Goal: Task Accomplishment & Management: Use online tool/utility

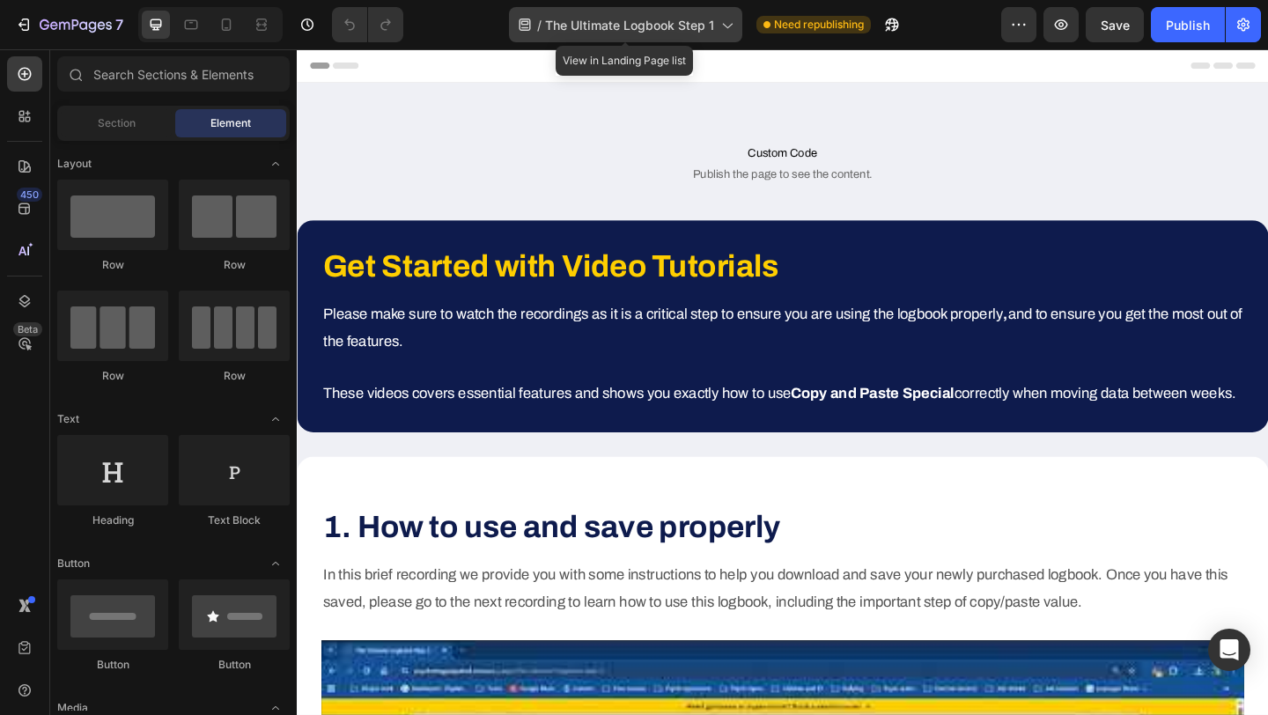
click at [608, 21] on span "The Ultimate Logbook Step 1" at bounding box center [629, 25] width 169 height 18
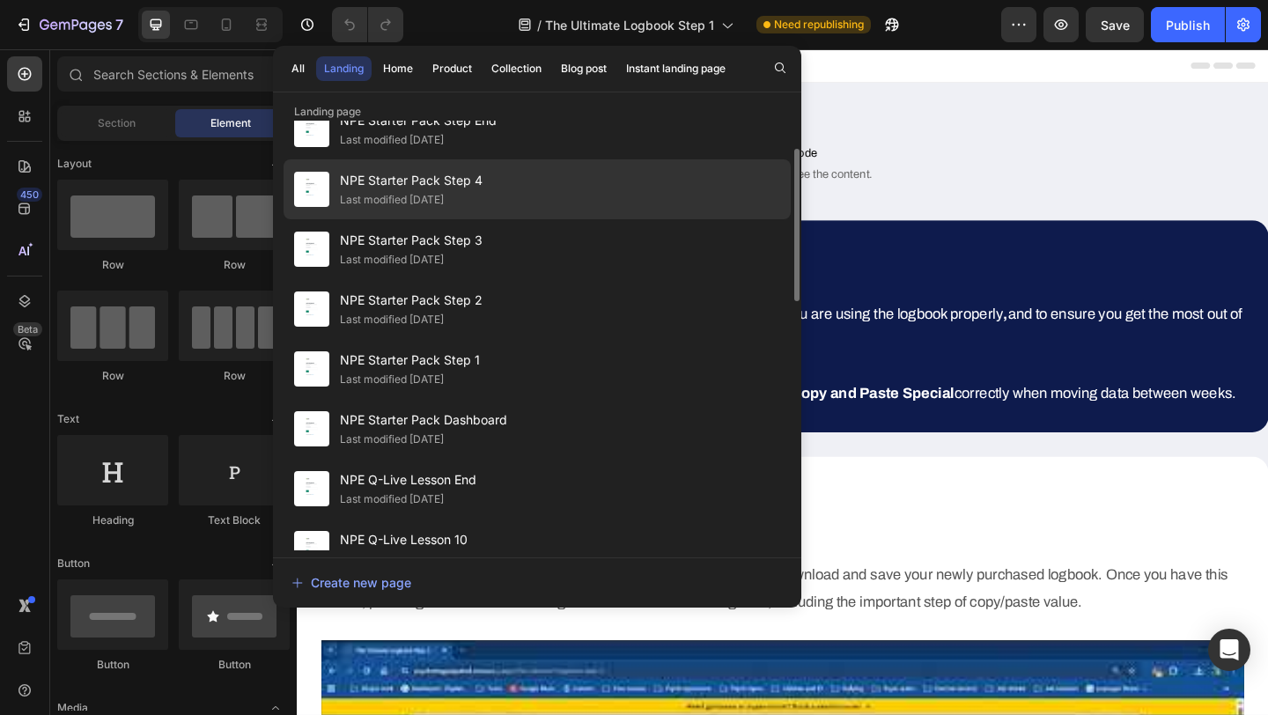
scroll to position [100, 0]
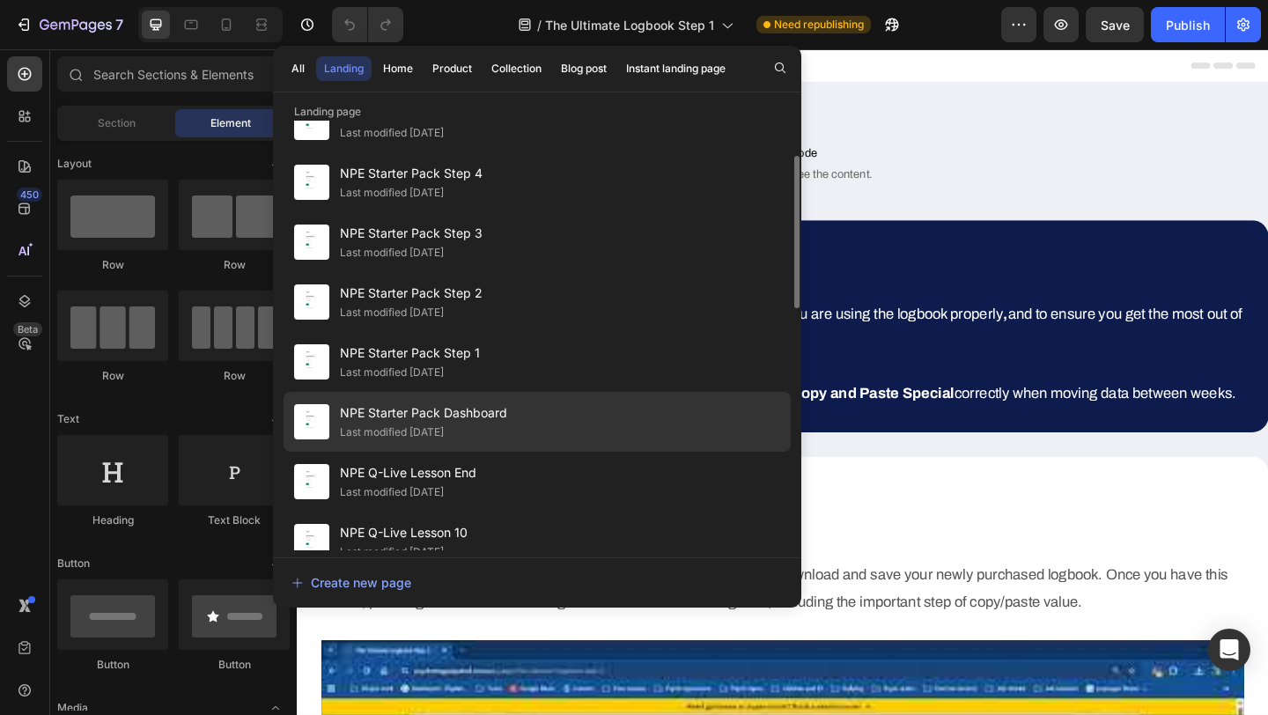
click at [428, 409] on span "NPE Starter Pack Dashboard" at bounding box center [423, 413] width 167 height 21
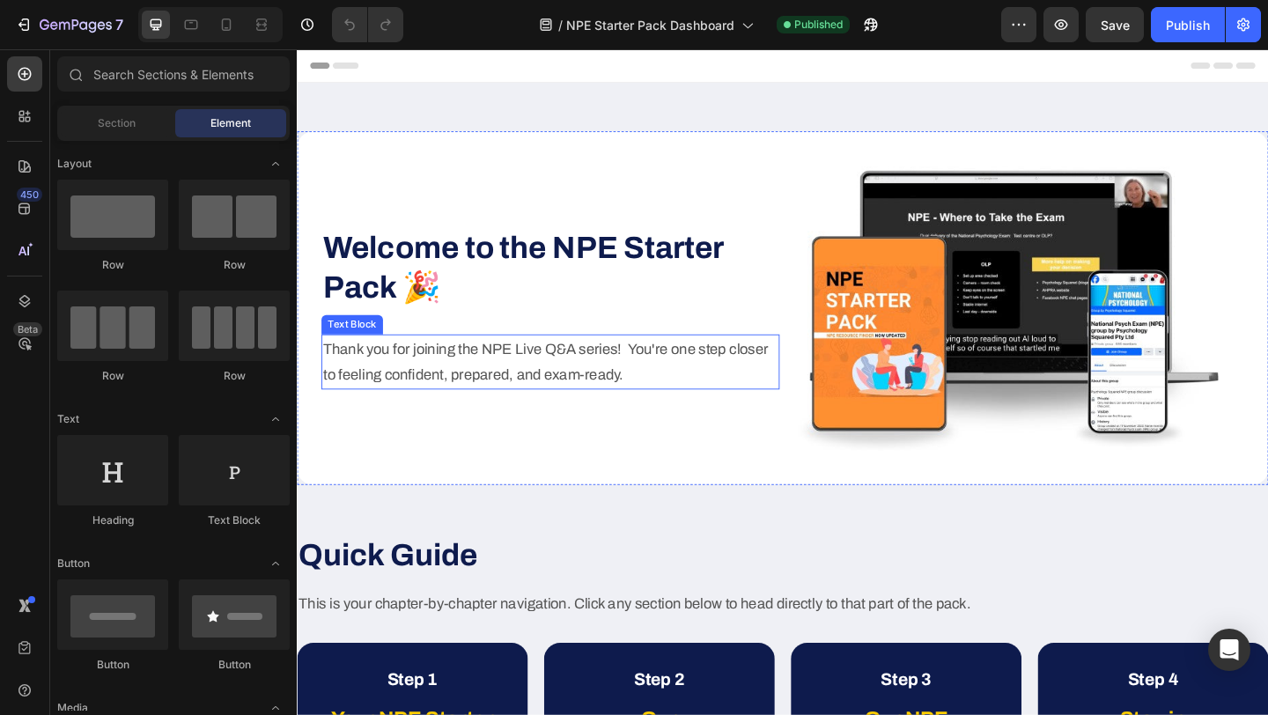
click at [509, 374] on p "Thank you for joining the NPE Live Q&A series!  You're one step closer to feeli…" at bounding box center [572, 389] width 495 height 57
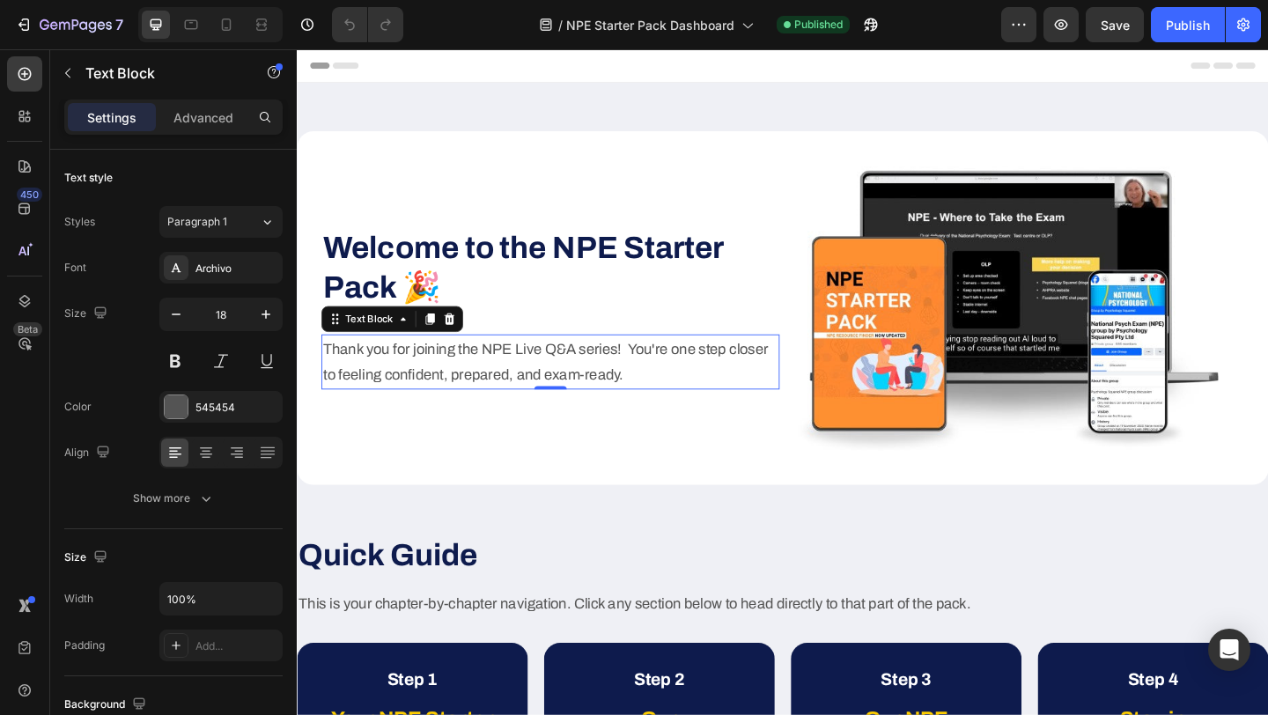
click at [477, 402] on p "Thank you for joining the NPE Live Q&A series!  You're one step closer to feeli…" at bounding box center [572, 389] width 495 height 57
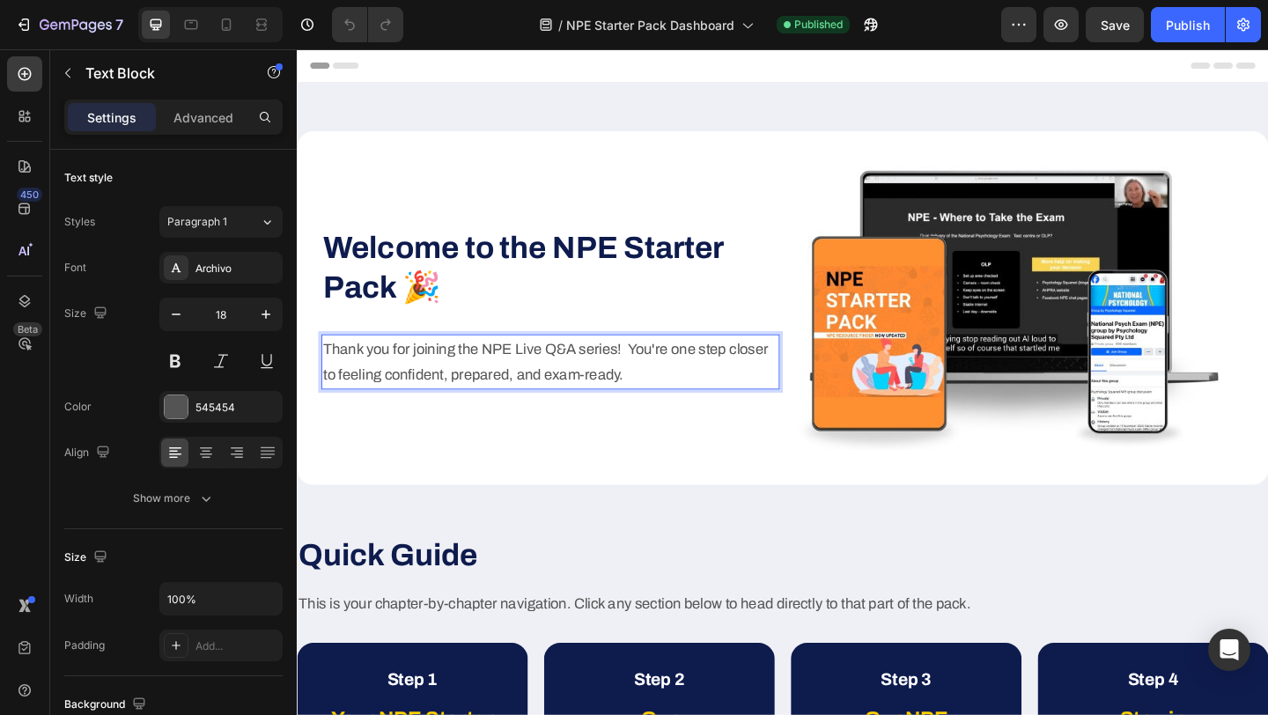
click at [477, 402] on p "Thank you for joining the NPE Live Q&A series!  You're one step closer to feeli…" at bounding box center [572, 389] width 495 height 57
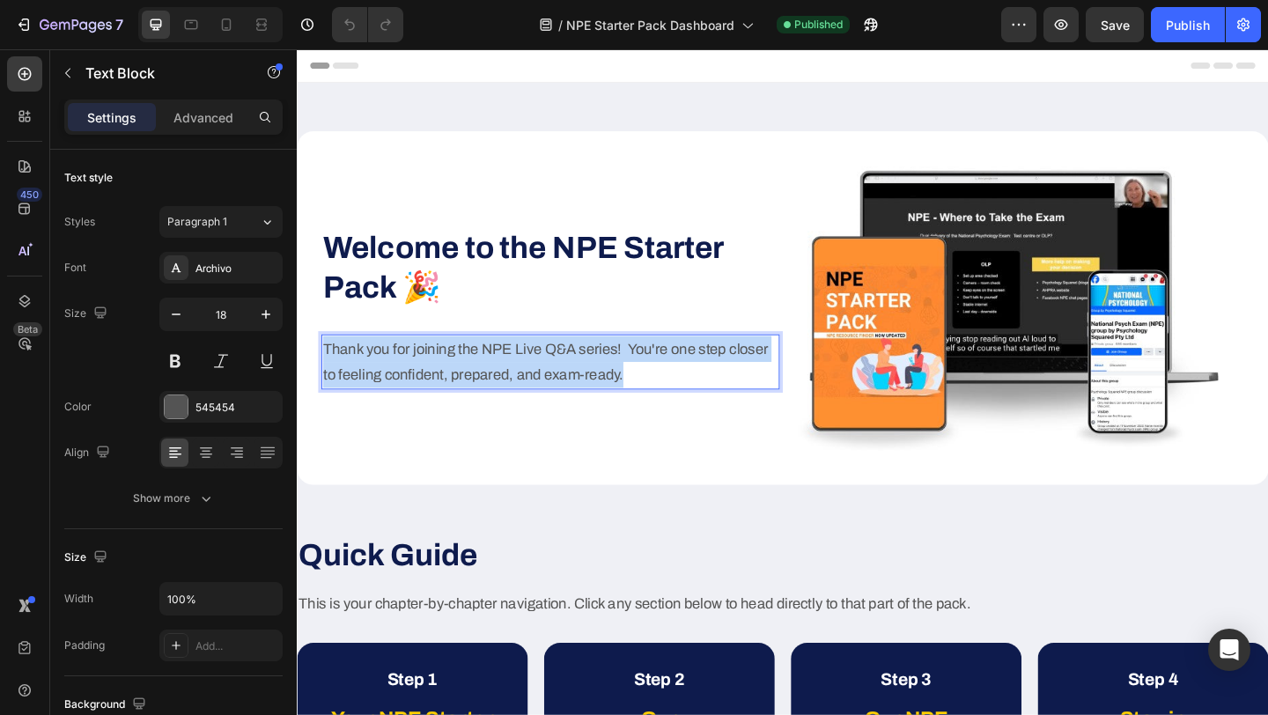
click at [477, 402] on p "Thank you for joining the NPE Live Q&A series!  You're one step closer to feeli…" at bounding box center [572, 389] width 495 height 57
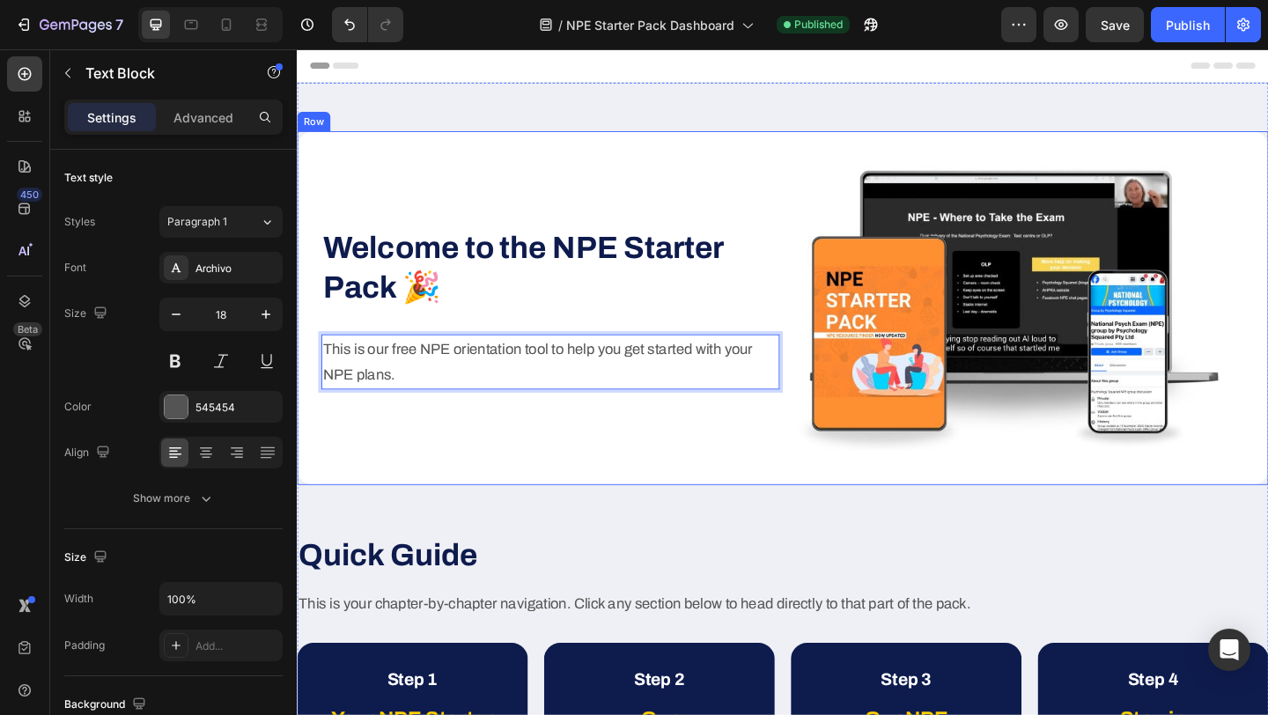
click at [549, 488] on div "Welcome to the NPE Starter Pack 🎉 Heading This is our free NPE orientation tool…" at bounding box center [572, 331] width 499 height 332
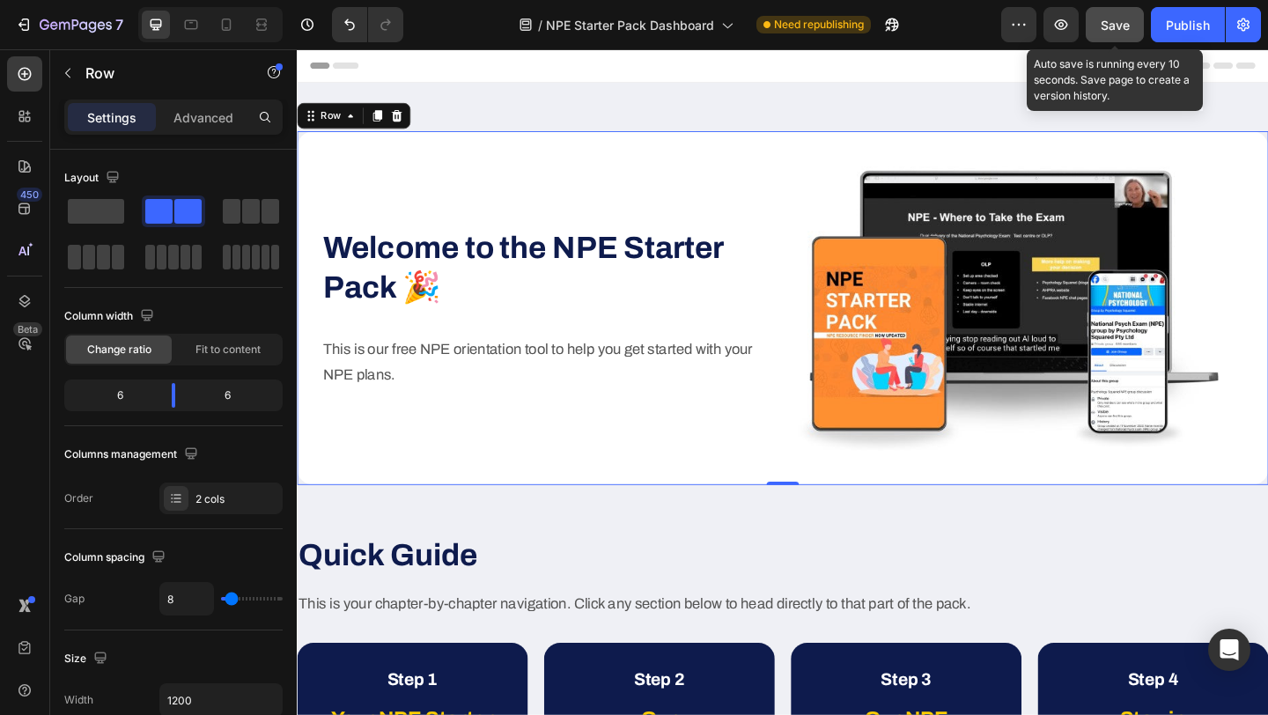
click at [1114, 29] on span "Save" at bounding box center [1115, 25] width 29 height 15
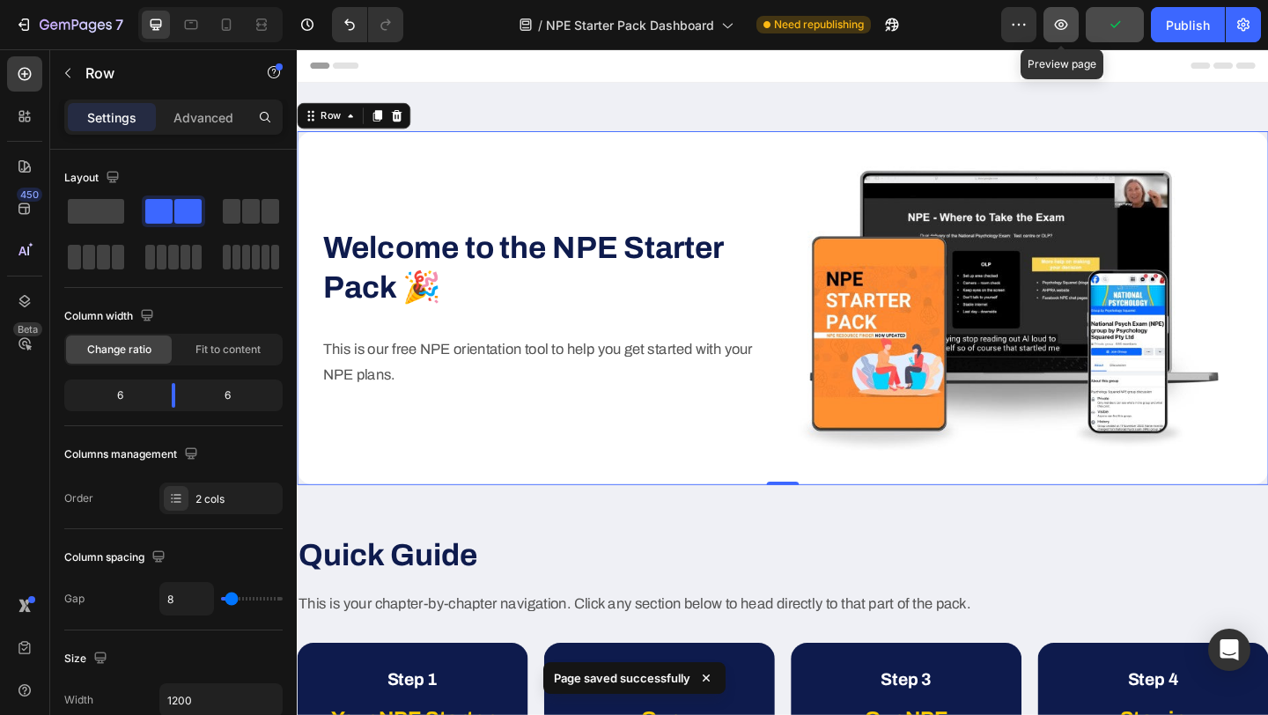
click at [1061, 26] on icon "button" at bounding box center [1061, 24] width 5 height 5
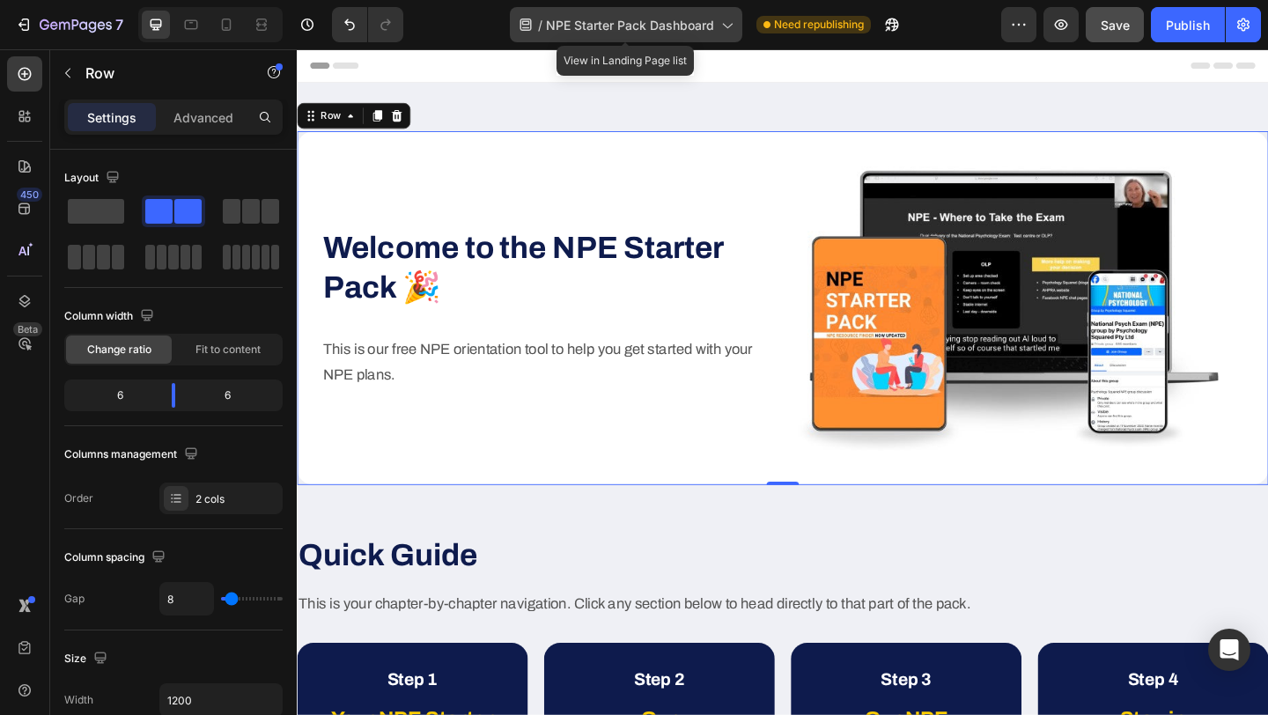
click at [672, 35] on div "/ NPE Starter Pack Dashboard" at bounding box center [626, 24] width 233 height 35
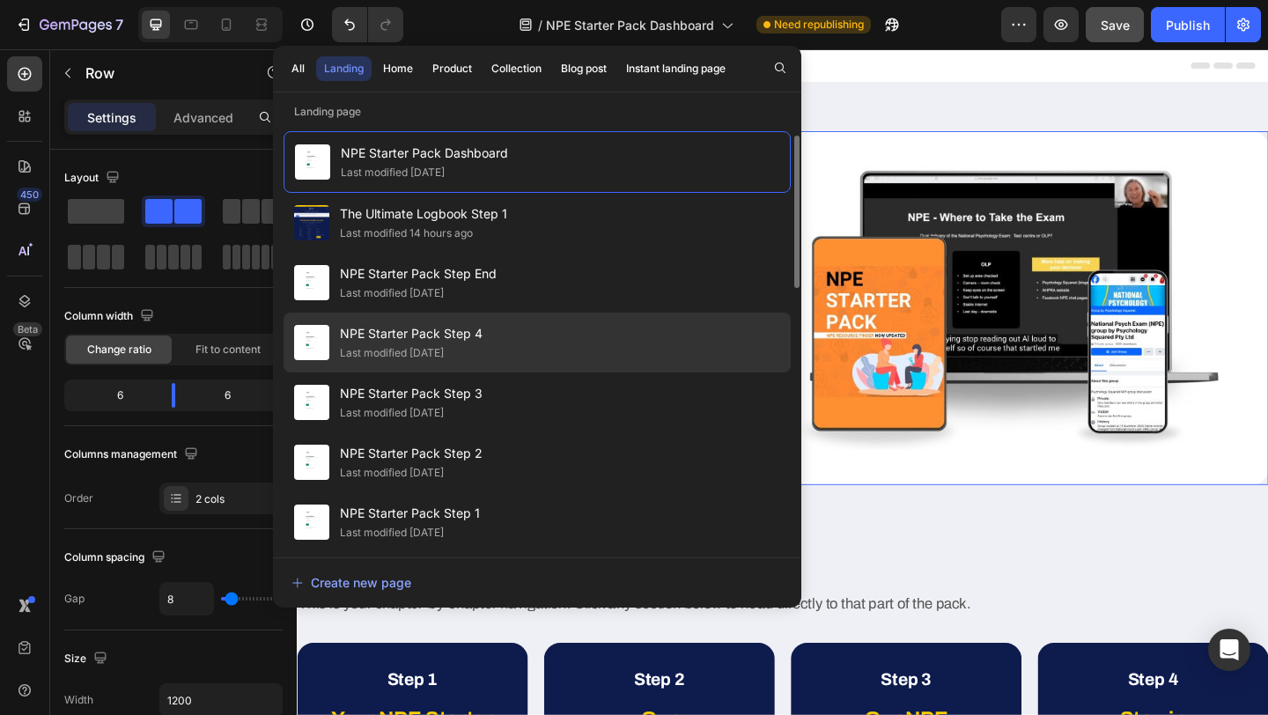
scroll to position [48, 0]
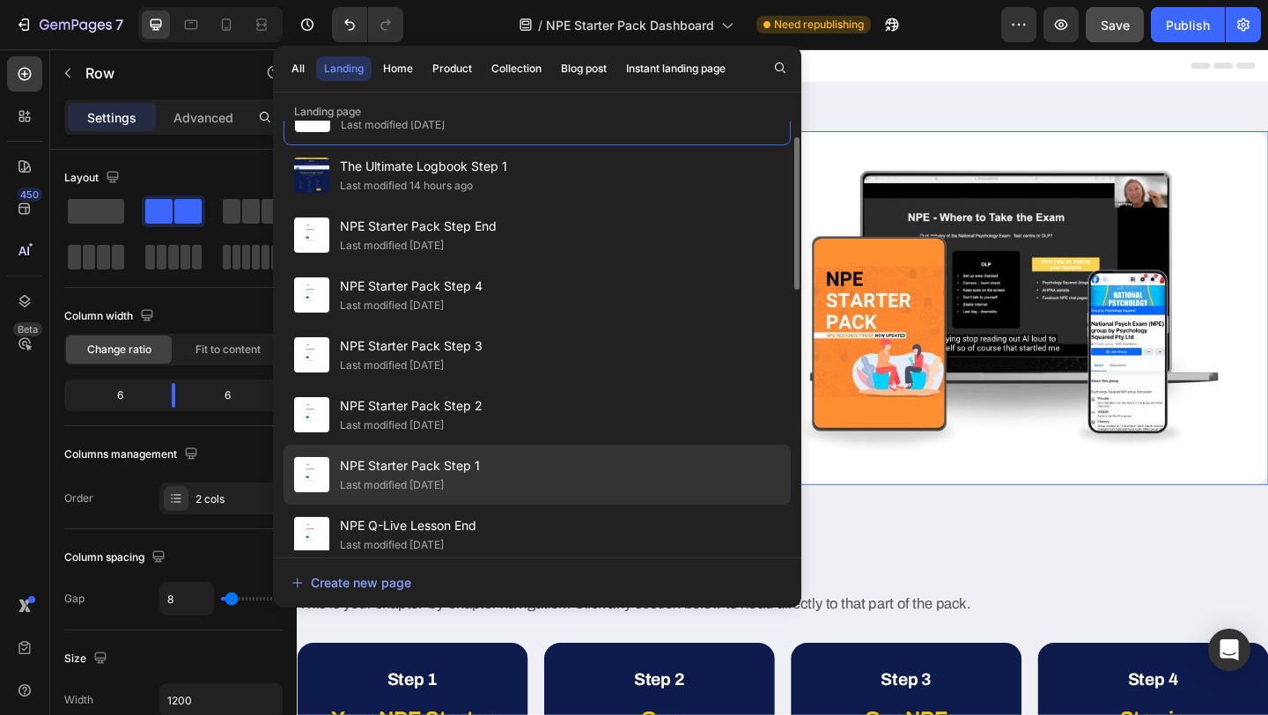
click at [496, 467] on div "NPE Starter Pack Step 1 Last modified 3 days ago" at bounding box center [537, 475] width 507 height 60
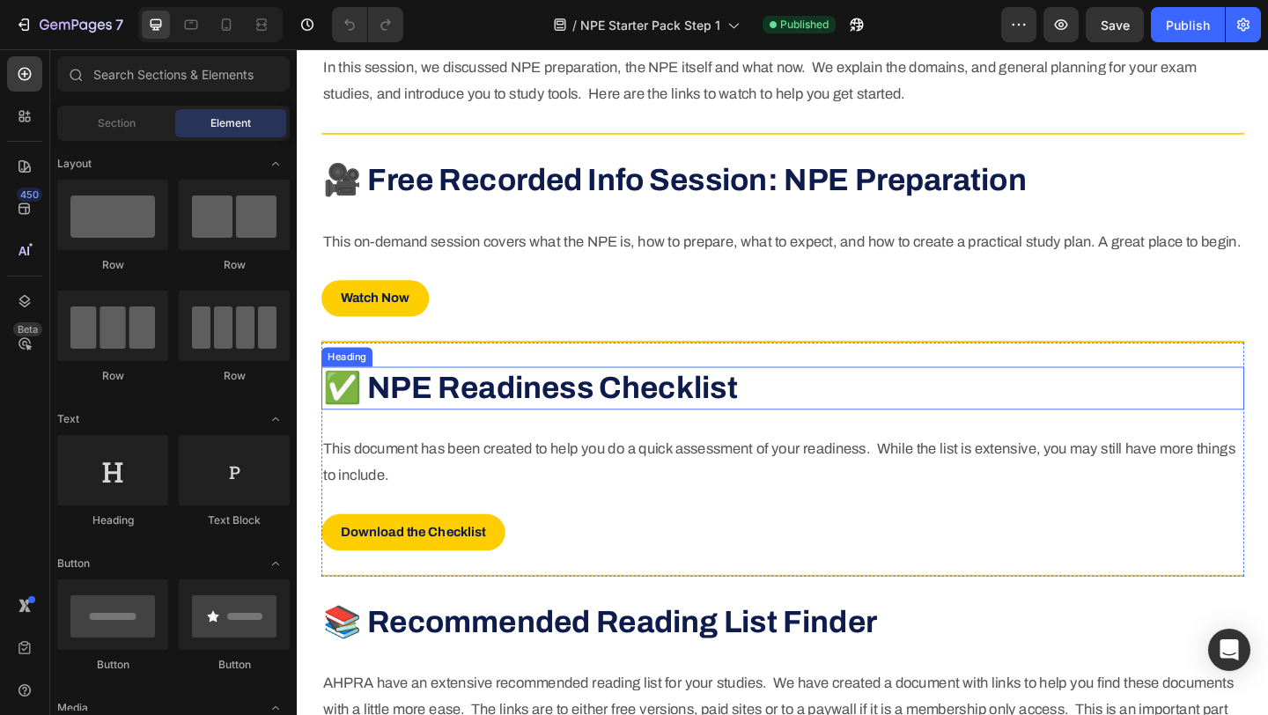
scroll to position [586, 0]
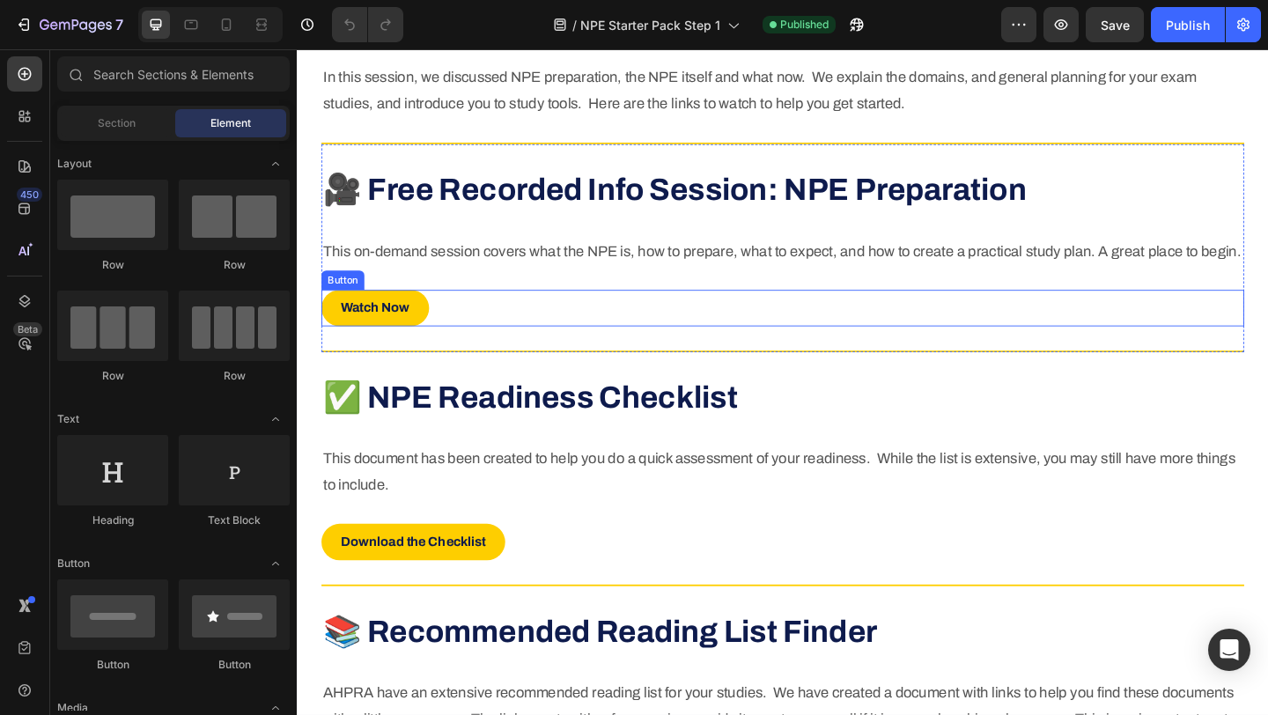
click at [514, 351] on div "Watch Now Button" at bounding box center [825, 331] width 1004 height 40
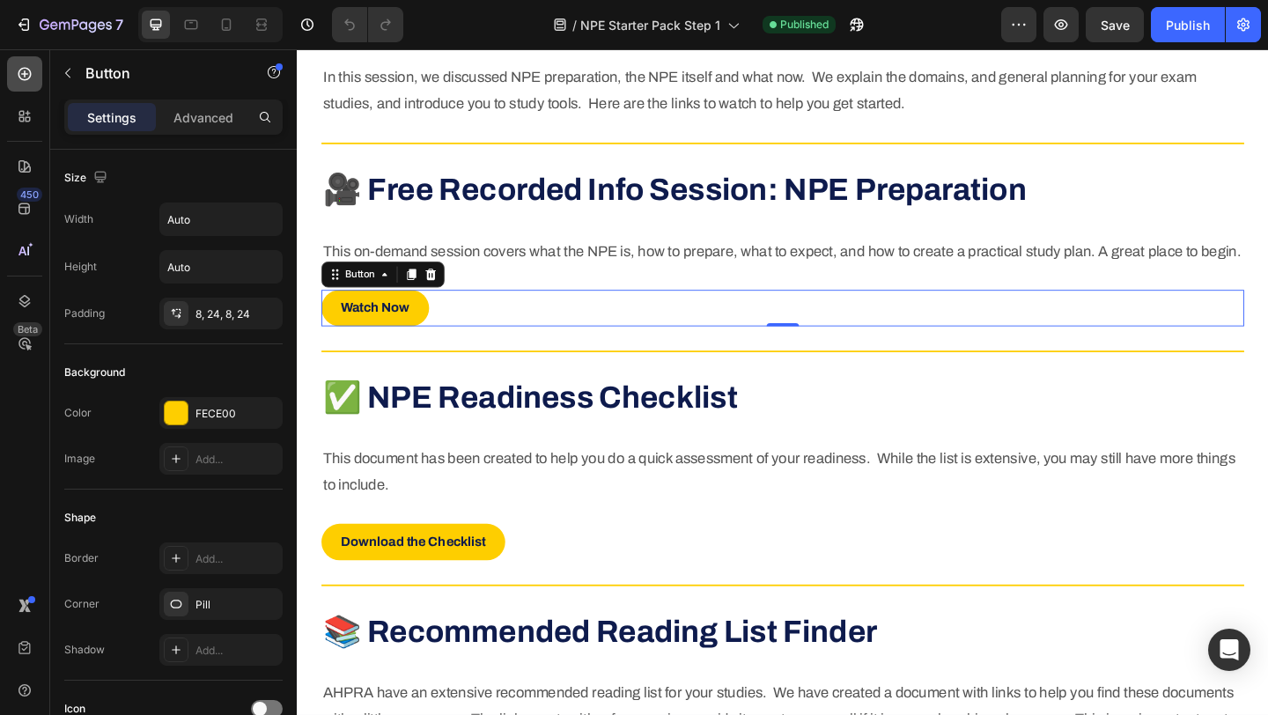
click at [28, 75] on icon at bounding box center [25, 74] width 18 height 18
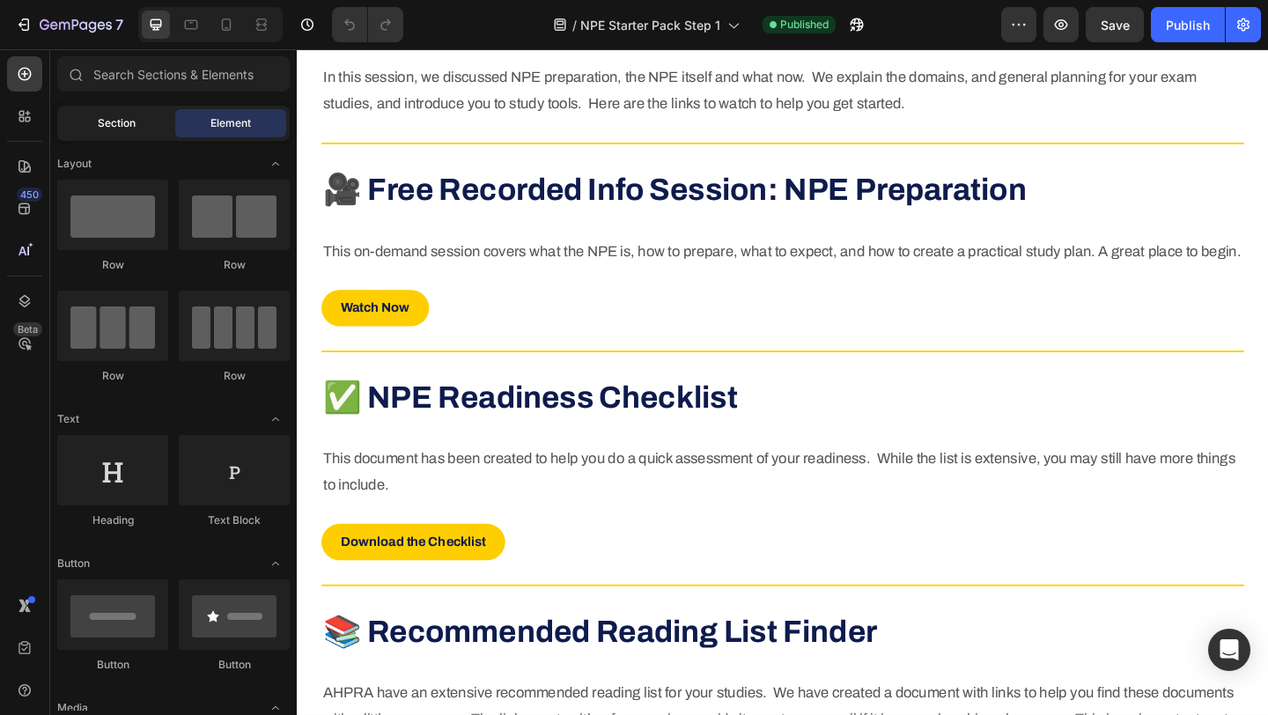
click at [121, 130] on span "Section" at bounding box center [117, 123] width 38 height 16
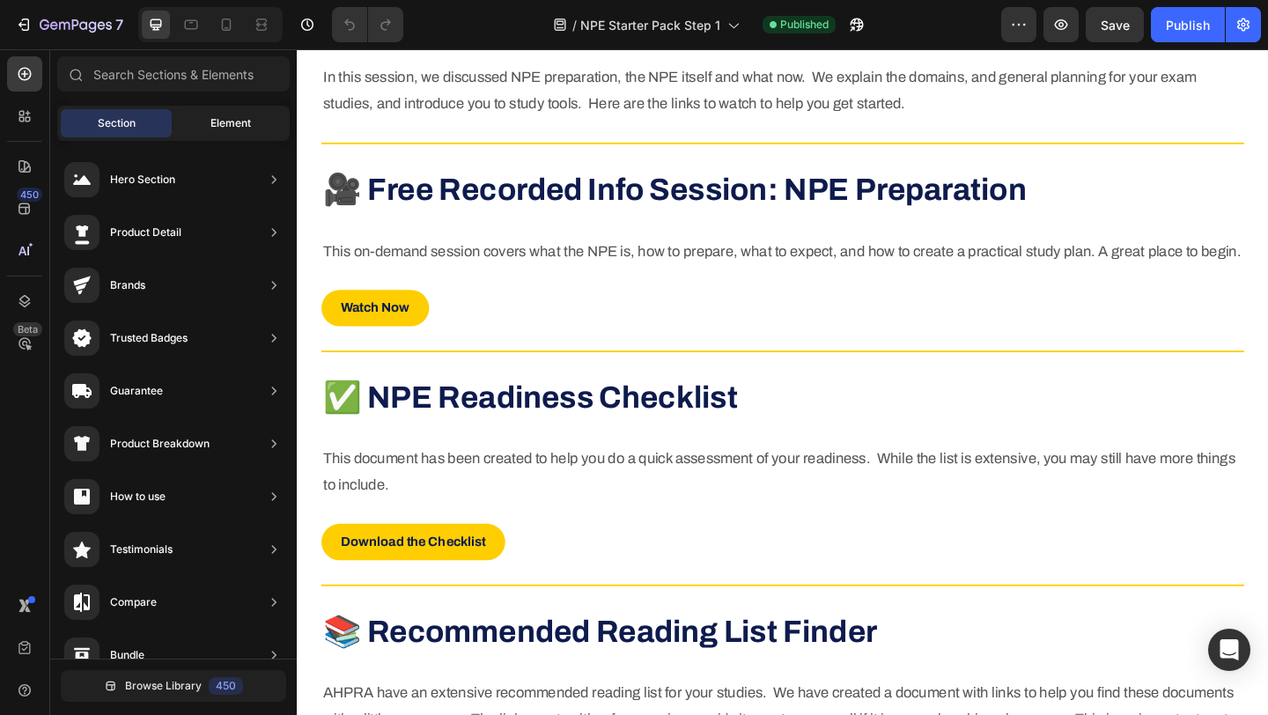
click at [226, 120] on span "Element" at bounding box center [231, 123] width 41 height 16
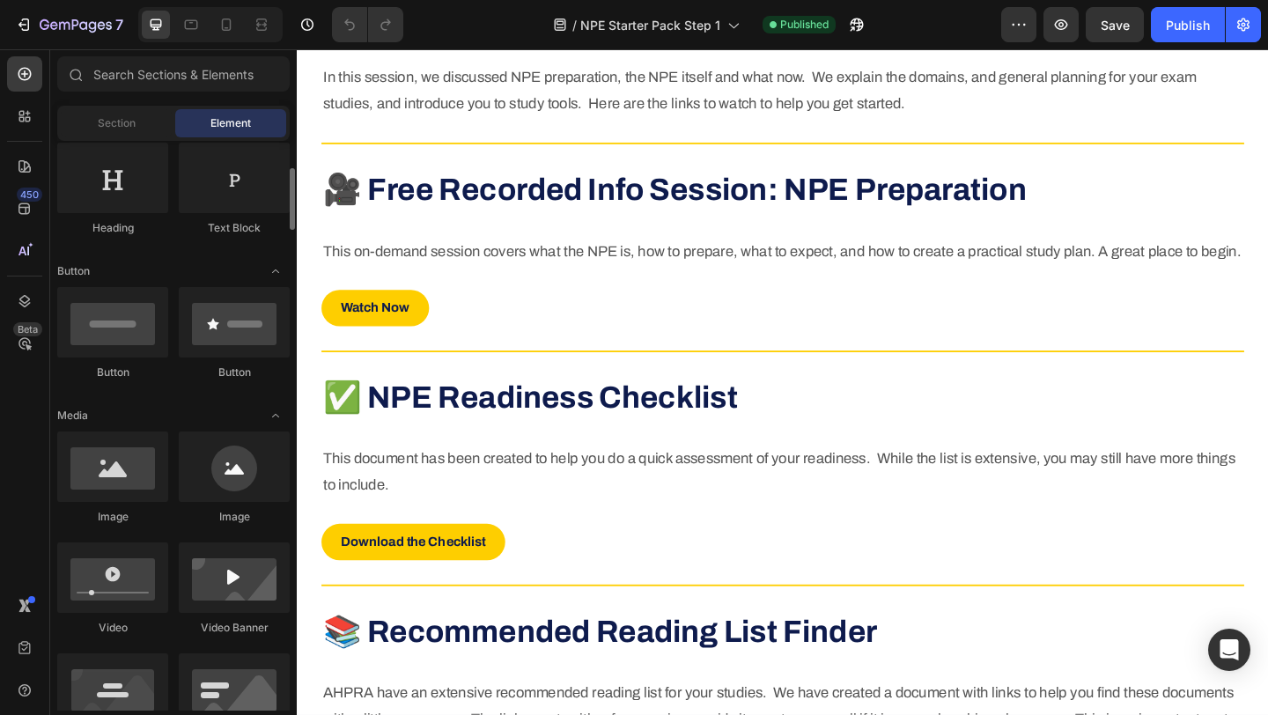
scroll to position [0, 0]
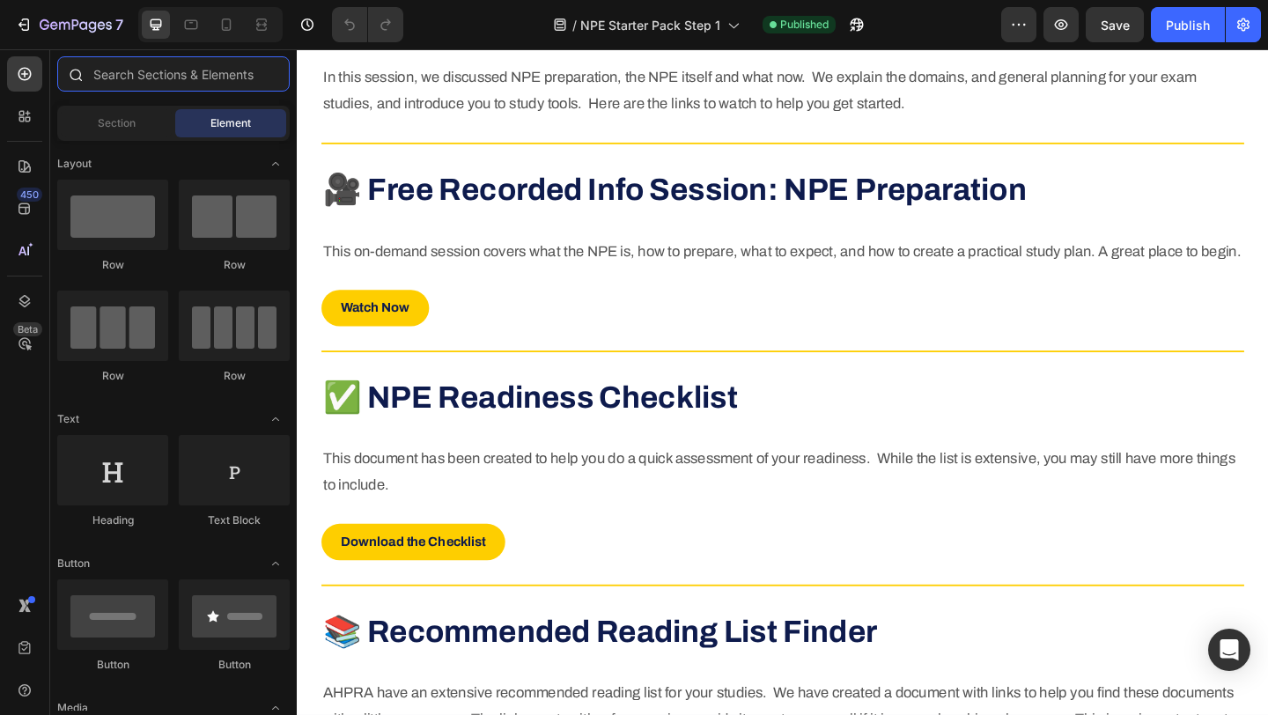
click at [166, 71] on input "text" at bounding box center [173, 73] width 233 height 35
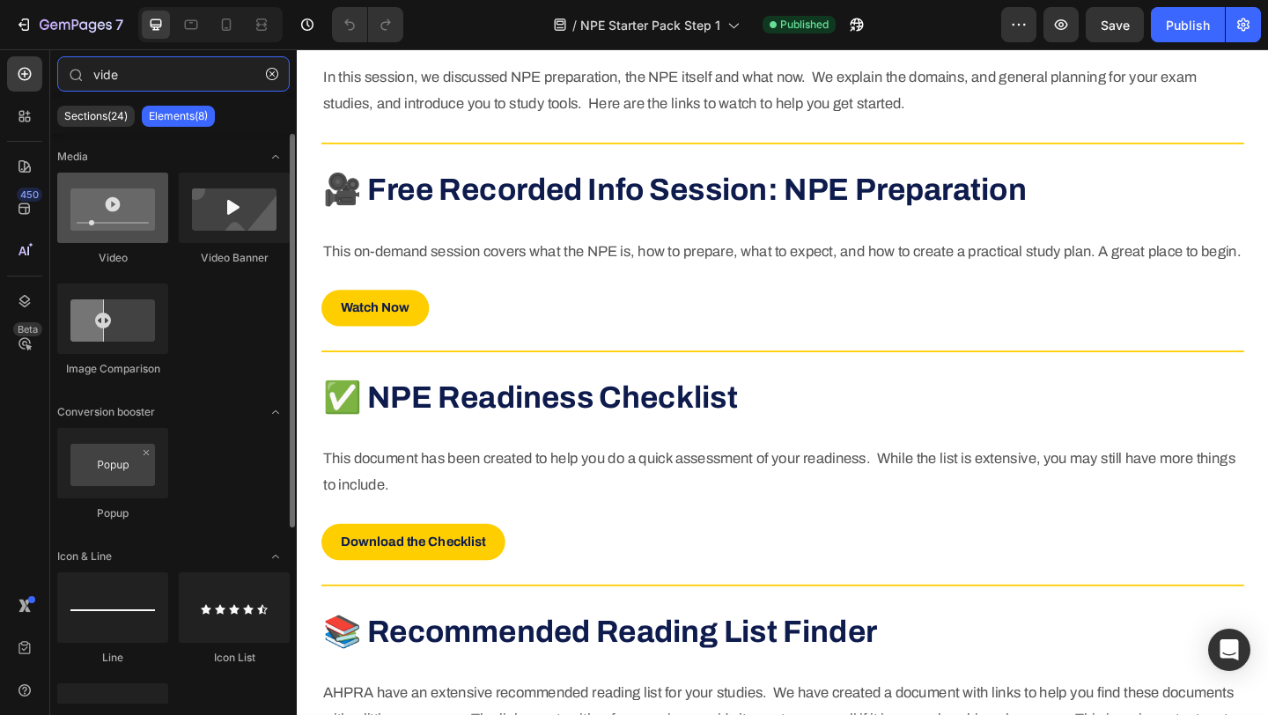
type input "vide"
click at [120, 211] on div at bounding box center [112, 208] width 111 height 70
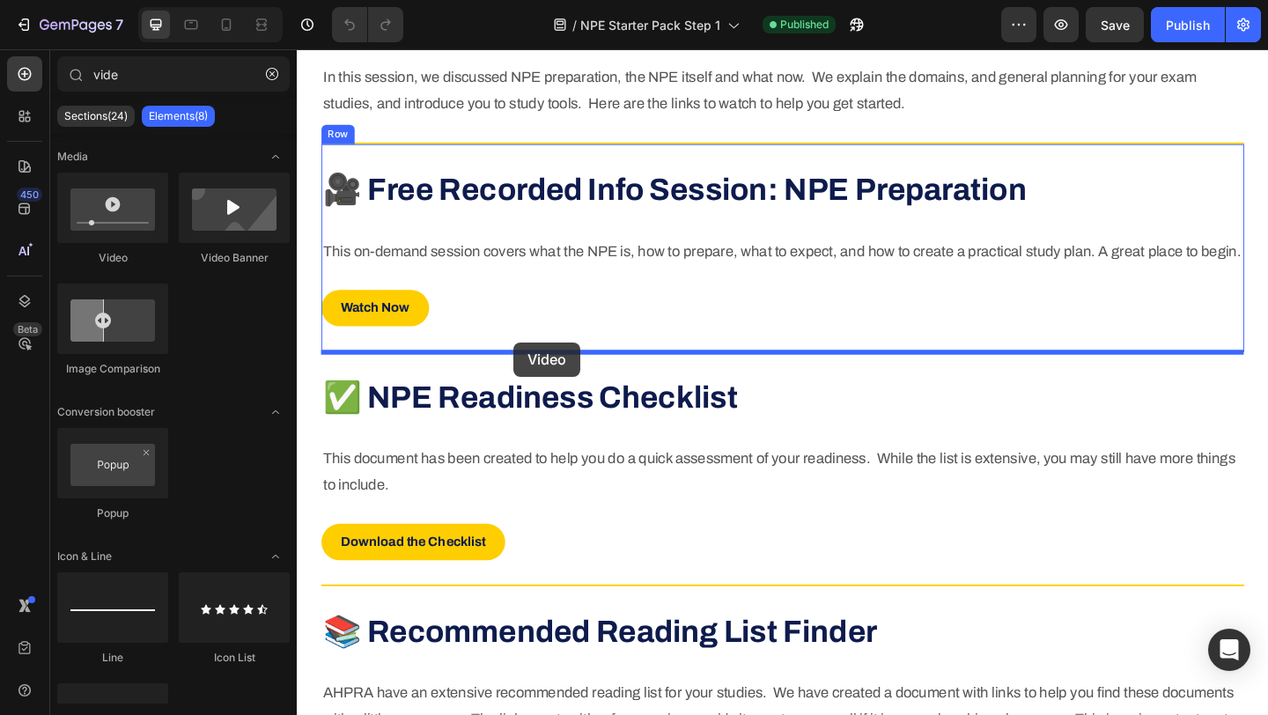
drag, startPoint x: 402, startPoint y: 259, endPoint x: 533, endPoint y: 368, distance: 170.7
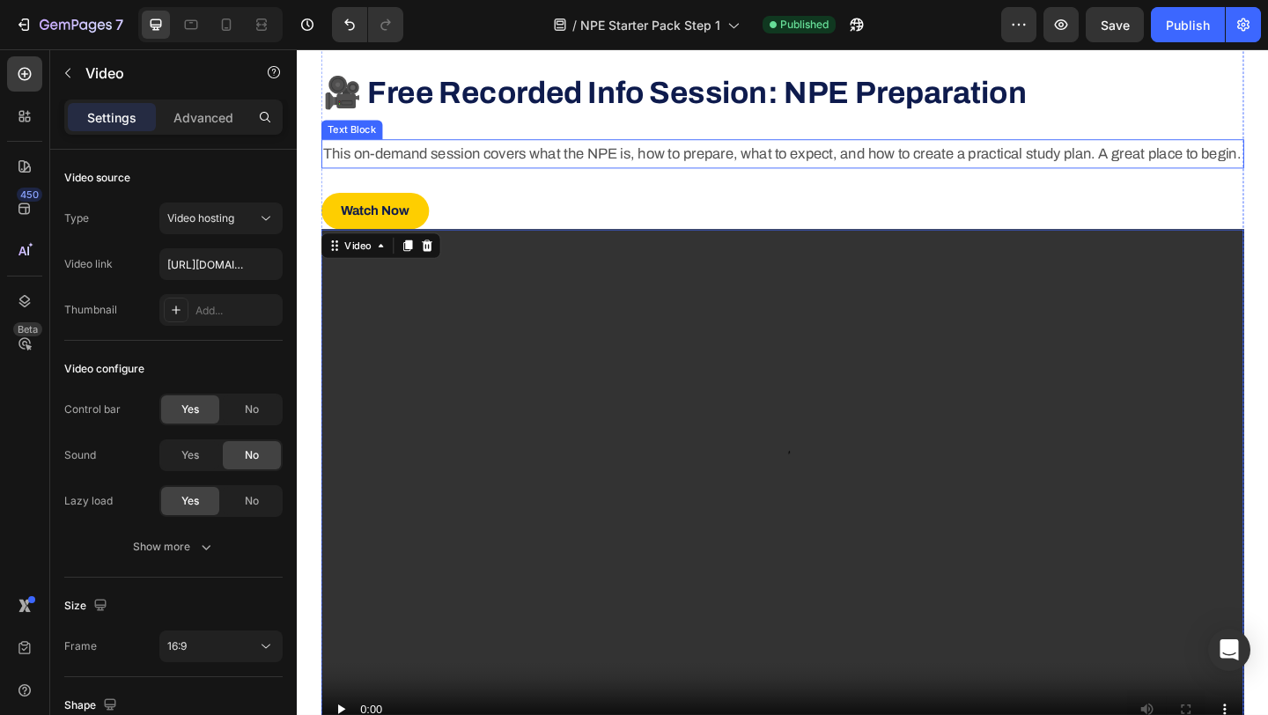
scroll to position [676, 0]
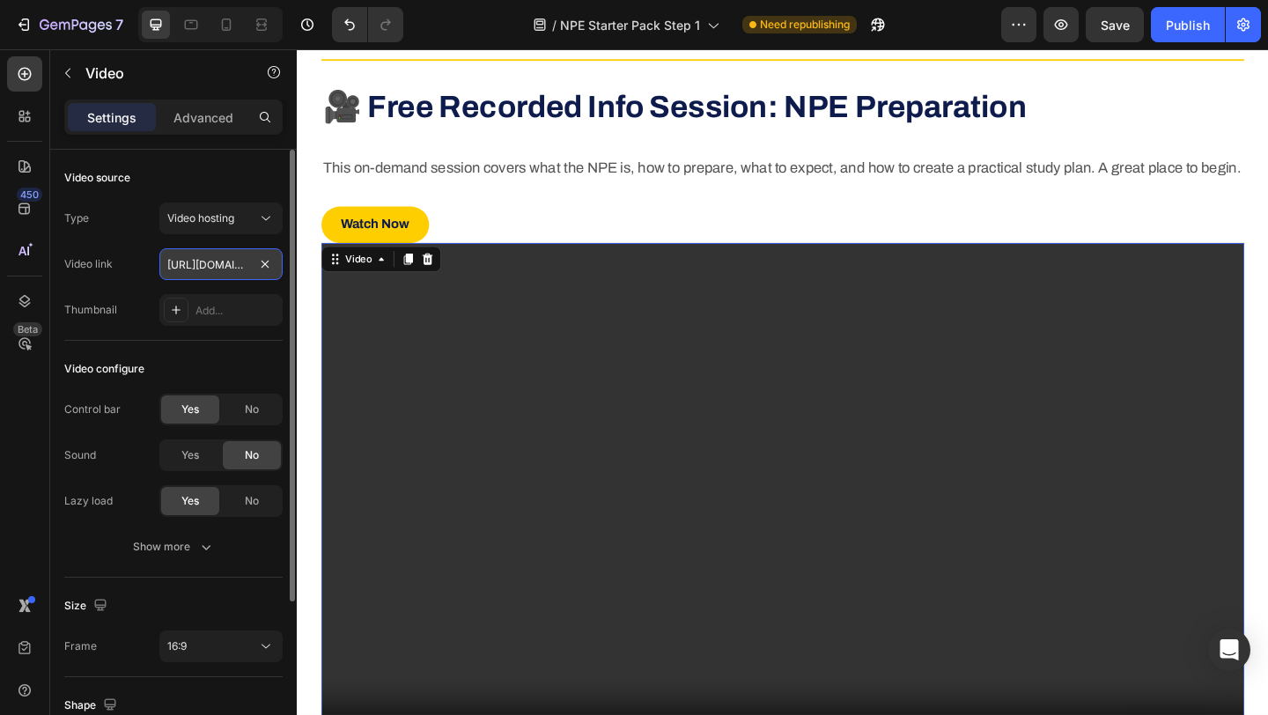
click at [201, 258] on input "https://cdn.shopify.com/videos/c/o/v/2cd3deb506b54b009063f7270ab5cf2e.mp4" at bounding box center [220, 264] width 123 height 32
paste input "youtu.be/BKnw95pPfXo"
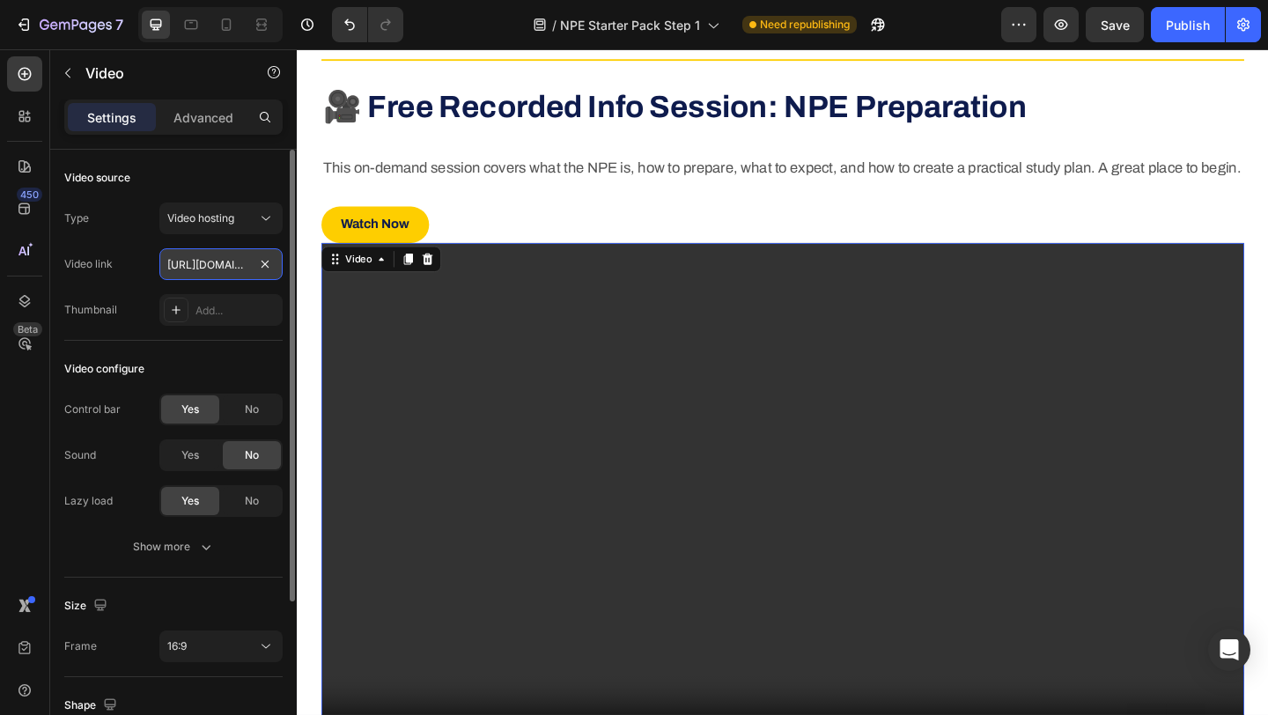
scroll to position [0, 76]
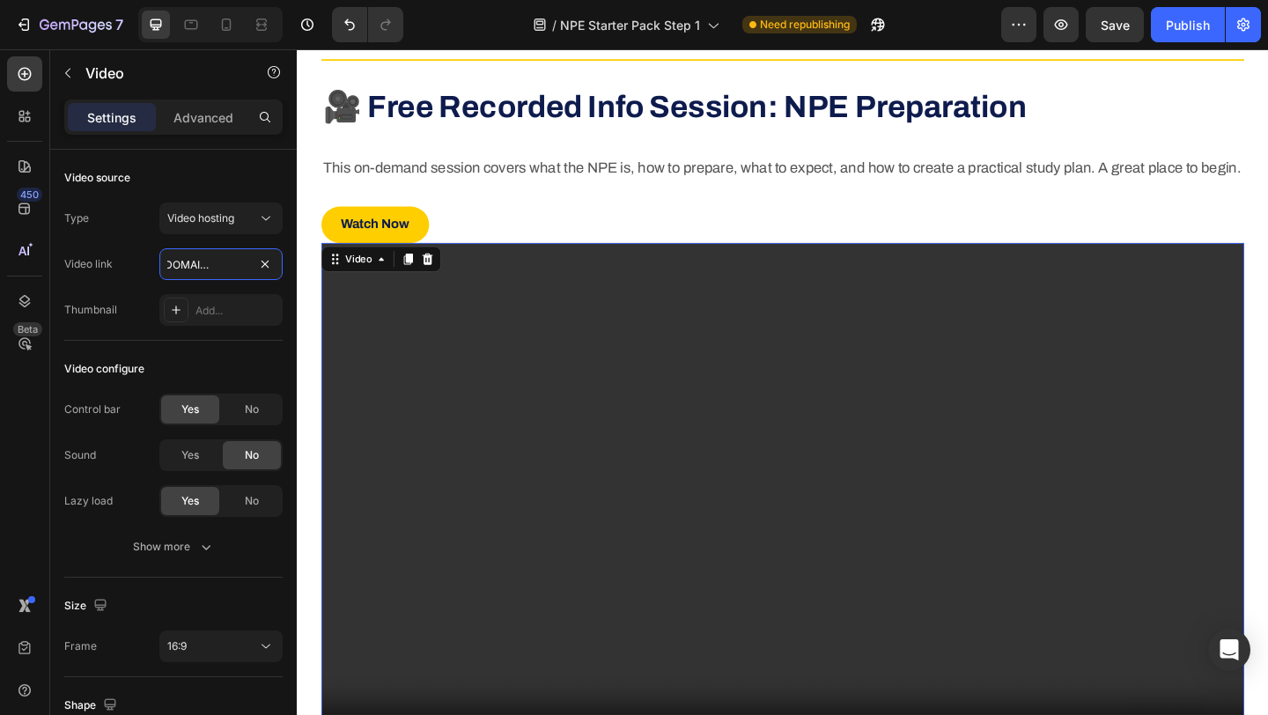
type input "https://youtu.be/BKnw95pPfXo"
click at [0, 414] on div "450 Beta" at bounding box center [25, 382] width 50 height 666
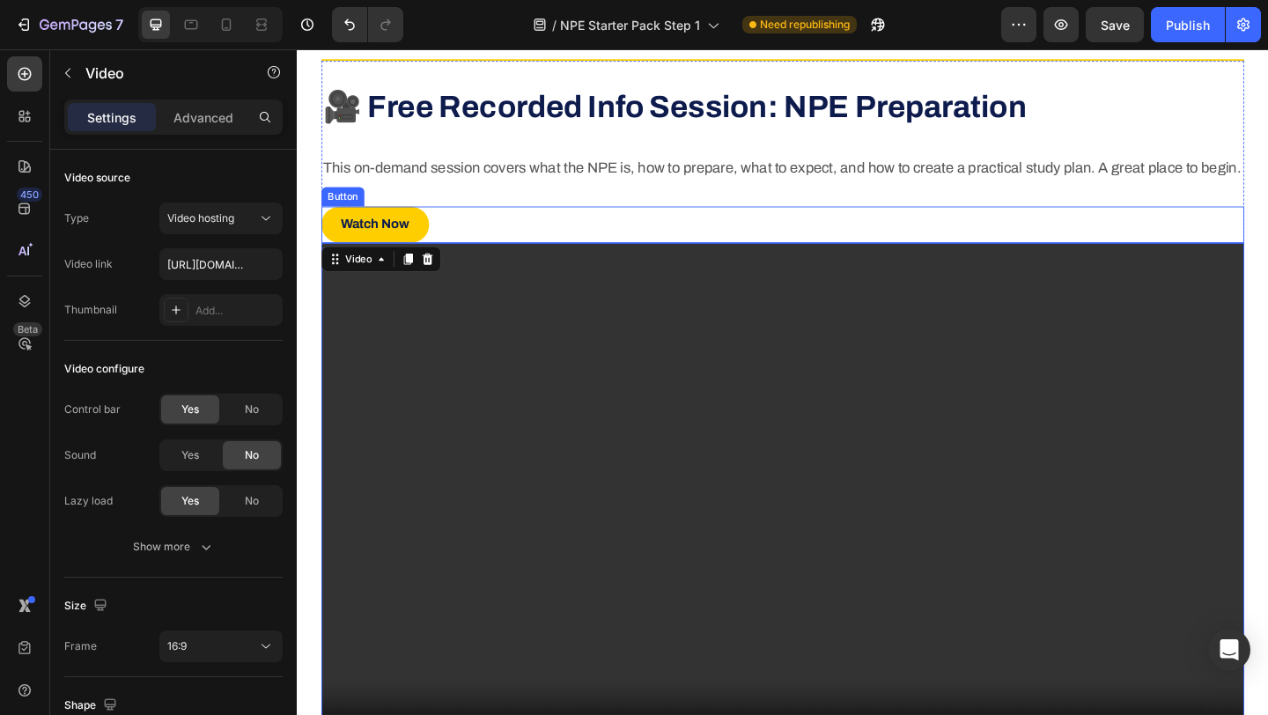
click at [511, 260] on div "Watch Now Button" at bounding box center [825, 240] width 1004 height 40
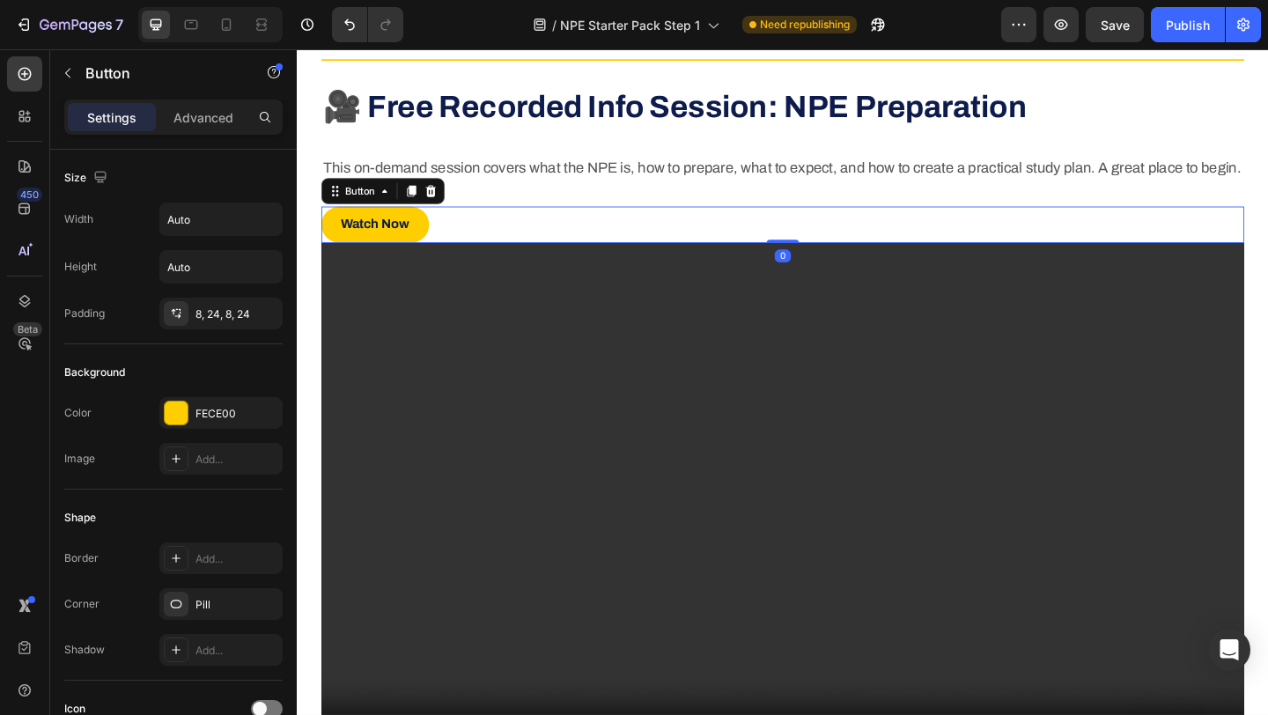
click at [473, 260] on div "Watch Now Button 0" at bounding box center [825, 240] width 1004 height 40
click at [455, 260] on div "Watch Now Button 0" at bounding box center [825, 240] width 1004 height 40
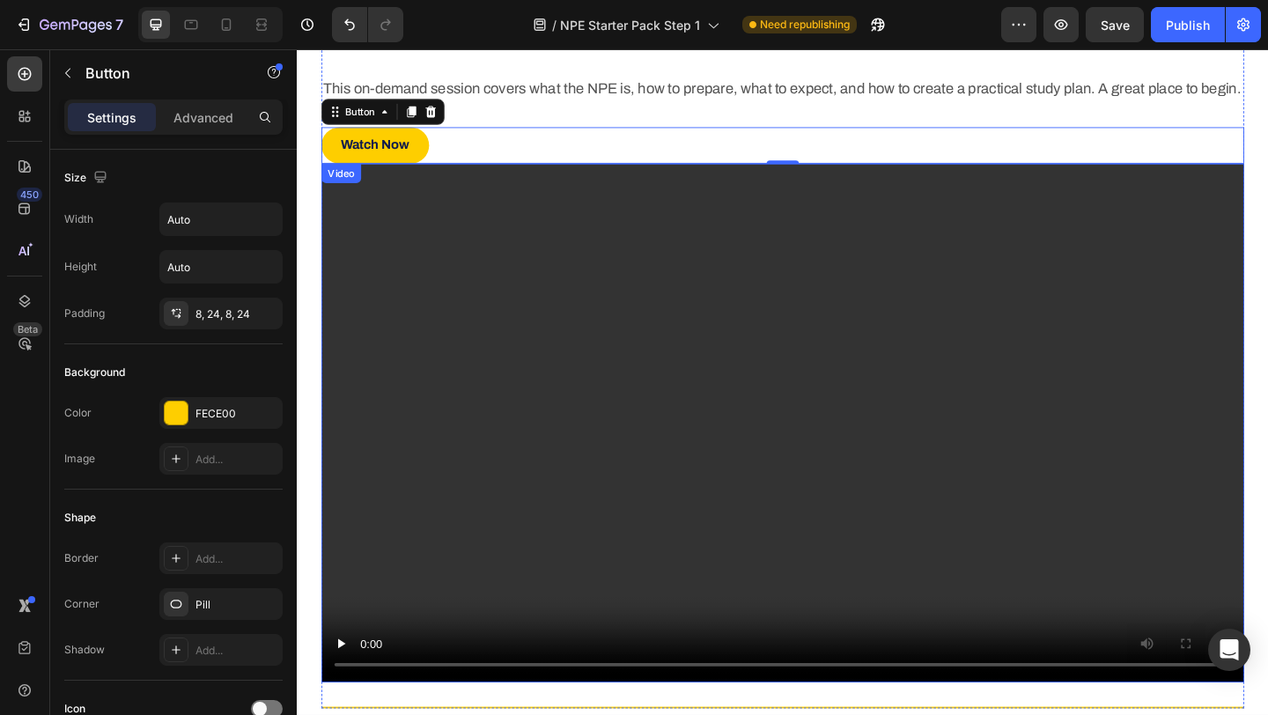
scroll to position [759, 0]
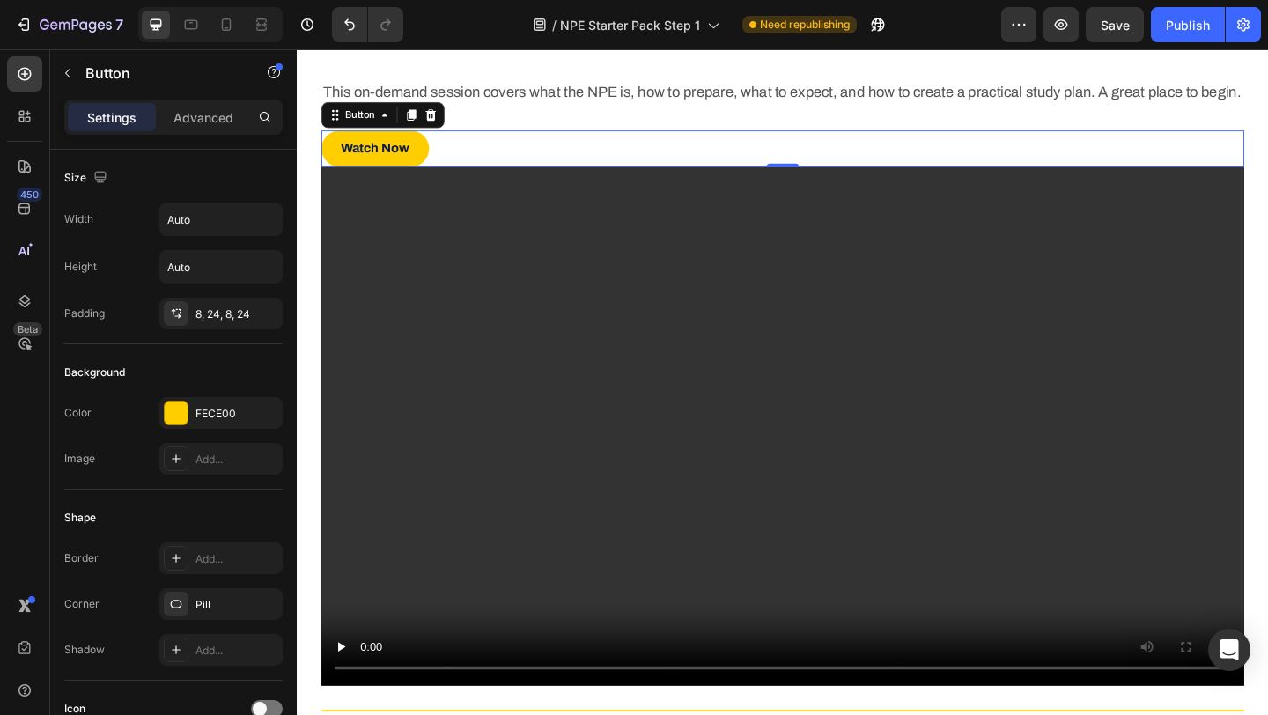
click at [448, 167] on div "Watch Now Button 0" at bounding box center [825, 157] width 1004 height 40
click at [453, 177] on div "Watch Now Button 0" at bounding box center [825, 157] width 1004 height 40
click at [441, 127] on icon at bounding box center [442, 121] width 11 height 12
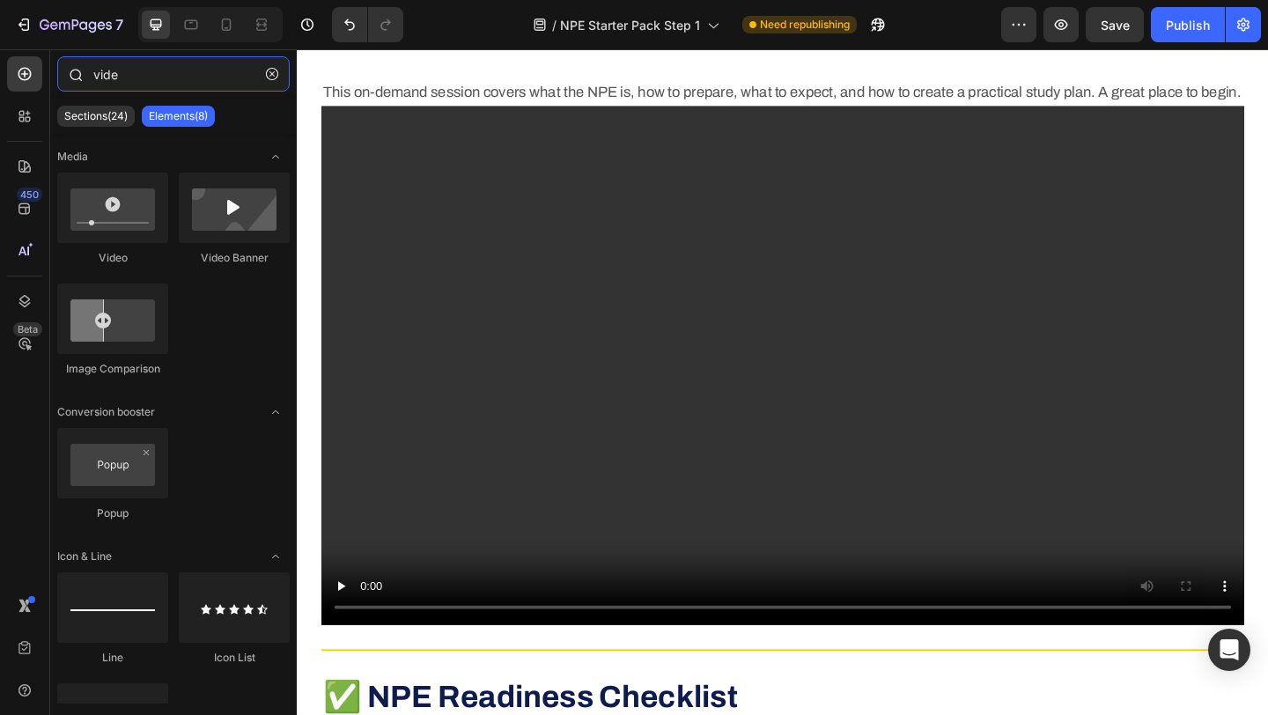
click at [110, 74] on input "vide" at bounding box center [173, 73] width 233 height 35
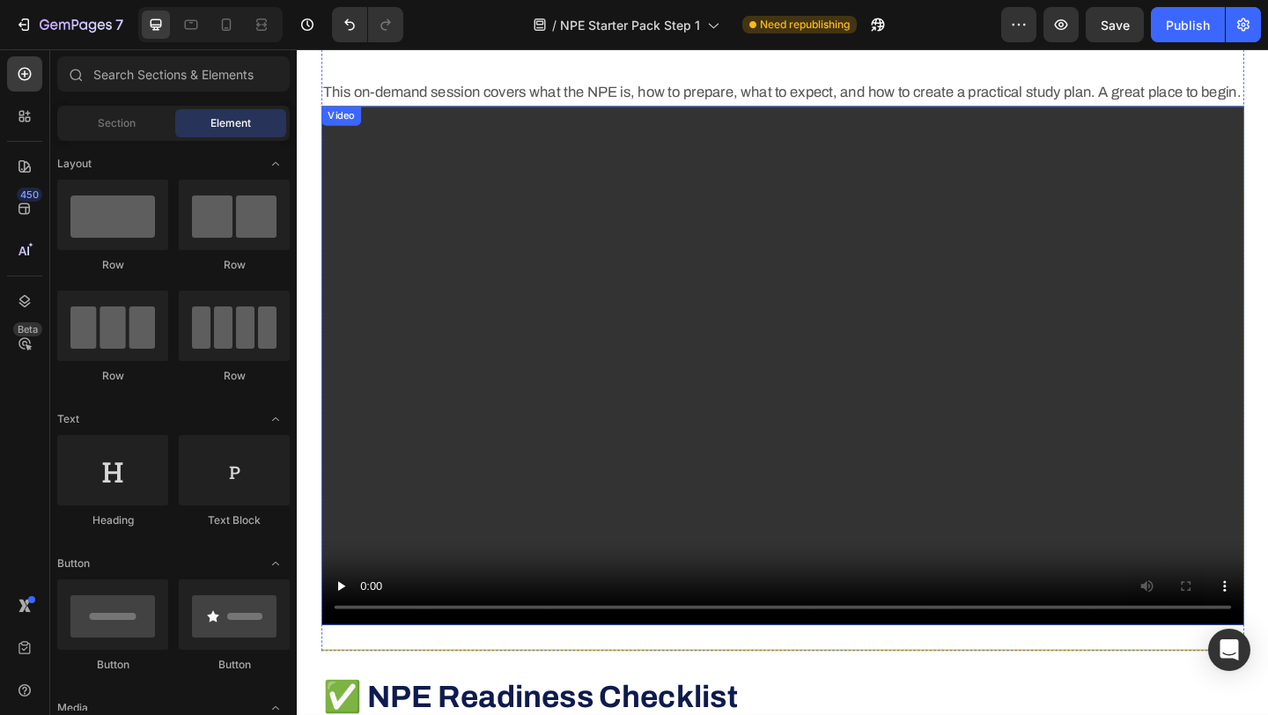
click at [499, 336] on video at bounding box center [825, 393] width 1004 height 565
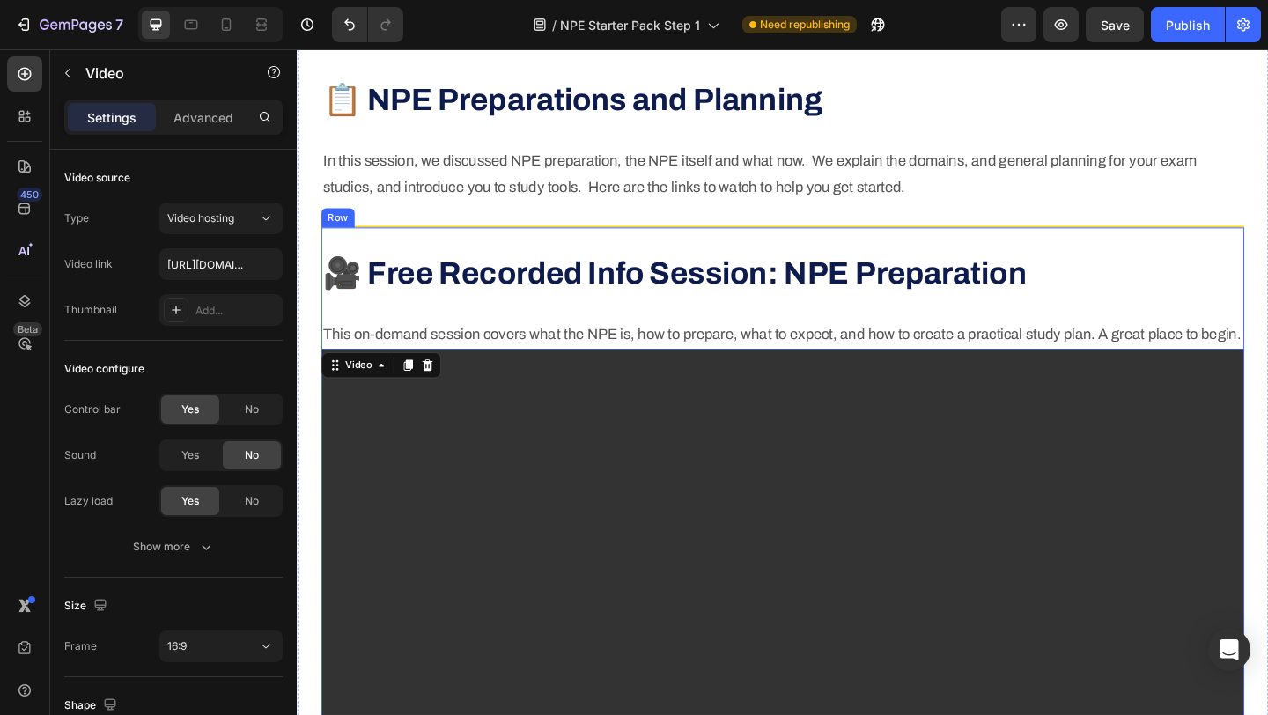
scroll to position [477, 0]
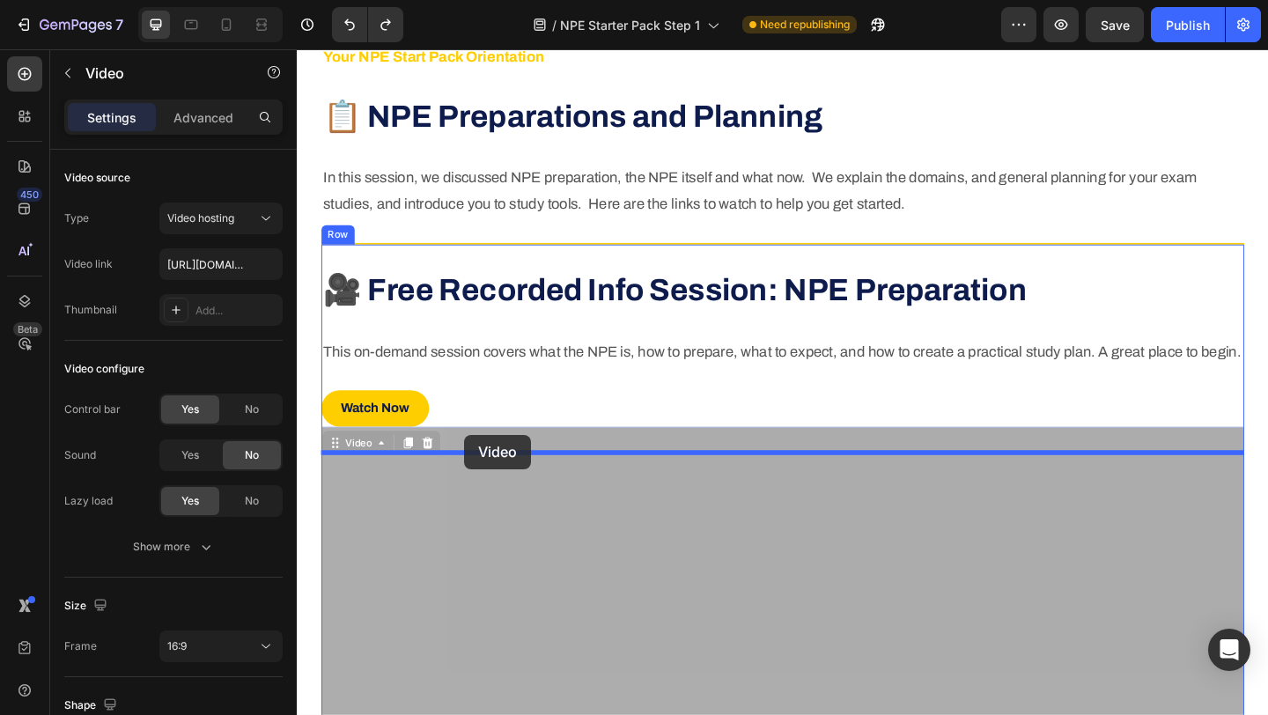
drag, startPoint x: 366, startPoint y: 569, endPoint x: 479, endPoint y: 469, distance: 151.6
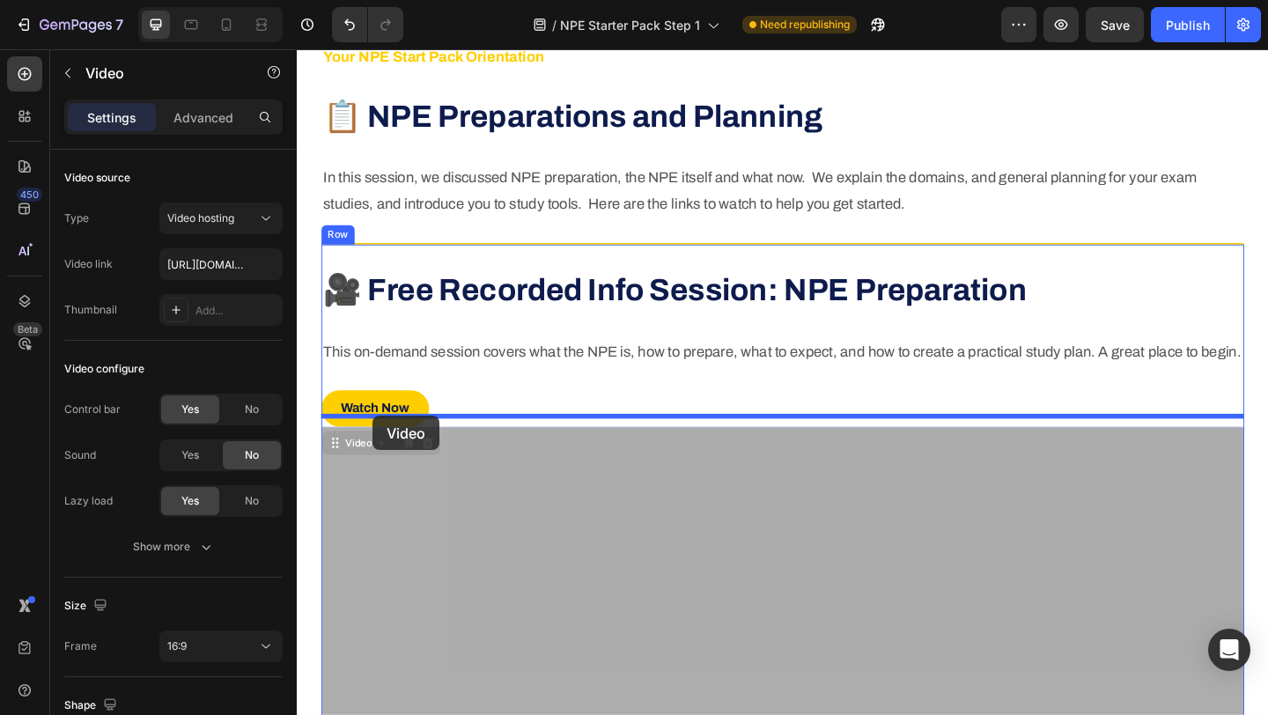
drag, startPoint x: 336, startPoint y: 503, endPoint x: 380, endPoint y: 448, distance: 69.6
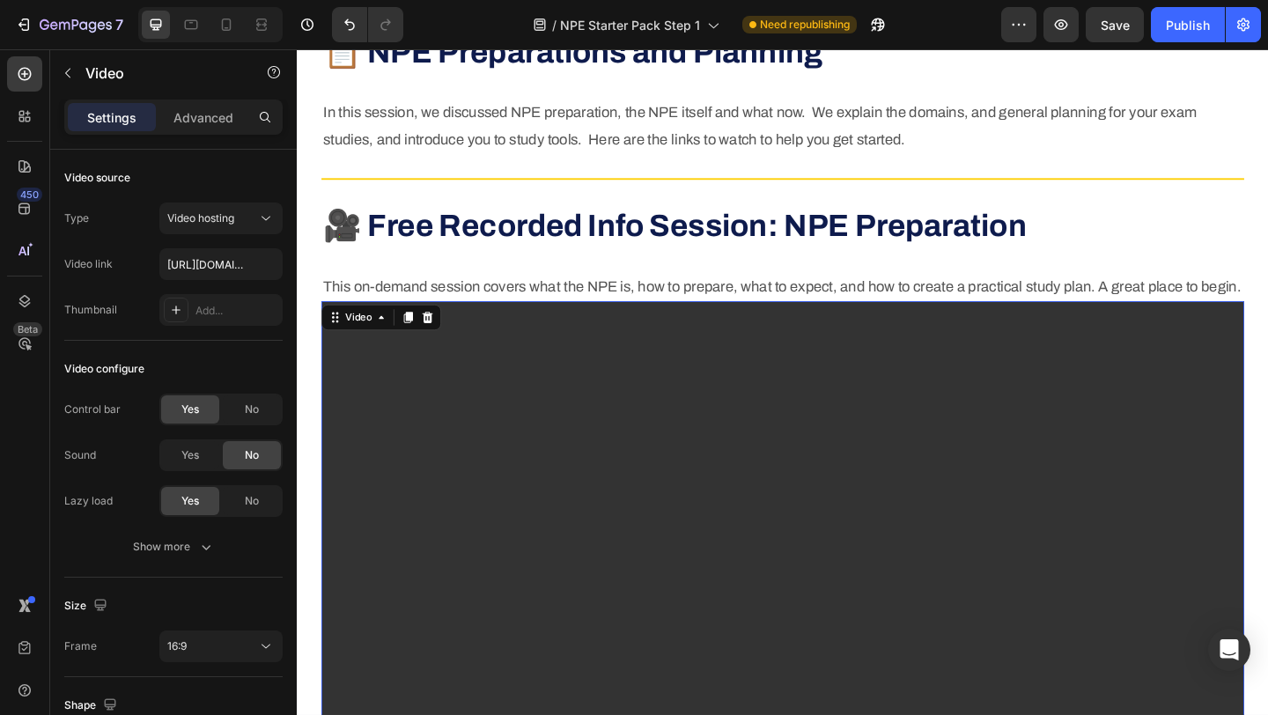
scroll to position [559, 0]
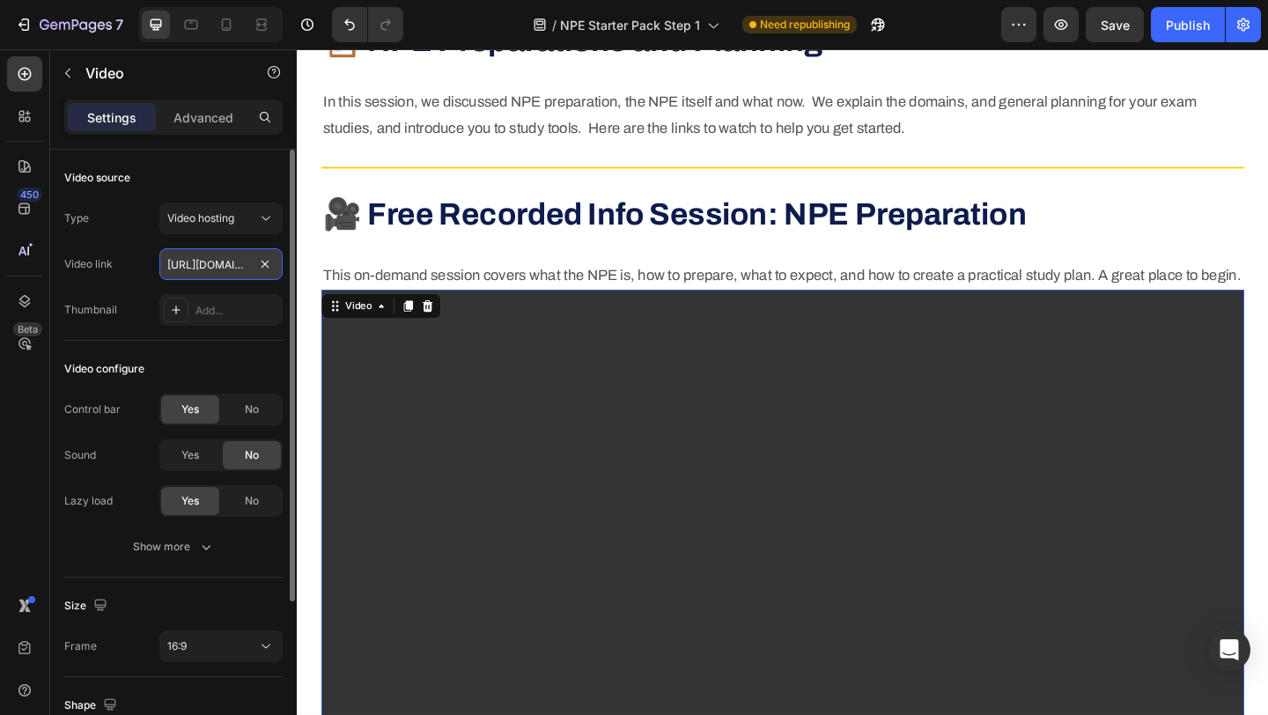
click at [205, 262] on input "https://youtu.be/BKnw95pPfXo" at bounding box center [220, 264] width 123 height 32
click at [218, 217] on span "Video hosting" at bounding box center [200, 217] width 67 height 13
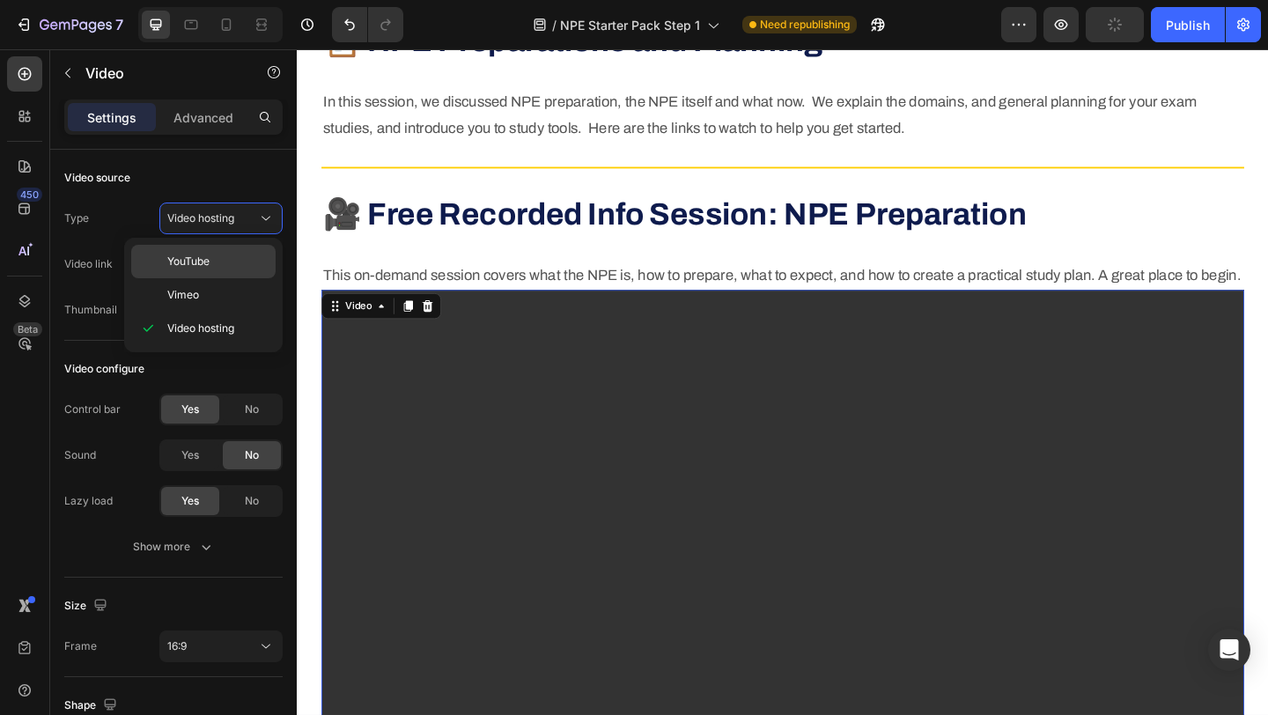
click at [213, 257] on p "YouTube" at bounding box center [217, 262] width 100 height 16
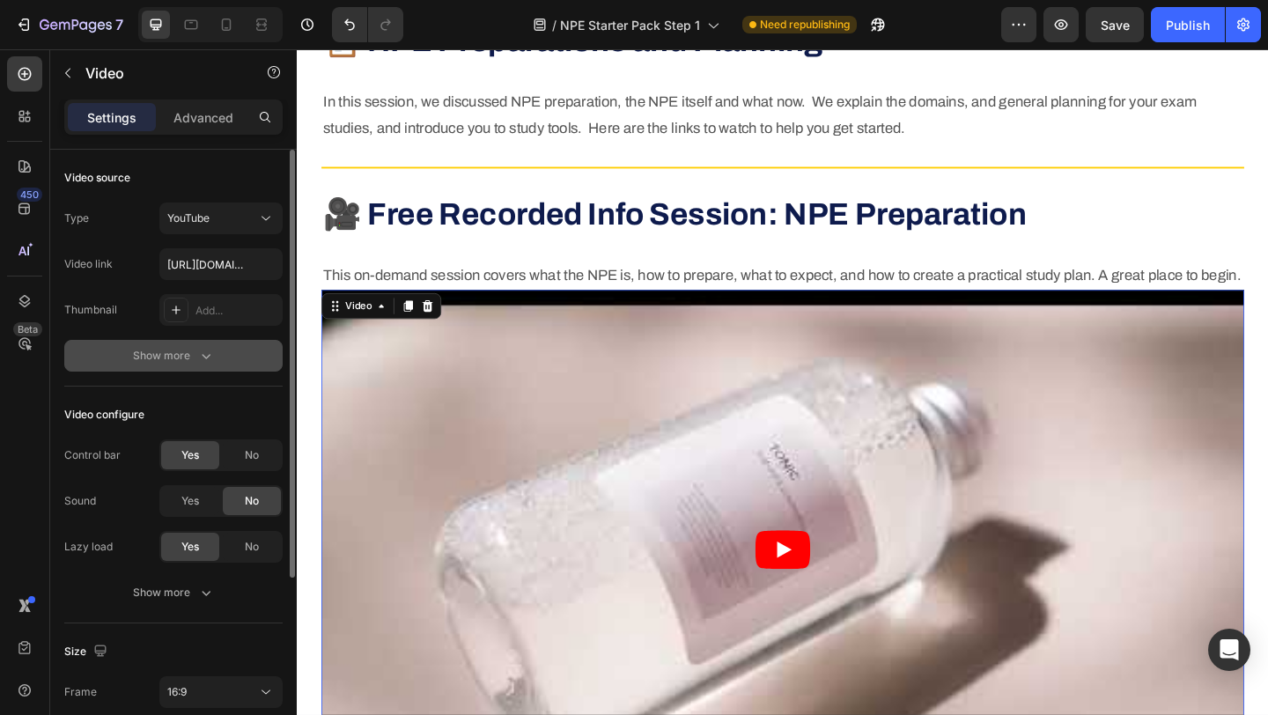
click at [101, 363] on button "Show more" at bounding box center [173, 356] width 218 height 32
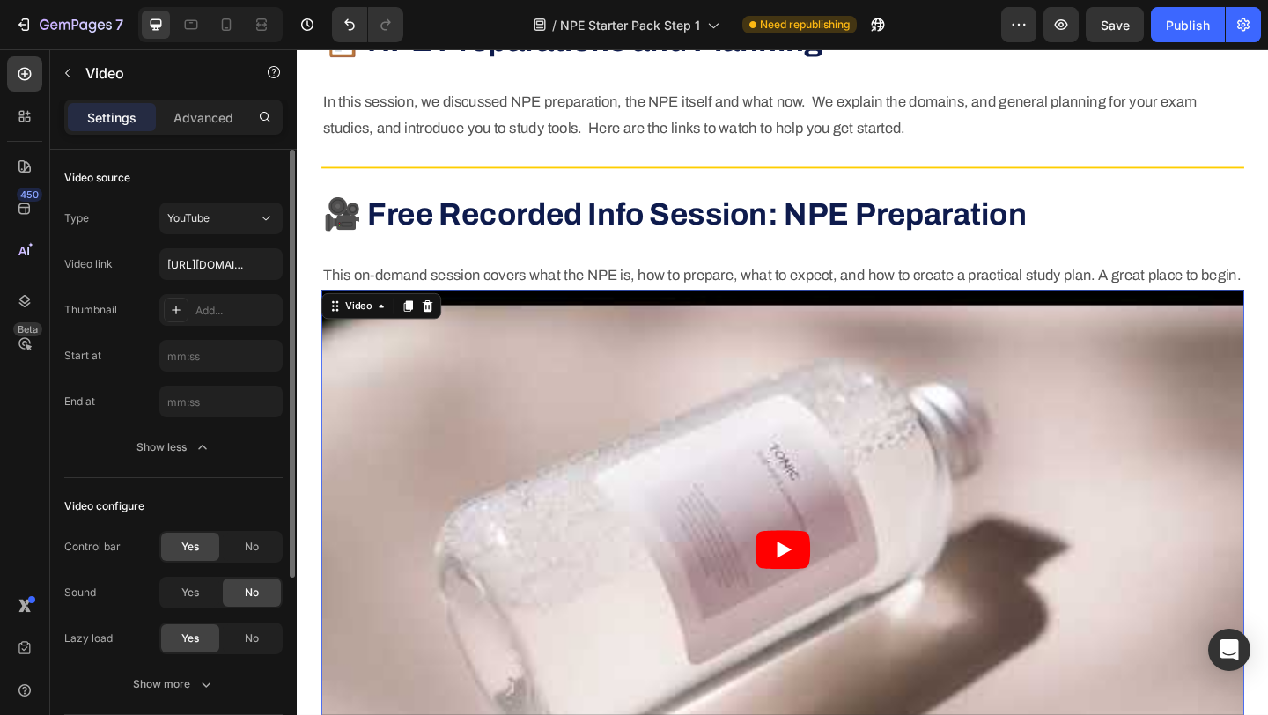
click at [101, 362] on div "Start at" at bounding box center [173, 356] width 218 height 32
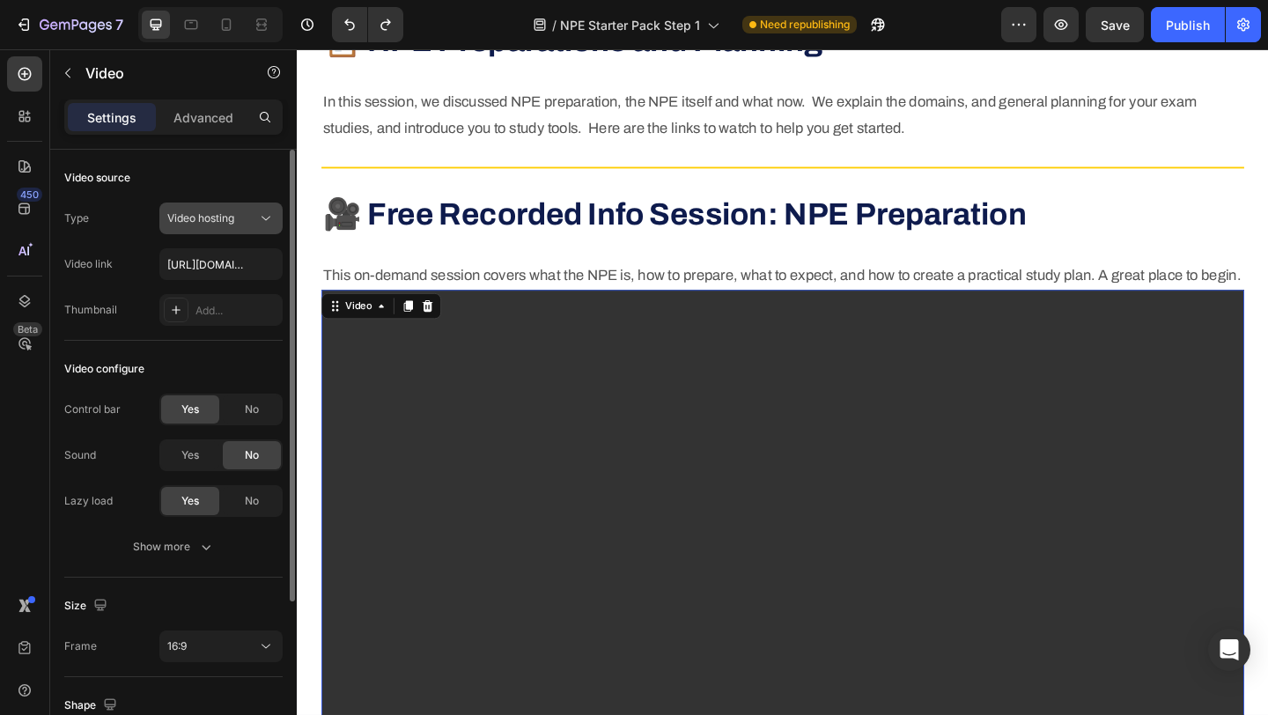
click at [226, 216] on span "Video hosting" at bounding box center [200, 217] width 67 height 13
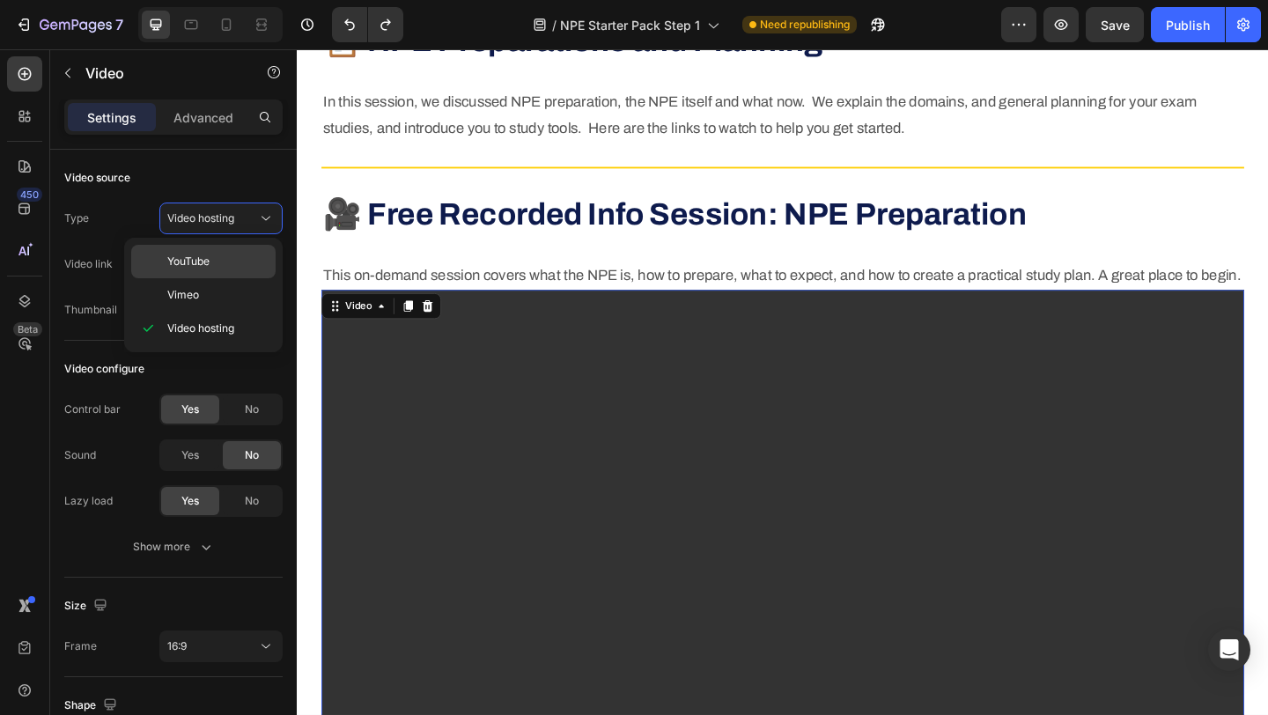
click at [214, 264] on p "YouTube" at bounding box center [217, 262] width 100 height 16
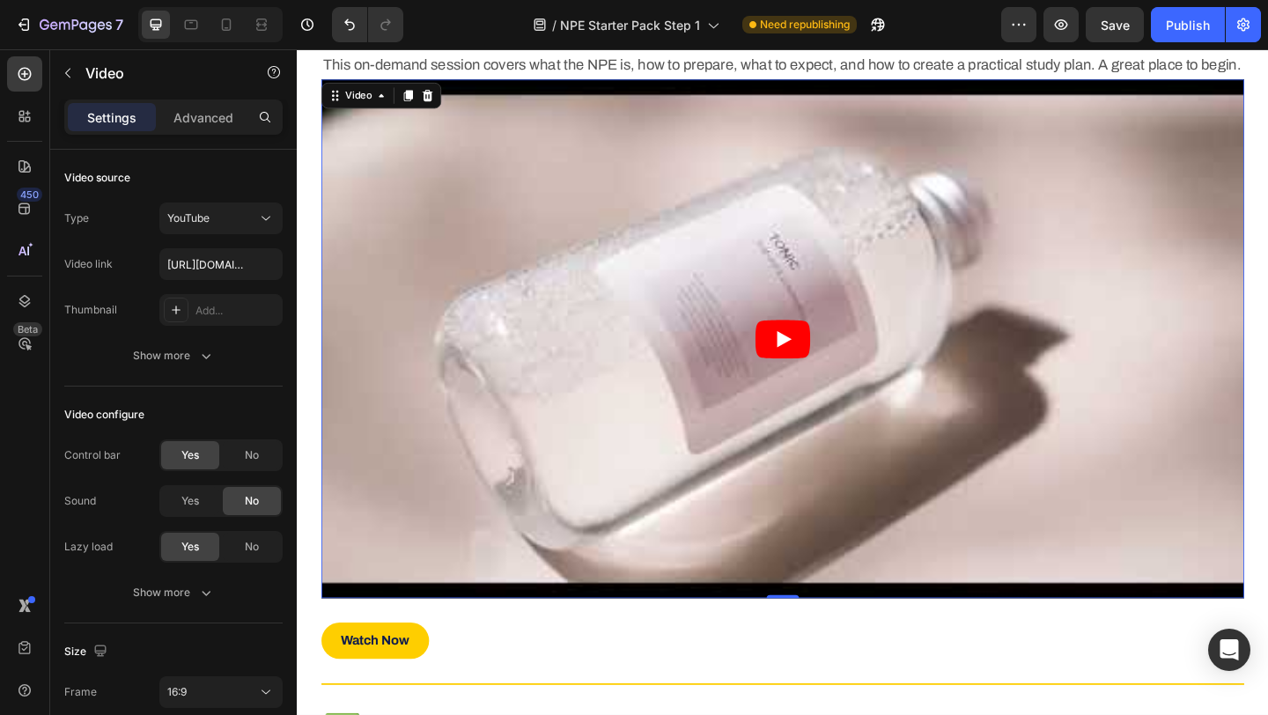
scroll to position [791, 0]
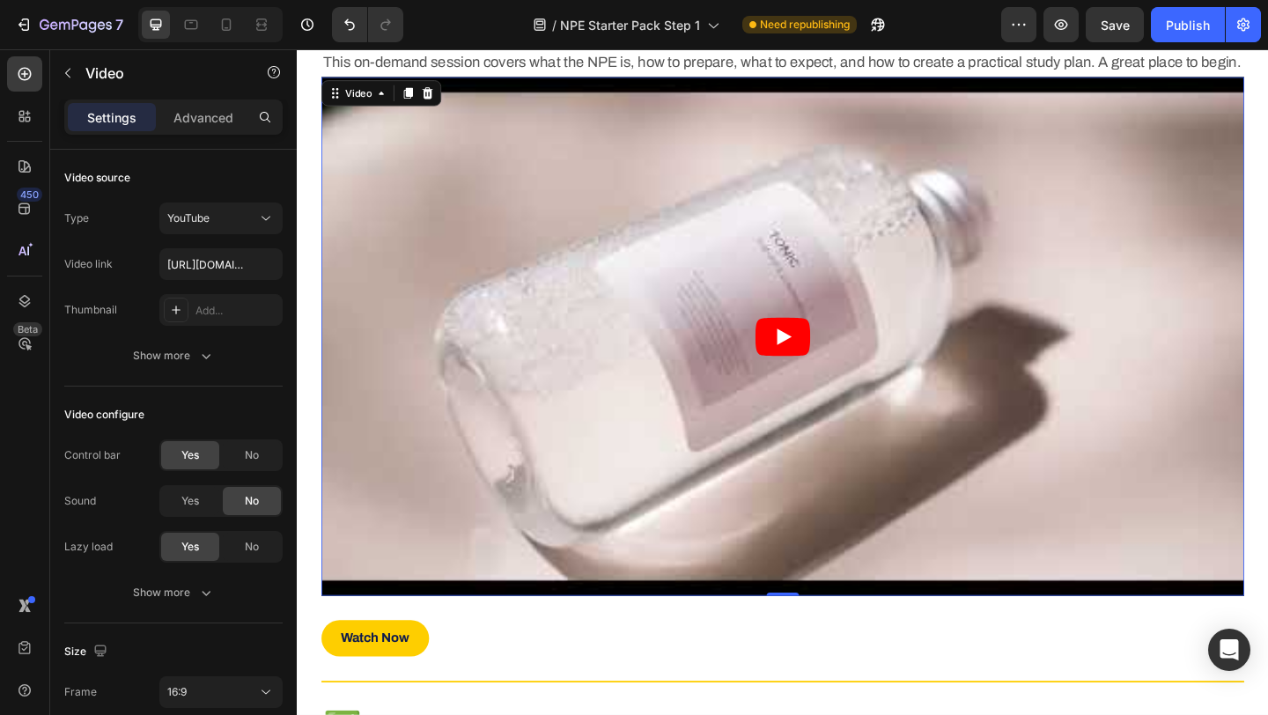
click at [822, 371] on icon "Play" at bounding box center [827, 362] width 16 height 18
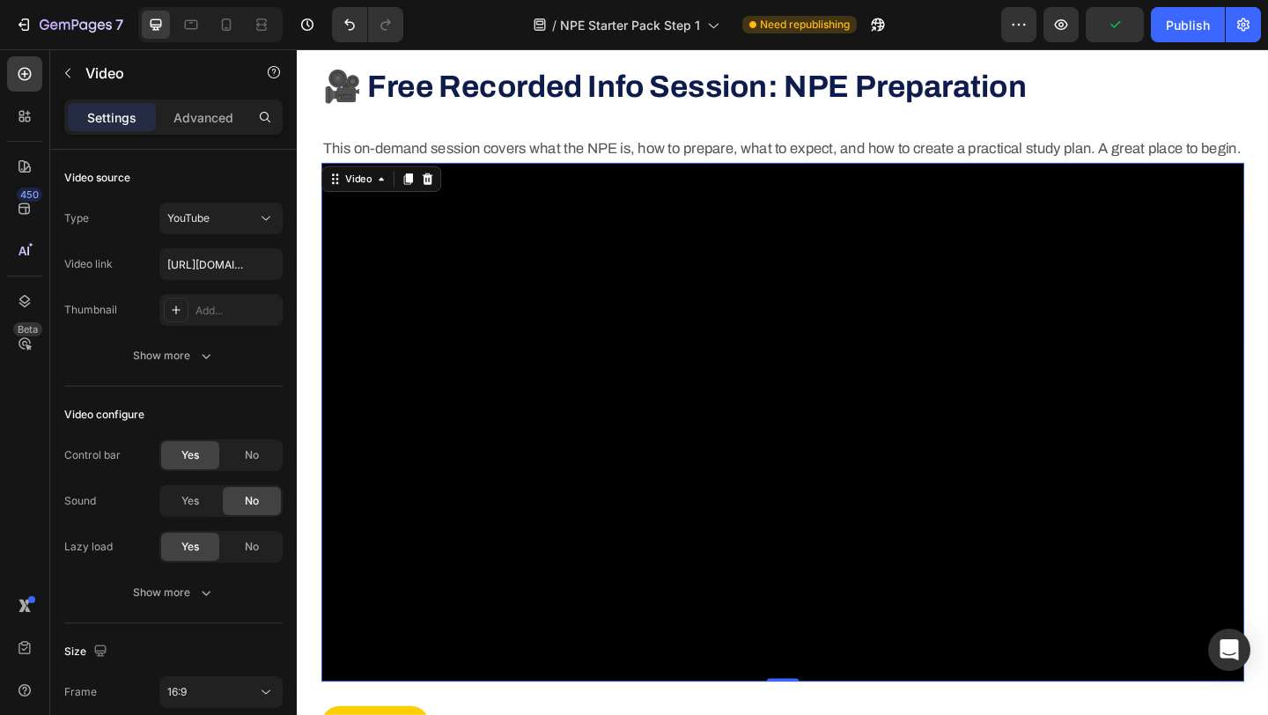
scroll to position [702, 0]
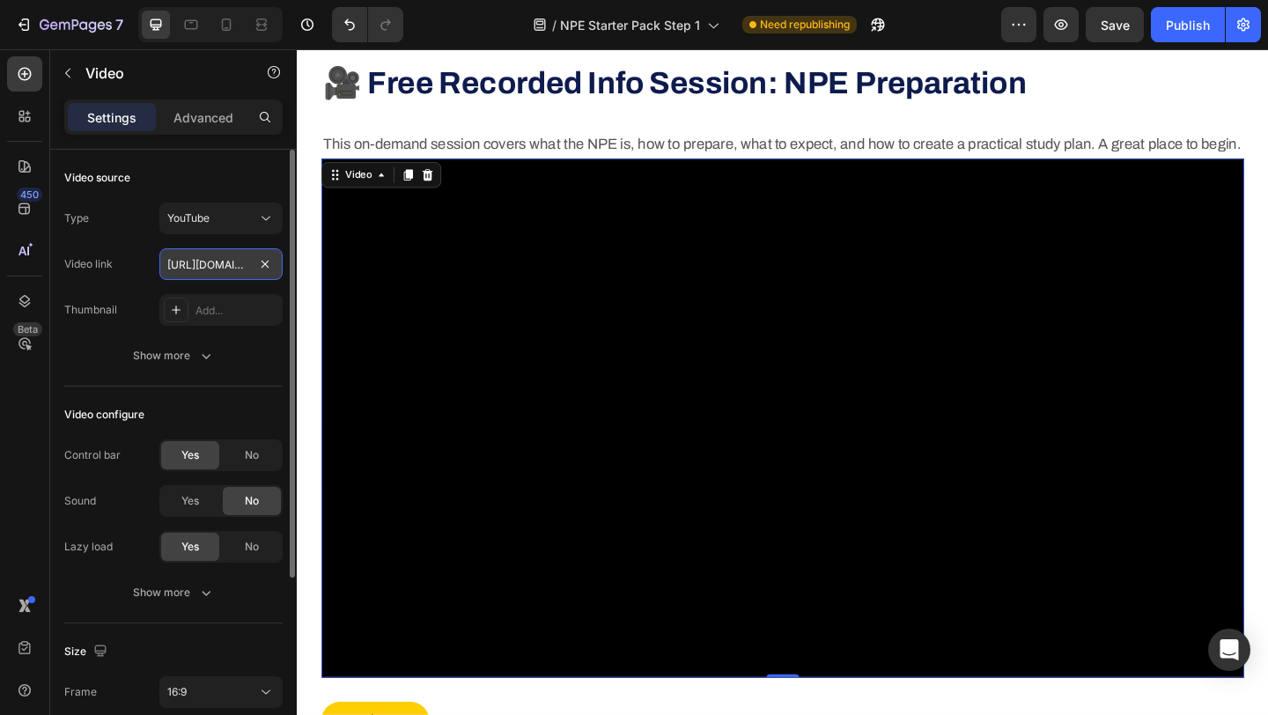
click at [210, 263] on input "https://www.youtube.com/watch?v=drIt4RH_kyQ" at bounding box center [220, 264] width 123 height 32
paste input "youtu.be/BKnw95pPfXo"
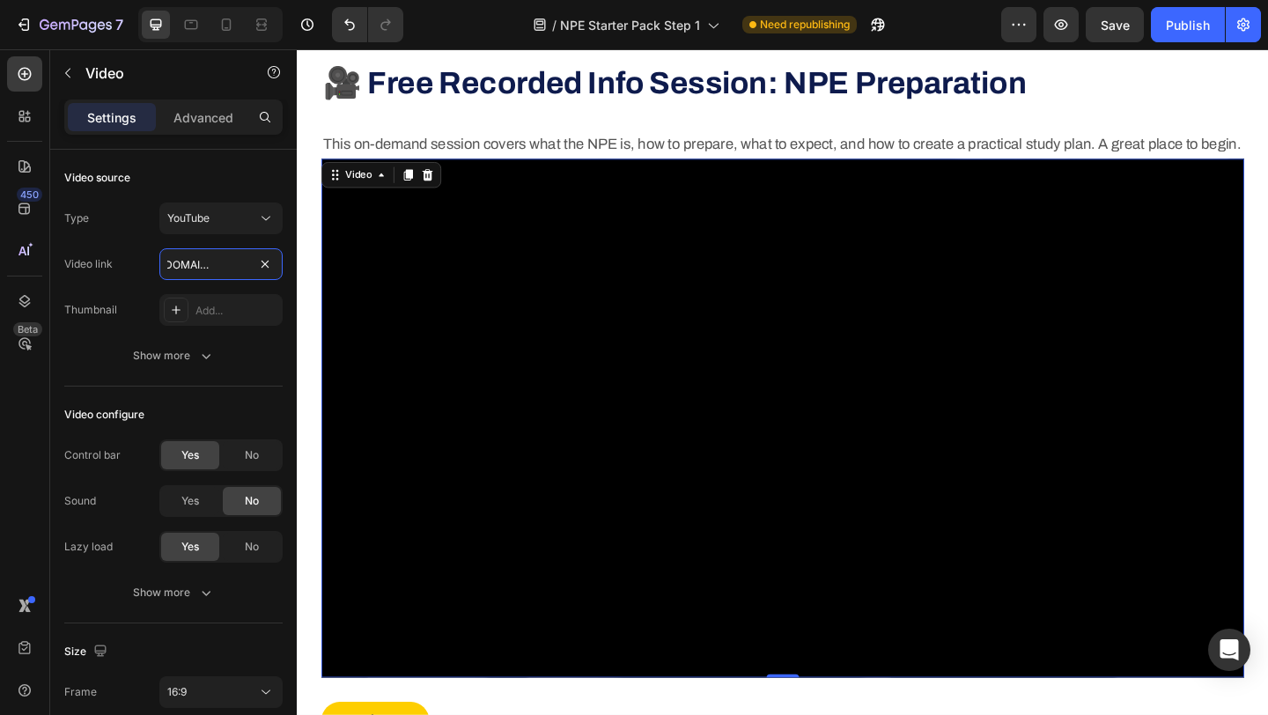
type input "https://youtu.be/BKnw95pPfXo"
click at [2, 405] on div "450 Beta" at bounding box center [25, 382] width 50 height 666
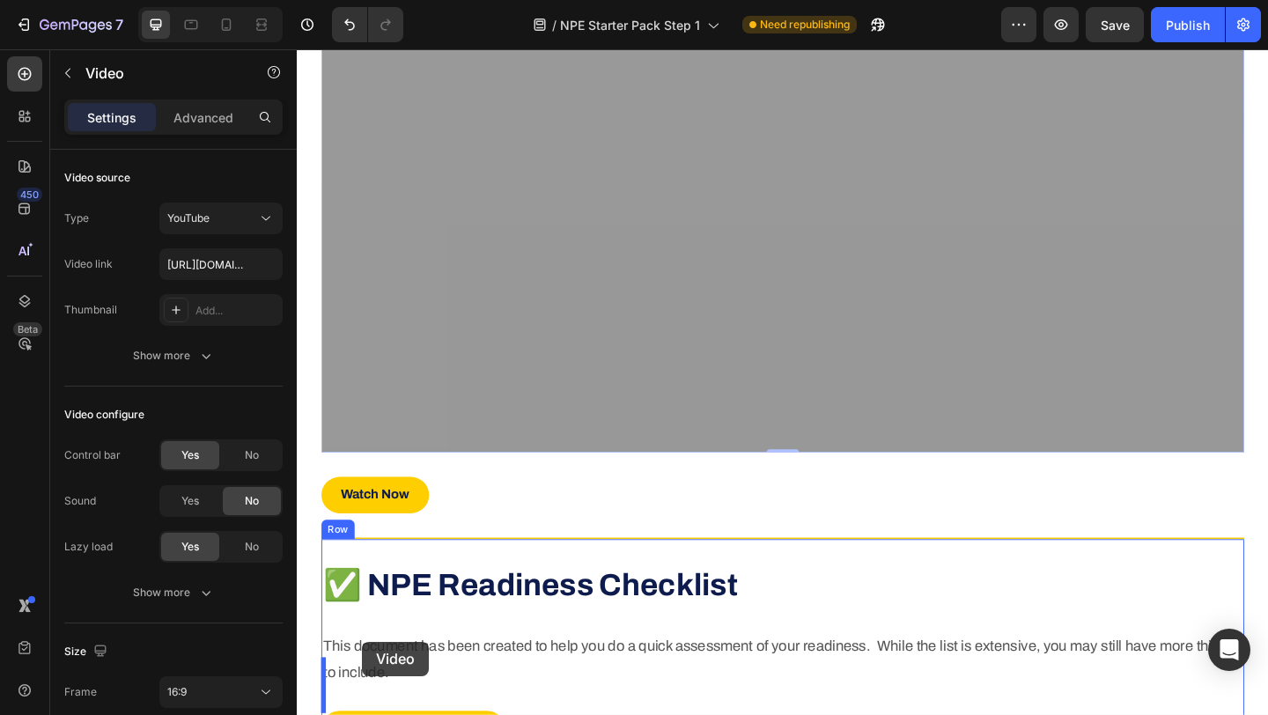
scroll to position [1063, 0]
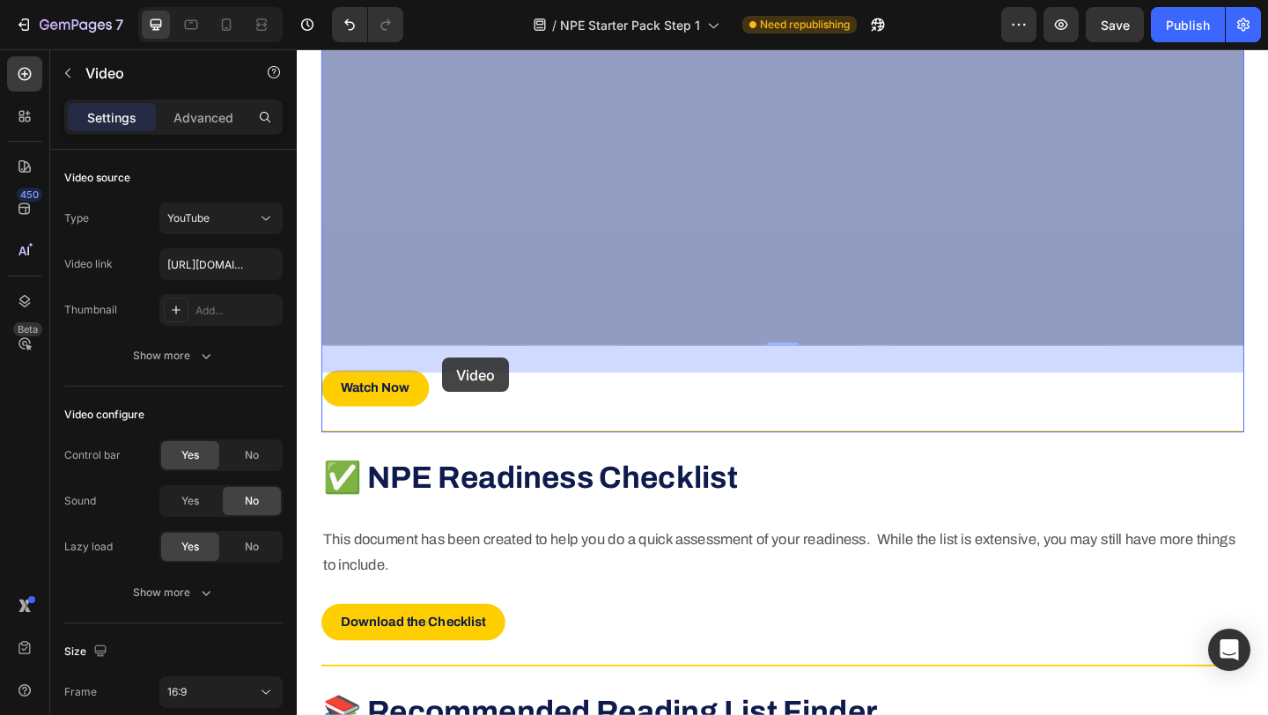
drag, startPoint x: 335, startPoint y: 100, endPoint x: 455, endPoint y: 385, distance: 309.0
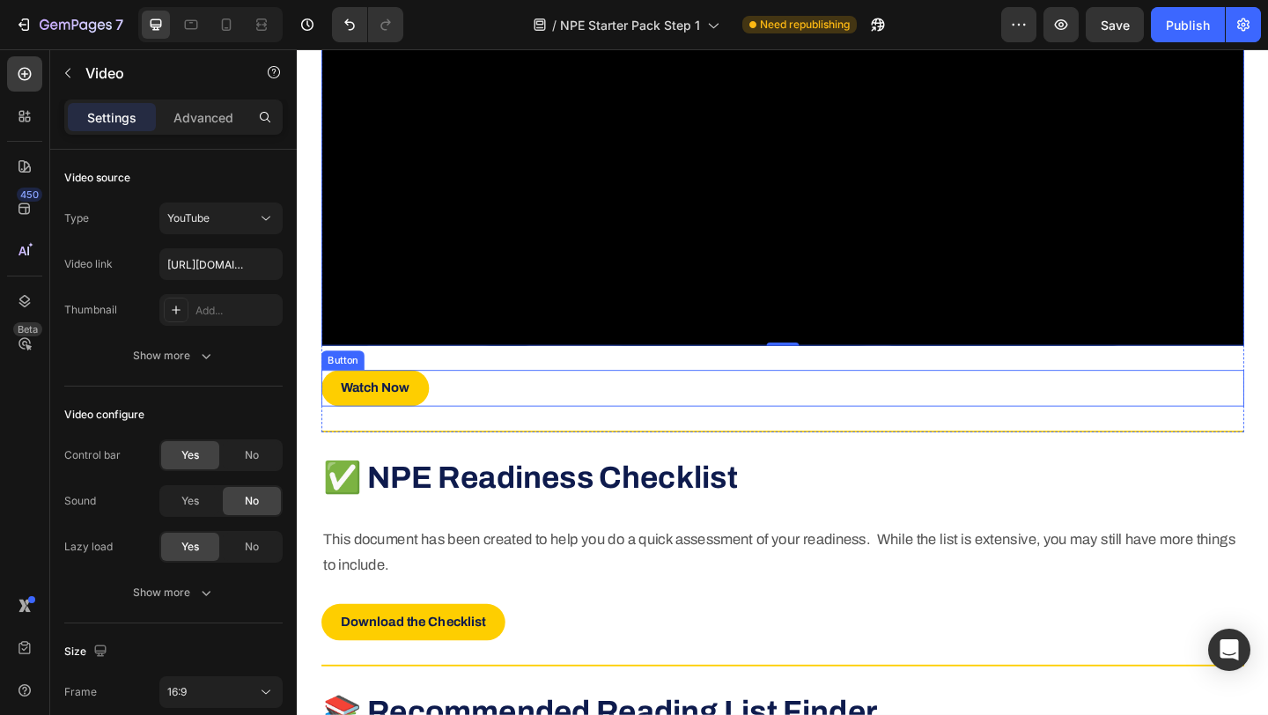
click at [476, 438] on div "Watch Now Button" at bounding box center [825, 418] width 1004 height 40
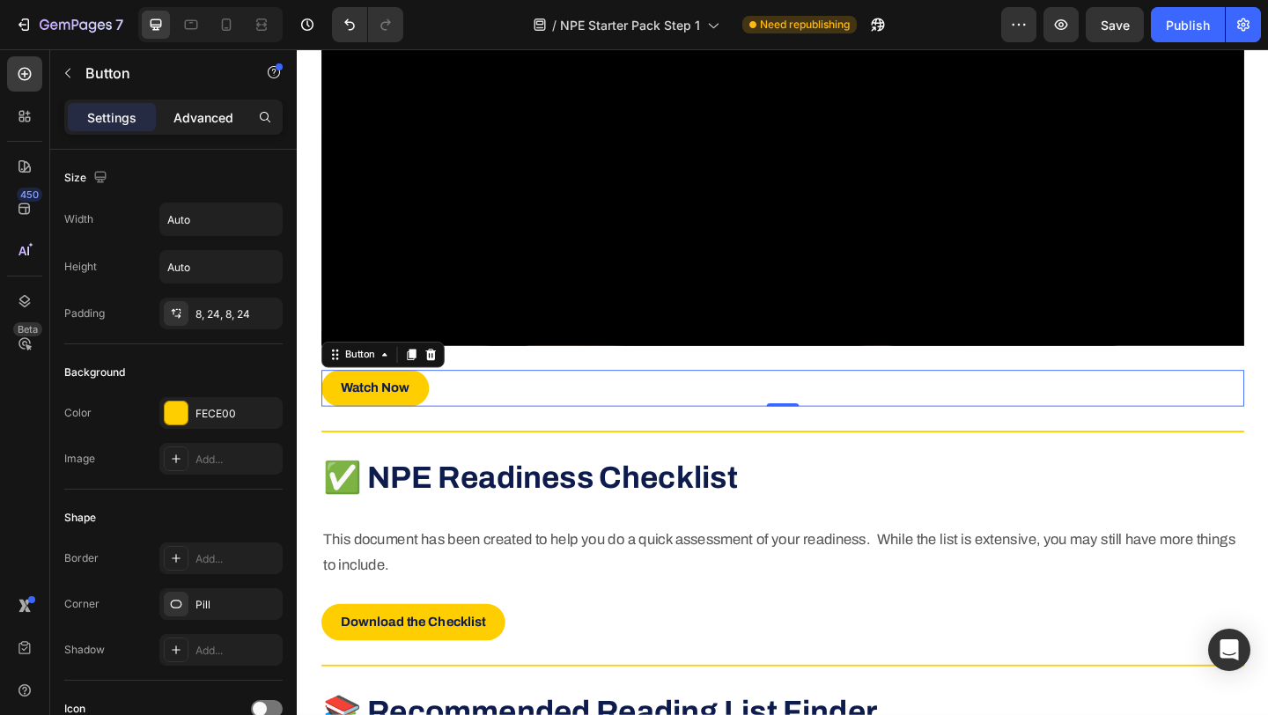
click at [209, 110] on p "Advanced" at bounding box center [204, 117] width 60 height 18
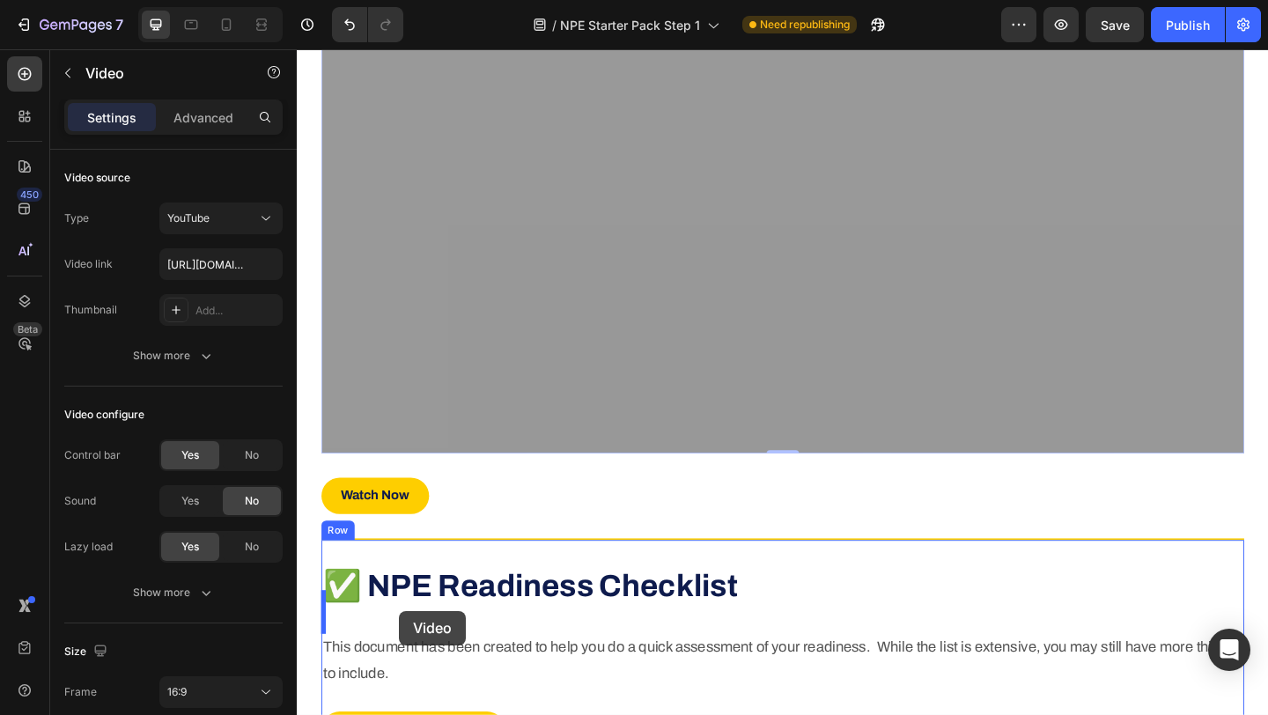
scroll to position [955, 0]
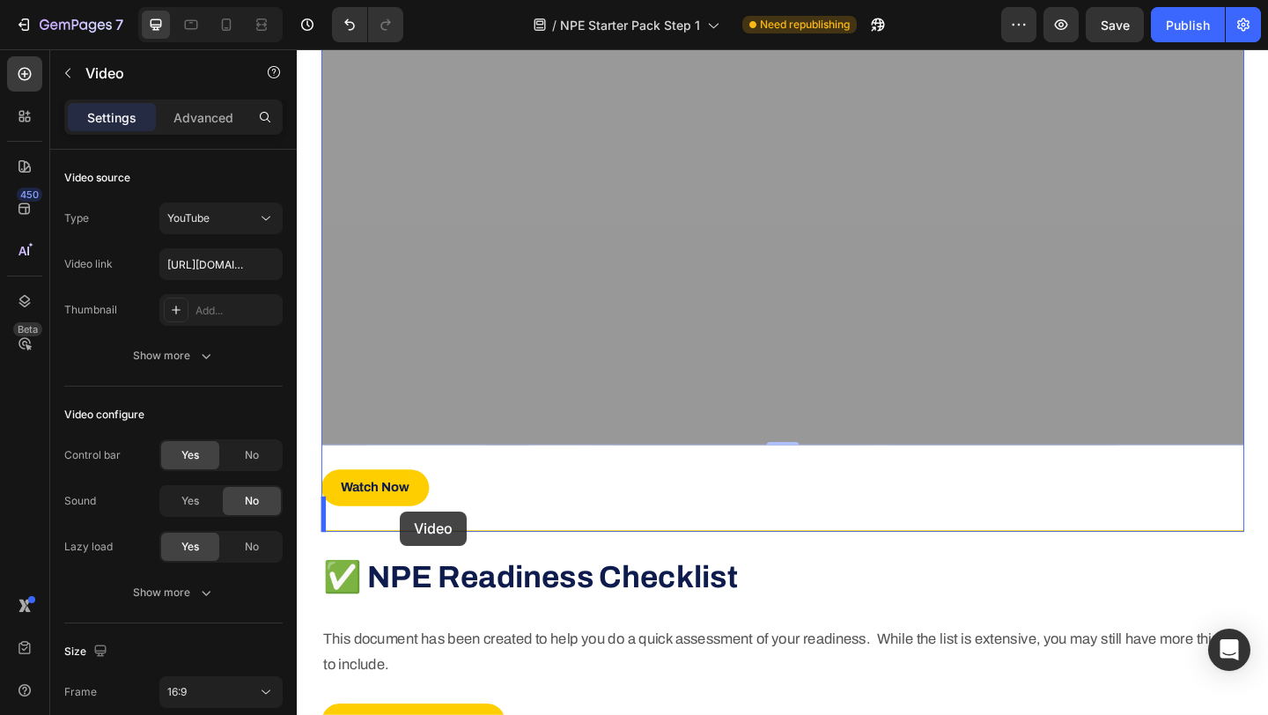
drag, startPoint x: 337, startPoint y: 423, endPoint x: 409, endPoint y: 552, distance: 147.8
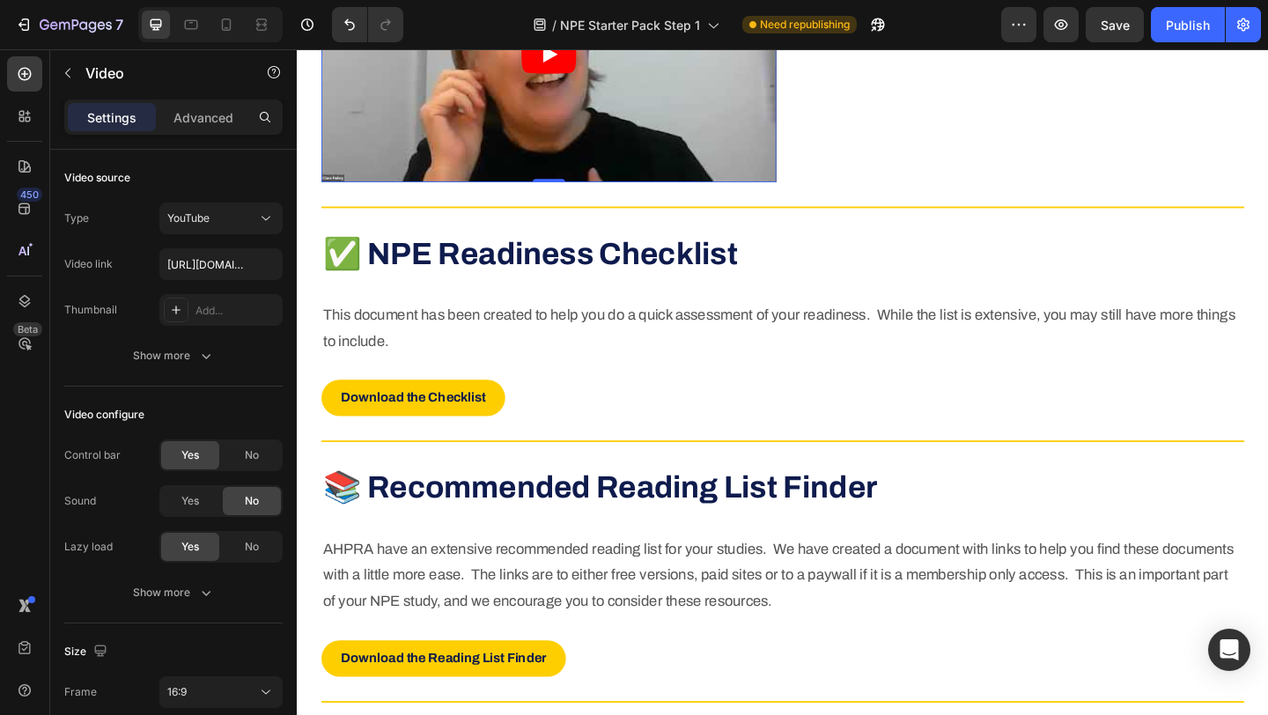
scroll to position [602, 0]
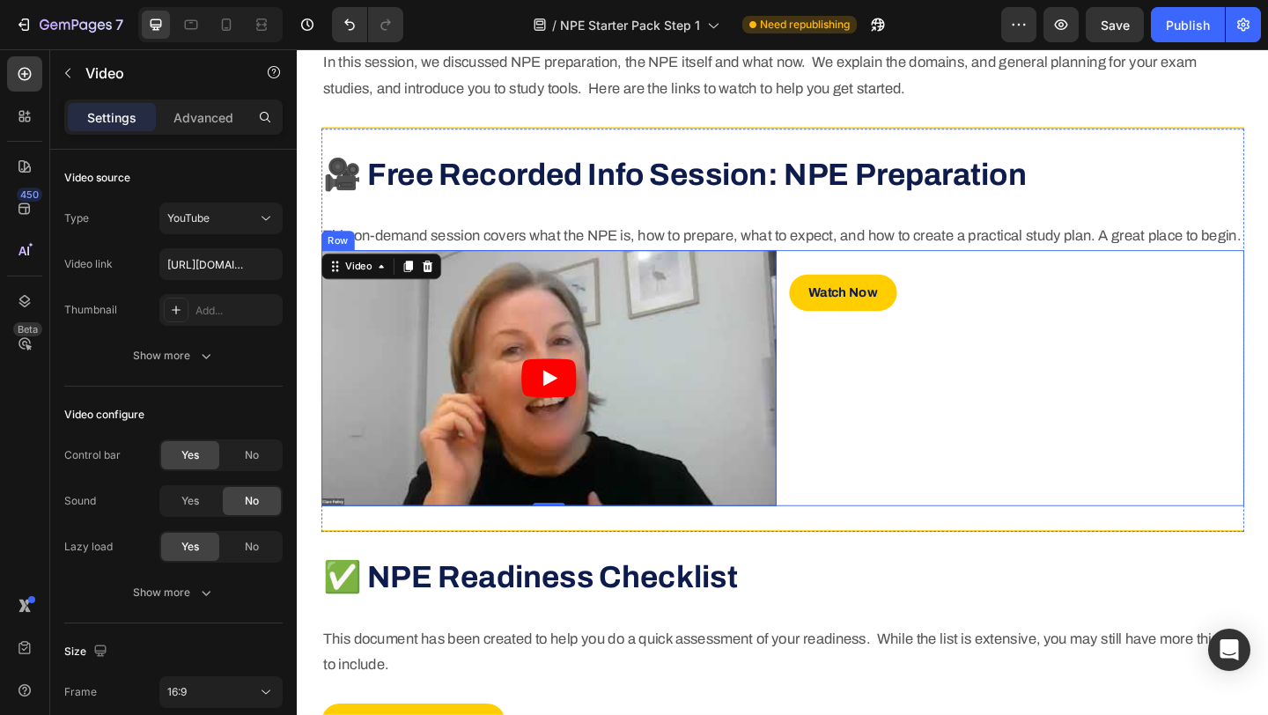
click at [1005, 366] on div "Watch Now Button" at bounding box center [1079, 407] width 495 height 278
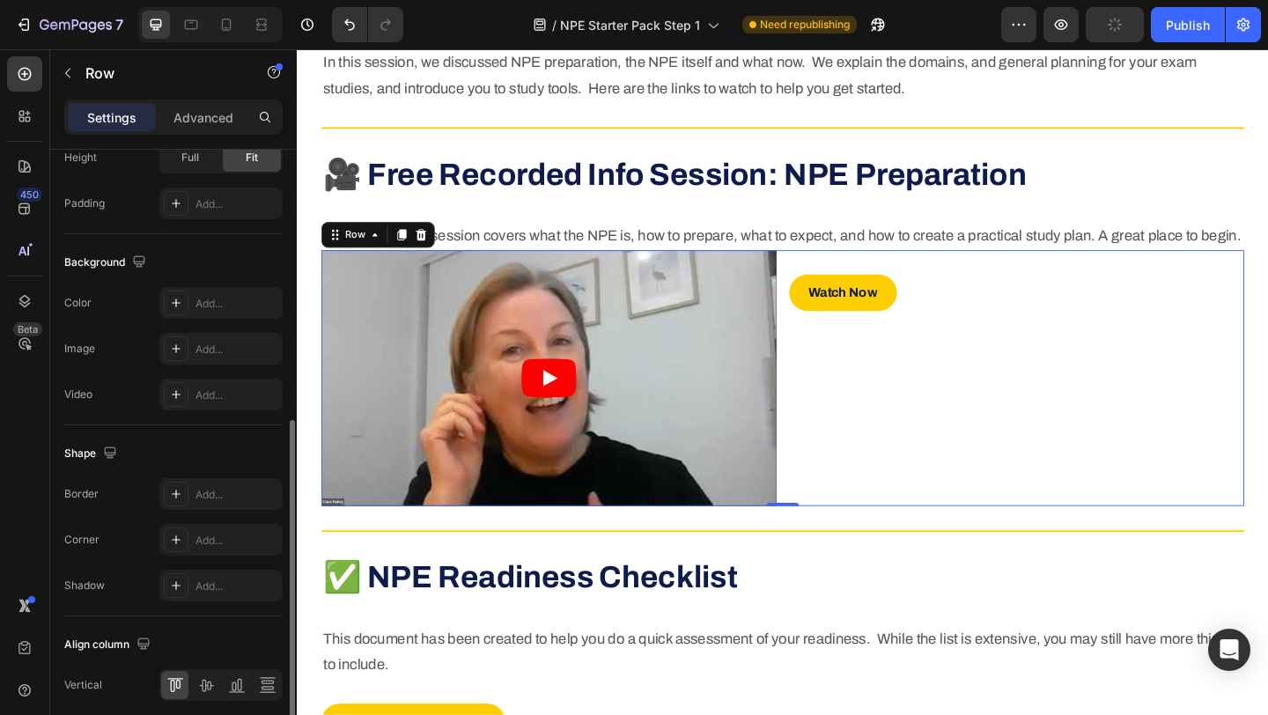
scroll to position [660, 0]
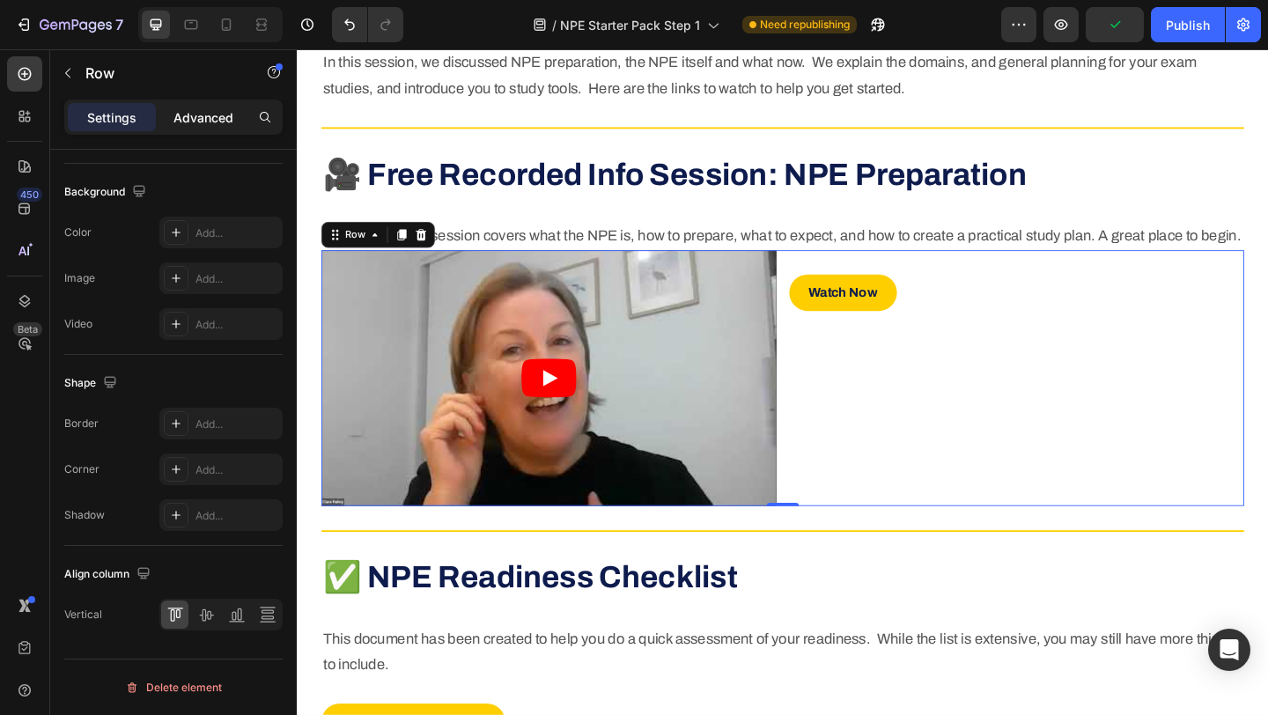
click at [210, 118] on p "Advanced" at bounding box center [204, 117] width 60 height 18
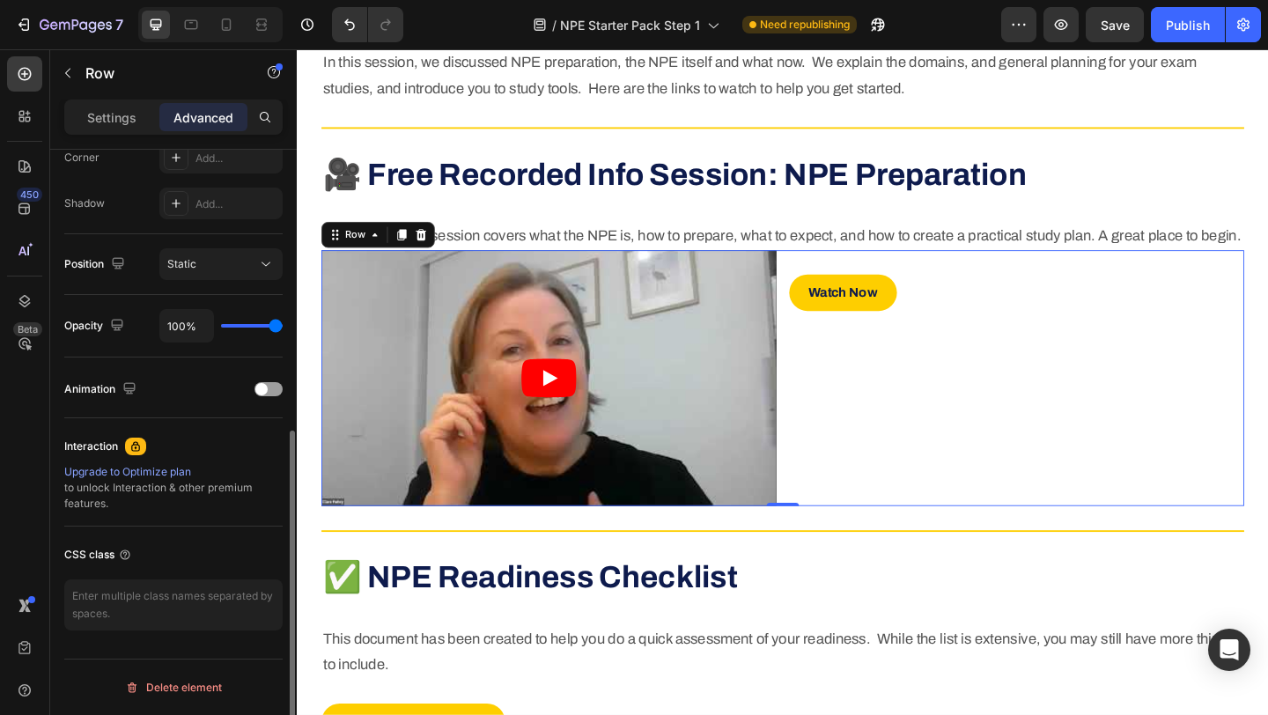
scroll to position [0, 0]
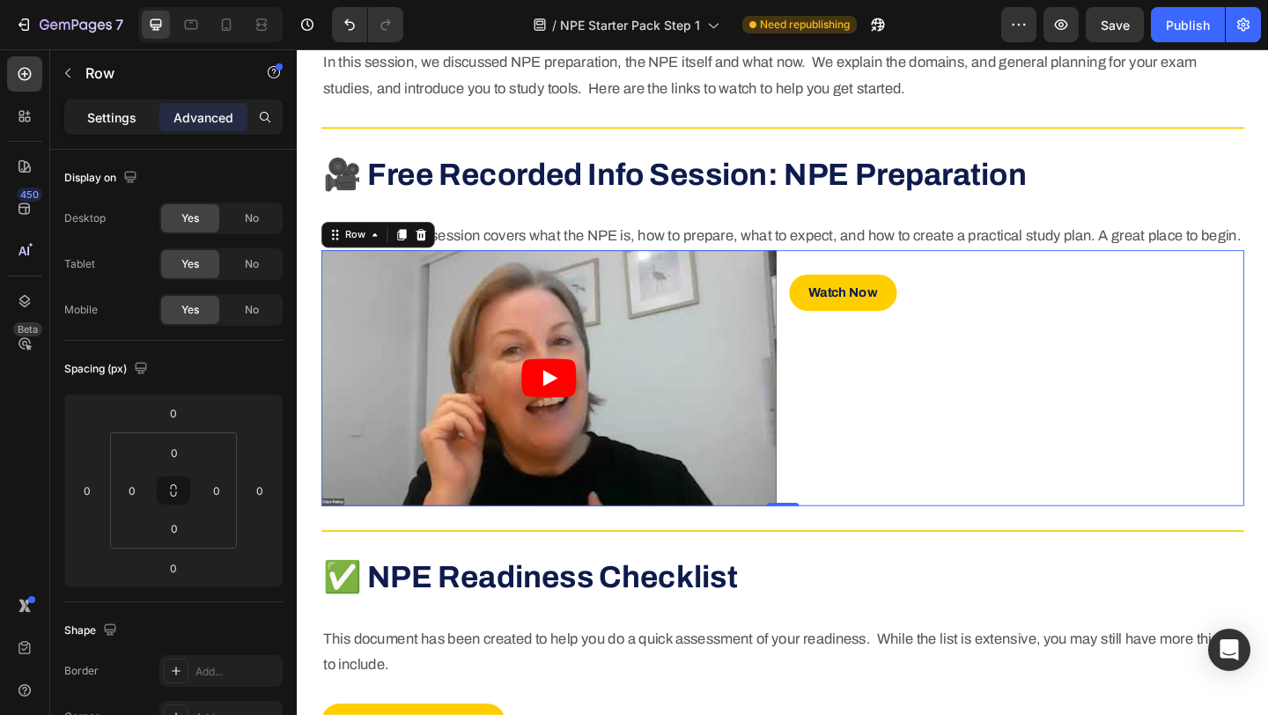
click at [100, 123] on p "Settings" at bounding box center [111, 117] width 49 height 18
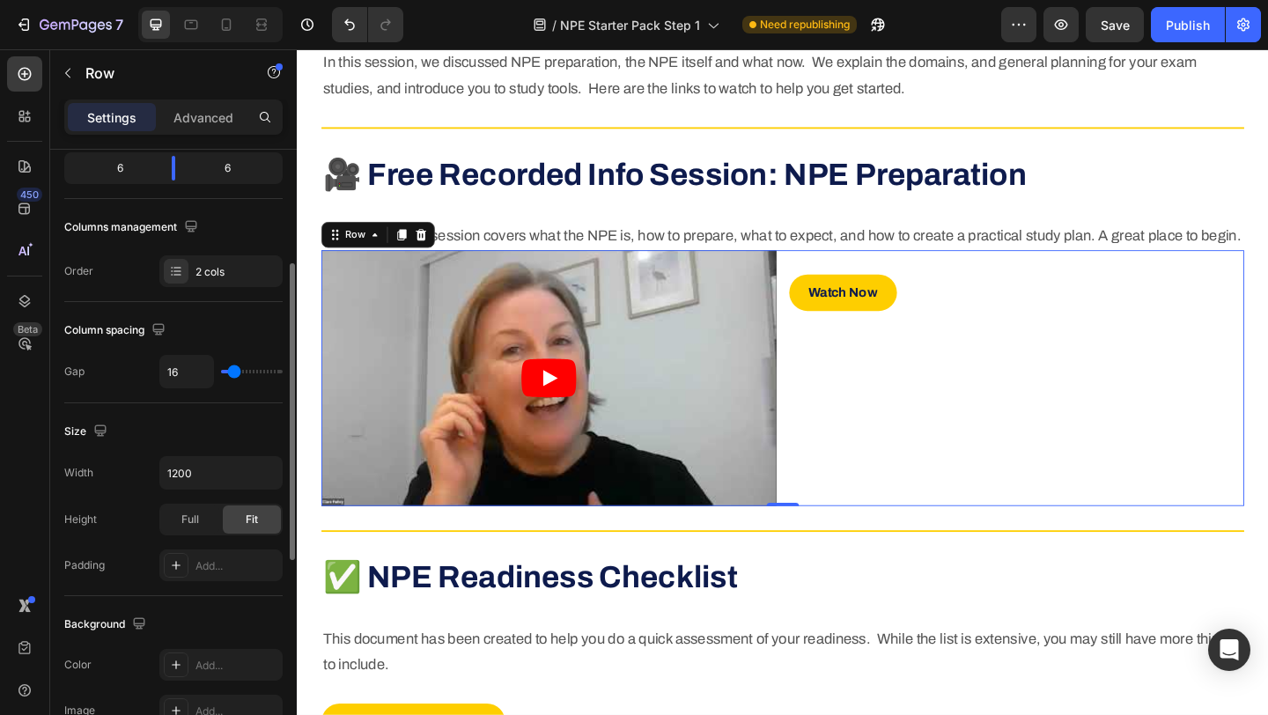
scroll to position [230, 0]
click at [1027, 303] on div "Watch Now Button" at bounding box center [1079, 301] width 495 height 66
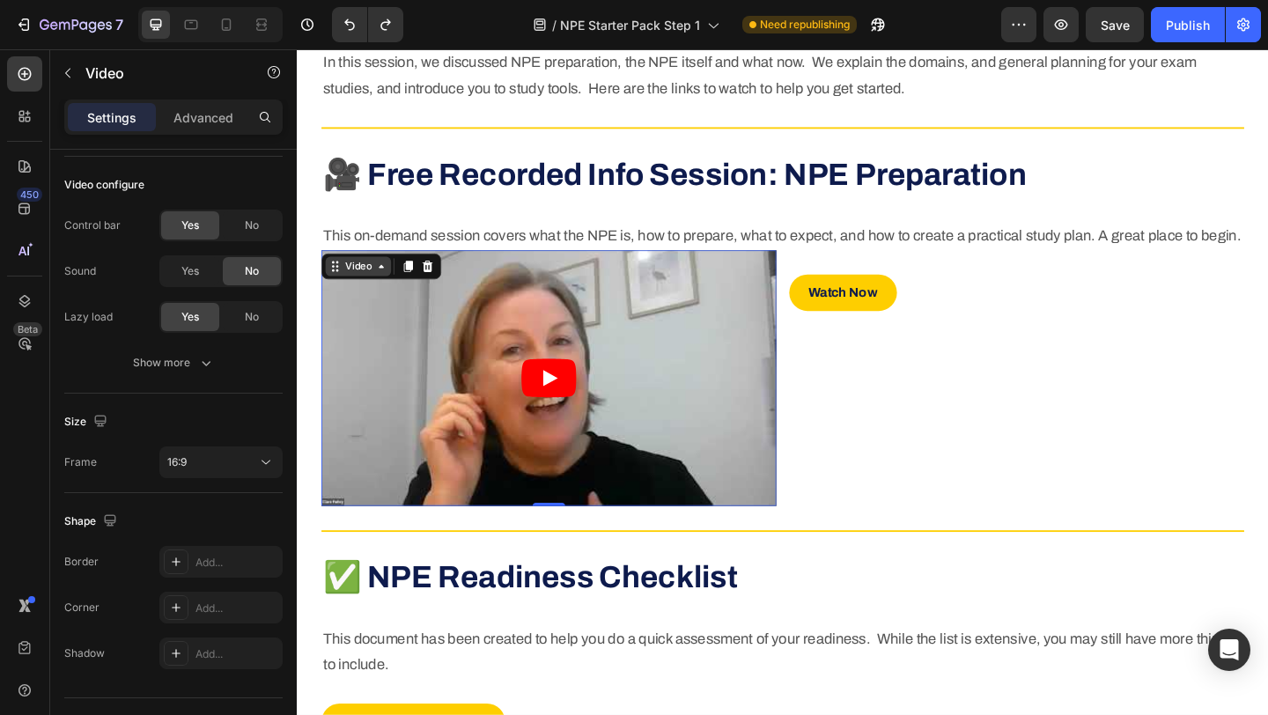
scroll to position [0, 0]
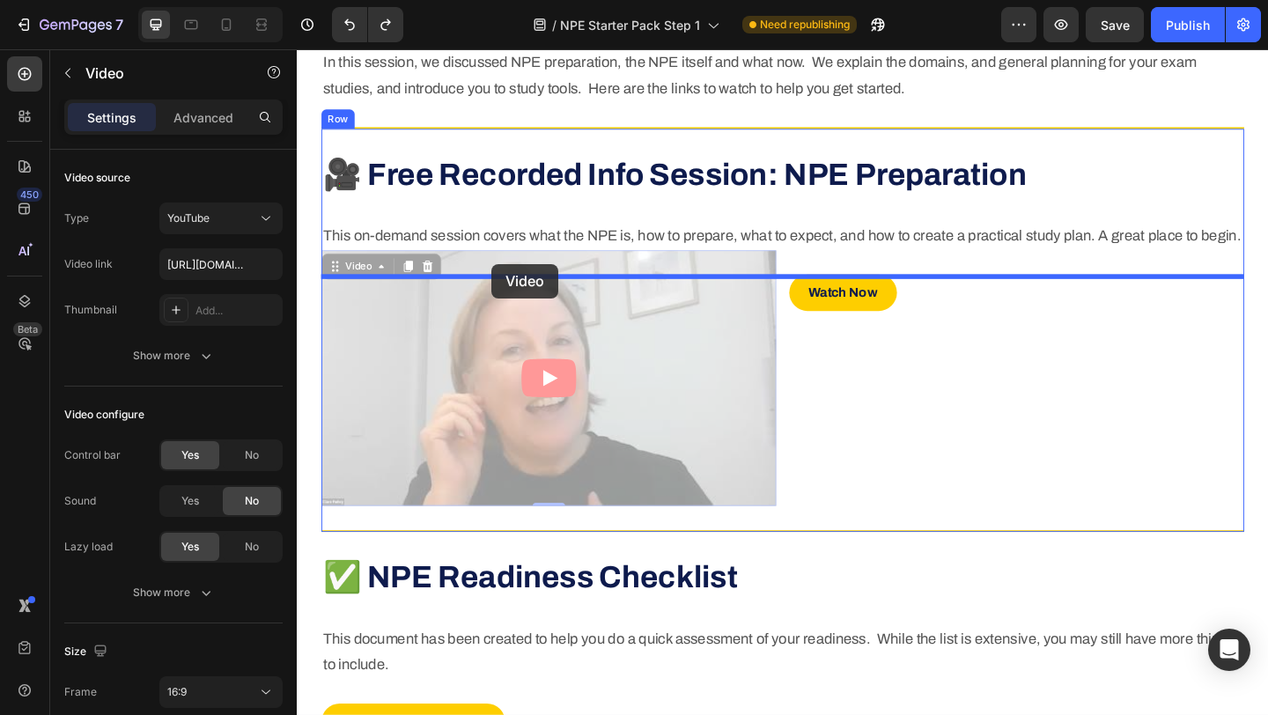
drag, startPoint x: 336, startPoint y: 304, endPoint x: 508, endPoint y: 283, distance: 173.1
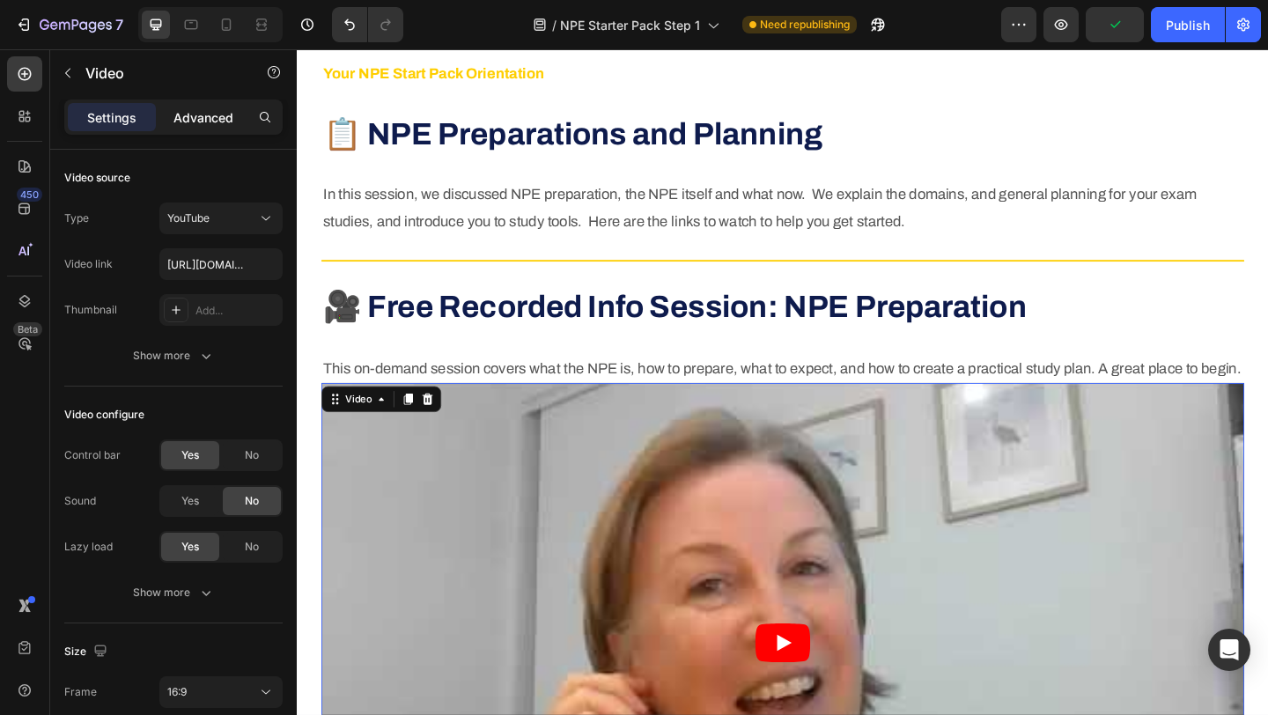
click at [225, 112] on p "Advanced" at bounding box center [204, 117] width 60 height 18
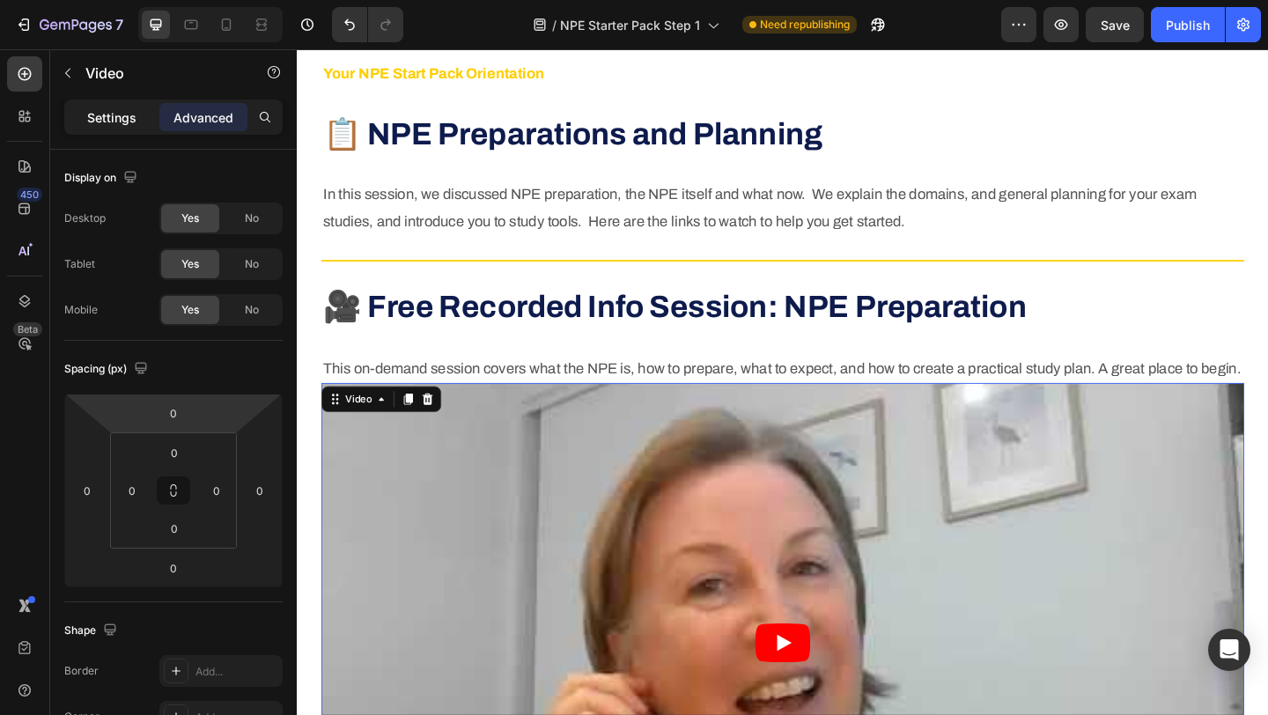
click at [112, 113] on p "Settings" at bounding box center [111, 117] width 49 height 18
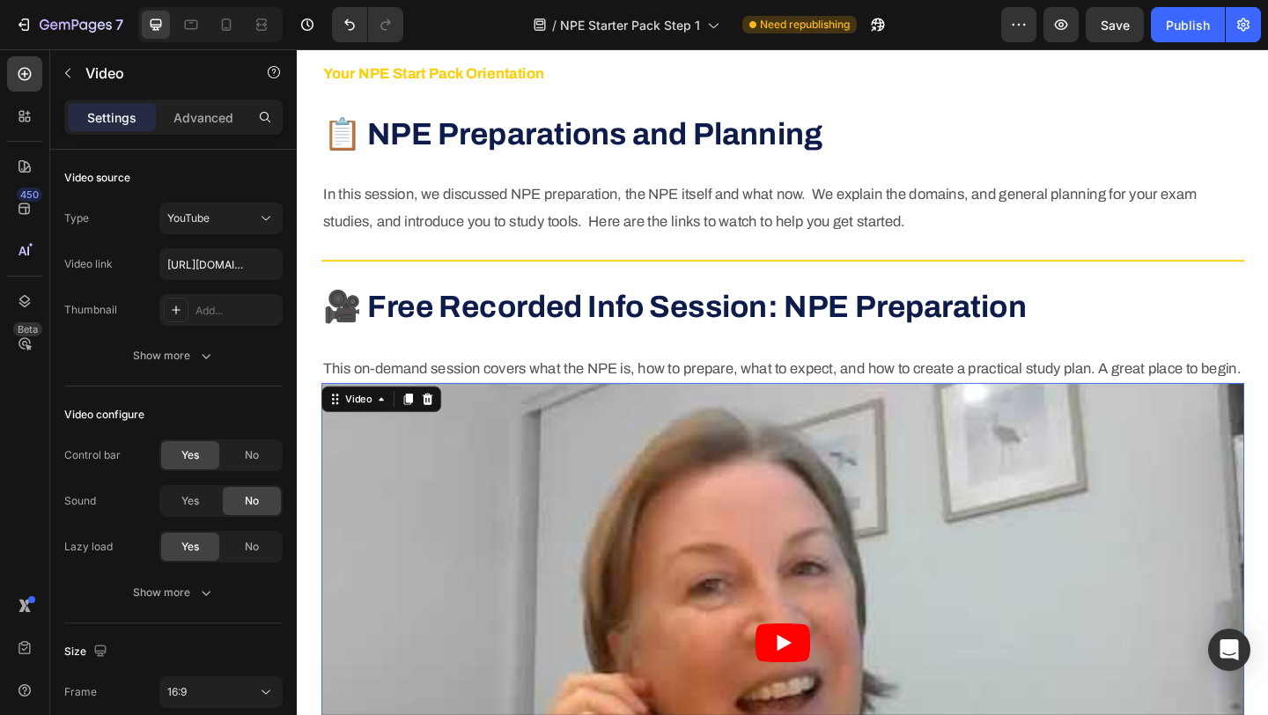
click at [502, 464] on article at bounding box center [825, 694] width 1004 height 565
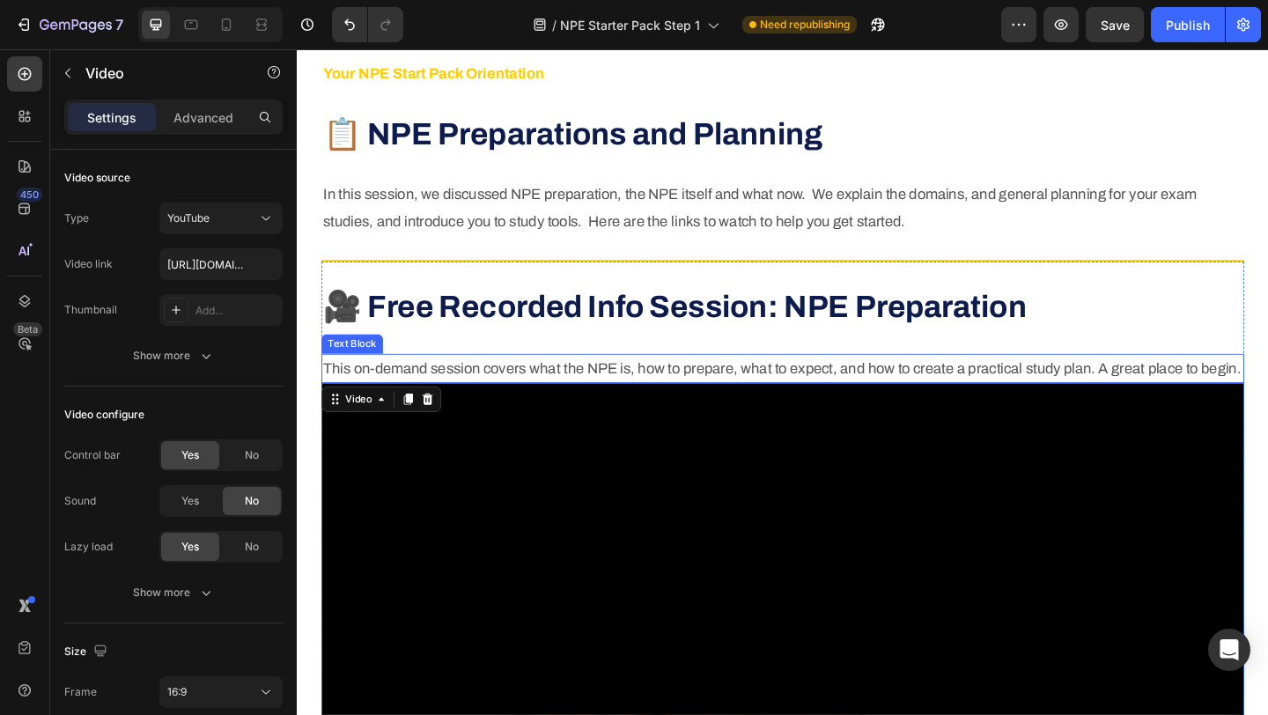
click at [382, 410] on p "This on-demand session covers what the NPE is, how to prepare, what to expect, …" at bounding box center [825, 396] width 1001 height 28
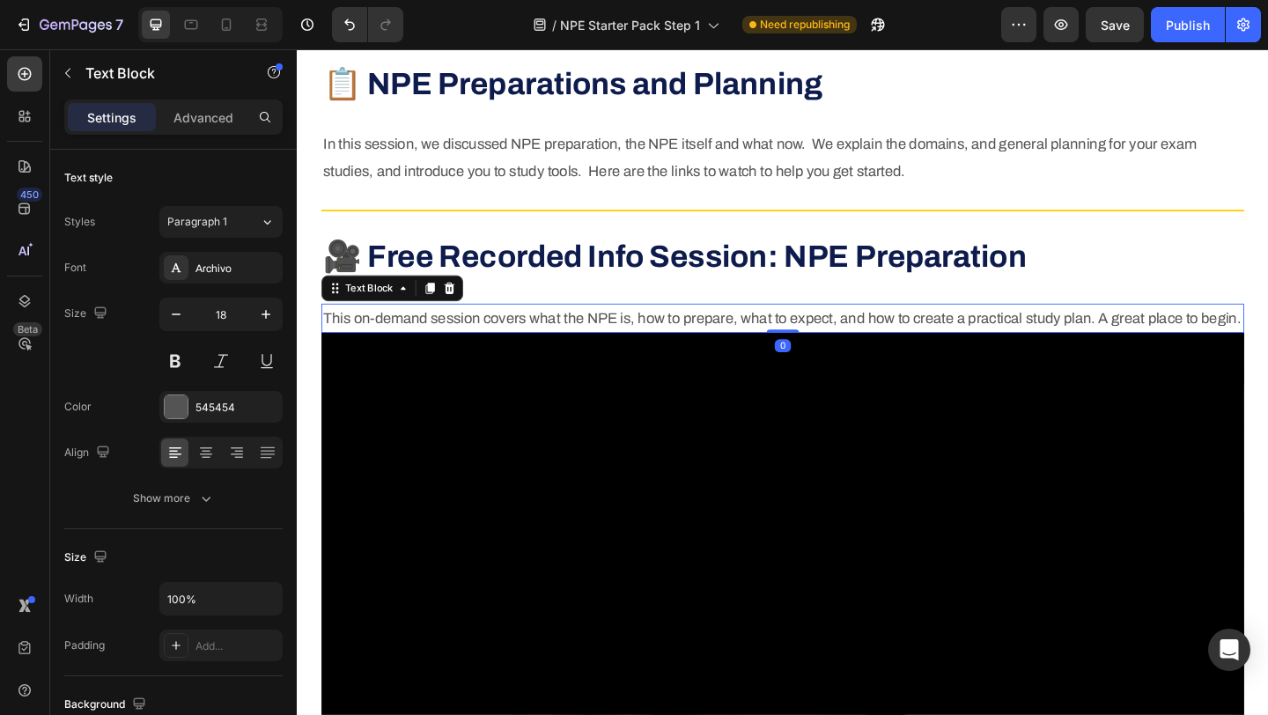
scroll to position [525, 0]
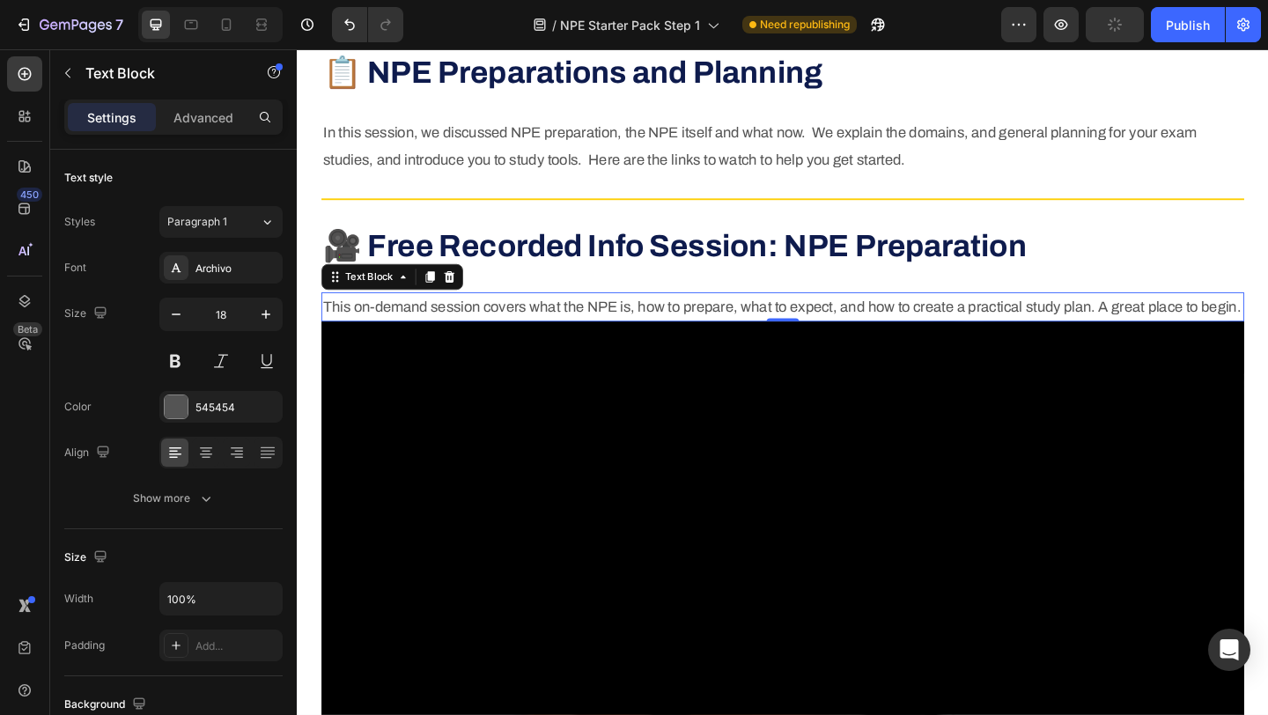
click at [451, 344] on p "This on-demand session covers what the NPE is, how to prepare, what to expect, …" at bounding box center [825, 329] width 1001 height 28
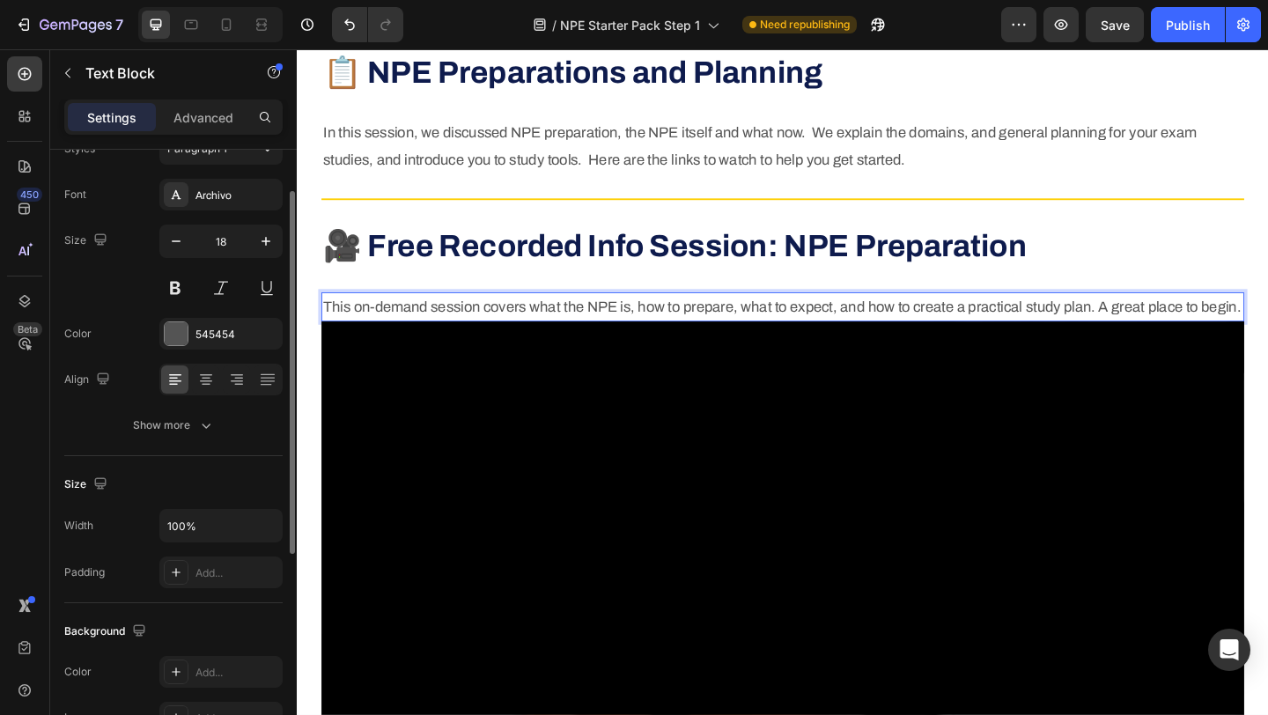
scroll to position [72, 0]
click at [189, 423] on div "Show more" at bounding box center [174, 427] width 82 height 18
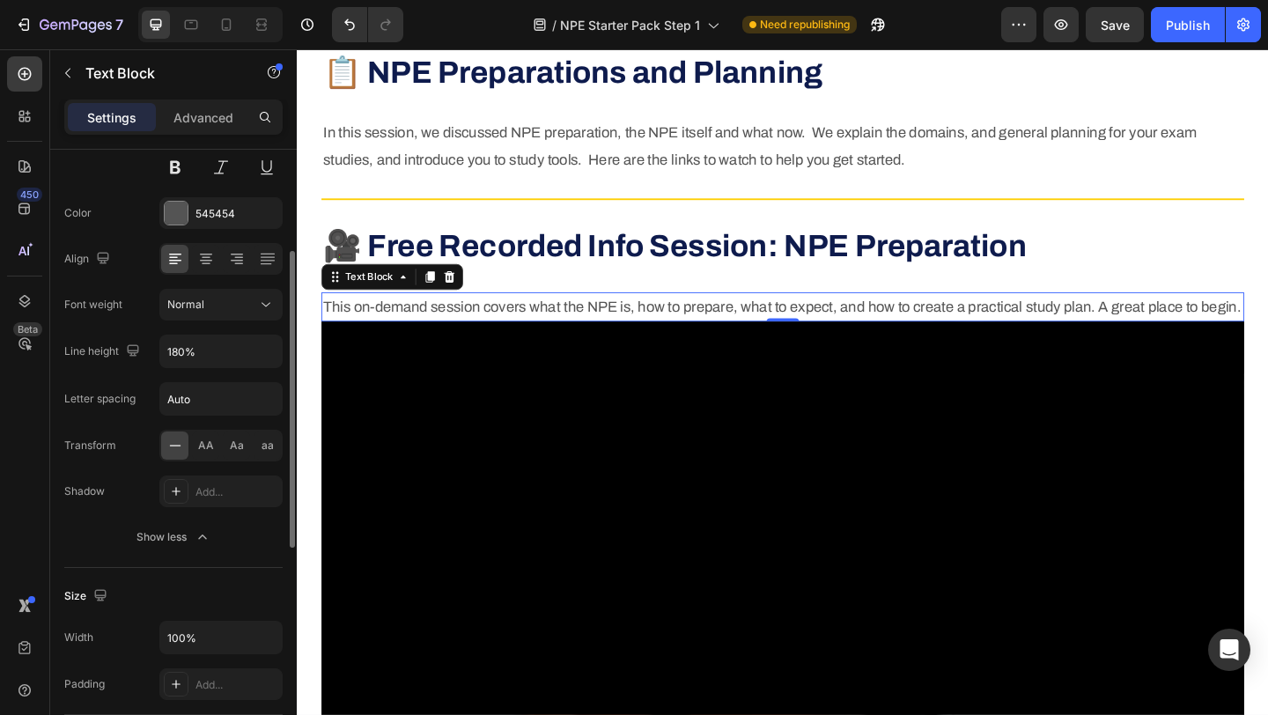
scroll to position [133, 0]
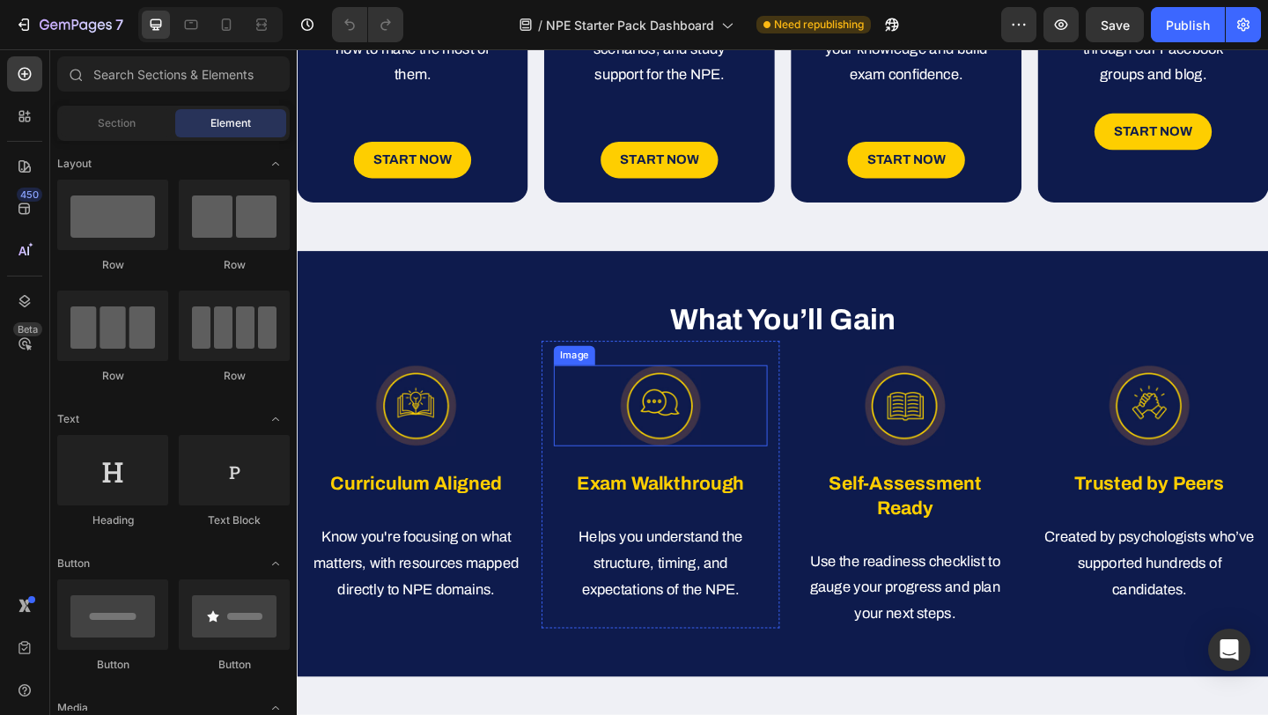
scroll to position [715, 0]
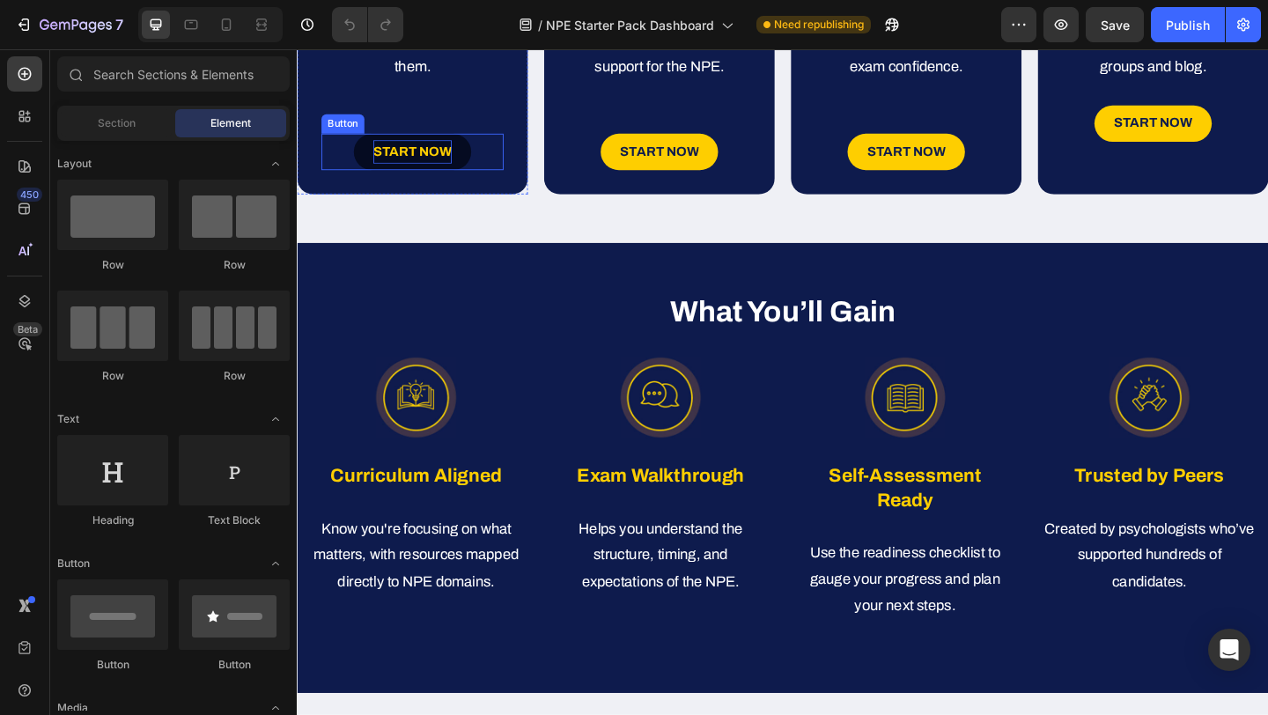
click at [444, 167] on strong "START NOW" at bounding box center [422, 159] width 85 height 15
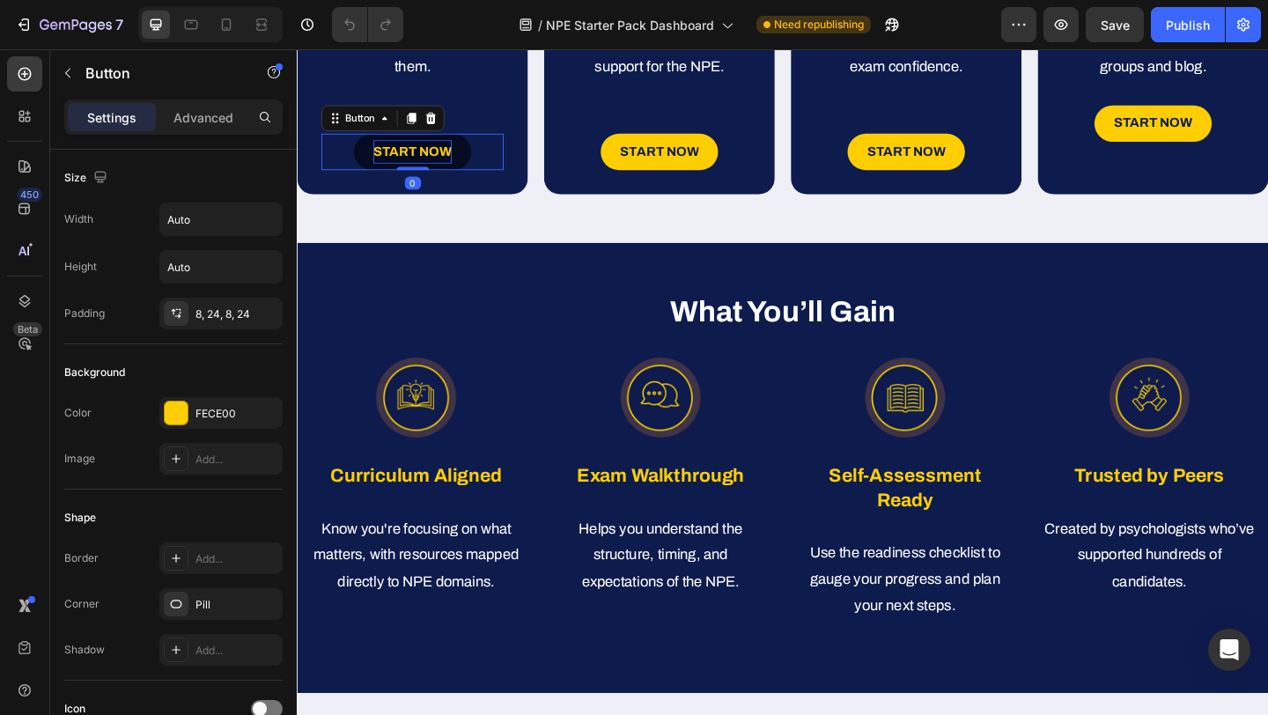
click at [444, 167] on strong "START NOW" at bounding box center [422, 159] width 85 height 15
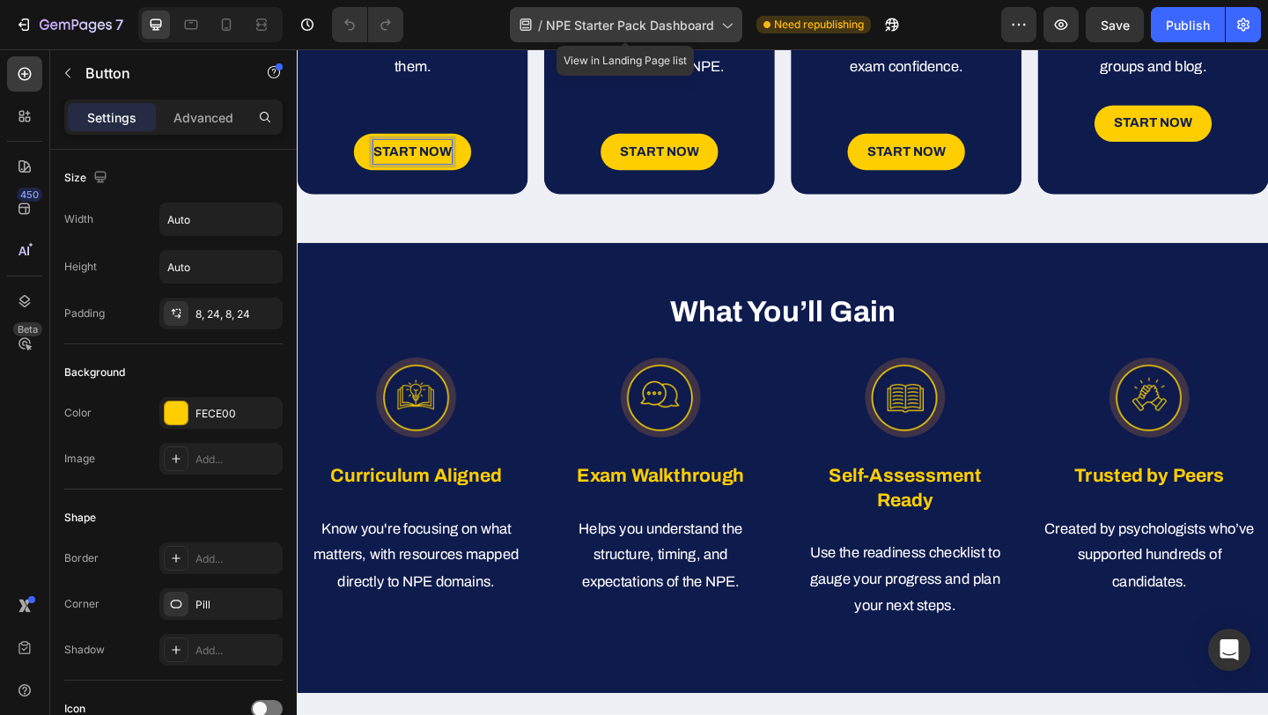
click at [693, 26] on span "NPE Starter Pack Dashboard" at bounding box center [630, 25] width 168 height 18
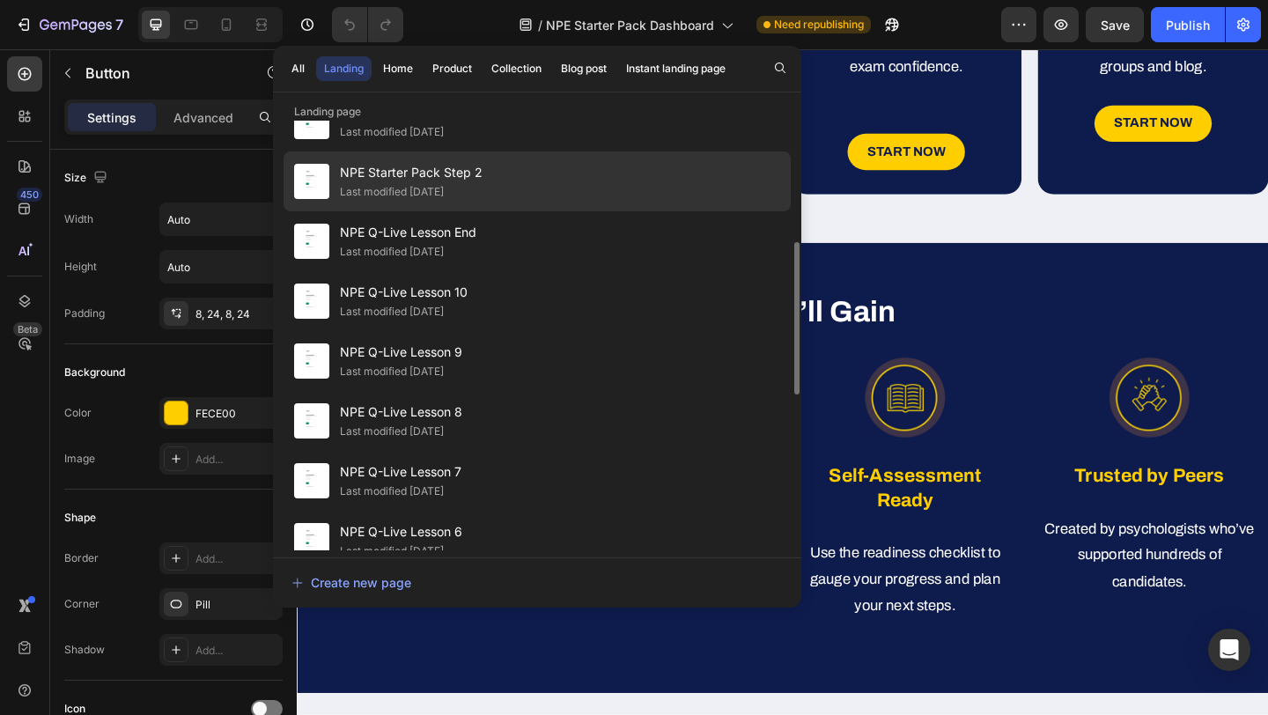
scroll to position [225, 0]
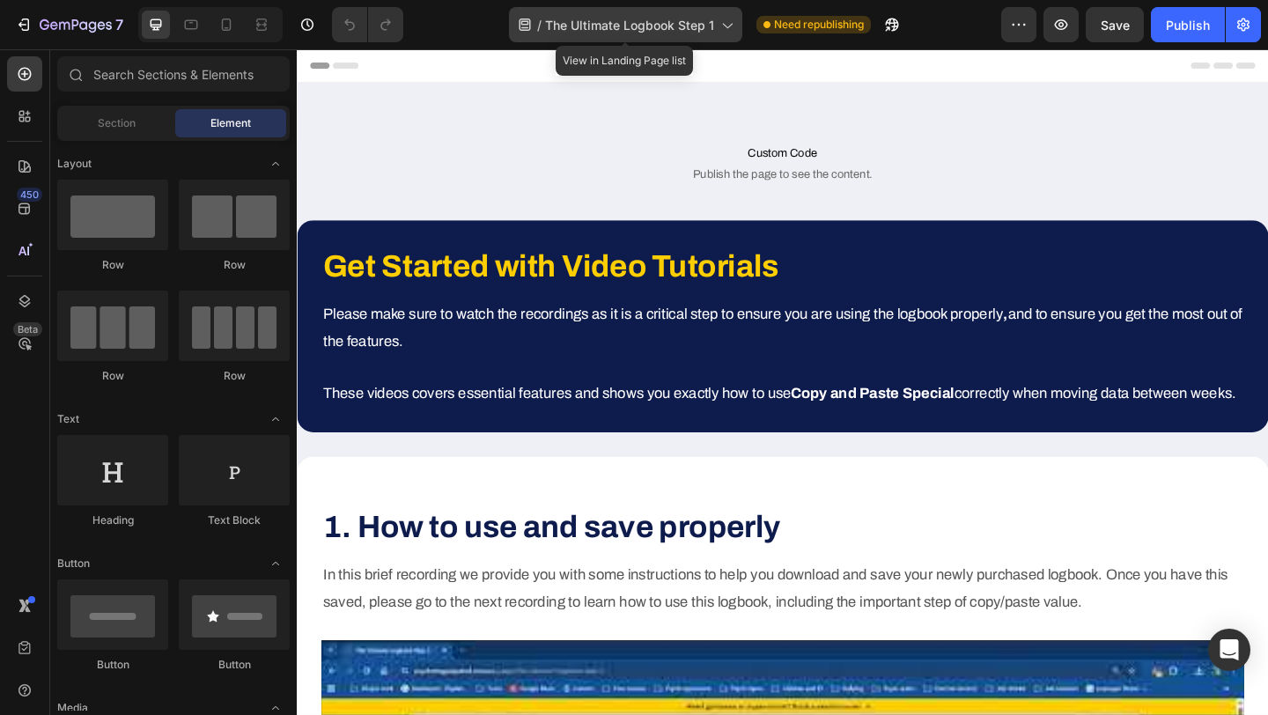
click at [675, 18] on span "The Ultimate Logbook Step 1" at bounding box center [629, 25] width 169 height 18
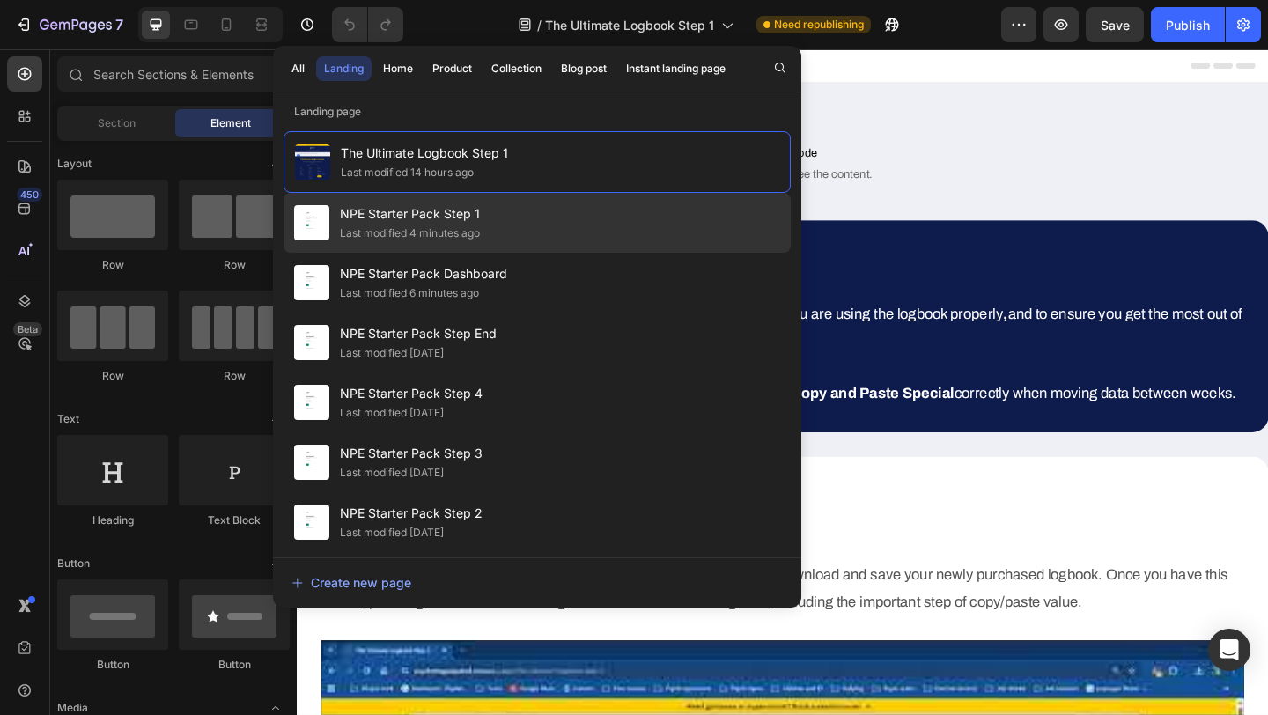
click at [500, 215] on div "NPE Starter Pack Step 1 Last modified 4 minutes ago" at bounding box center [537, 223] width 507 height 60
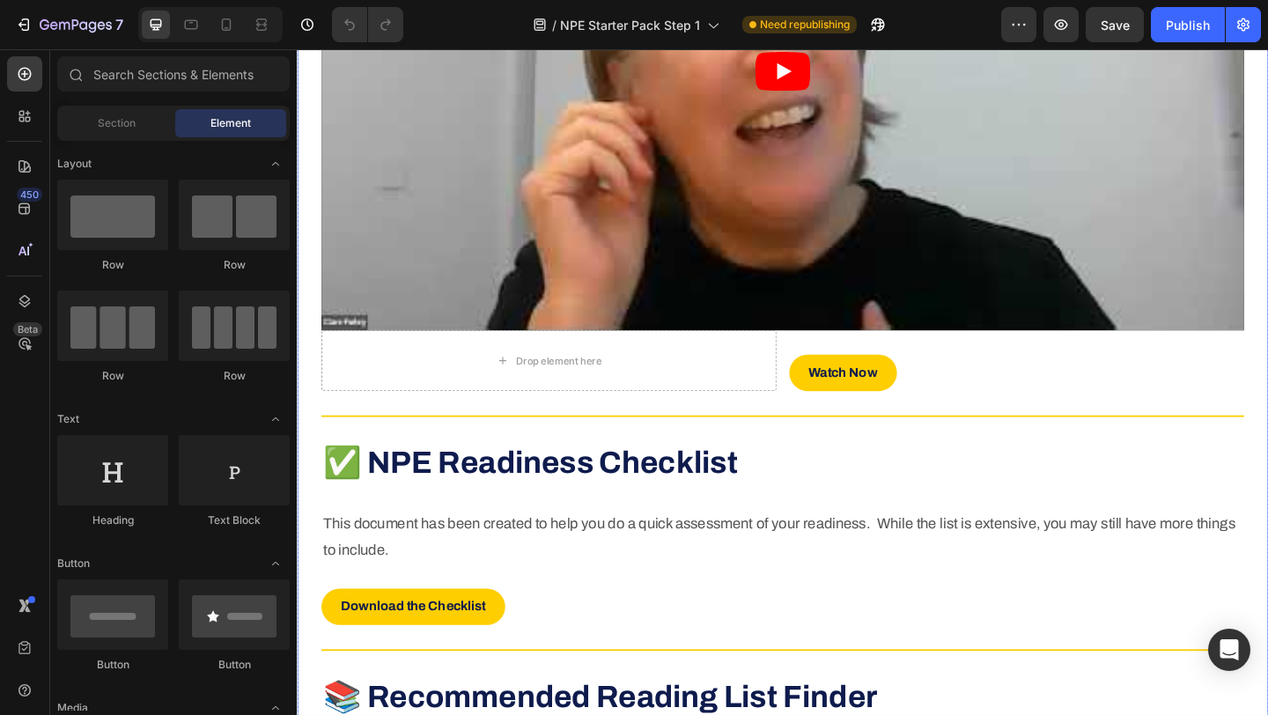
scroll to position [1034, 0]
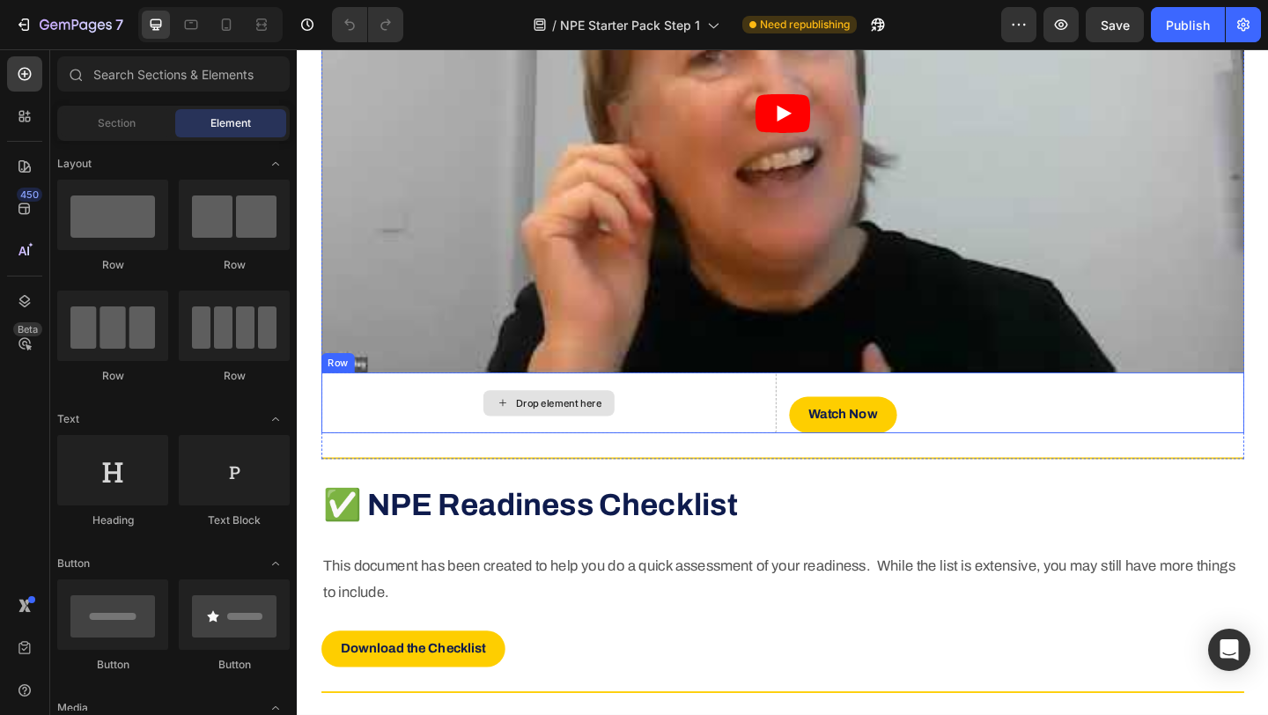
click at [769, 463] on div "Drop element here" at bounding box center [570, 434] width 495 height 66
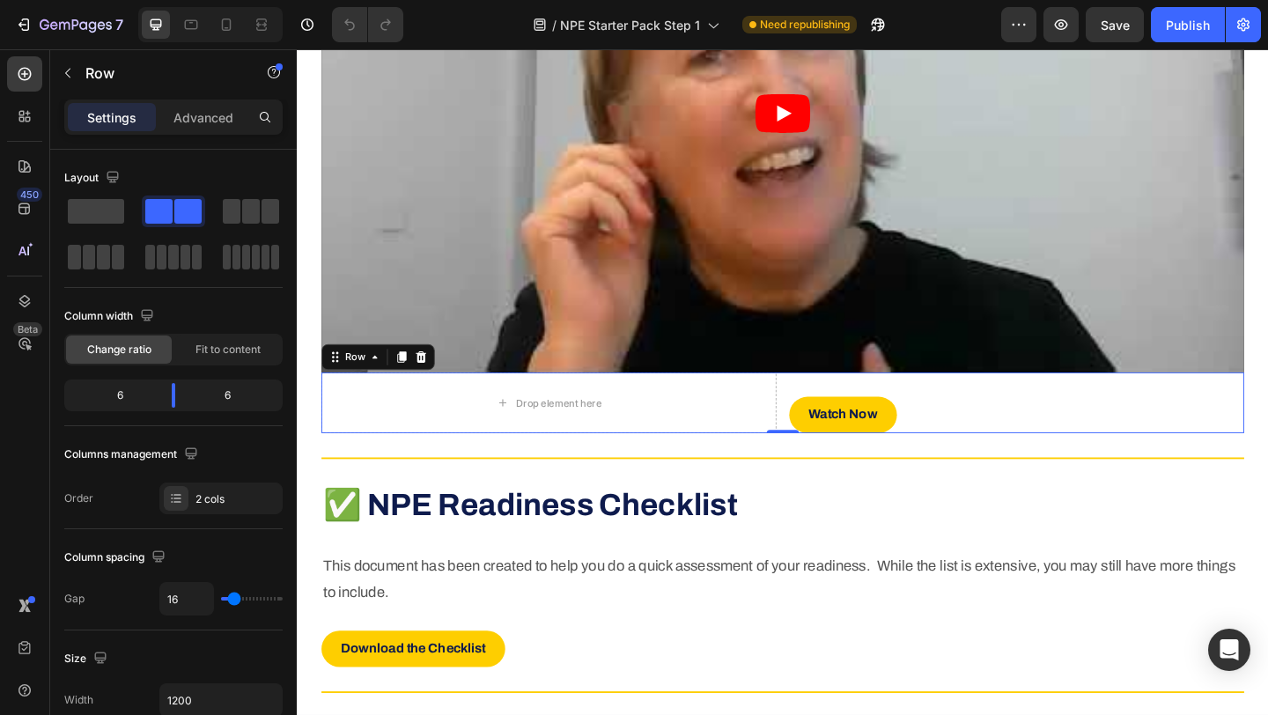
click at [863, 448] on div "Watch Now Button" at bounding box center [1079, 434] width 495 height 66
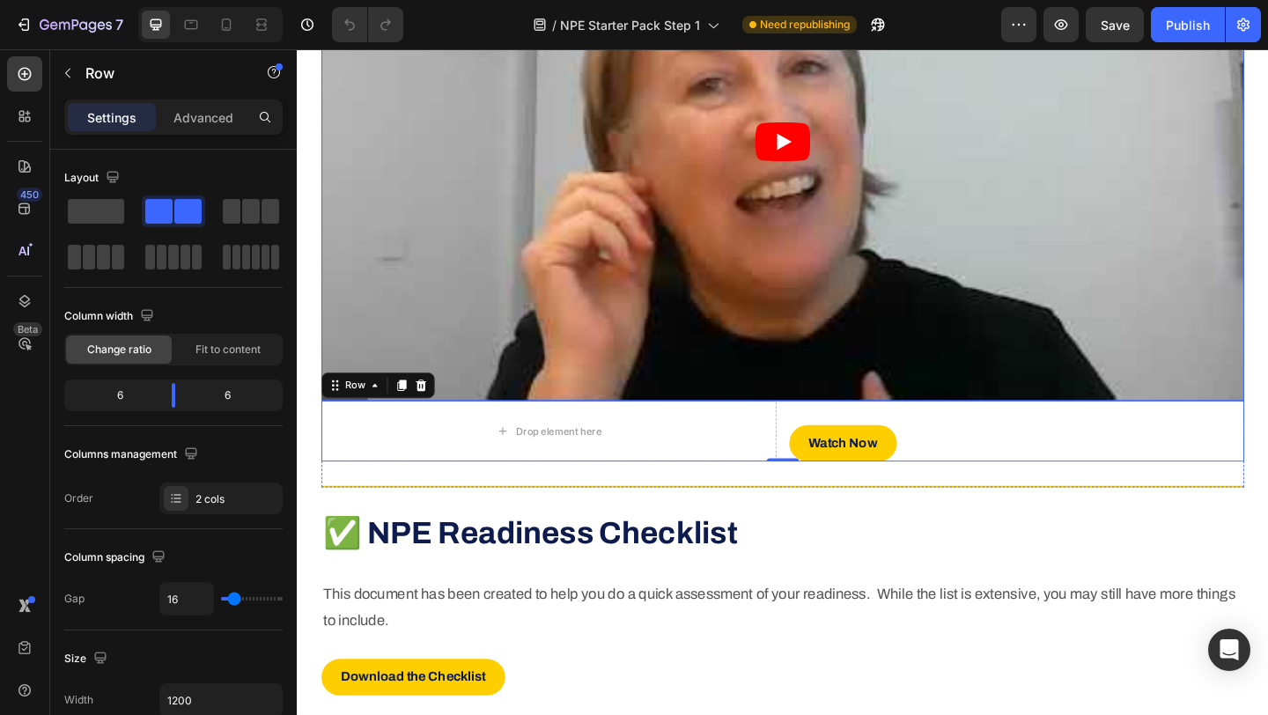
scroll to position [1016, 0]
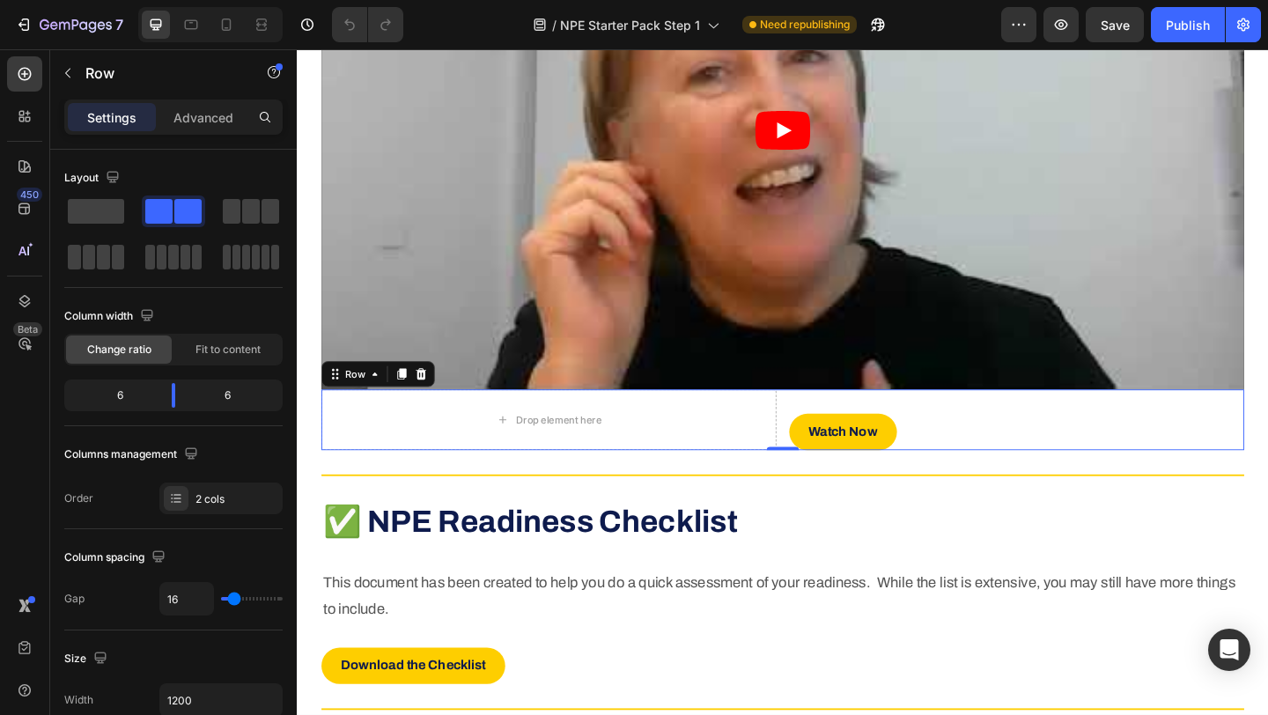
click at [846, 460] on div "Watch Now Button" at bounding box center [1079, 452] width 495 height 66
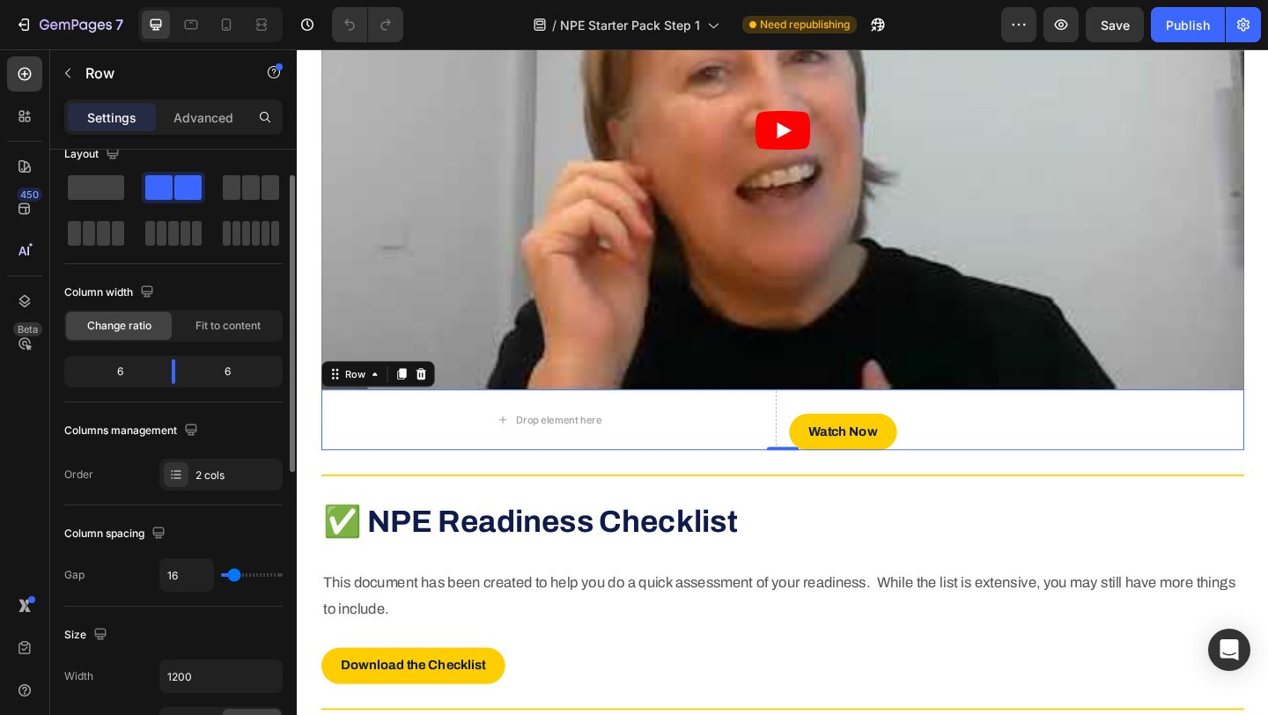
scroll to position [33, 0]
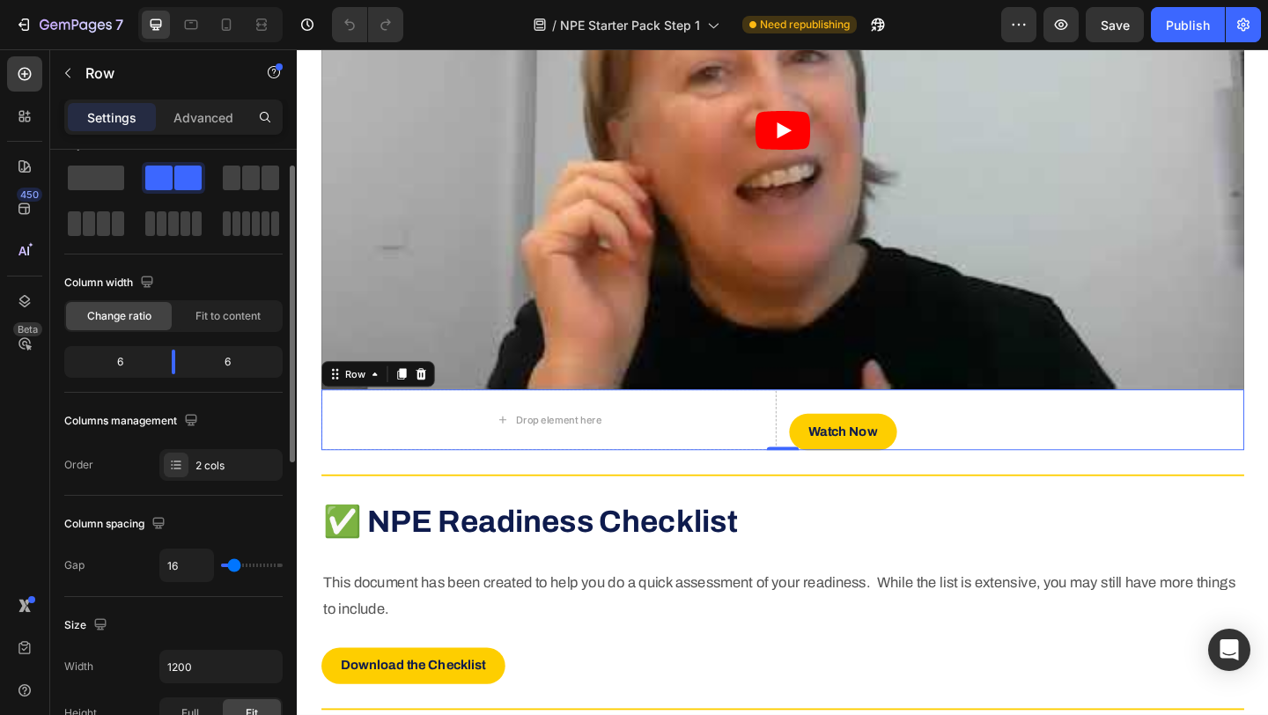
type input "2"
type input "0"
drag, startPoint x: 230, startPoint y: 563, endPoint x: 194, endPoint y: 564, distance: 36.1
type input "0"
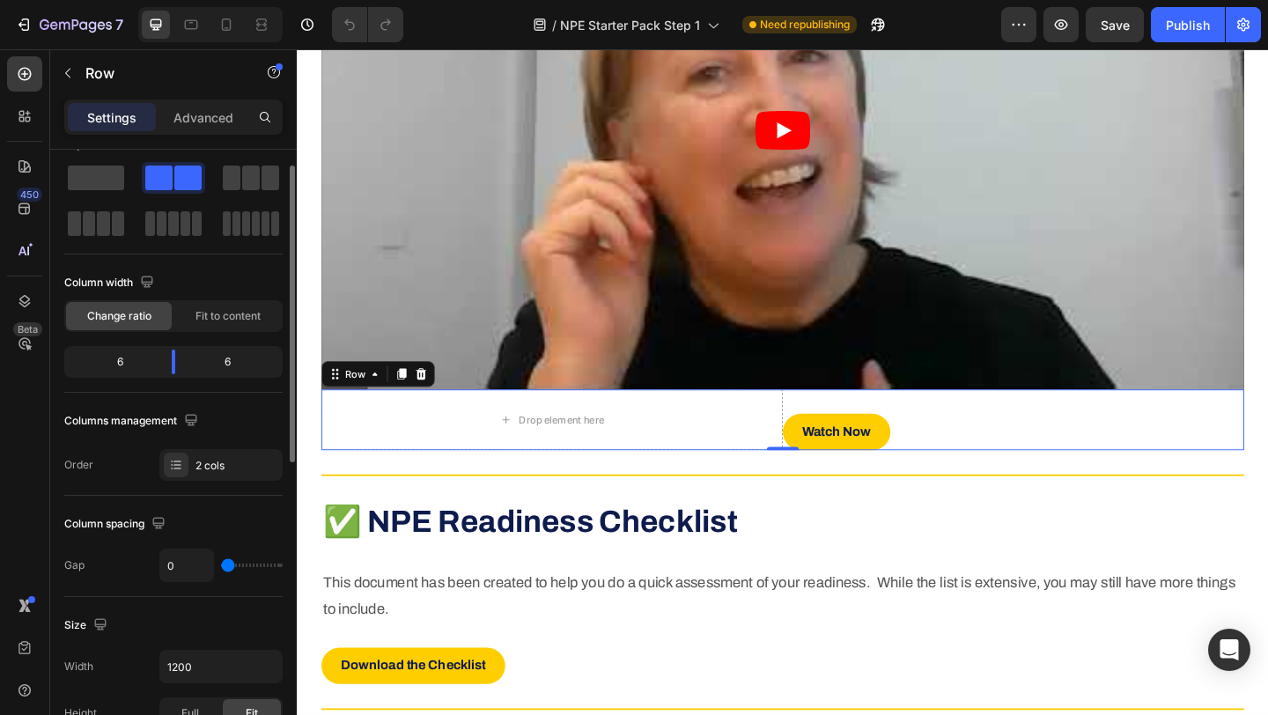
click at [221, 564] on input "range" at bounding box center [252, 566] width 62 height 4
type input "1"
type input "4"
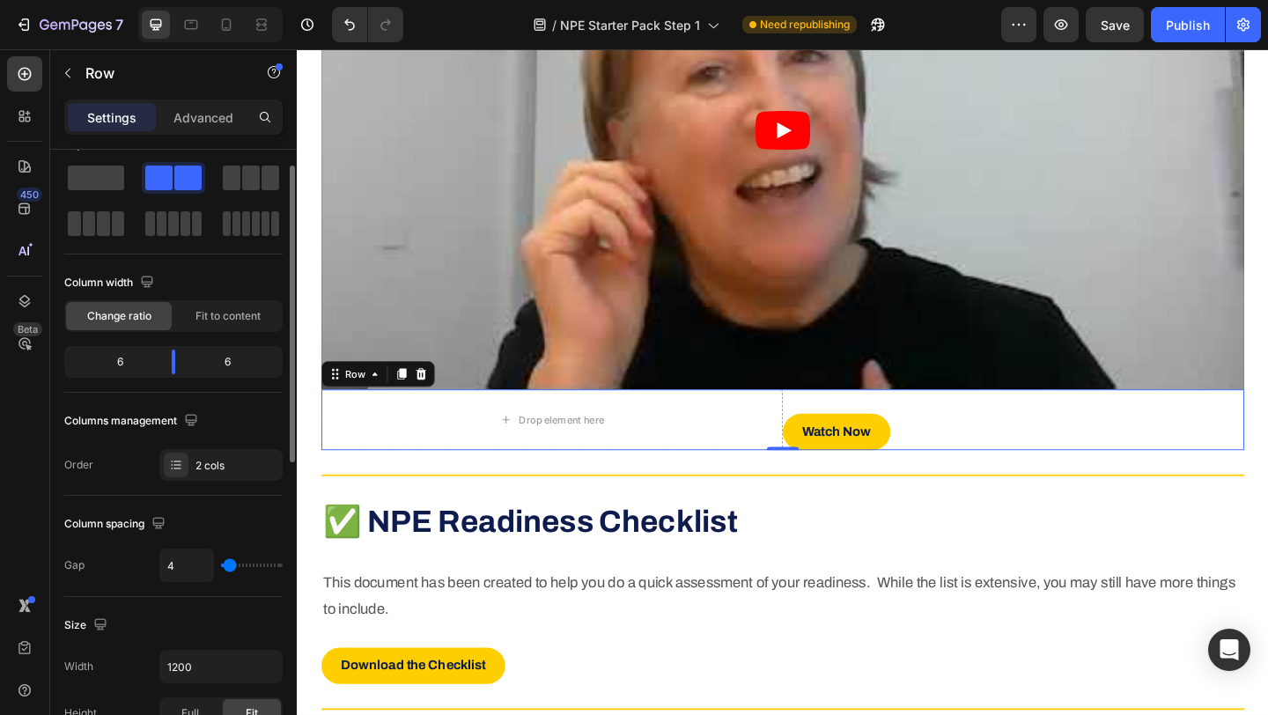
type input "6"
type input "8"
type input "9"
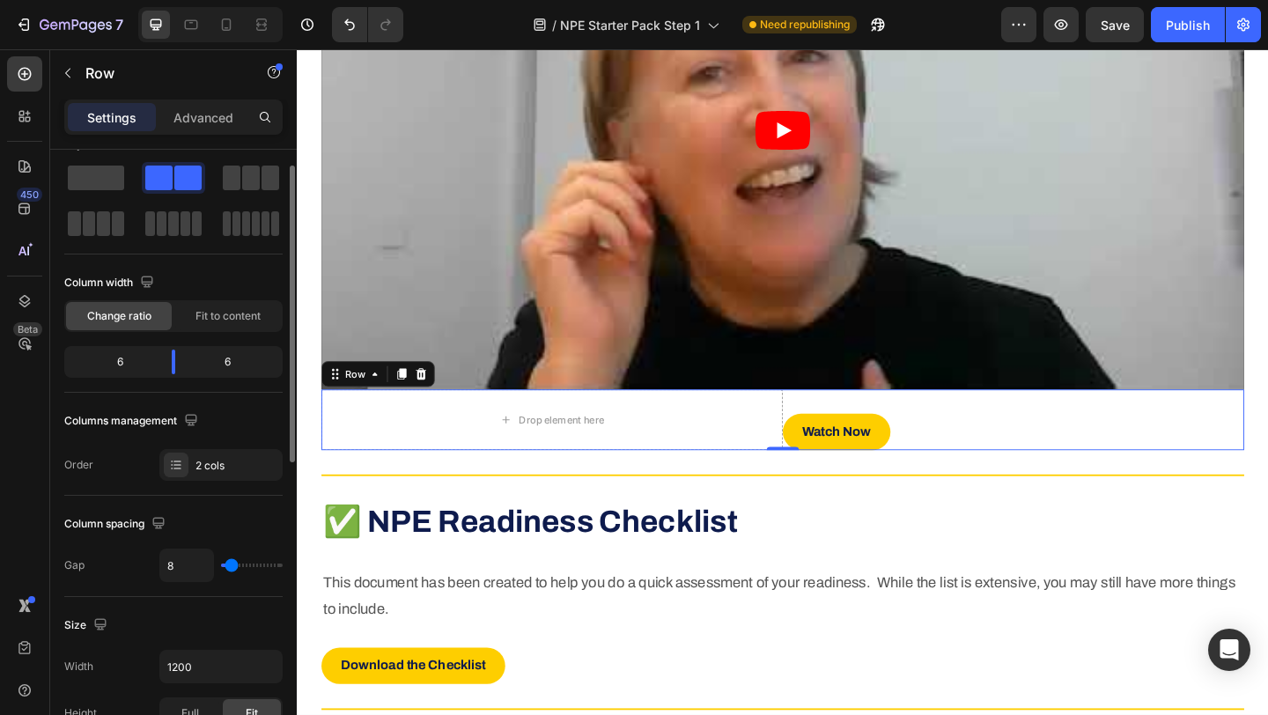
type input "9"
type input "10"
type input "11"
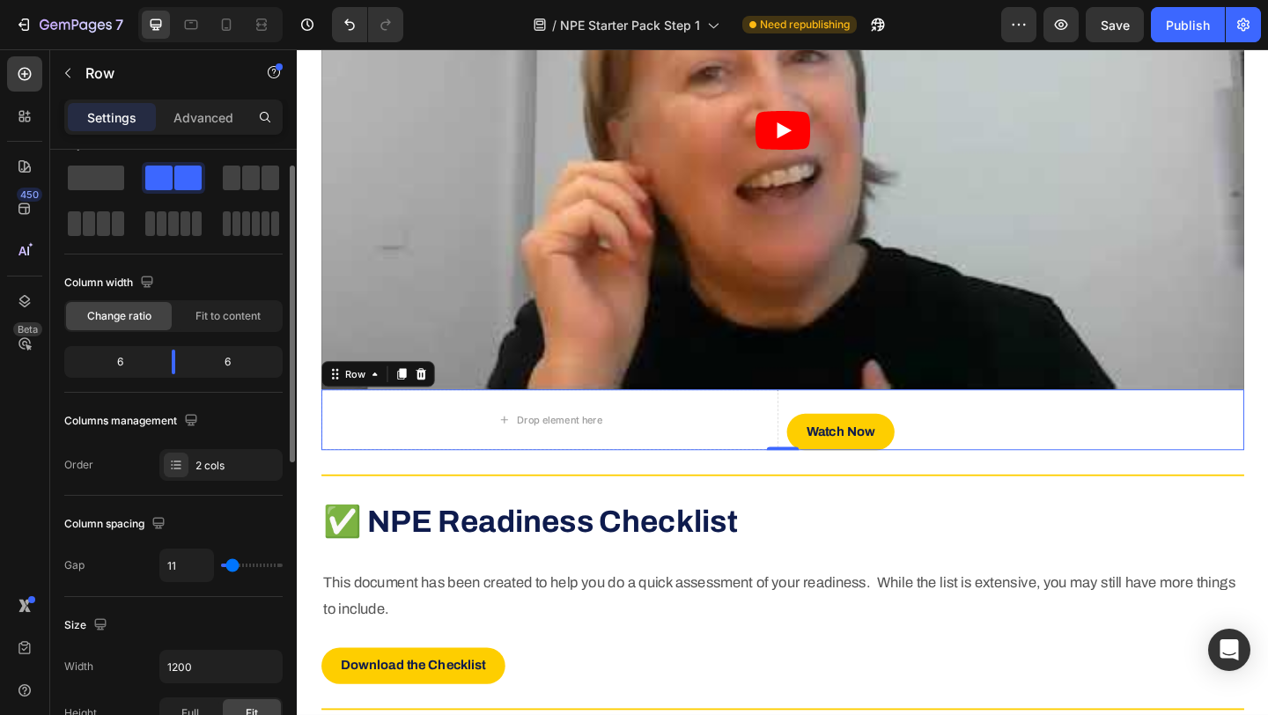
type input "12"
type input "13"
type input "14"
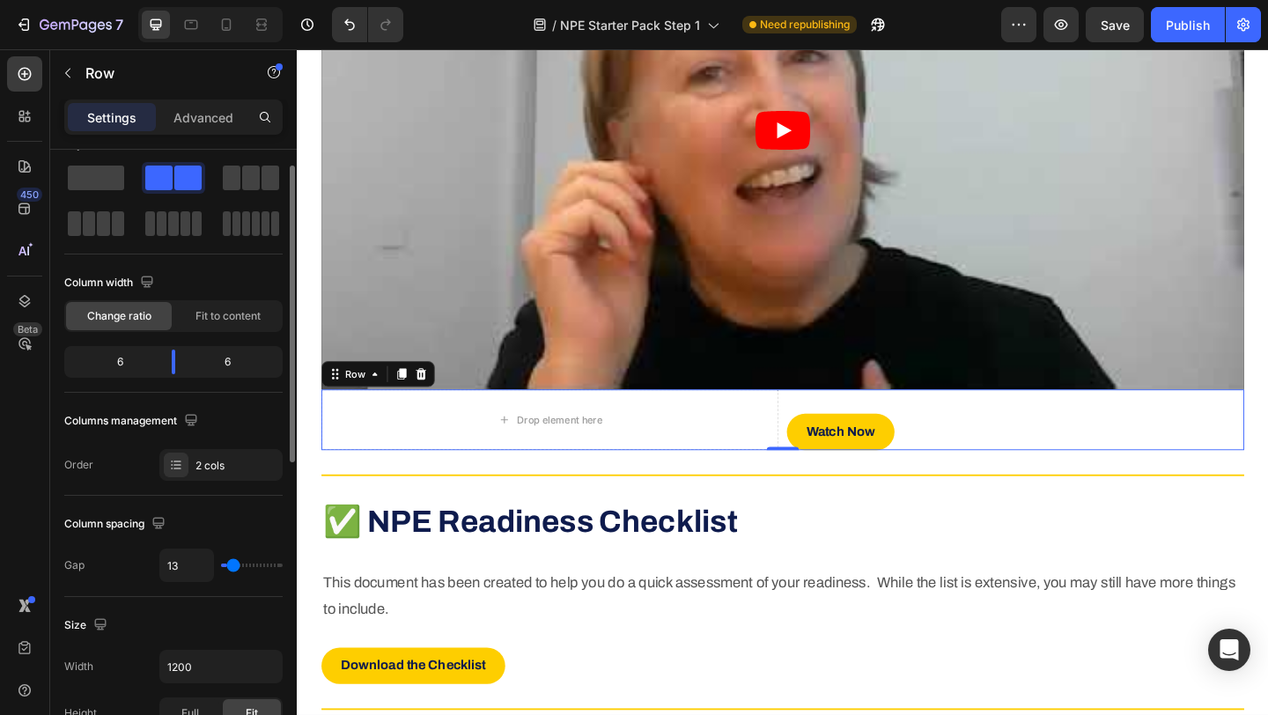
type input "14"
type input "16"
type input "17"
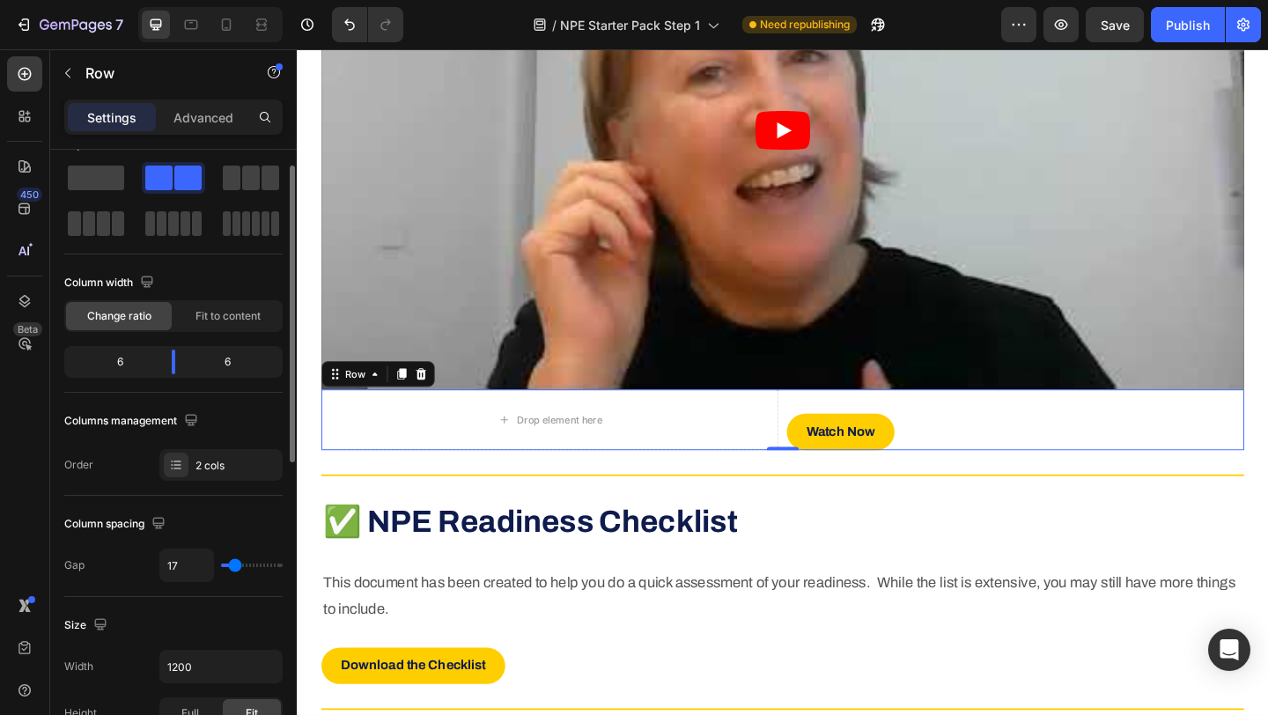
type input "18"
type input "19"
type input "20"
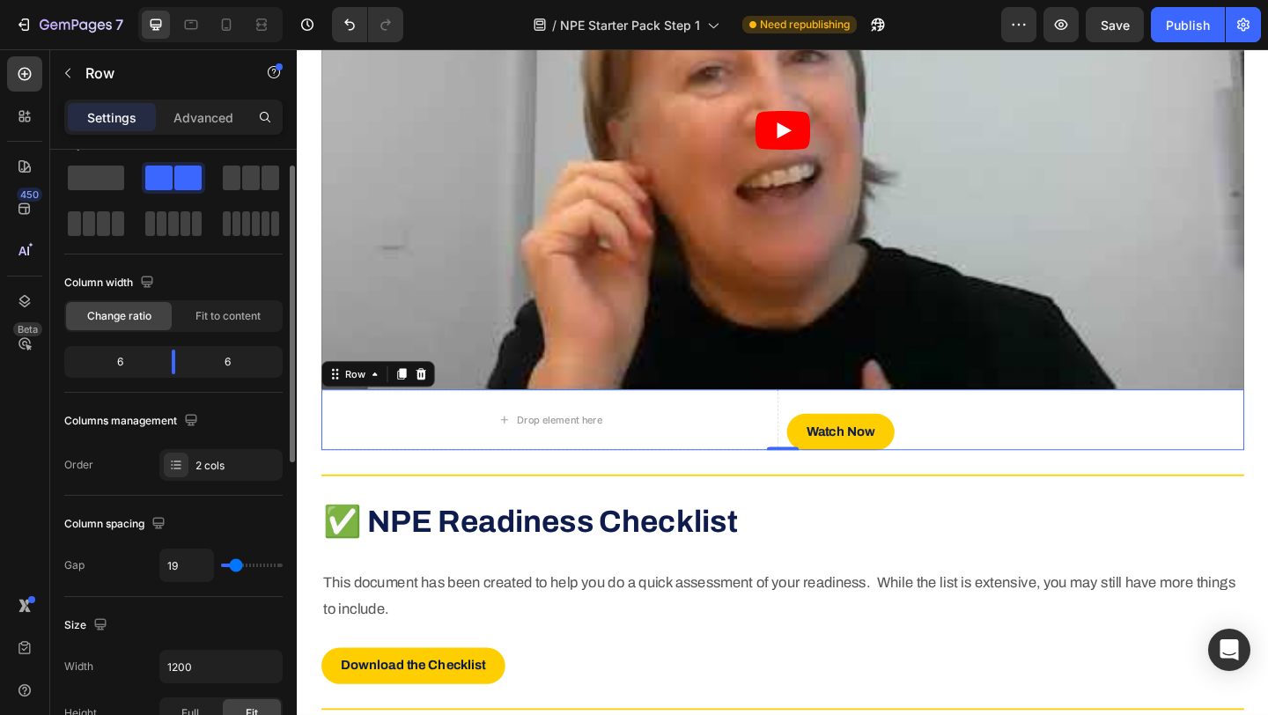
type input "20"
type input "21"
type input "22"
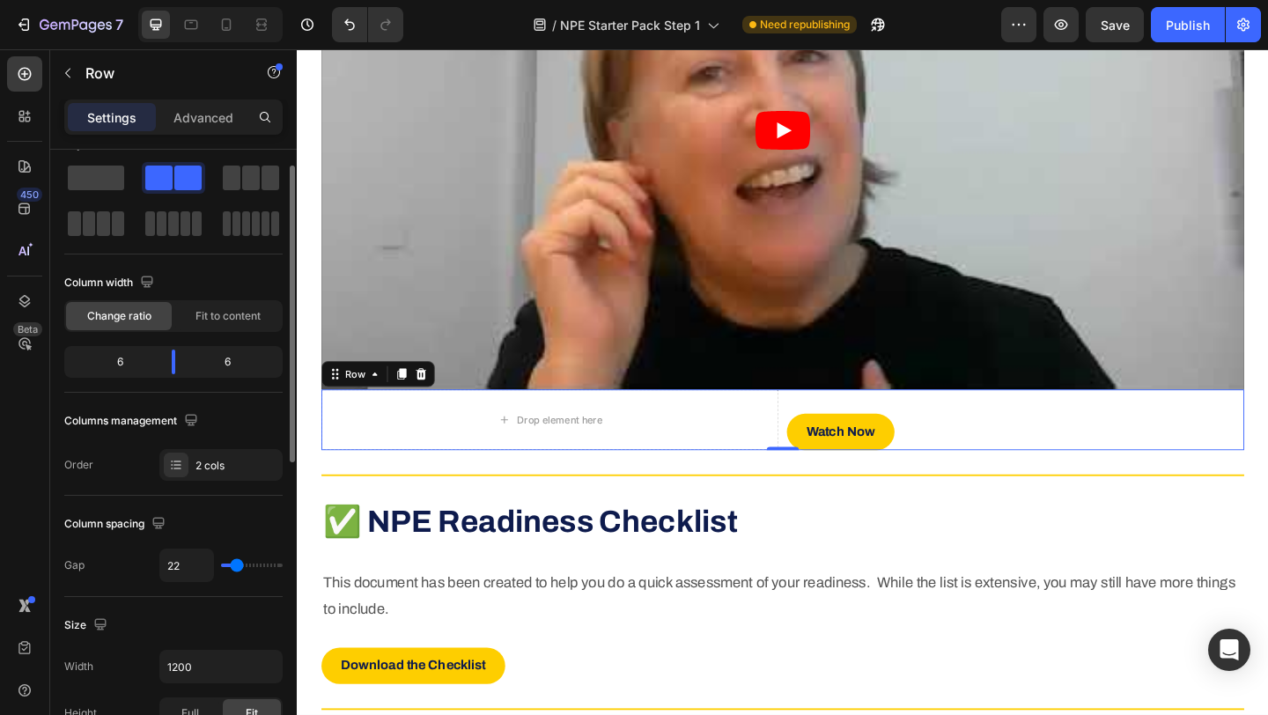
type input "23"
type input "24"
type input "25"
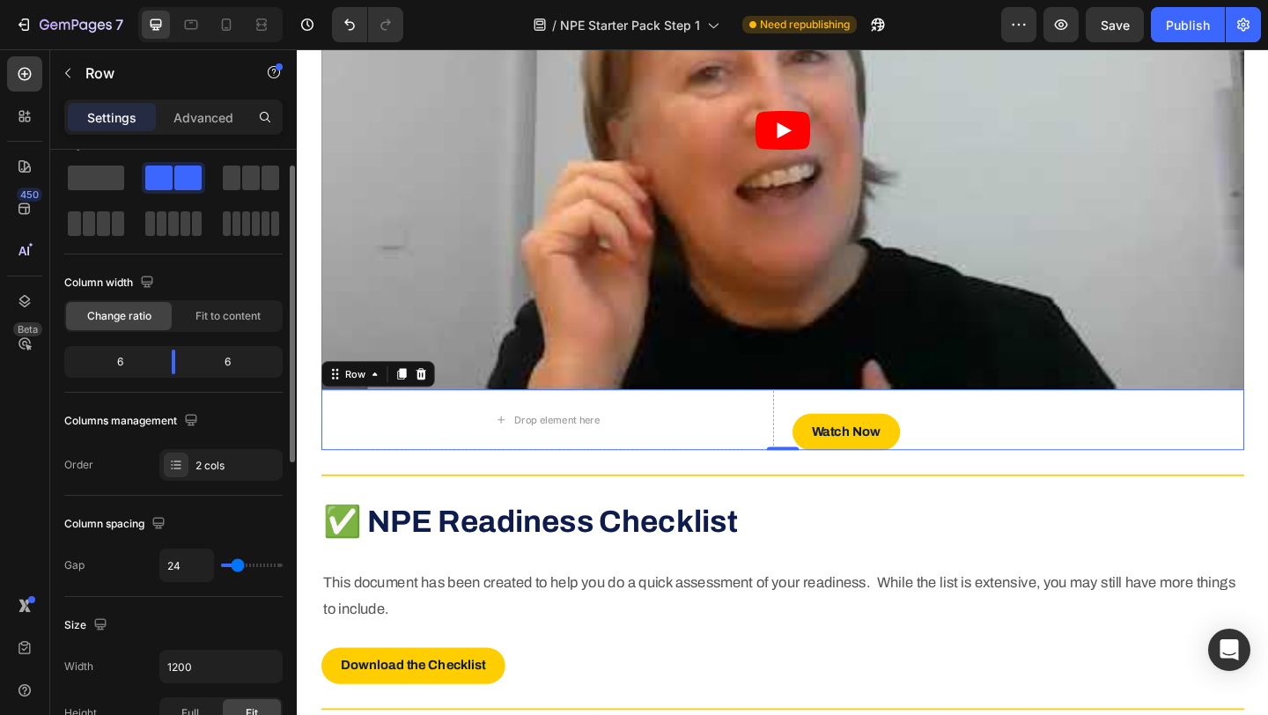
type input "25"
type input "26"
type input "25"
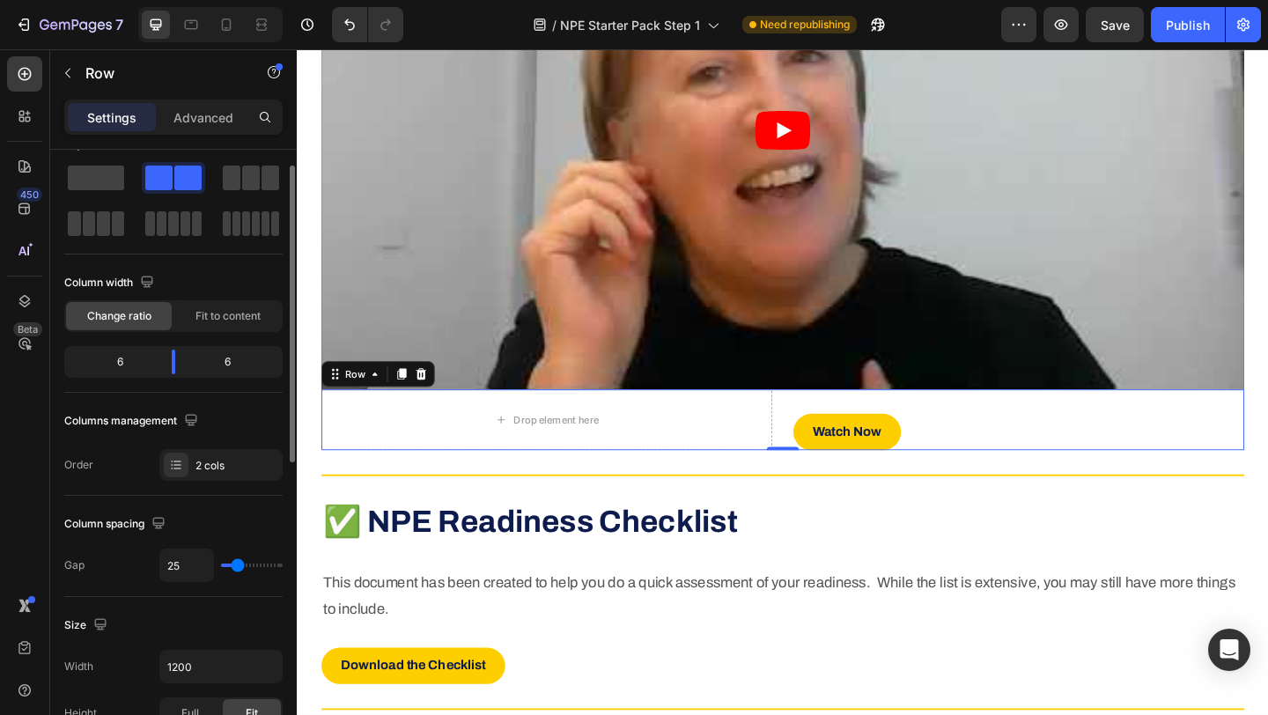
type input "24"
type input "23"
type input "22"
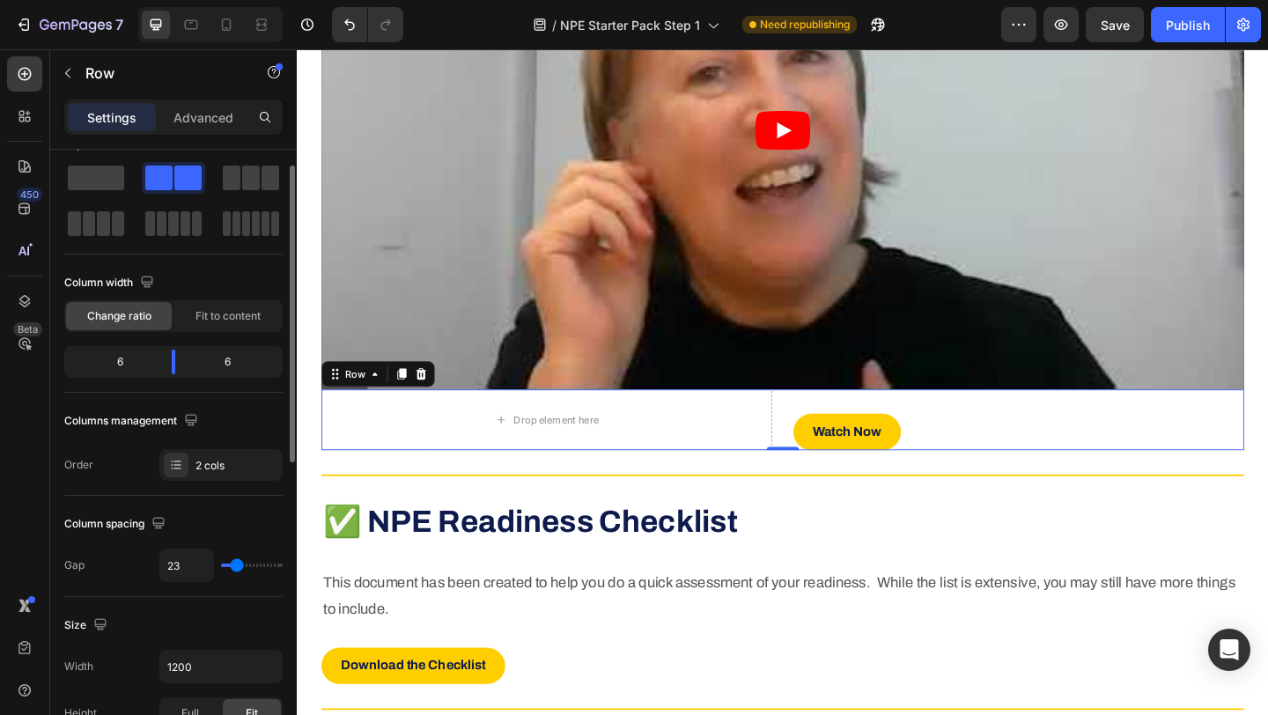
type input "22"
type input "21"
type input "20"
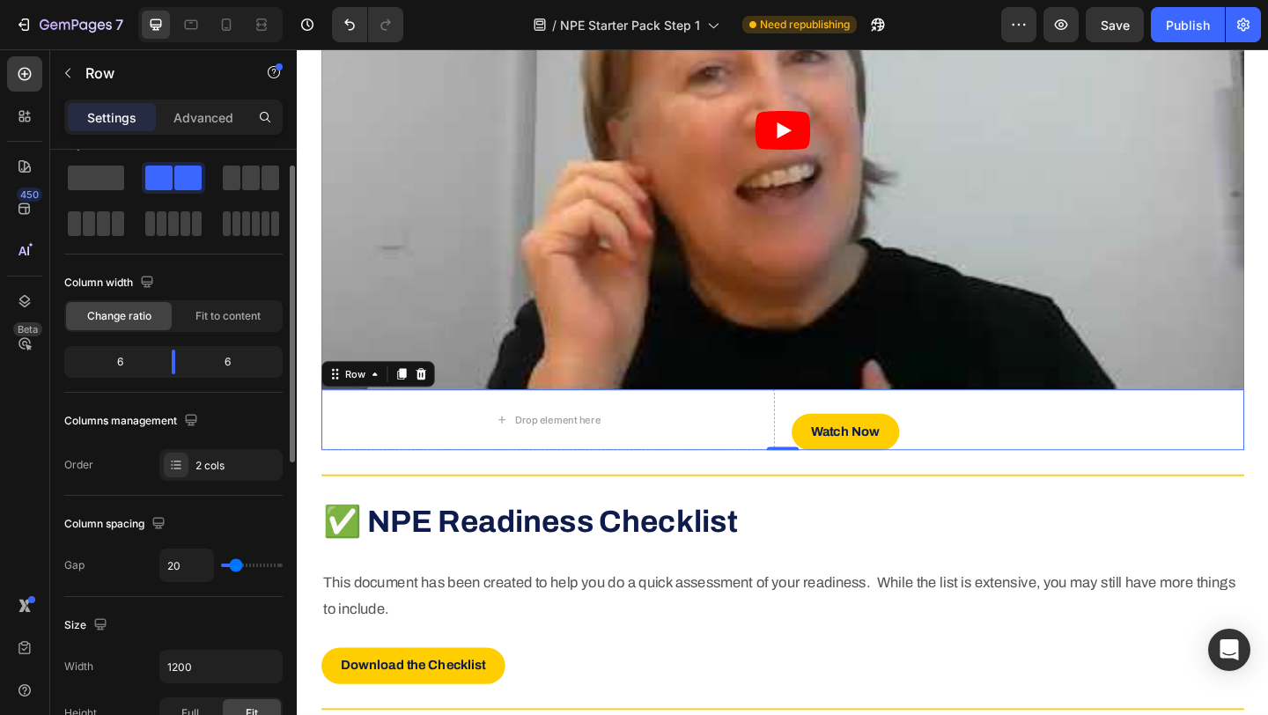
type input "19"
type input "18"
type input "17"
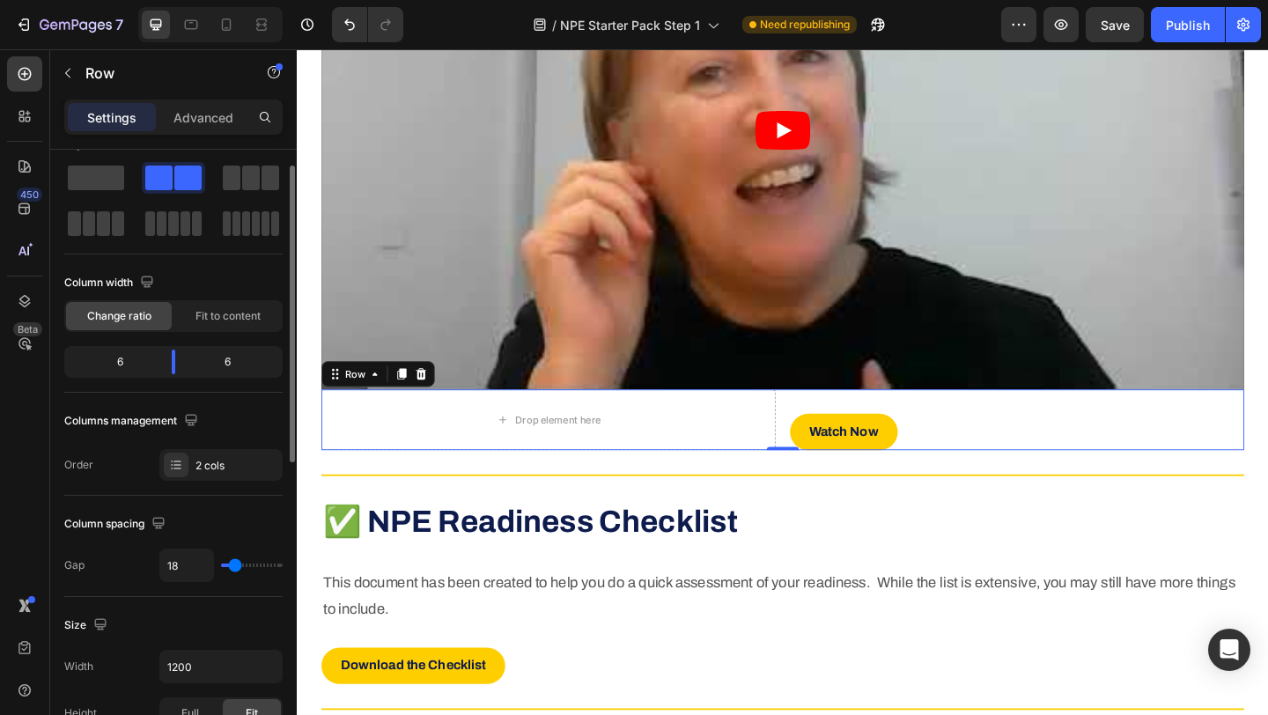
type input "17"
type input "16"
click at [234, 566] on input "range" at bounding box center [252, 566] width 62 height 4
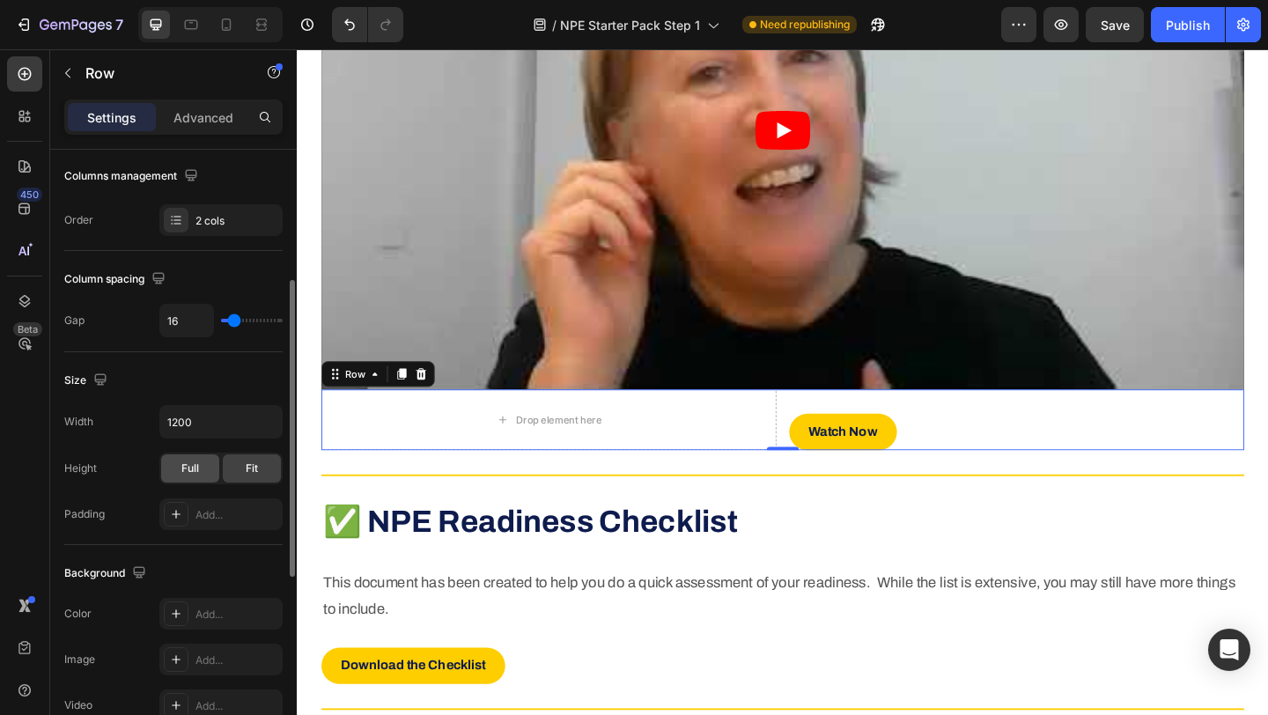
scroll to position [291, 0]
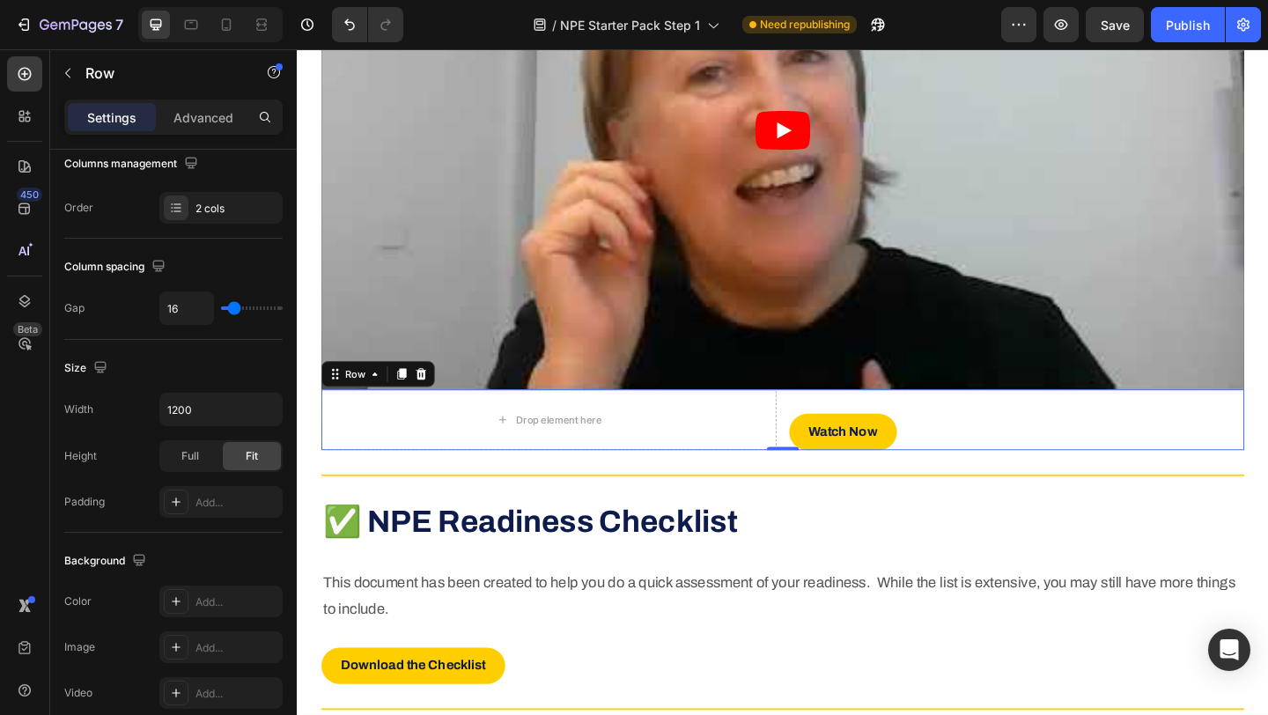
click at [899, 465] on div "Watch Now Button" at bounding box center [1079, 452] width 495 height 66
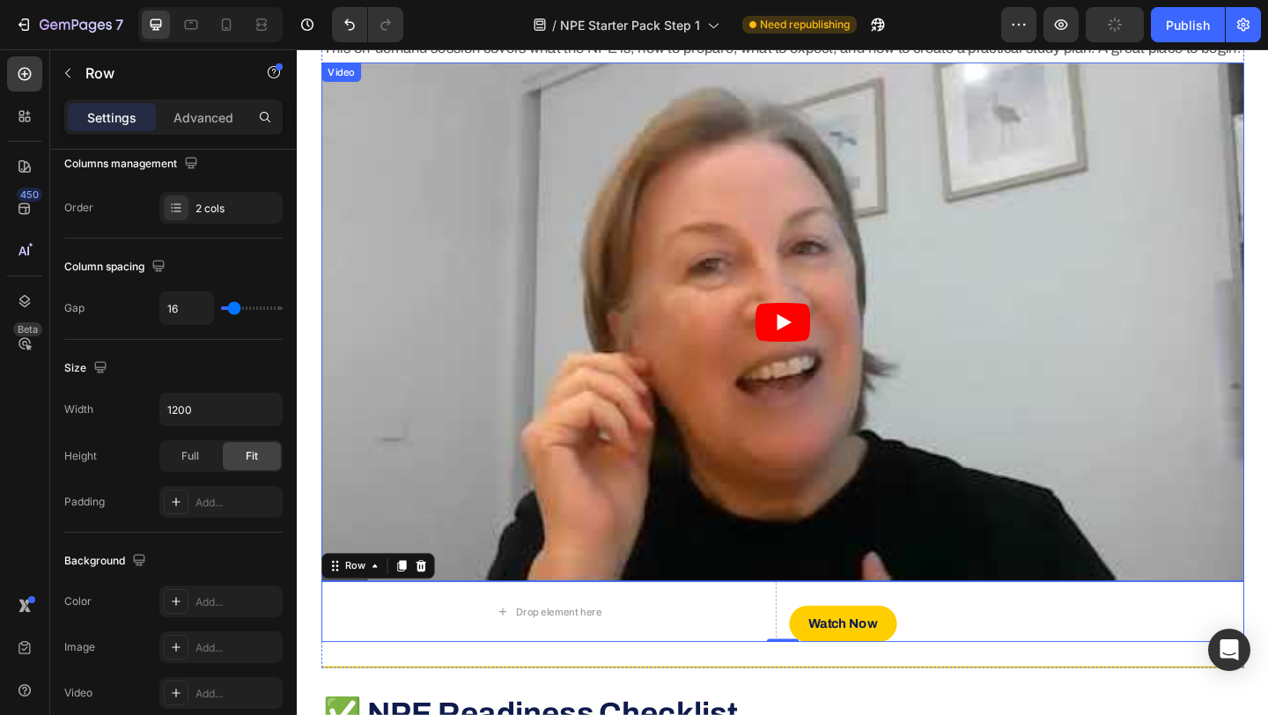
scroll to position [795, 0]
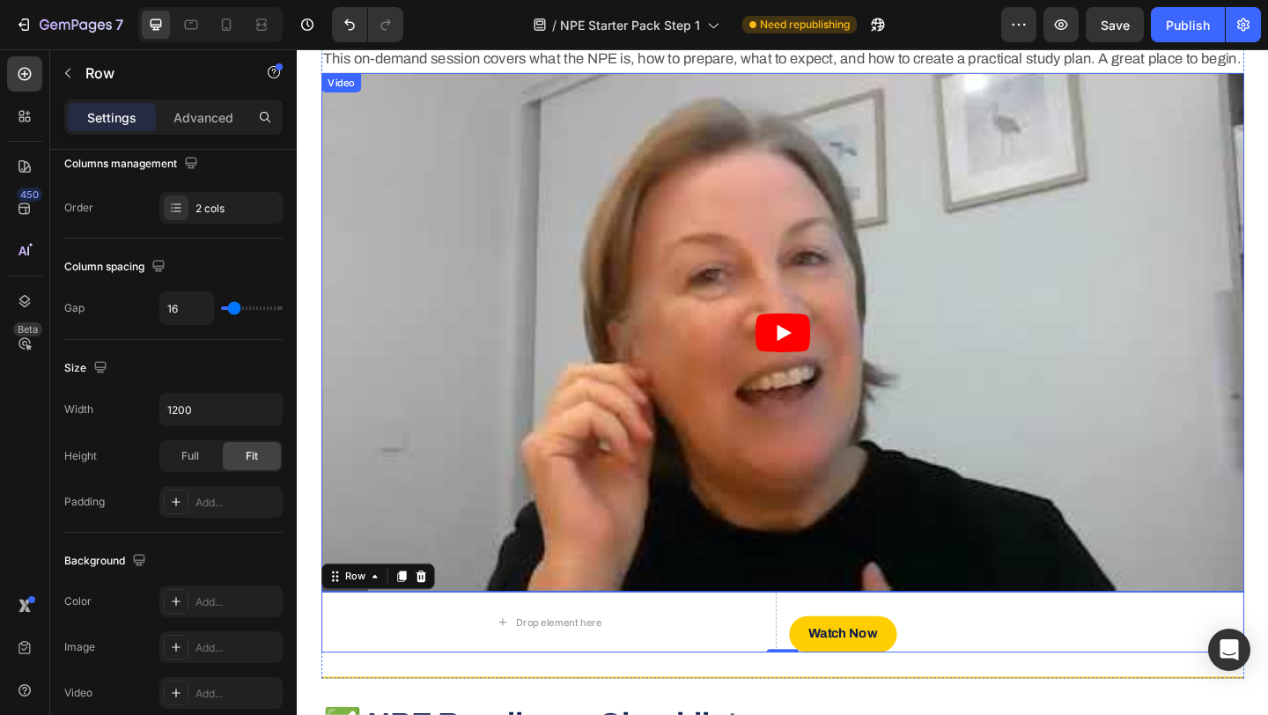
click at [368, 230] on article at bounding box center [825, 357] width 1004 height 565
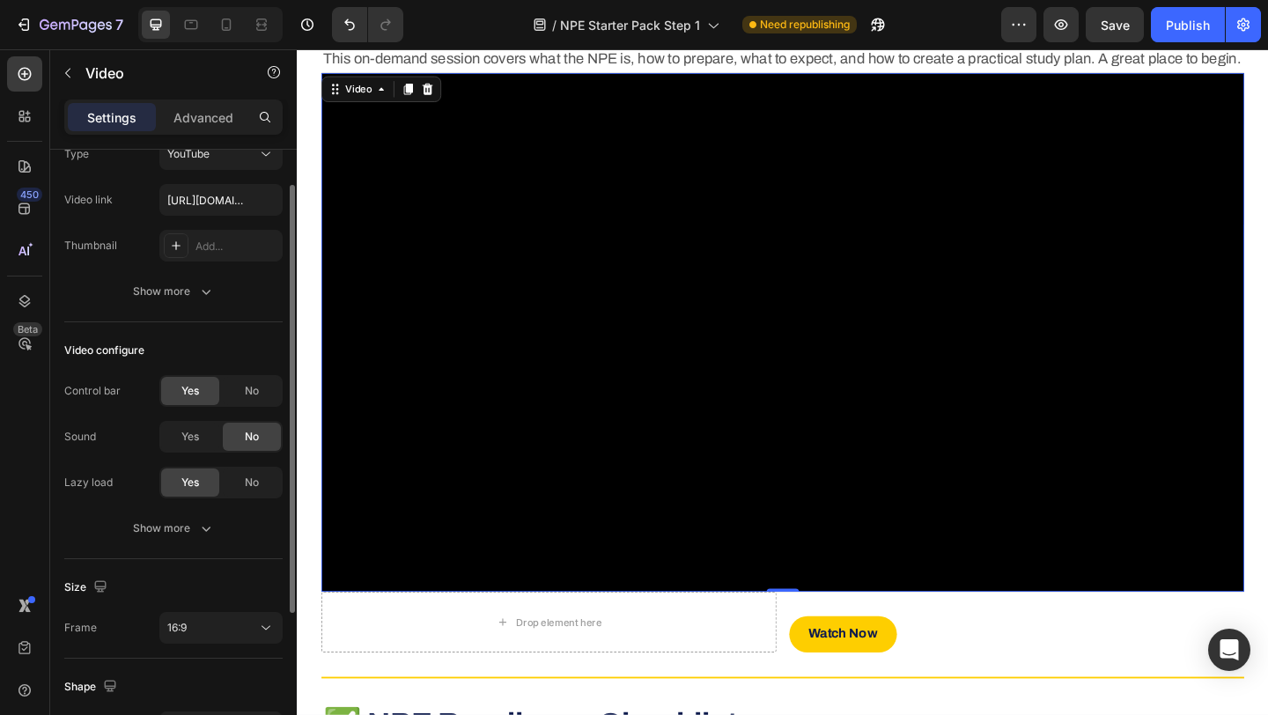
scroll to position [0, 0]
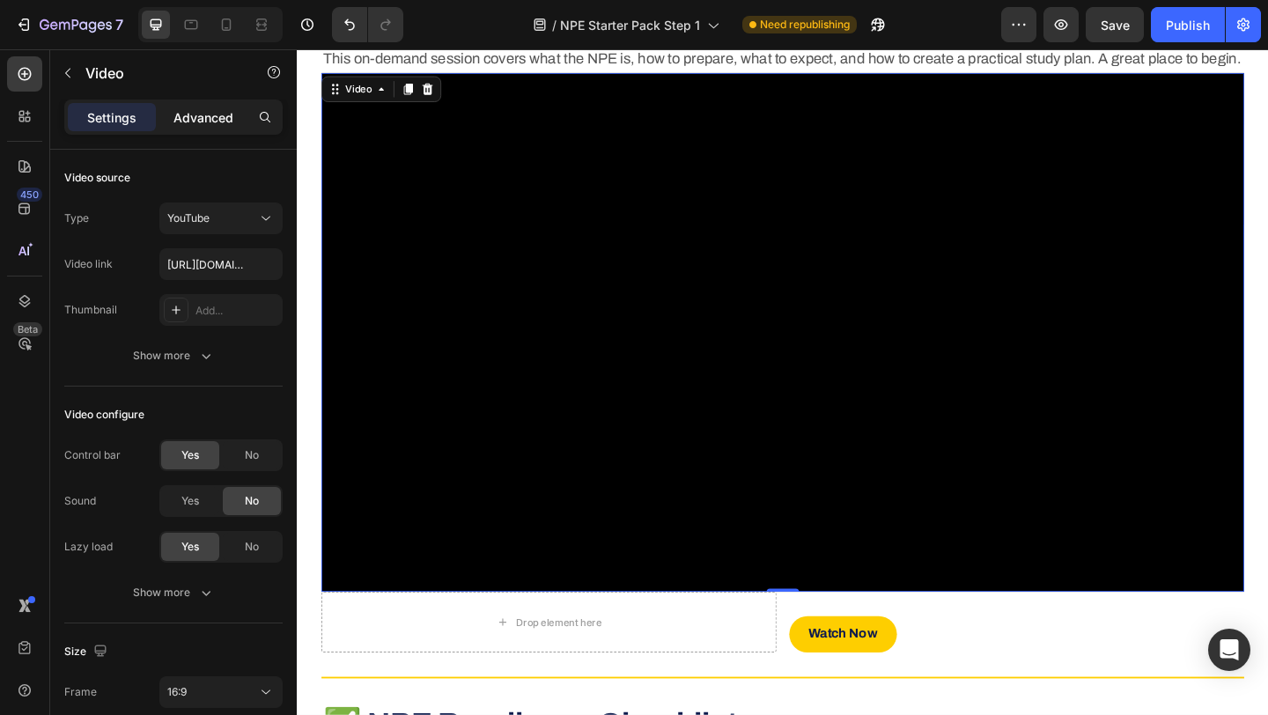
click at [204, 116] on p "Advanced" at bounding box center [204, 117] width 60 height 18
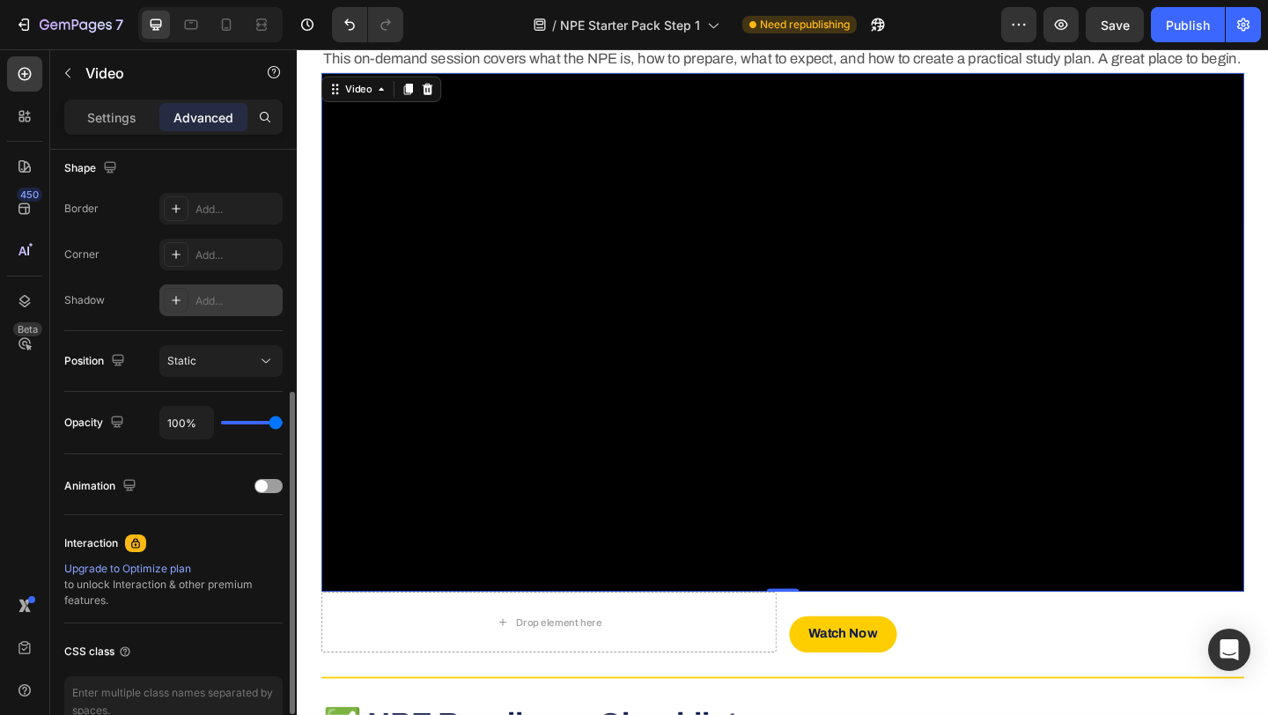
scroll to position [534, 0]
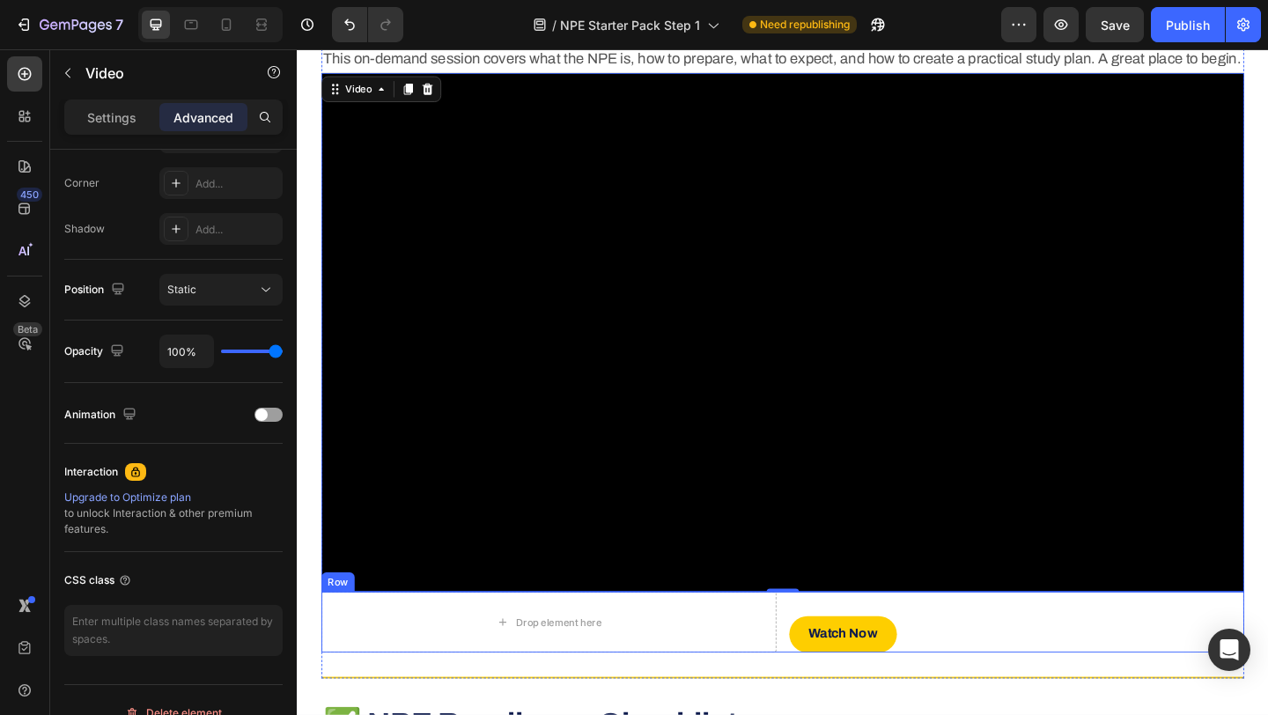
click at [922, 685] on div "Watch Now Button" at bounding box center [1079, 672] width 495 height 66
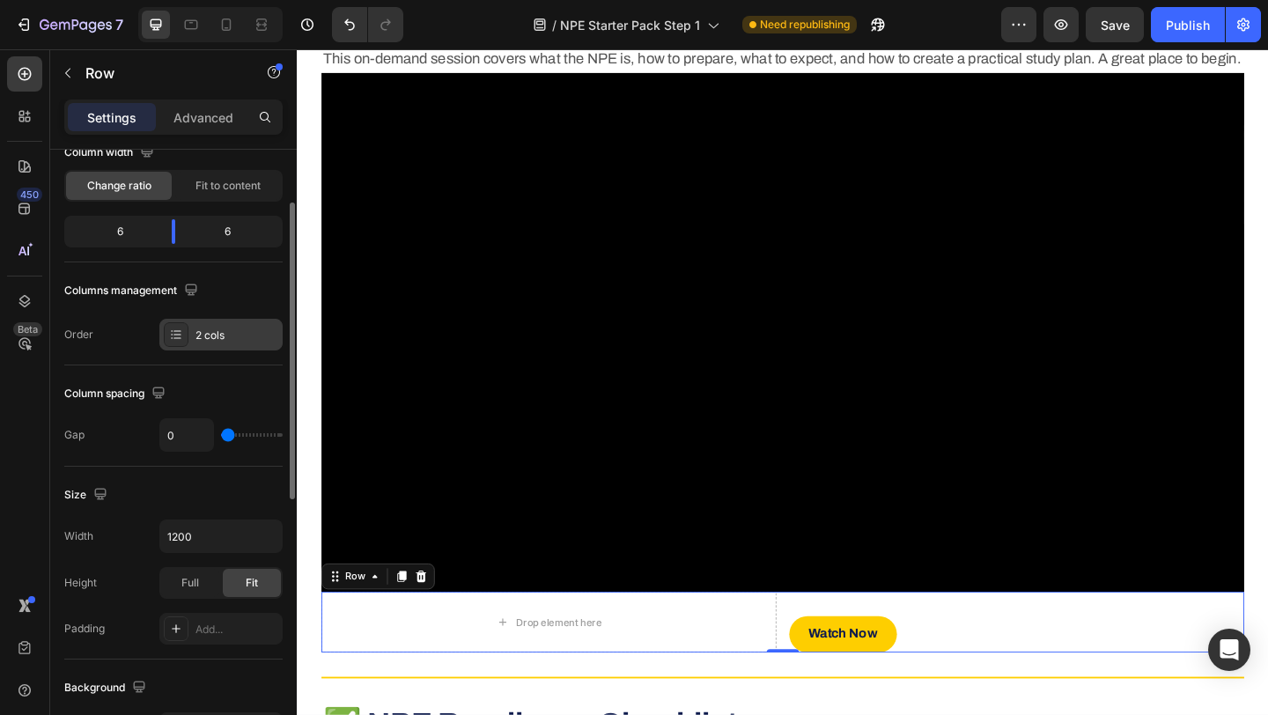
scroll to position [166, 0]
click at [200, 325] on div "2 cols" at bounding box center [237, 333] width 83 height 16
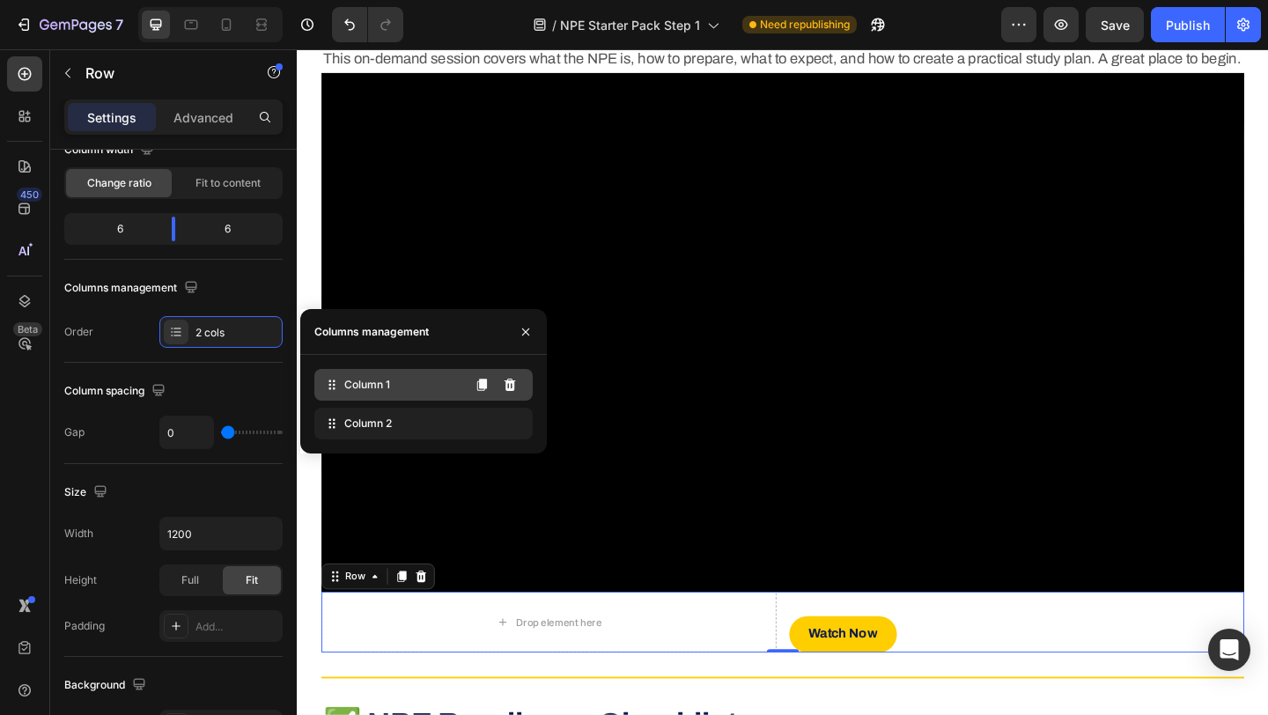
click at [365, 388] on span "Column 1" at bounding box center [367, 385] width 46 height 16
click at [510, 381] on icon at bounding box center [510, 385] width 11 height 12
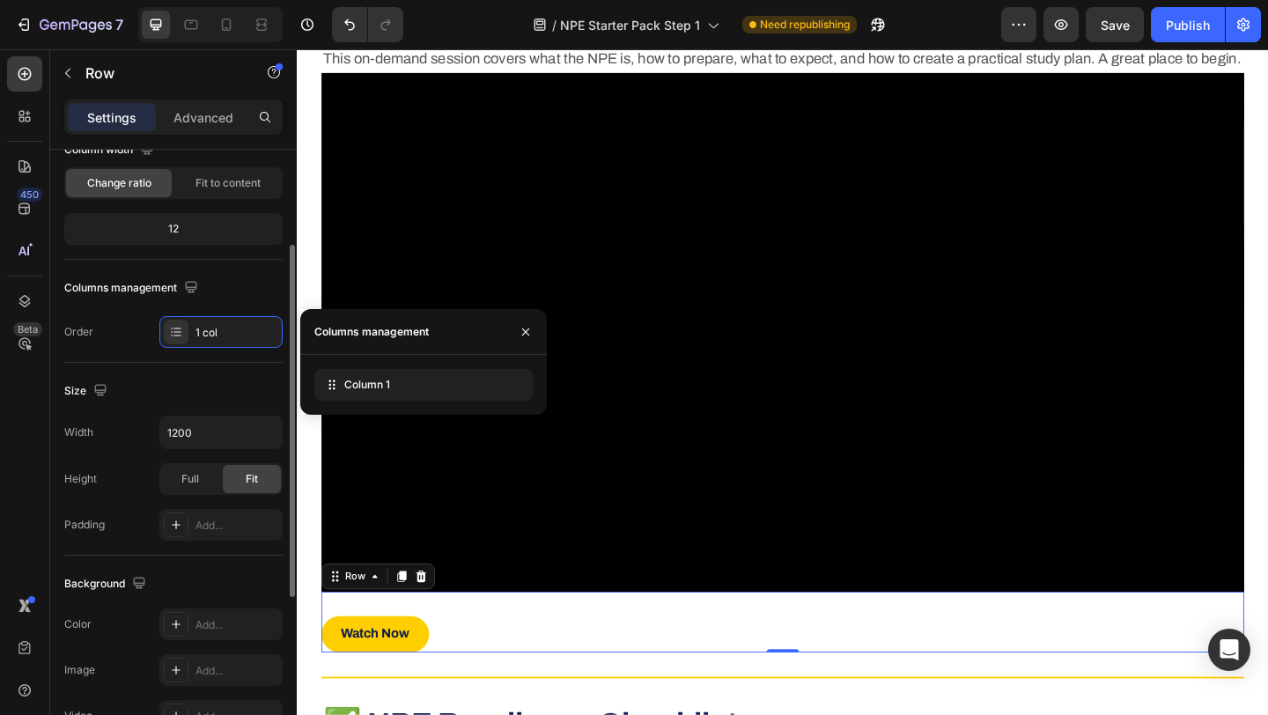
click at [173, 382] on div "Size" at bounding box center [173, 391] width 218 height 28
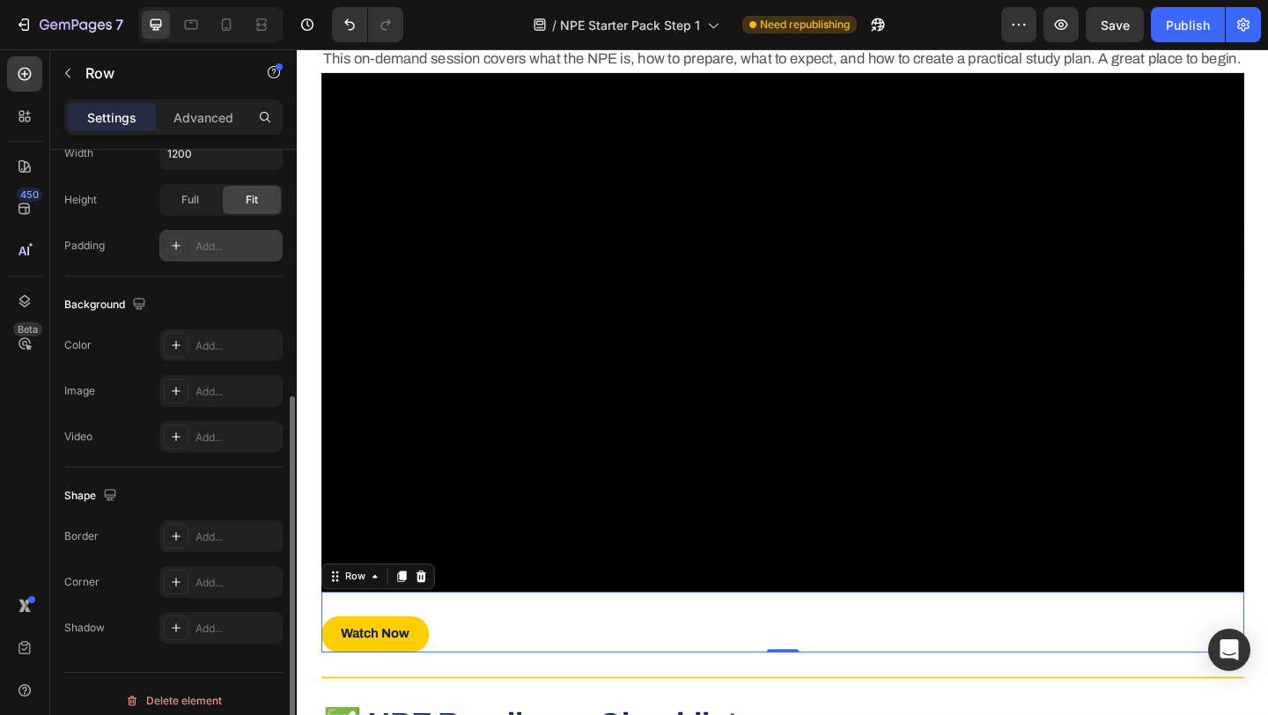
scroll to position [459, 0]
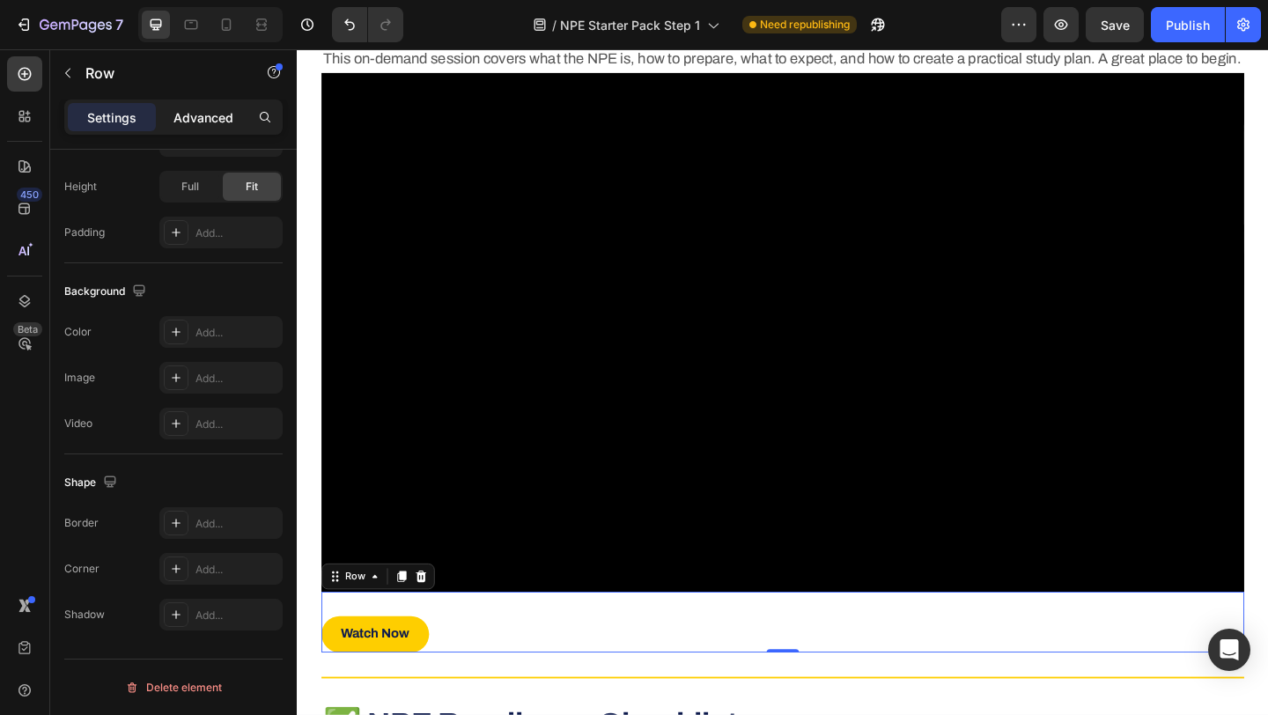
click at [200, 116] on p "Advanced" at bounding box center [204, 117] width 60 height 18
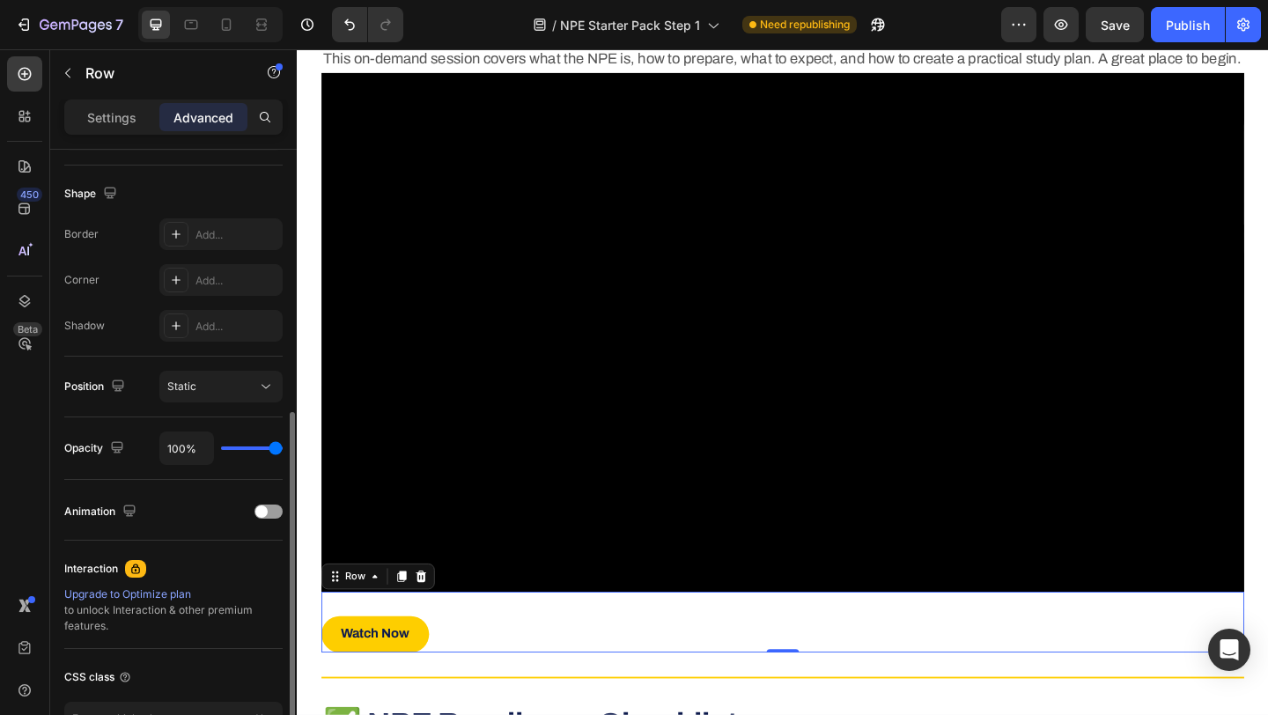
scroll to position [357, 0]
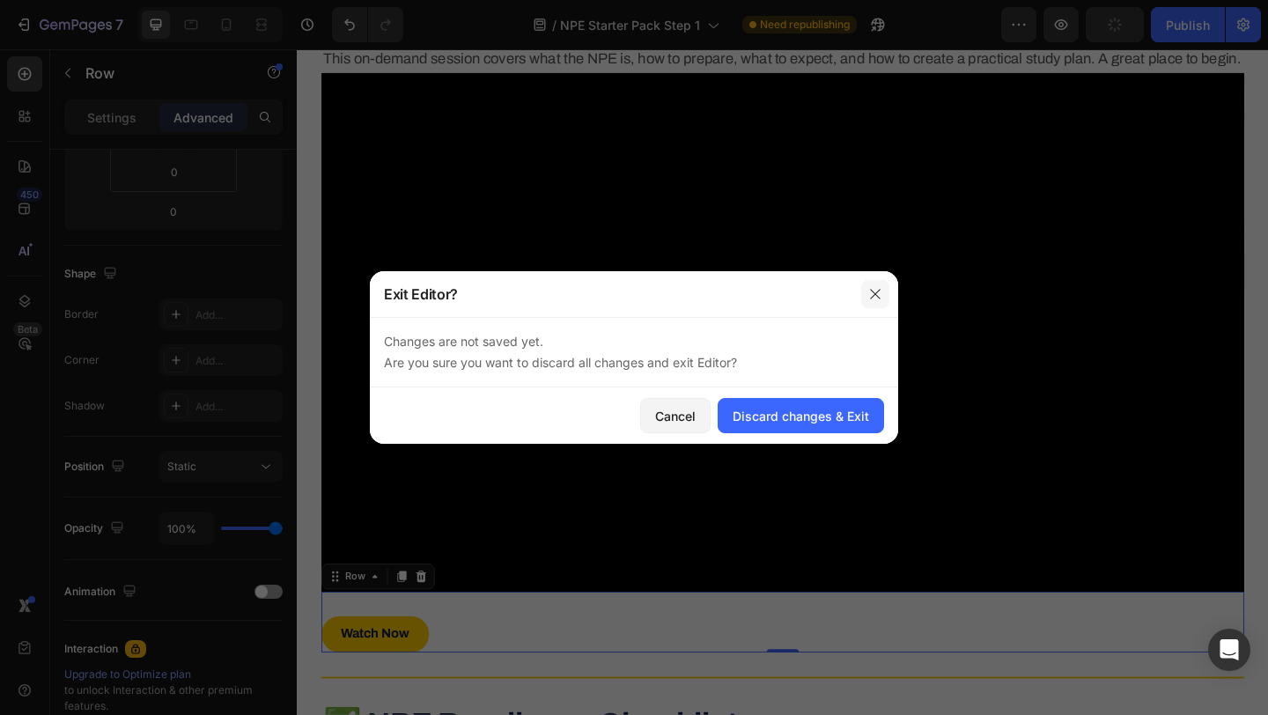
click at [874, 293] on icon "button" at bounding box center [876, 294] width 14 height 14
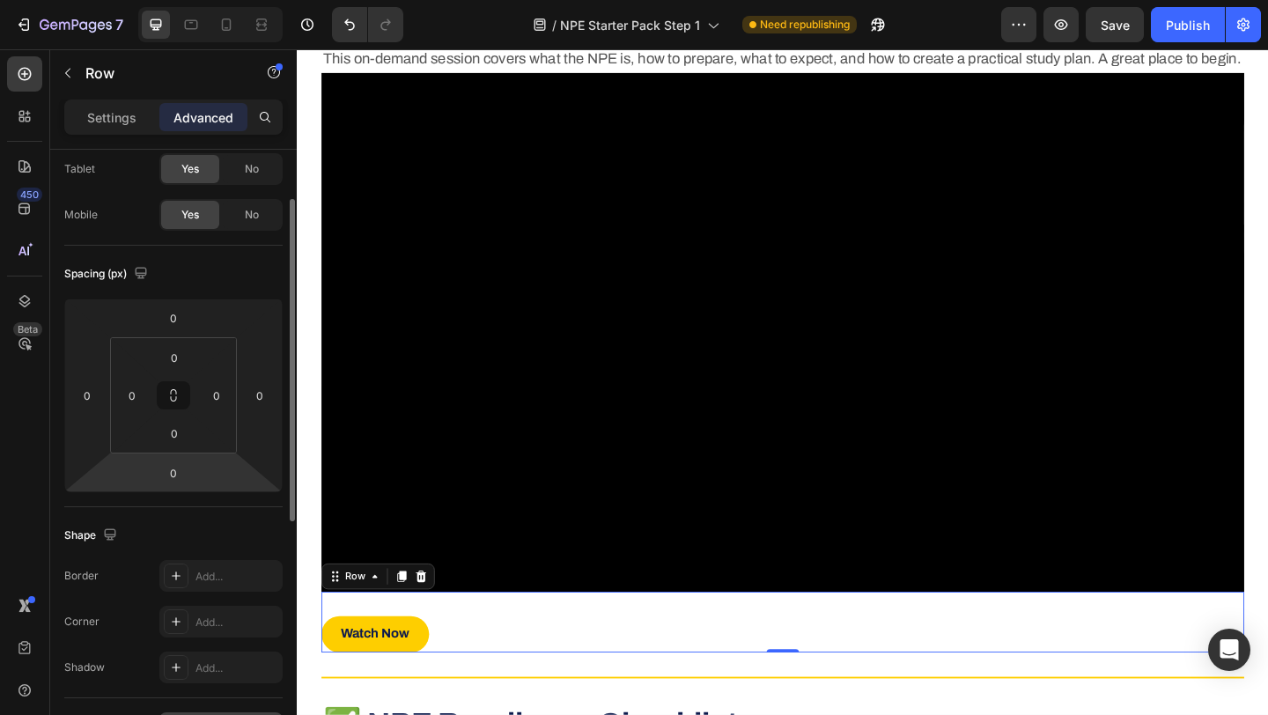
scroll to position [0, 0]
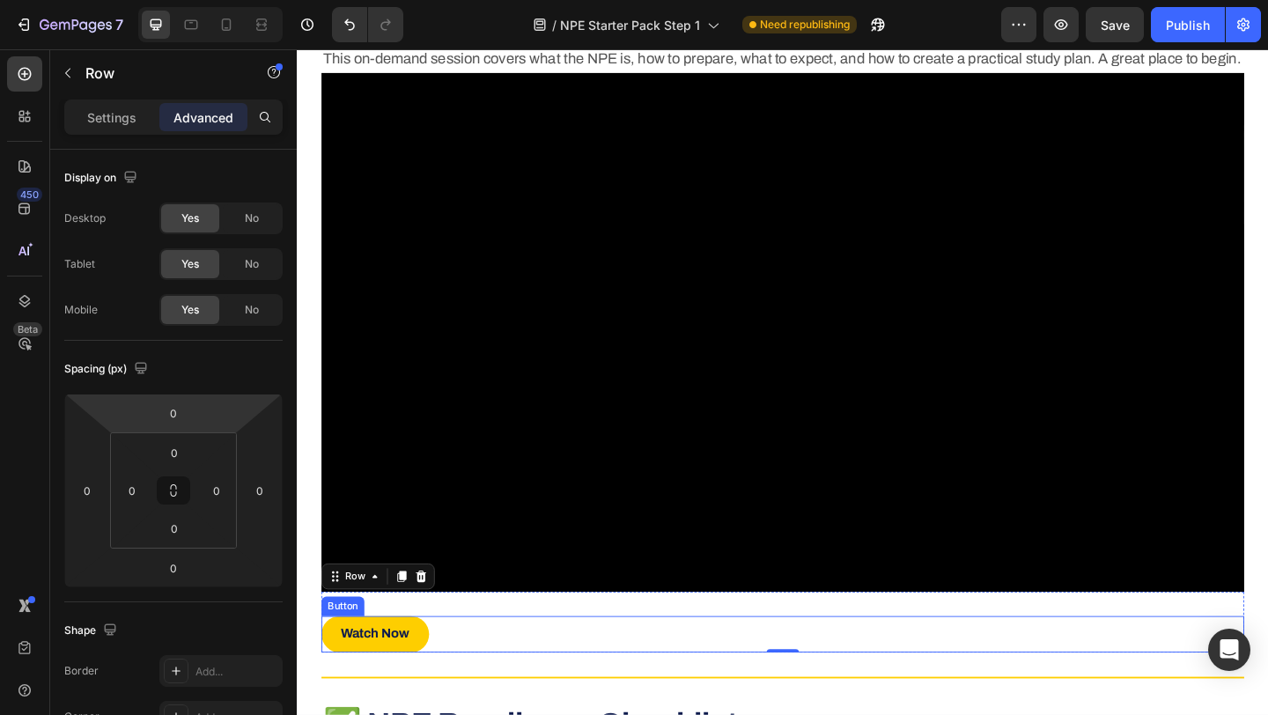
click at [465, 706] on div "Watch Now Button" at bounding box center [825, 686] width 1004 height 40
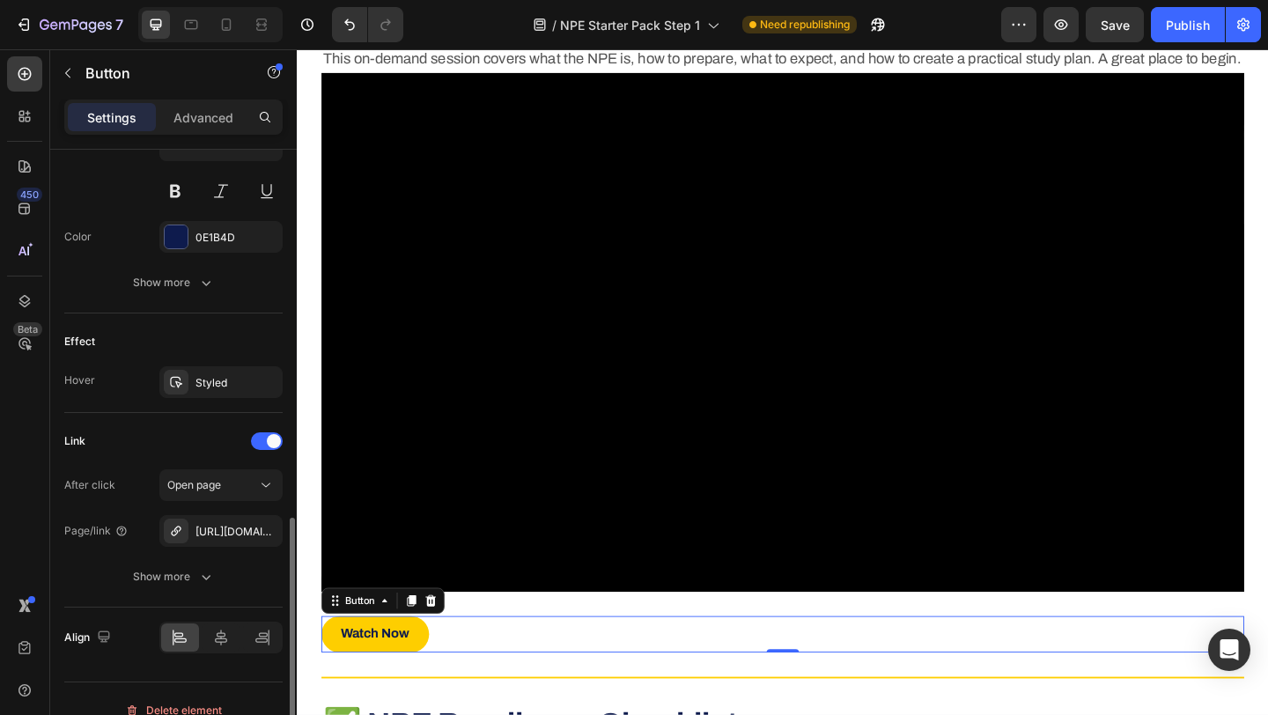
scroll to position [785, 0]
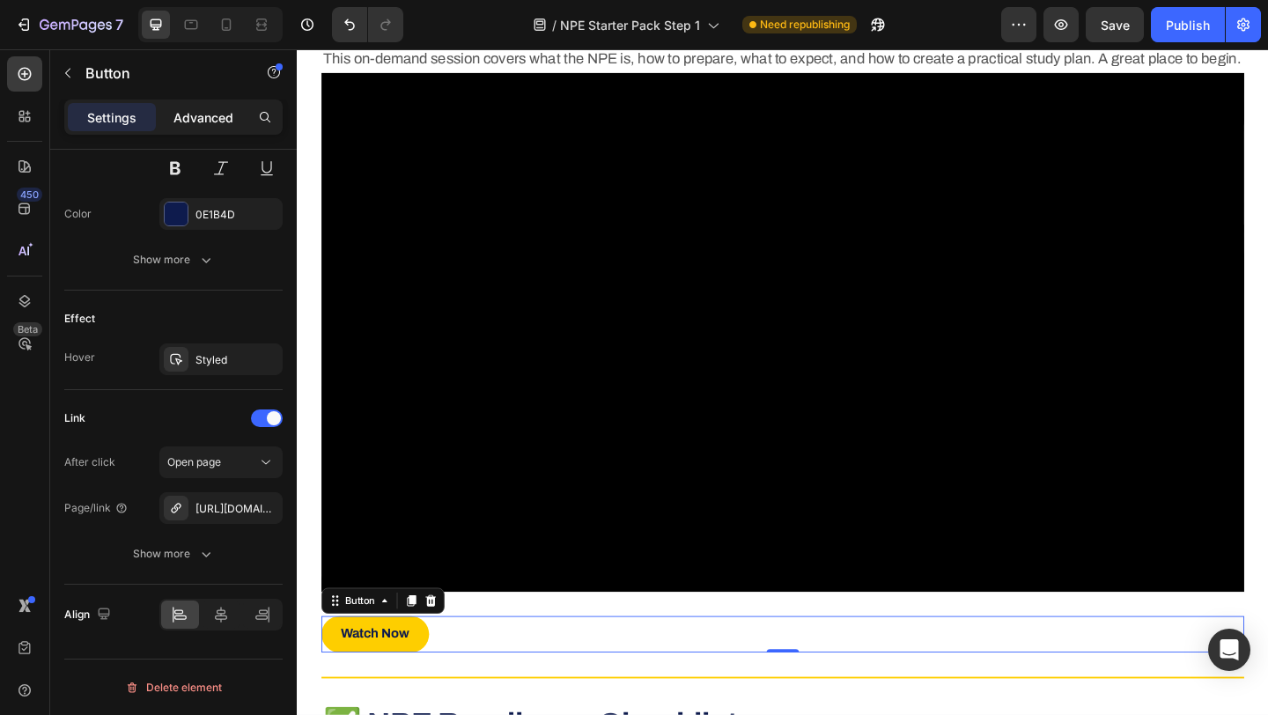
click at [207, 113] on p "Advanced" at bounding box center [204, 117] width 60 height 18
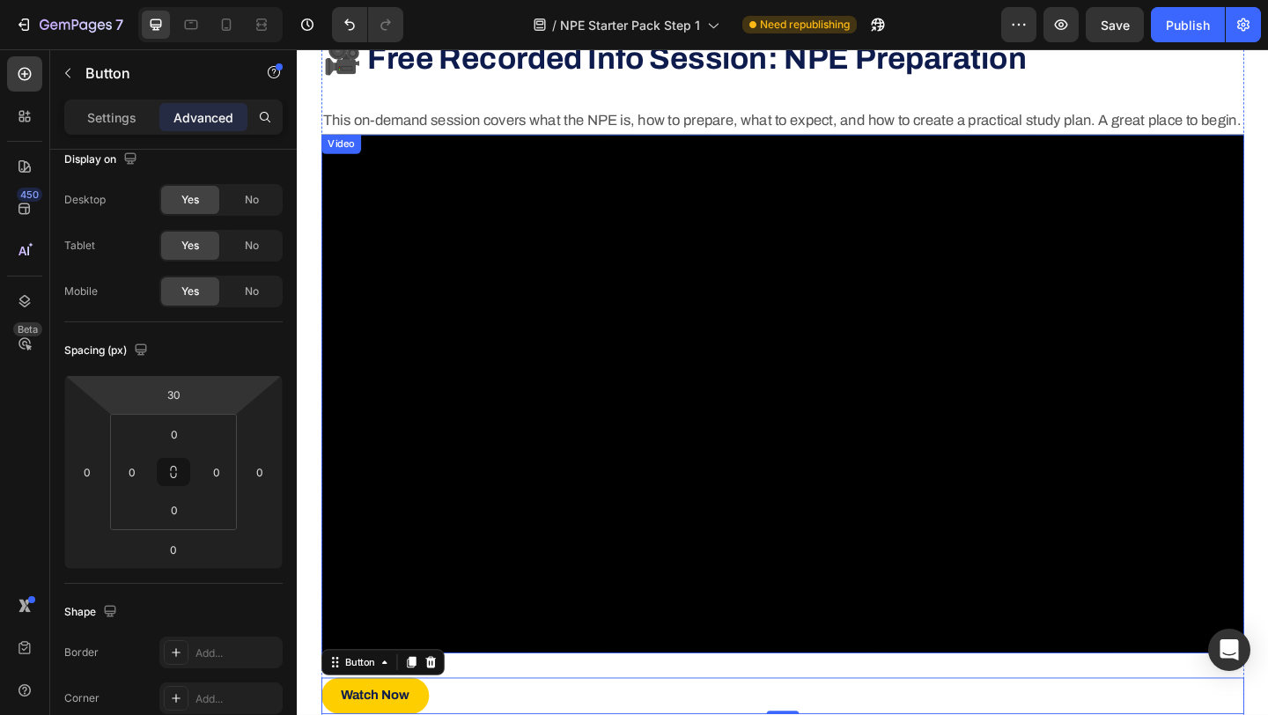
scroll to position [654, 0]
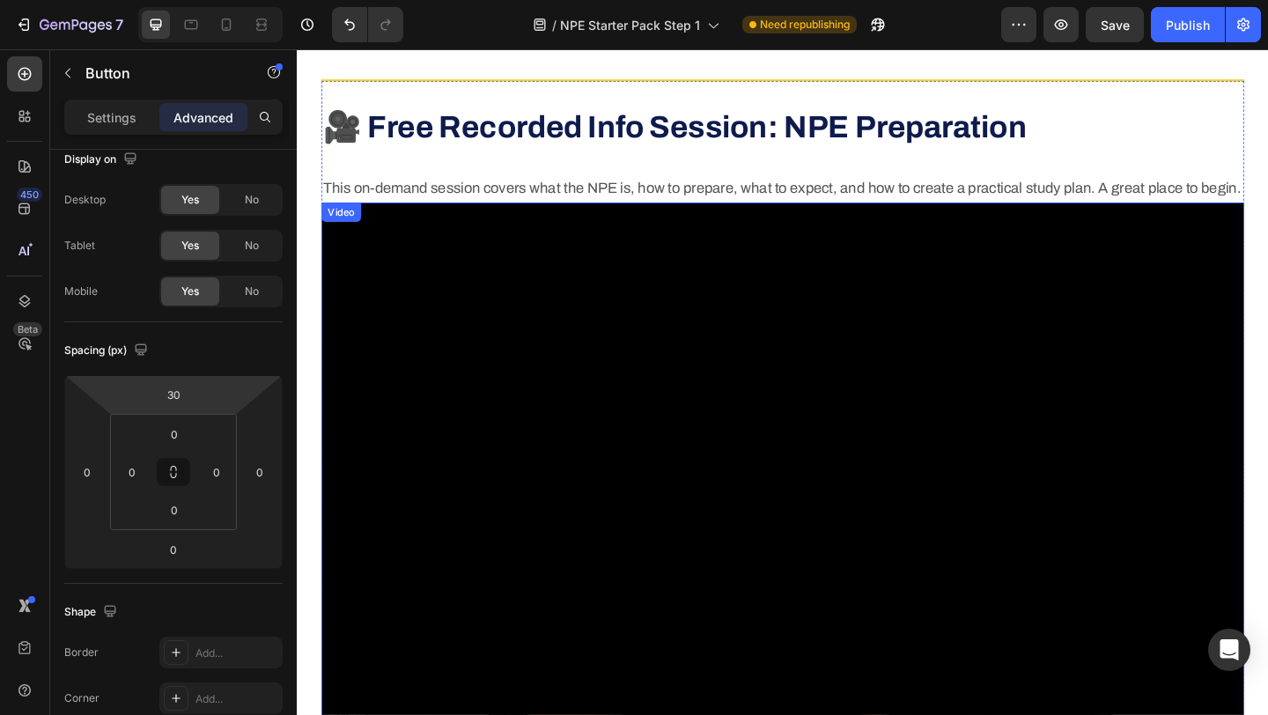
click at [344, 234] on div "Video" at bounding box center [345, 226] width 36 height 16
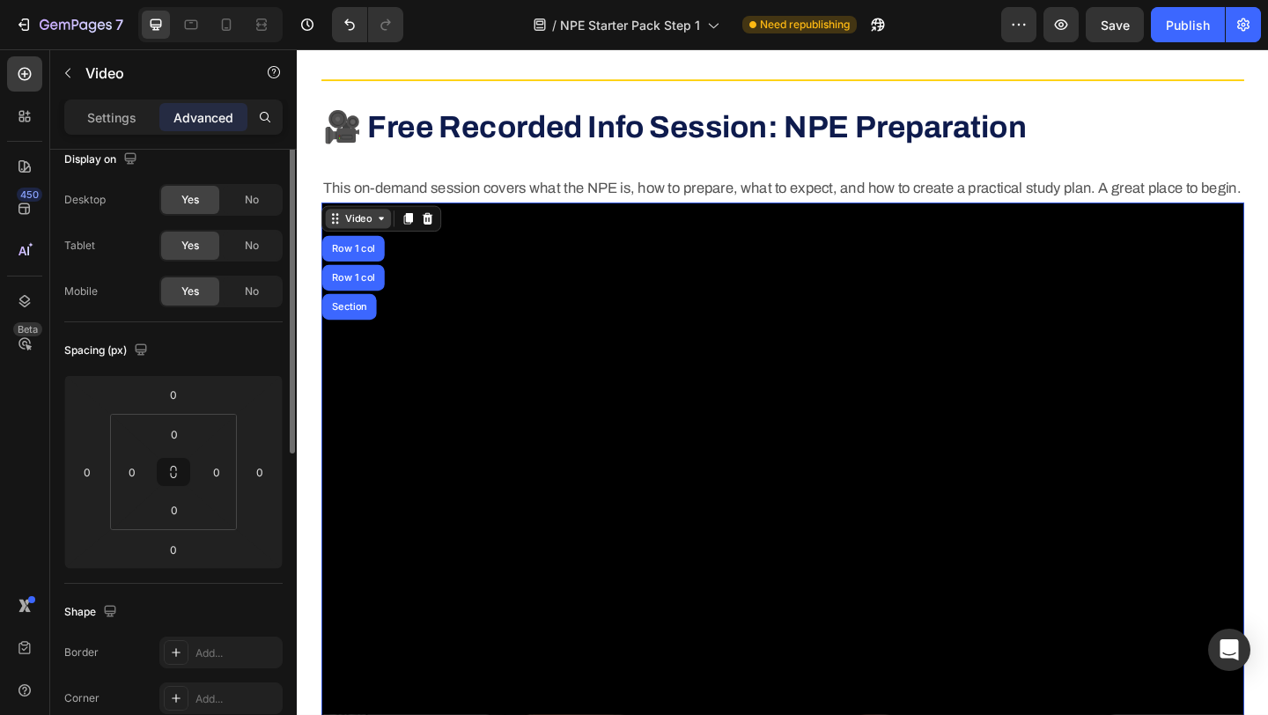
scroll to position [0, 0]
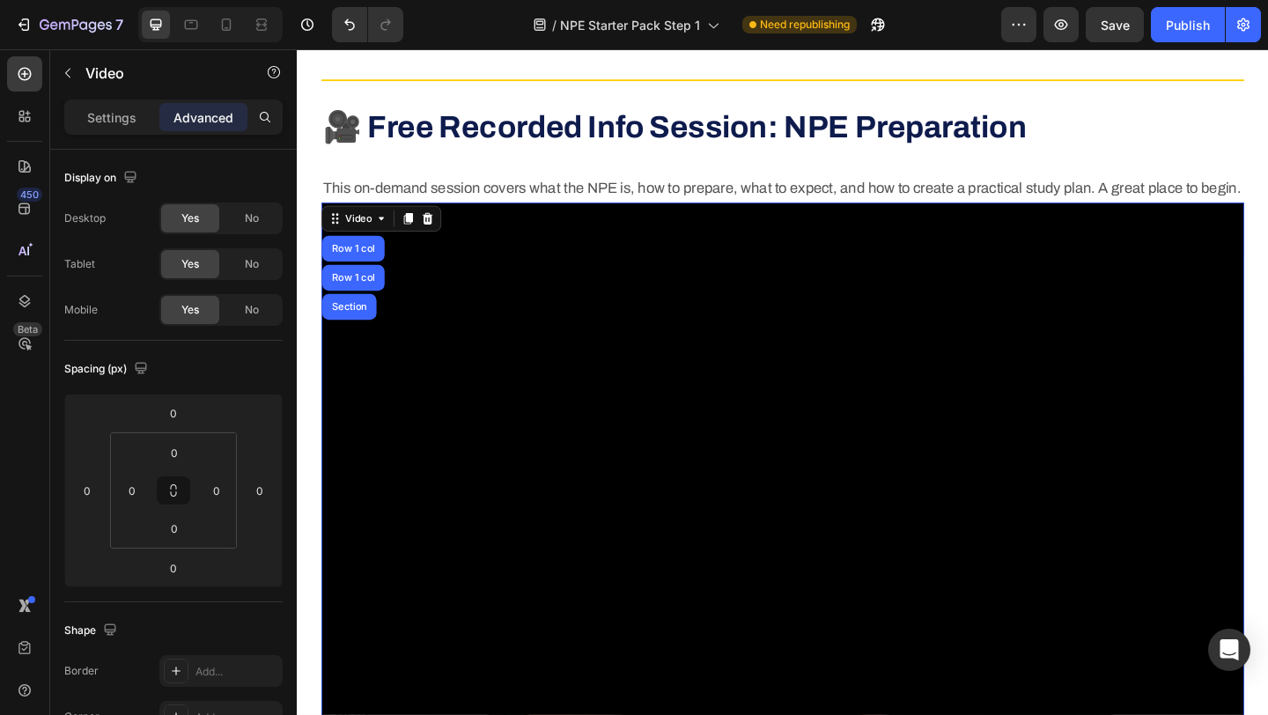
click at [218, 120] on p "Advanced" at bounding box center [204, 117] width 60 height 18
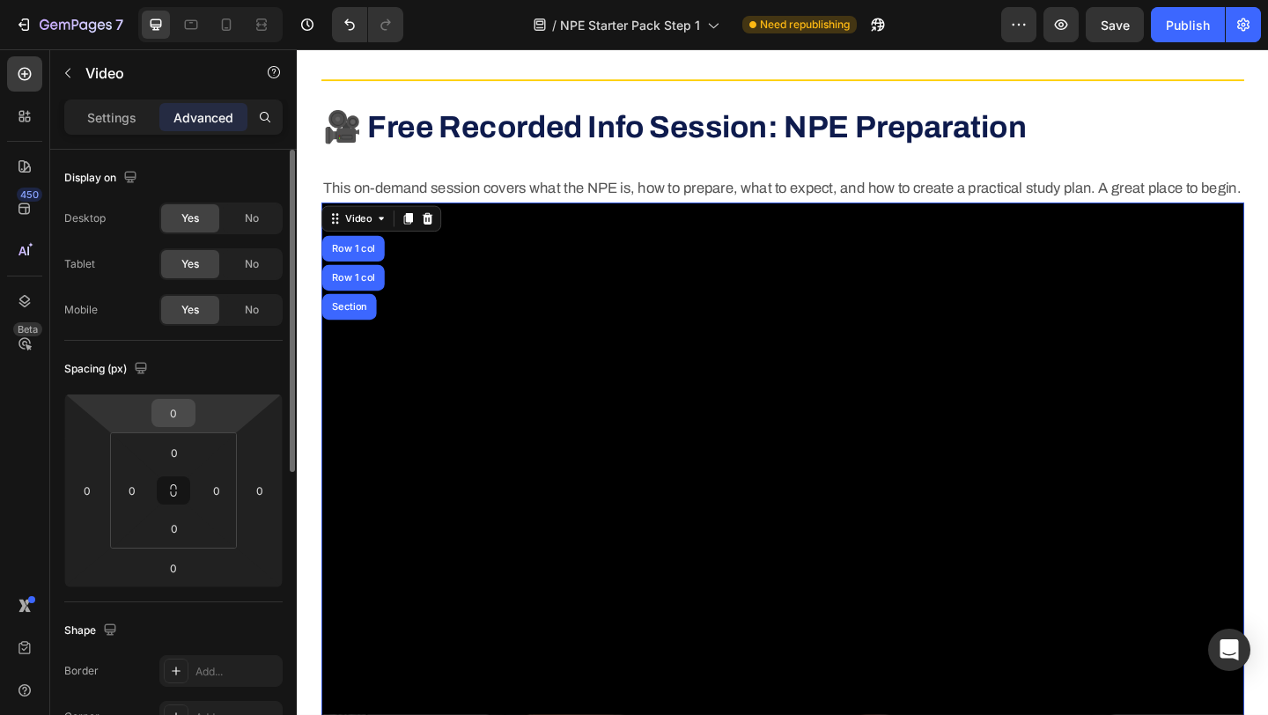
click at [174, 414] on input "0" at bounding box center [173, 413] width 35 height 26
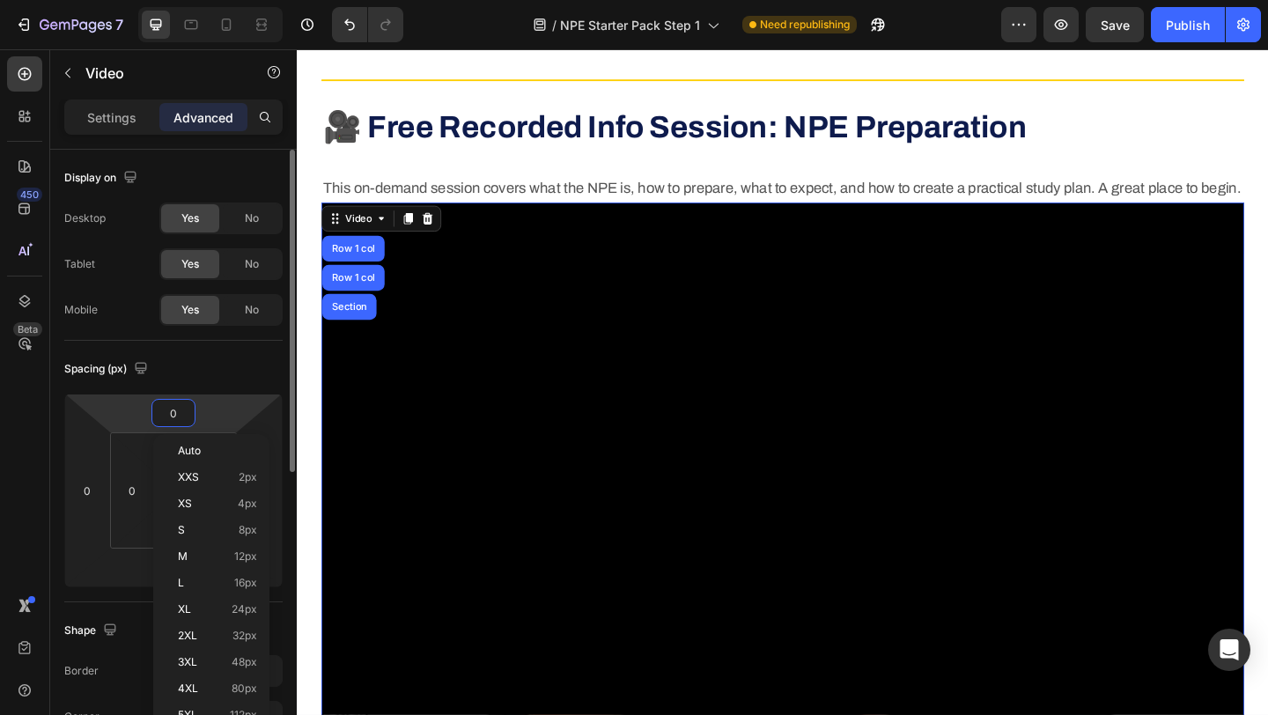
click at [174, 414] on input "0" at bounding box center [173, 413] width 35 height 26
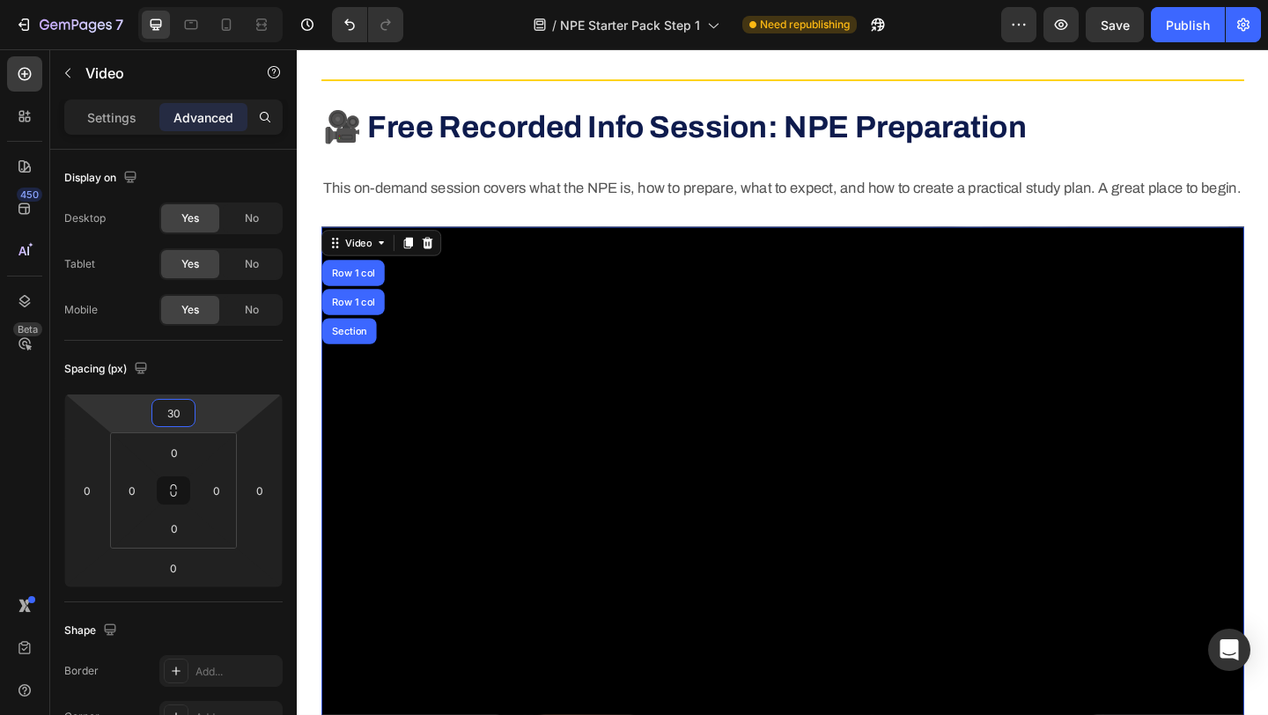
type input "30"
click at [21, 451] on div "450 Beta" at bounding box center [24, 322] width 35 height 532
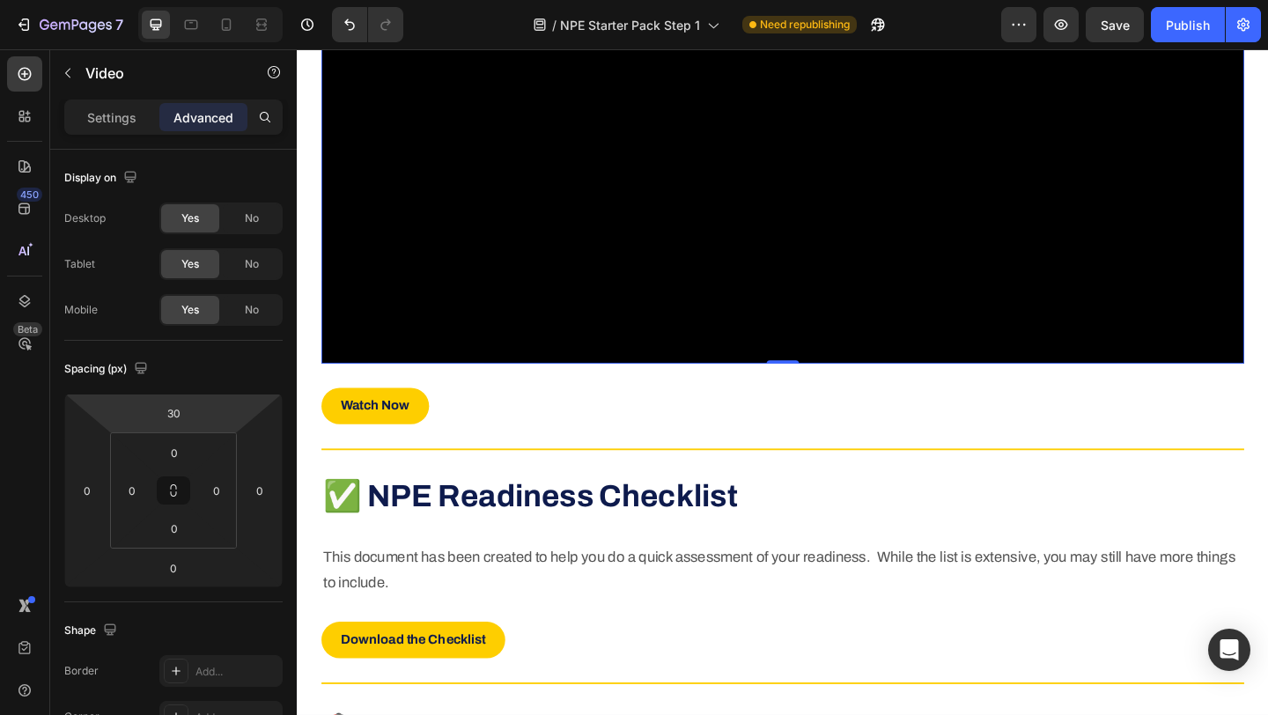
scroll to position [1116, 0]
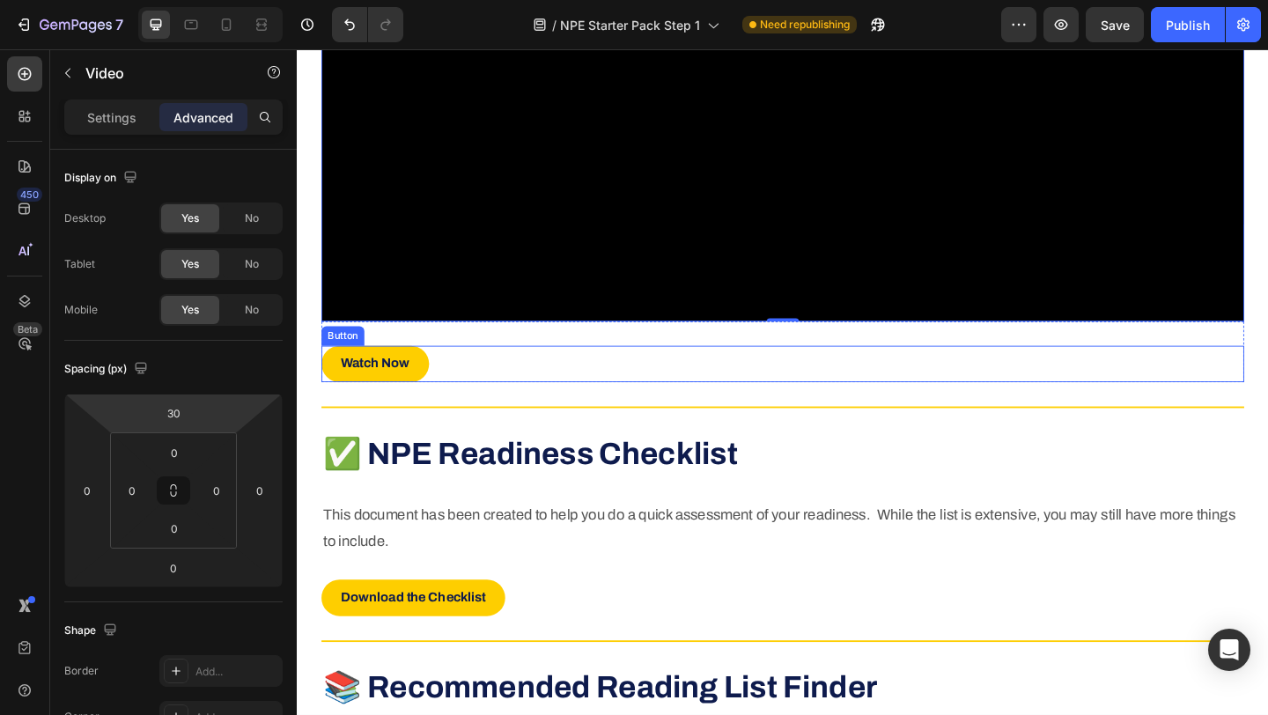
click at [502, 411] on div "Watch Now Button" at bounding box center [825, 392] width 1004 height 40
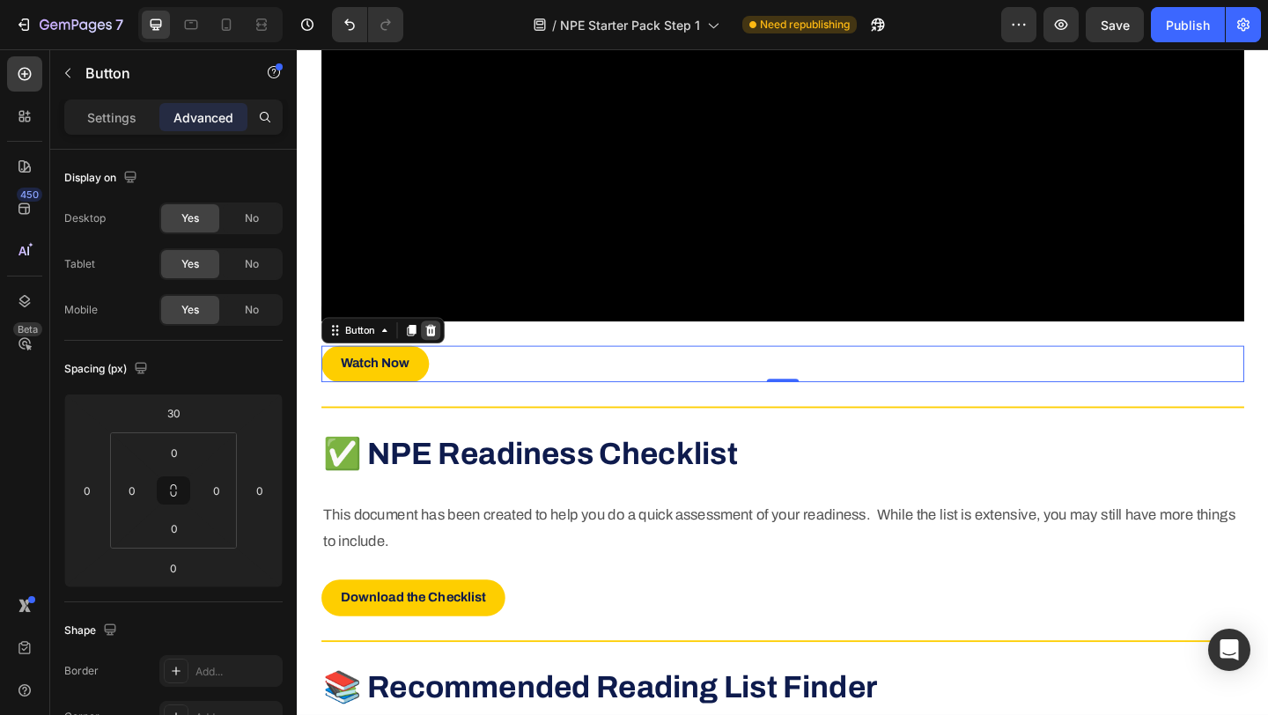
click at [445, 361] on icon at bounding box center [442, 355] width 11 height 12
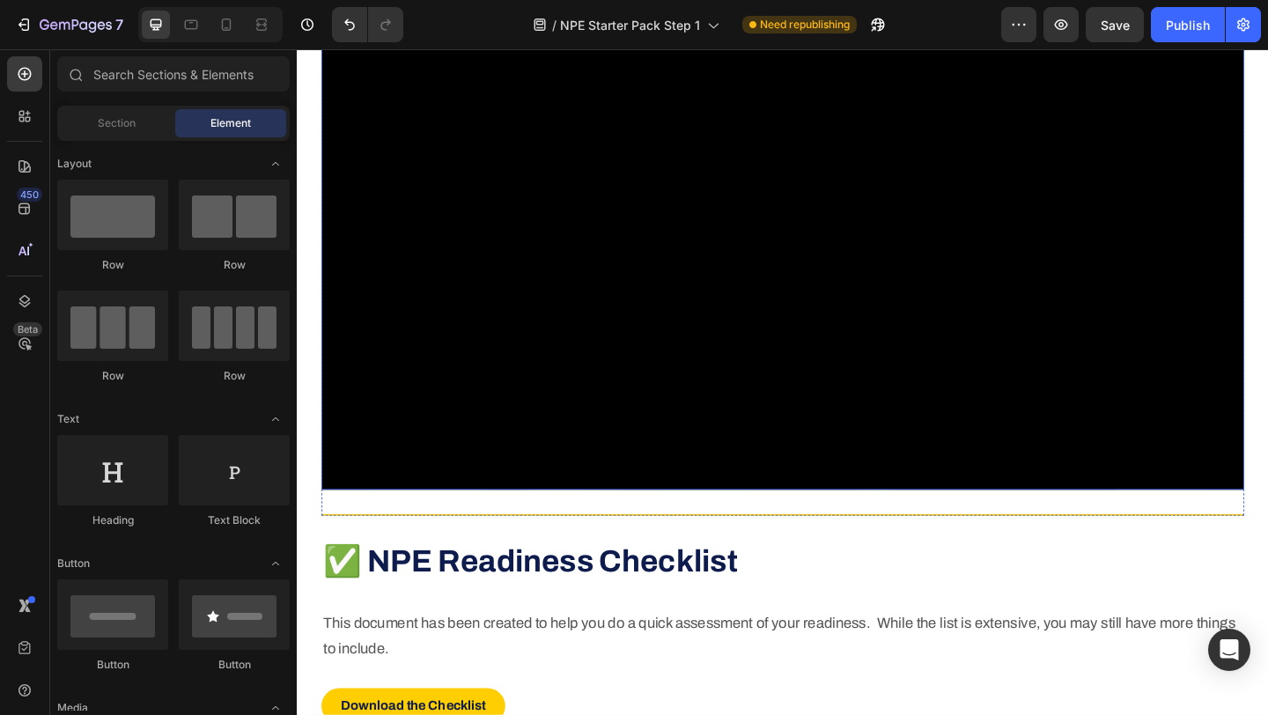
scroll to position [965, 0]
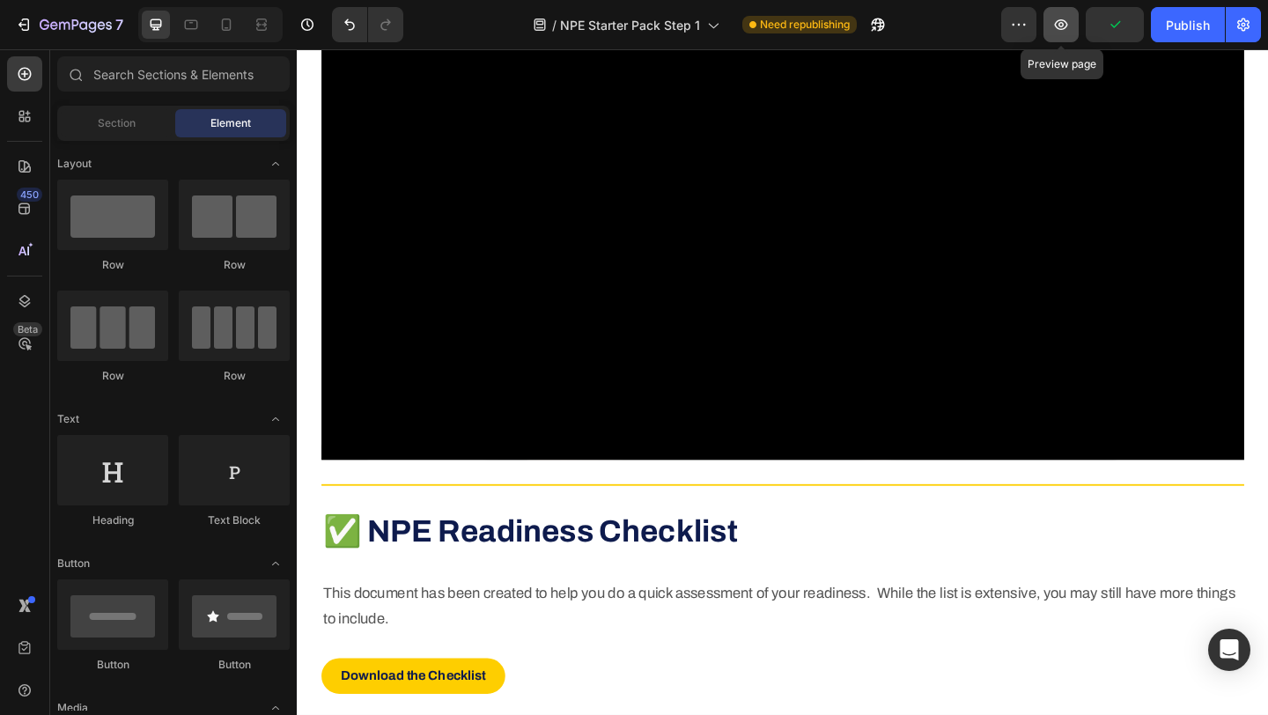
click at [1058, 28] on icon "button" at bounding box center [1061, 24] width 13 height 11
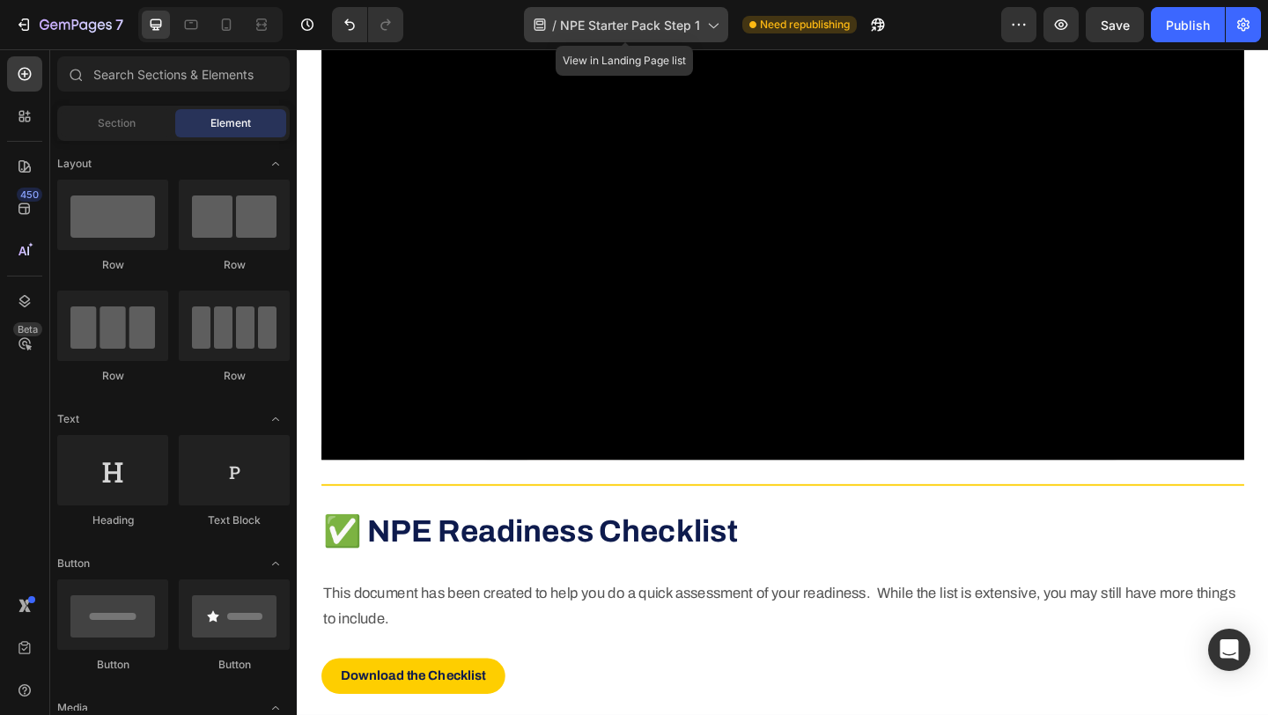
click at [637, 23] on span "NPE Starter Pack Step 1" at bounding box center [630, 25] width 140 height 18
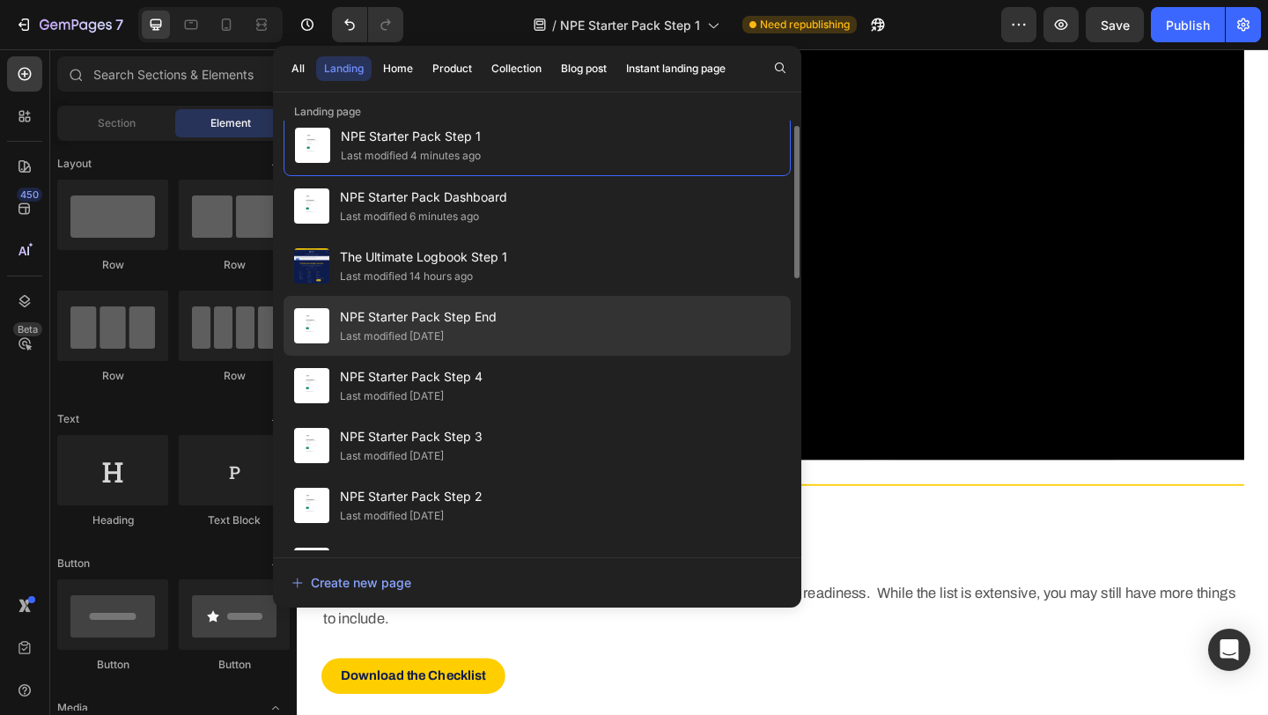
scroll to position [0, 0]
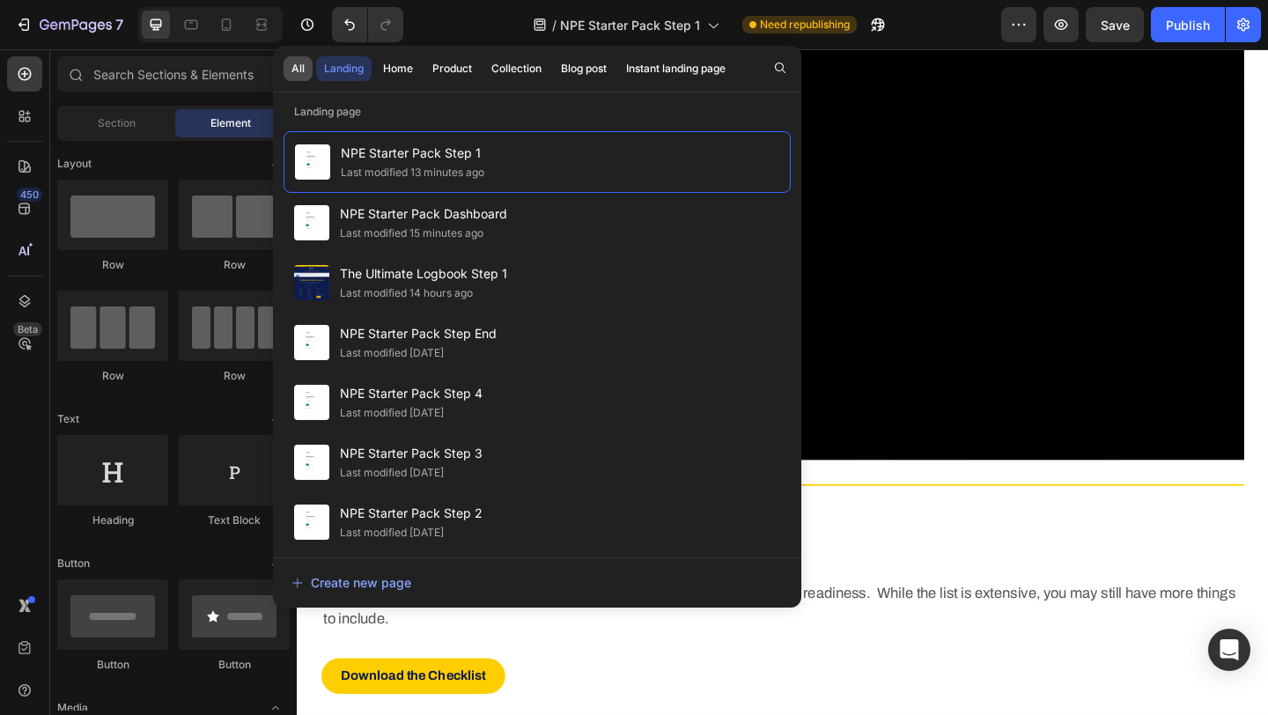
click at [299, 64] on div "All" at bounding box center [298, 69] width 13 height 16
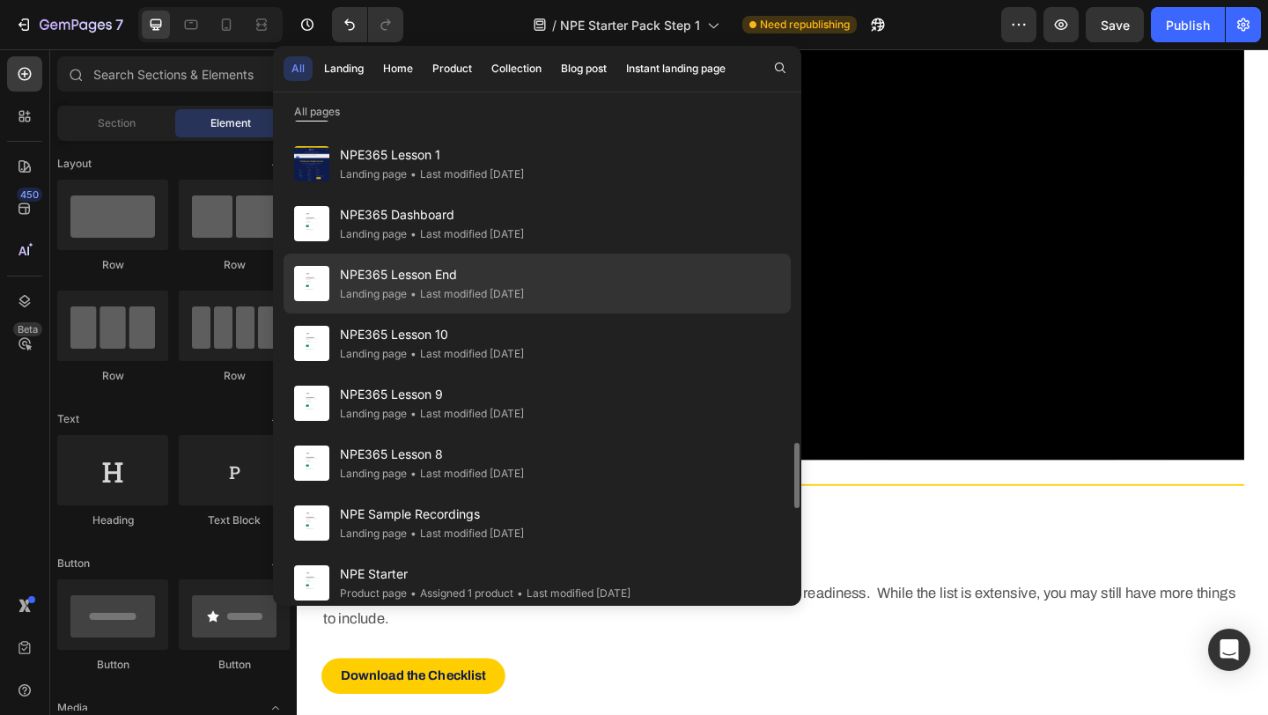
scroll to position [2397, 0]
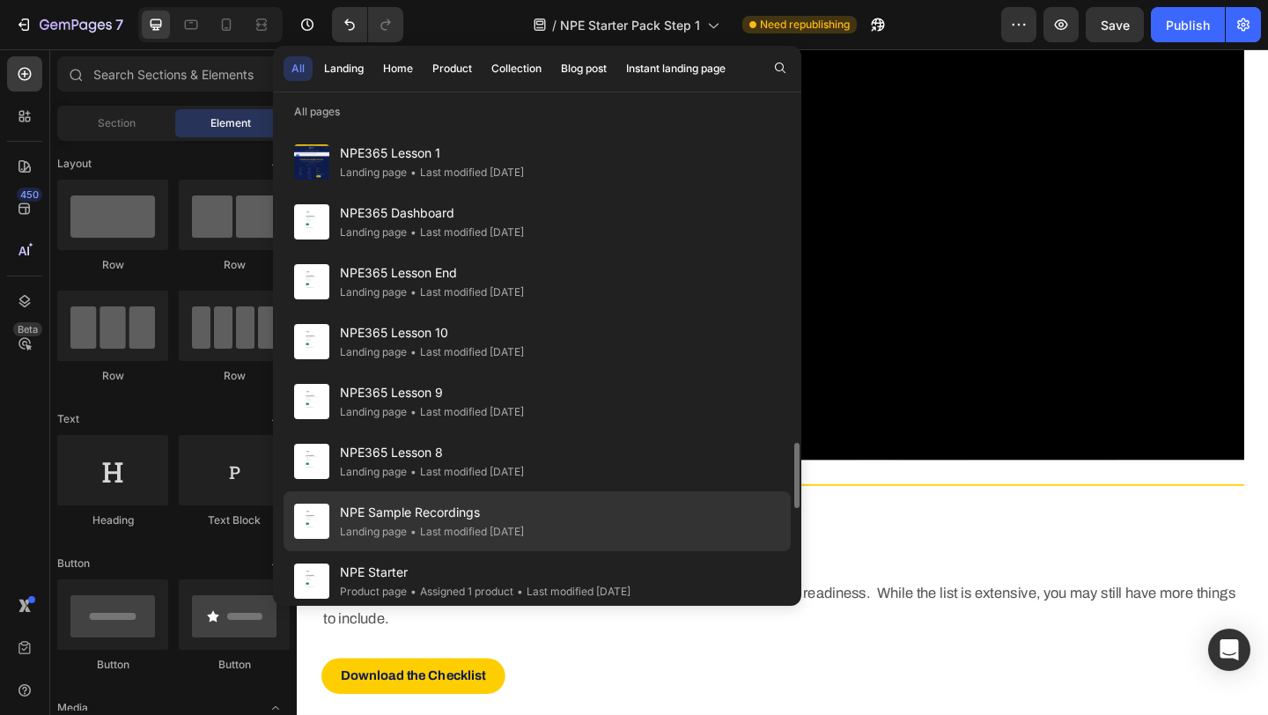
click at [417, 524] on div "• Last modified 3 days ago" at bounding box center [465, 532] width 117 height 18
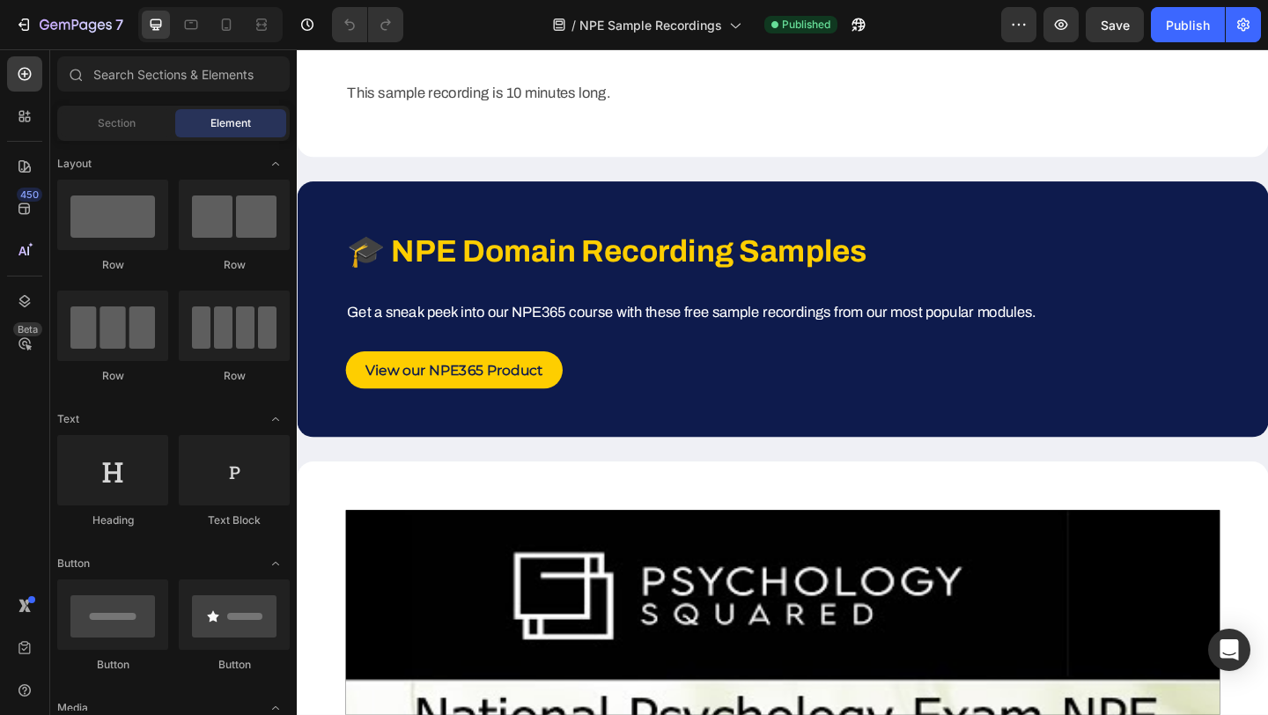
scroll to position [3822, 0]
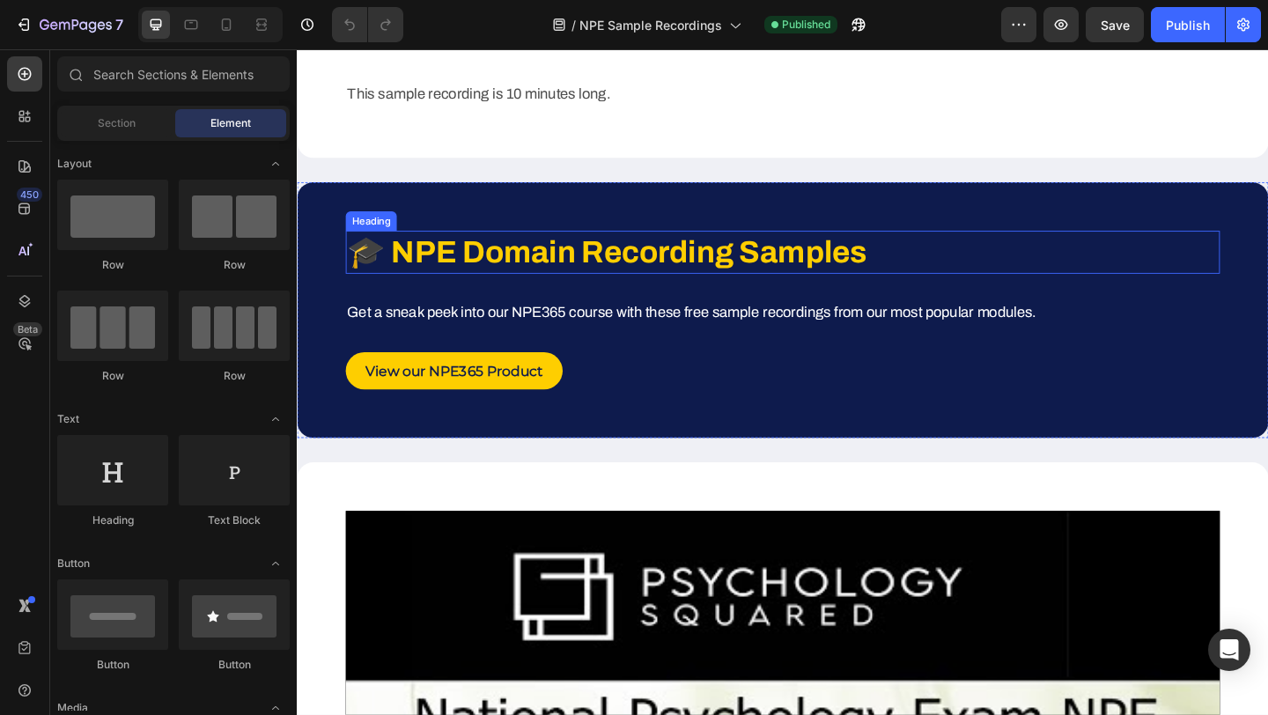
click at [509, 256] on strong "🎓 NPE Domain Recording Samples" at bounding box center [634, 270] width 566 height 36
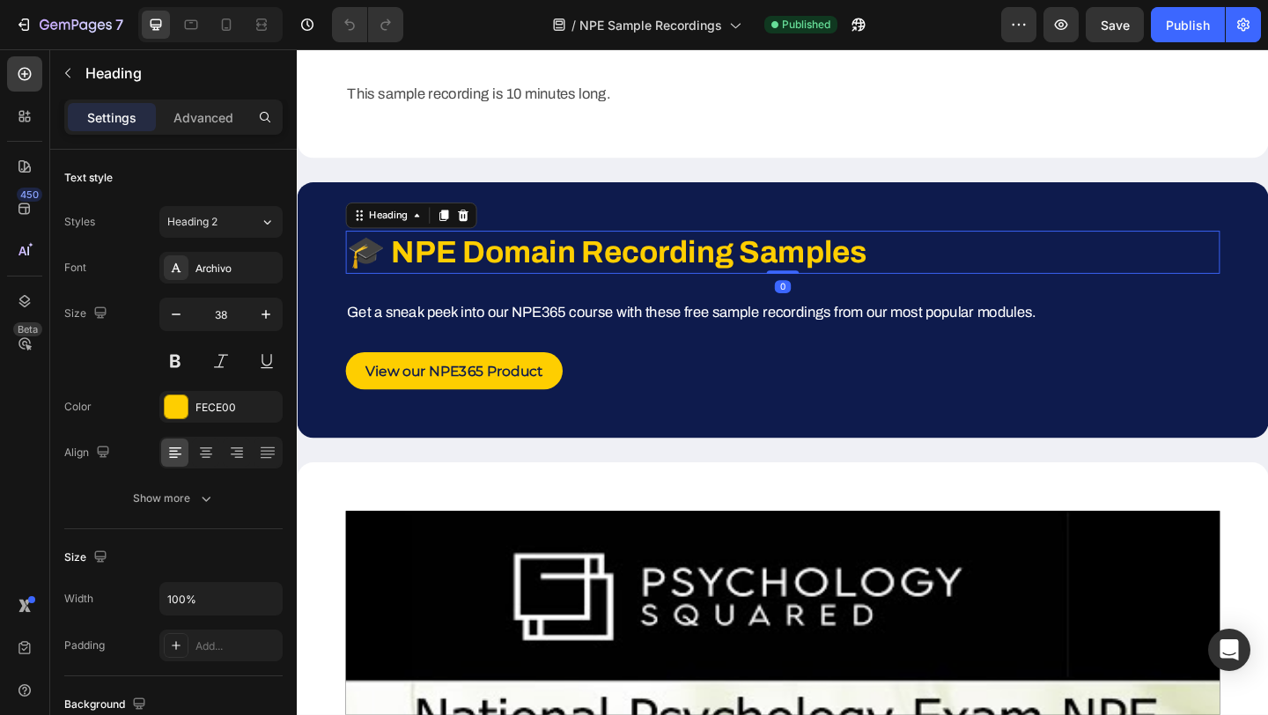
click at [485, 269] on strong "🎓 NPE Domain Recording Samples" at bounding box center [634, 270] width 566 height 36
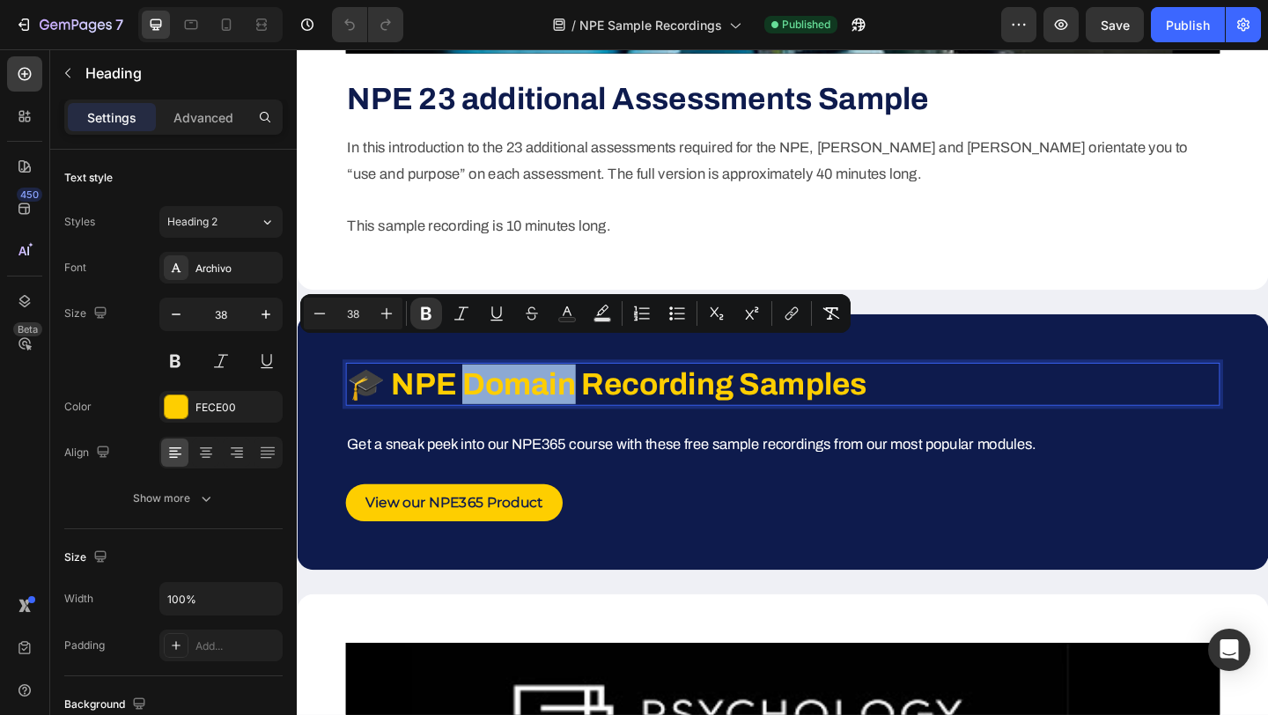
scroll to position [3677, 0]
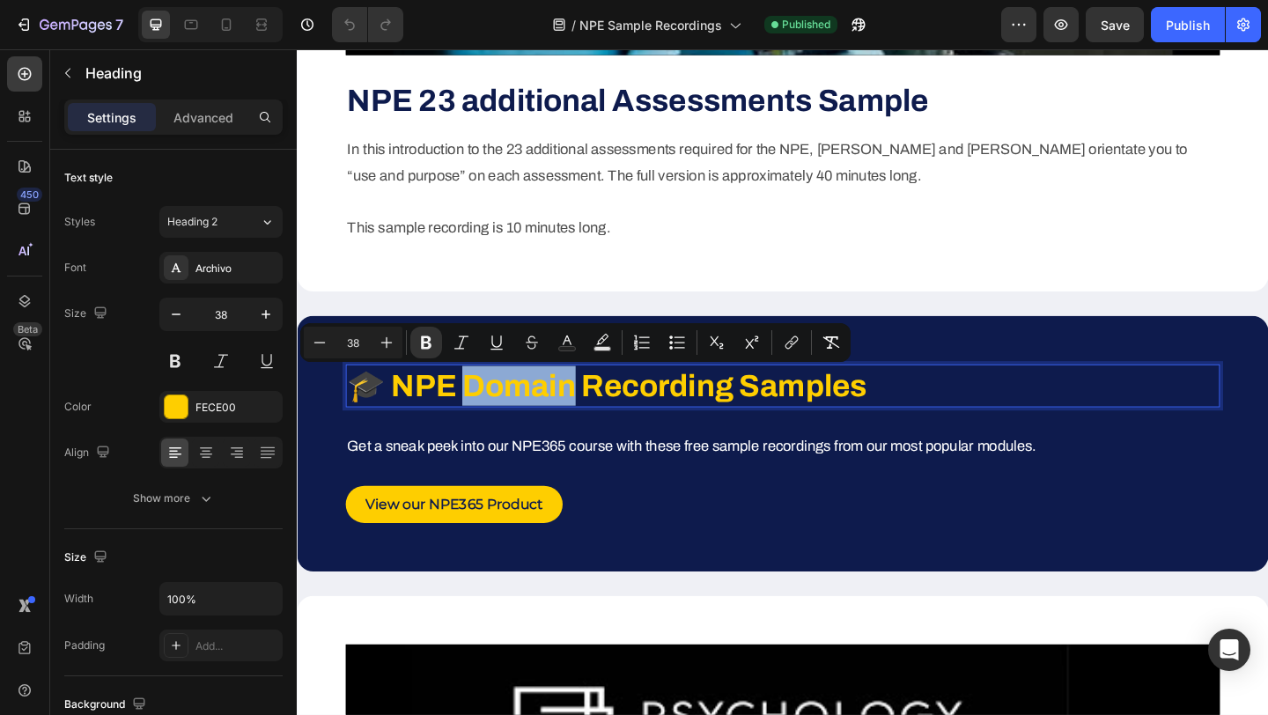
click at [551, 412] on strong "🎓 NPE Domain Recording Samples" at bounding box center [634, 415] width 566 height 36
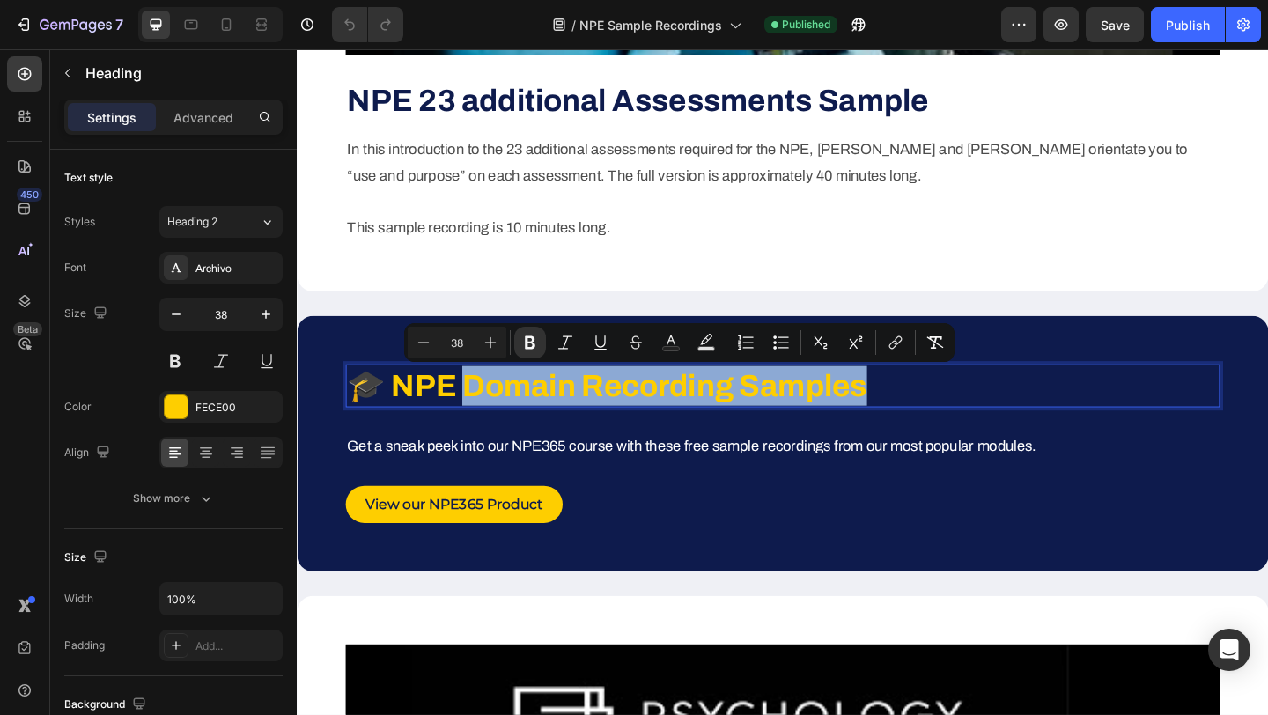
drag, startPoint x: 473, startPoint y: 416, endPoint x: 944, endPoint y: 424, distance: 471.3
click at [944, 424] on p "🎓 NPE Domain Recording Samples" at bounding box center [825, 415] width 948 height 43
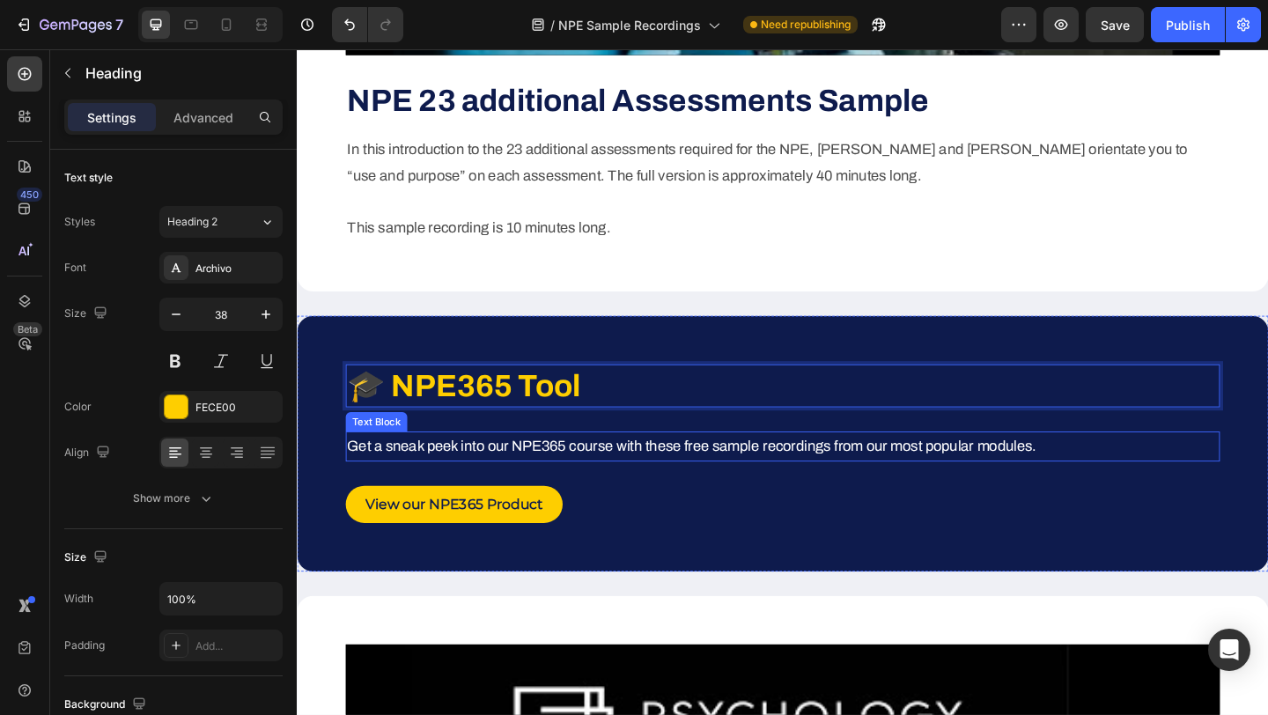
click at [519, 478] on p "Get a sneak peek into our NPE365 course with these free sample recordings from …" at bounding box center [825, 481] width 948 height 28
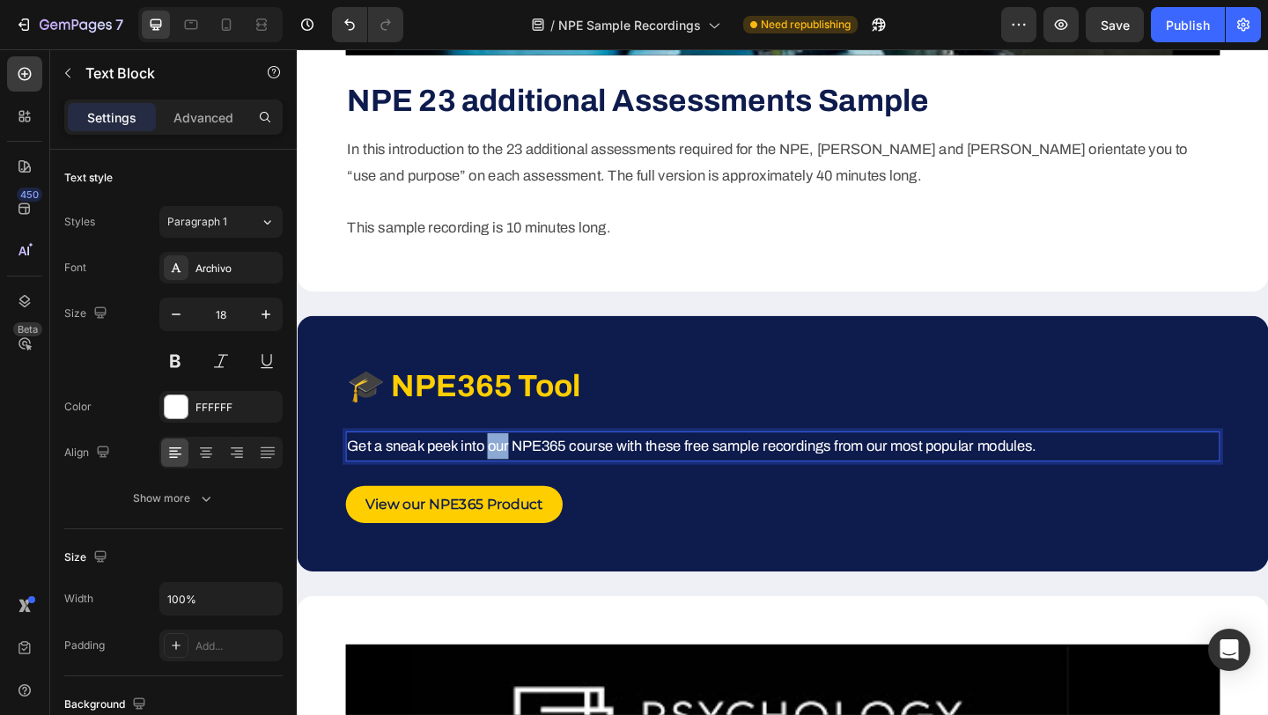
click at [519, 478] on p "Get a sneak peek into our NPE365 course with these free sample recordings from …" at bounding box center [825, 481] width 948 height 28
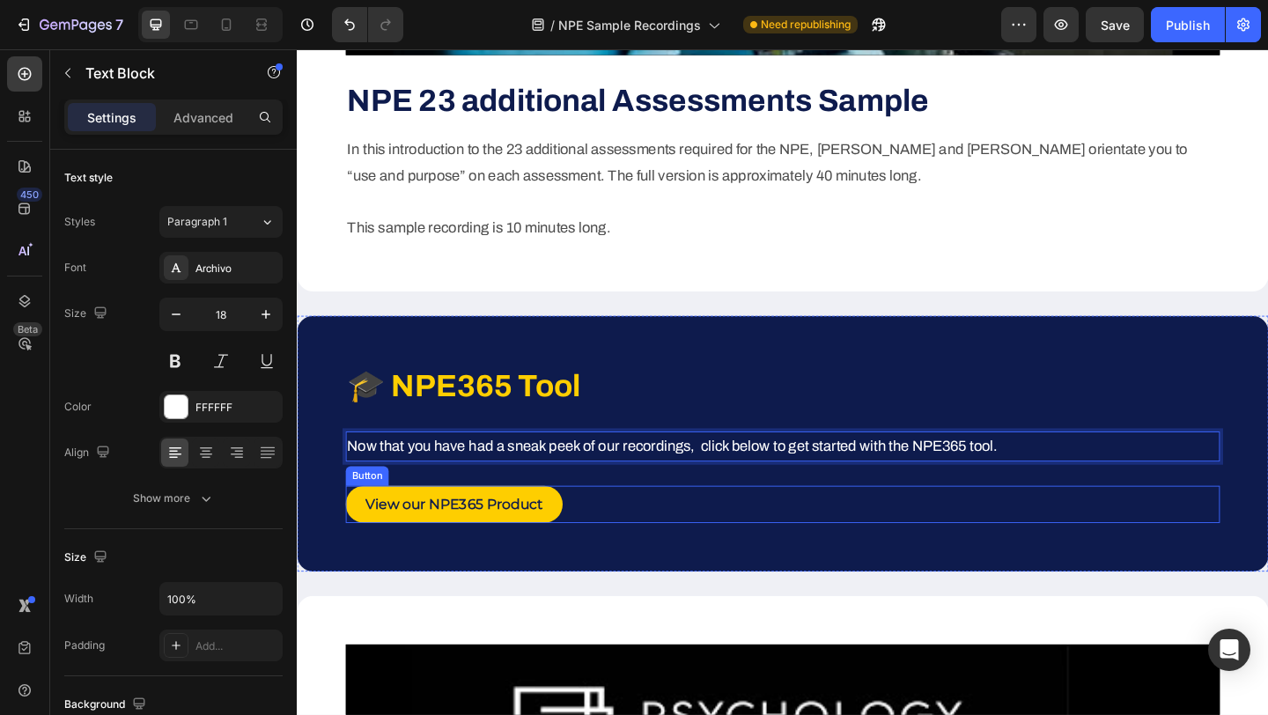
click at [743, 564] on div "View our NPE365 Product Button" at bounding box center [825, 544] width 951 height 41
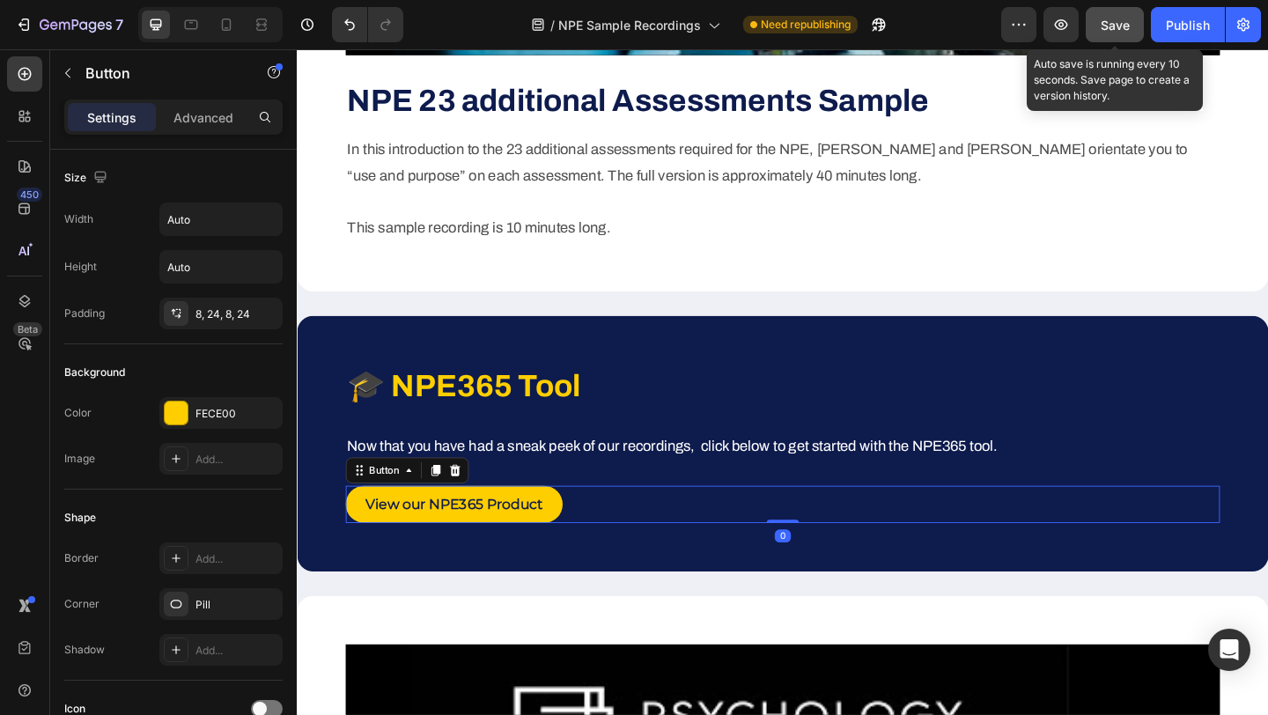
click at [1120, 22] on span "Save" at bounding box center [1115, 25] width 29 height 15
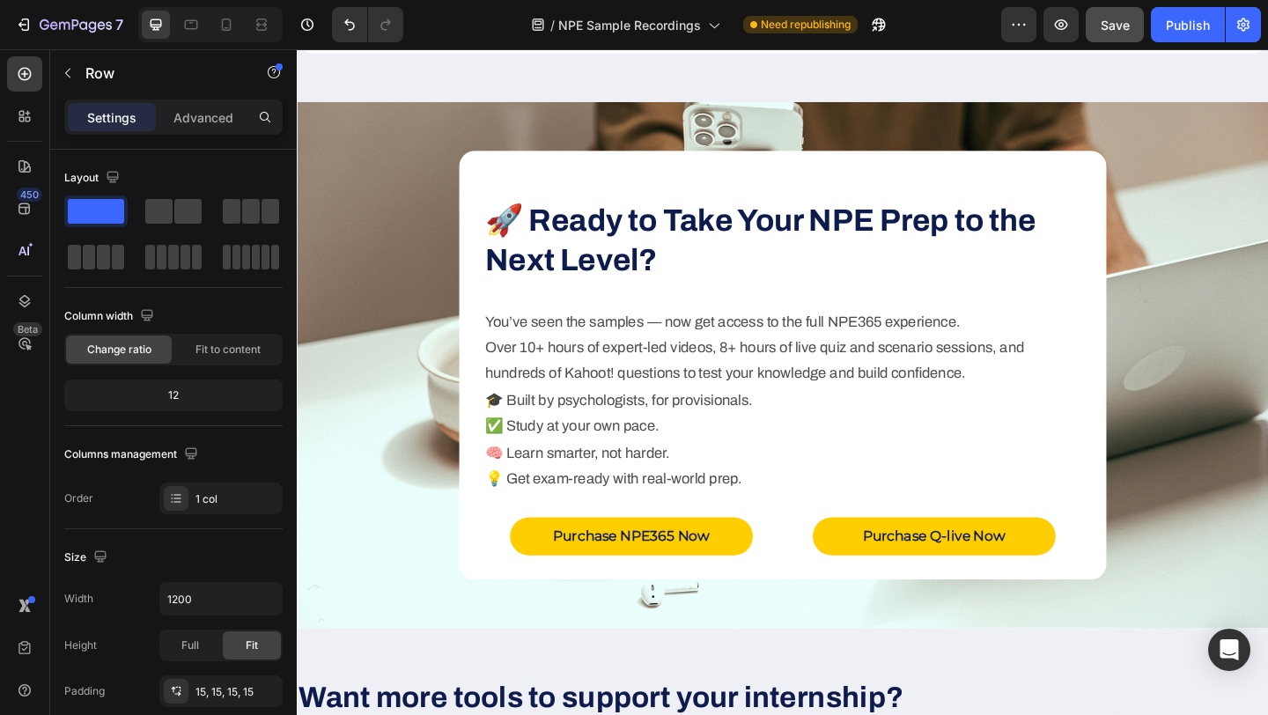
scroll to position [7468, 0]
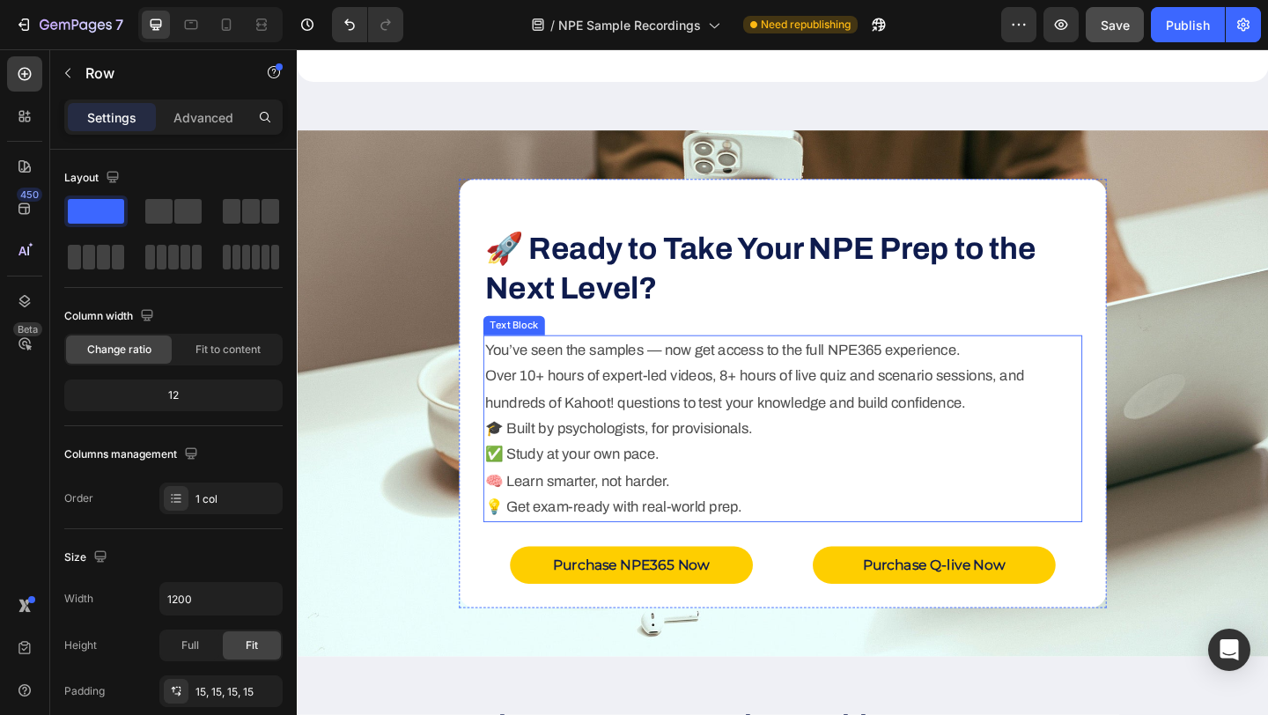
click at [655, 404] on p "You’ve seen the samples — now get access to the full NPE365 experience. Over 10…" at bounding box center [825, 419] width 648 height 115
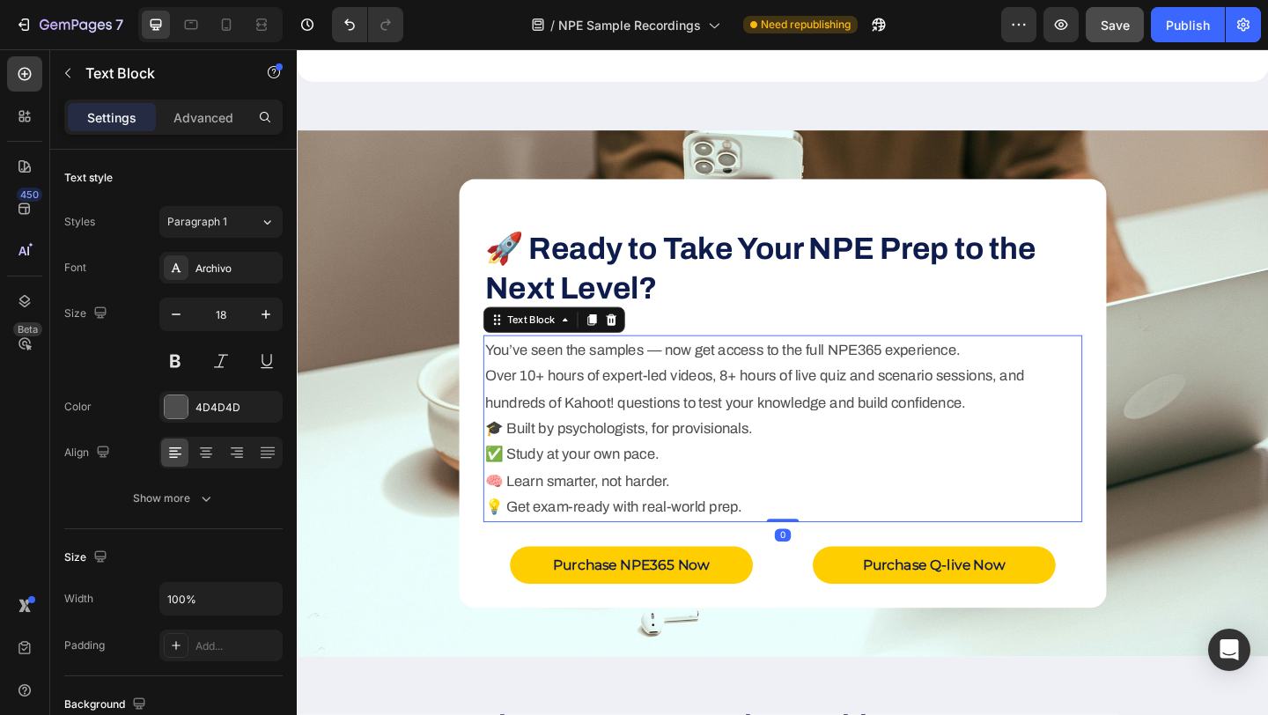
click at [646, 404] on p "You’ve seen the samples — now get access to the full NPE365 experience. Over 10…" at bounding box center [825, 419] width 648 height 115
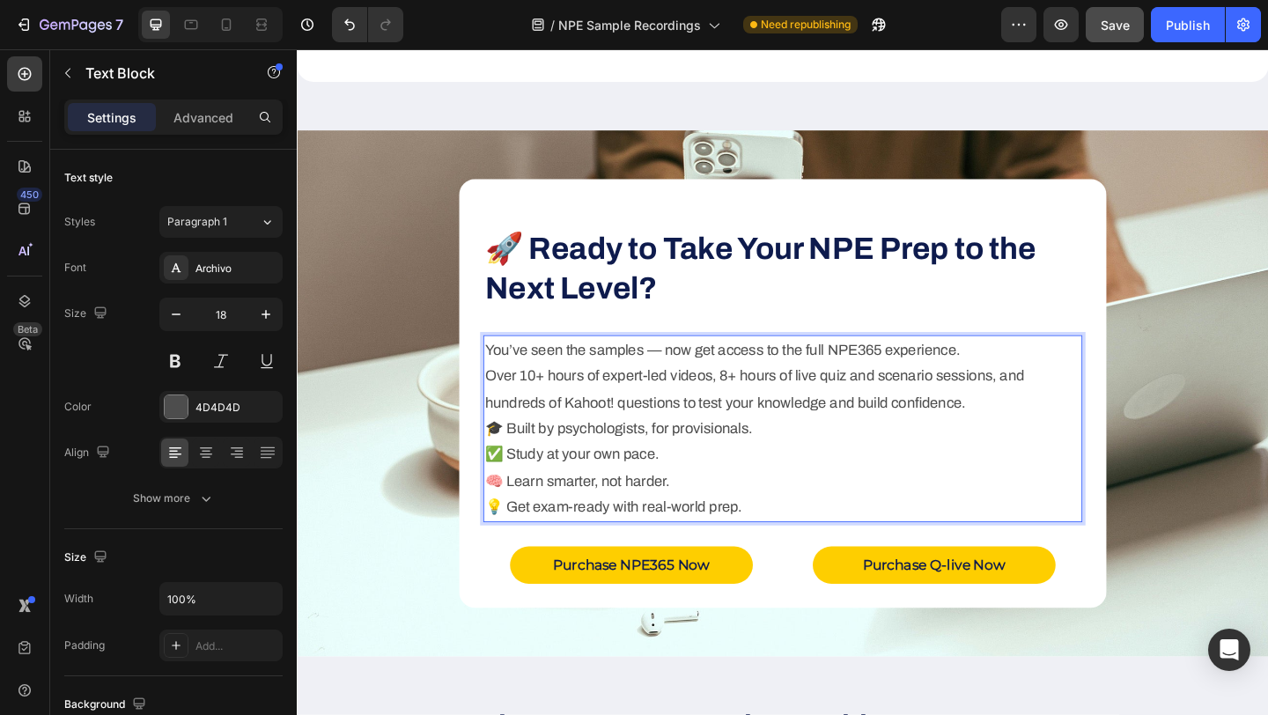
click at [646, 404] on p "You’ve seen the samples — now get access to the full NPE365 experience. Over 10…" at bounding box center [825, 419] width 648 height 115
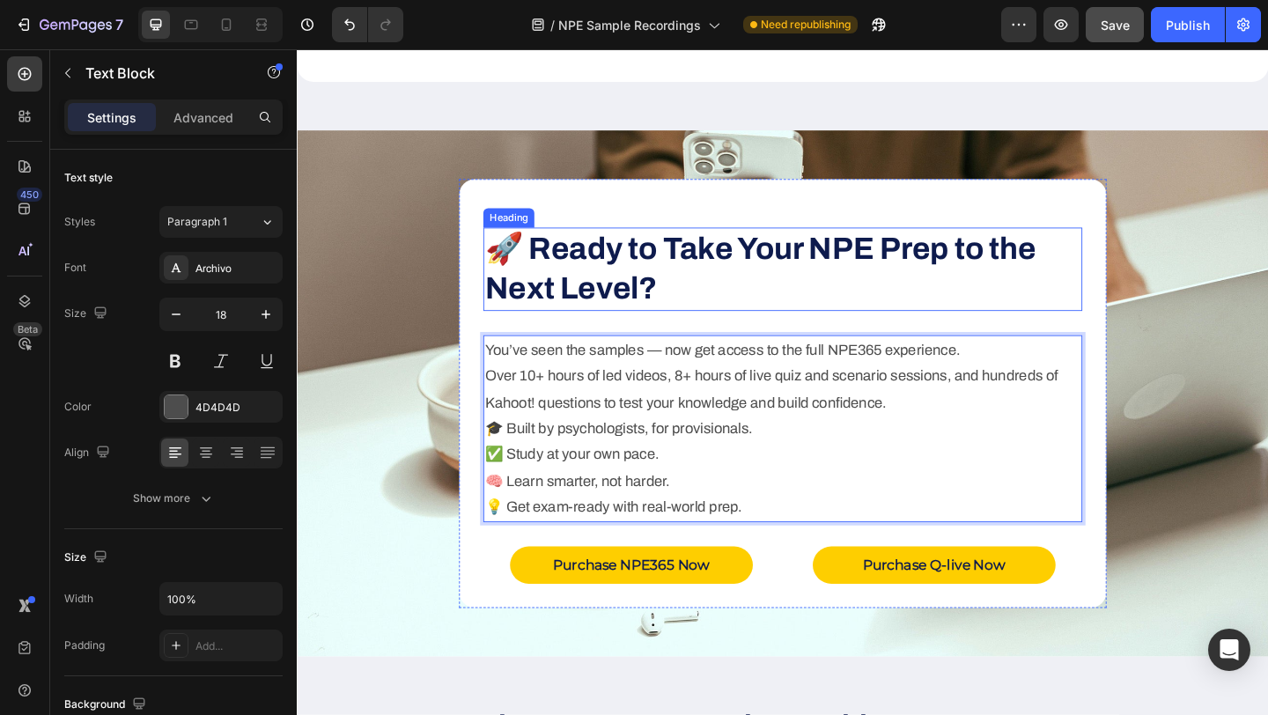
click at [504, 332] on h2 "🚀 Ready to Take Your NPE Prep to the Next Level?" at bounding box center [825, 288] width 652 height 91
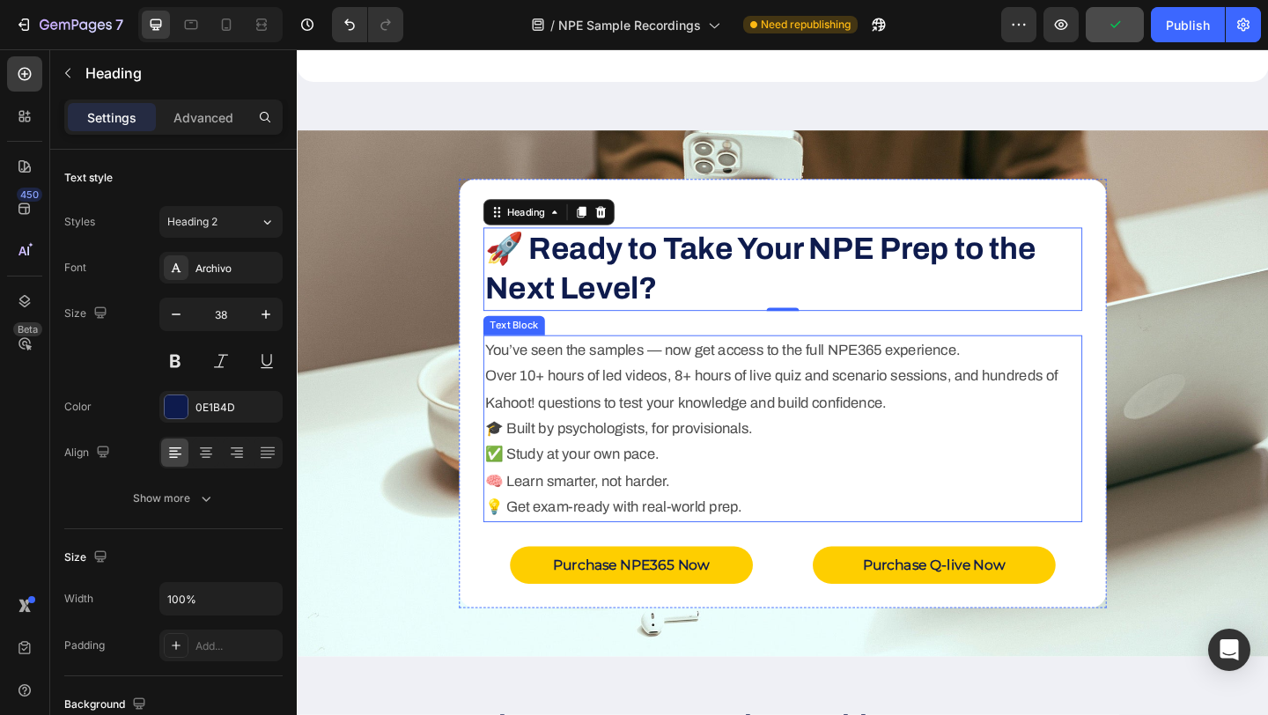
click at [720, 405] on p "You’ve seen the samples — now get access to the full NPE365 experience. Over 10…" at bounding box center [825, 419] width 648 height 115
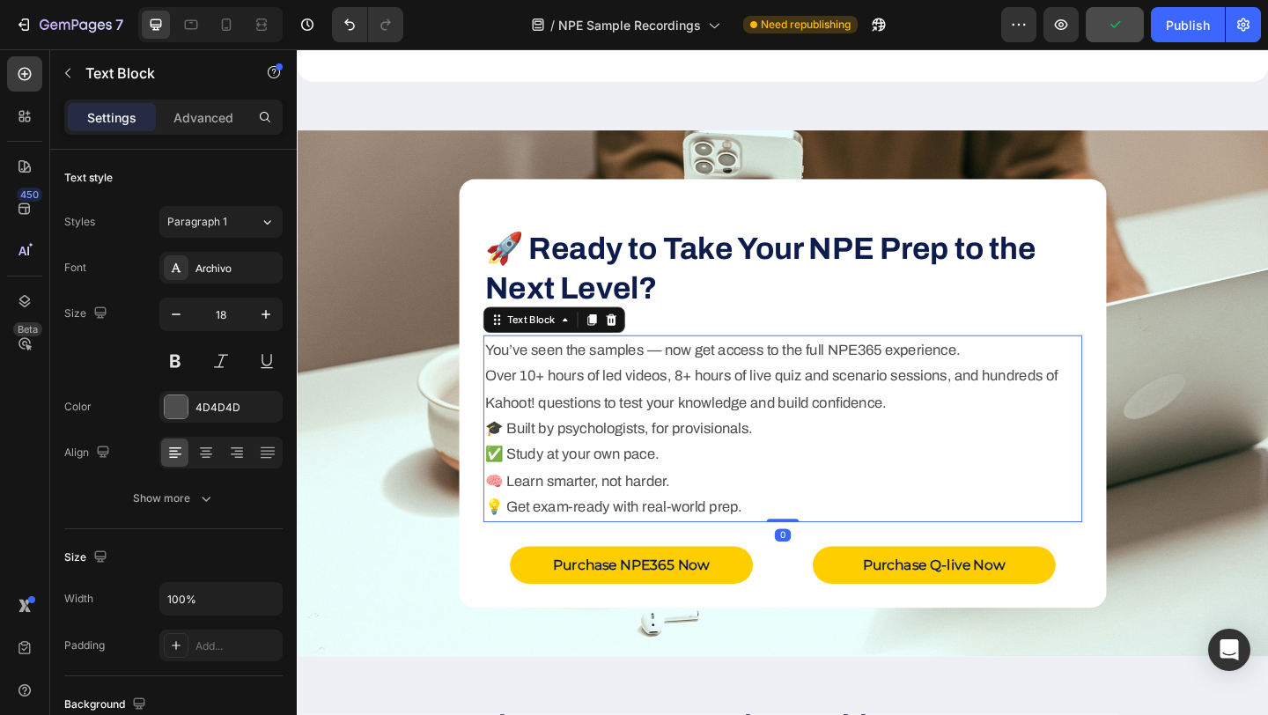
click at [720, 405] on p "You’ve seen the samples — now get access to the full NPE365 experience. Over 10…" at bounding box center [825, 419] width 648 height 115
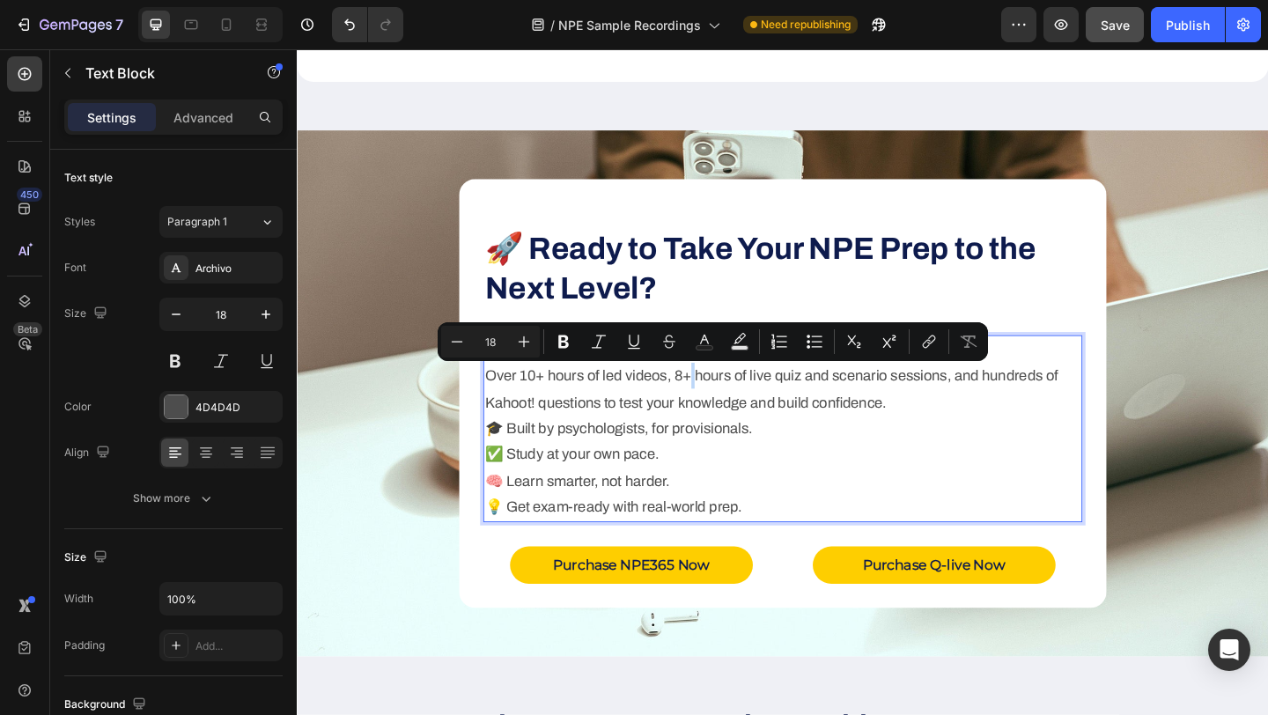
click at [720, 406] on p "You’ve seen the samples — now get access to the full NPE365 experience. Over 10…" at bounding box center [825, 419] width 648 height 115
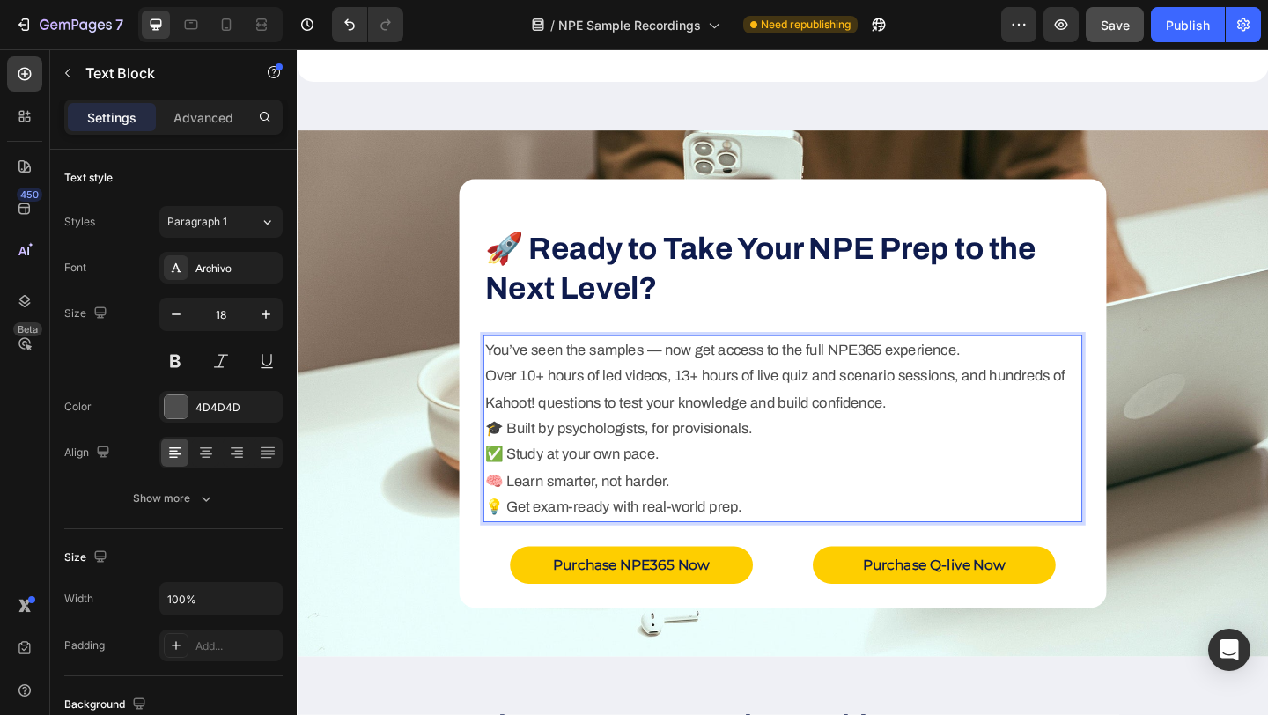
click at [814, 403] on p "You’ve seen the samples — now get access to the full NPE365 experience. Over 10…" at bounding box center [825, 419] width 648 height 115
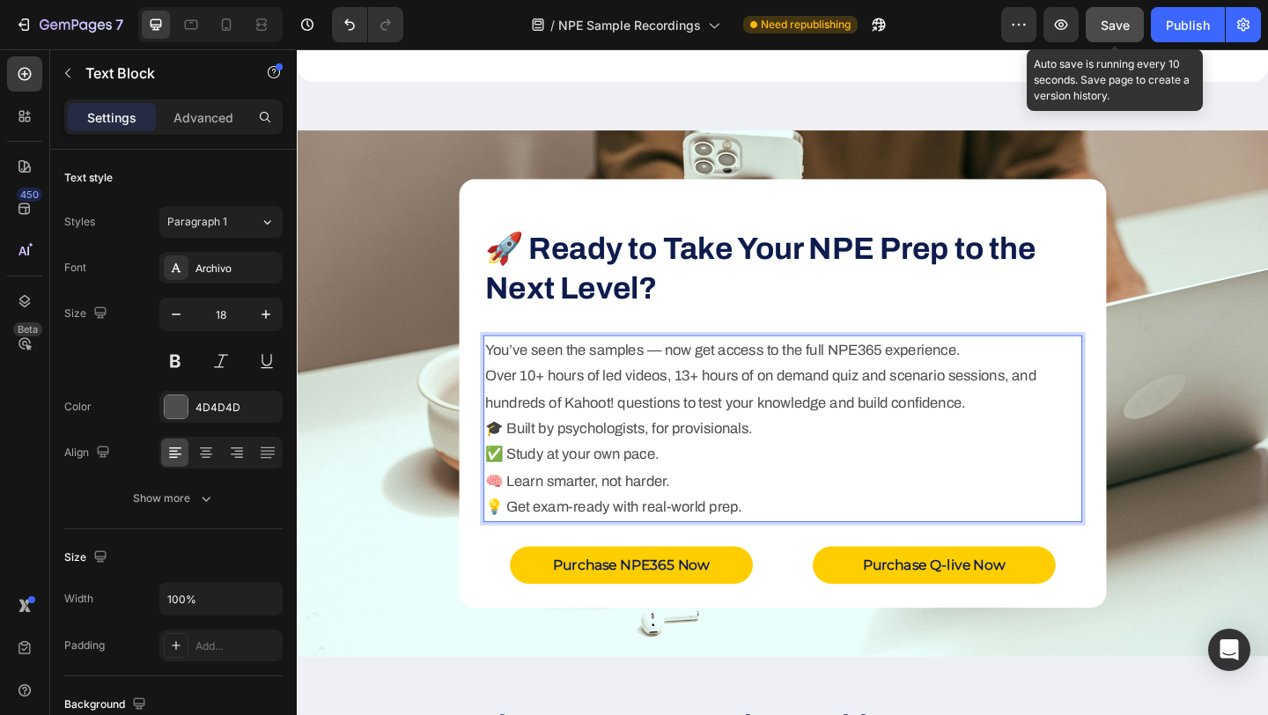
click at [1112, 18] on span "Save" at bounding box center [1115, 25] width 29 height 15
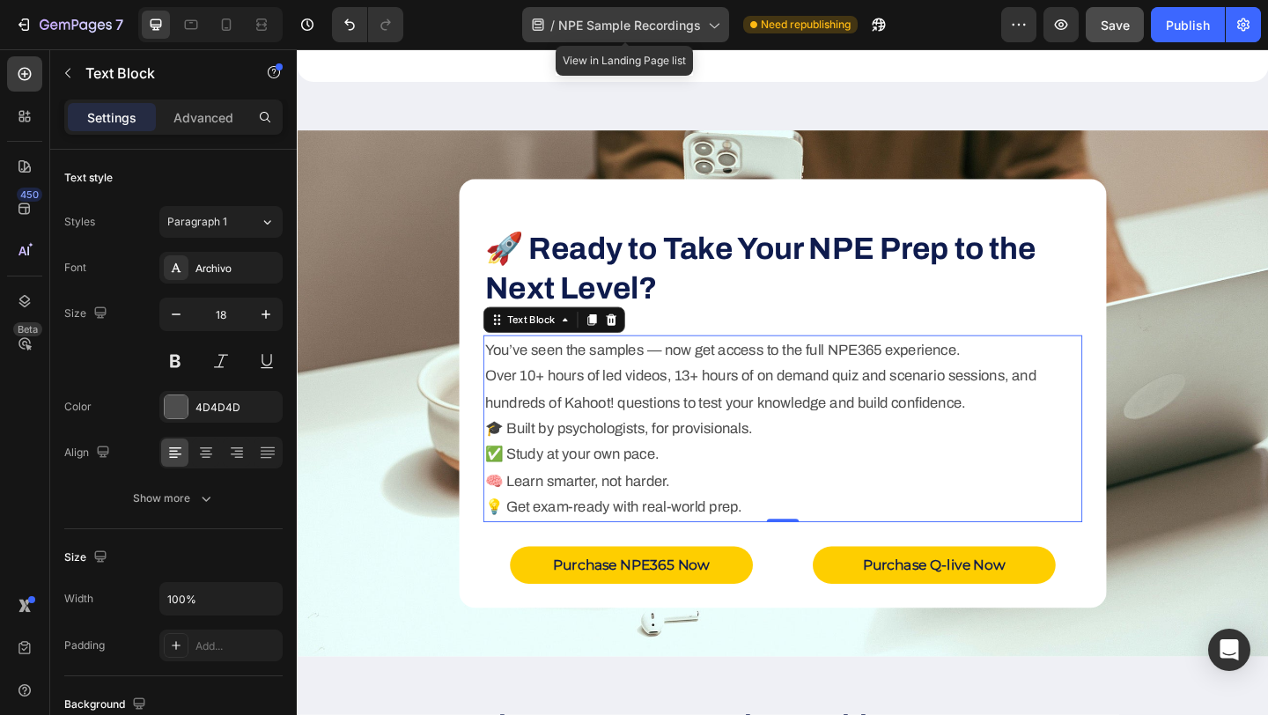
click at [598, 27] on span "NPE Sample Recordings" at bounding box center [629, 25] width 143 height 18
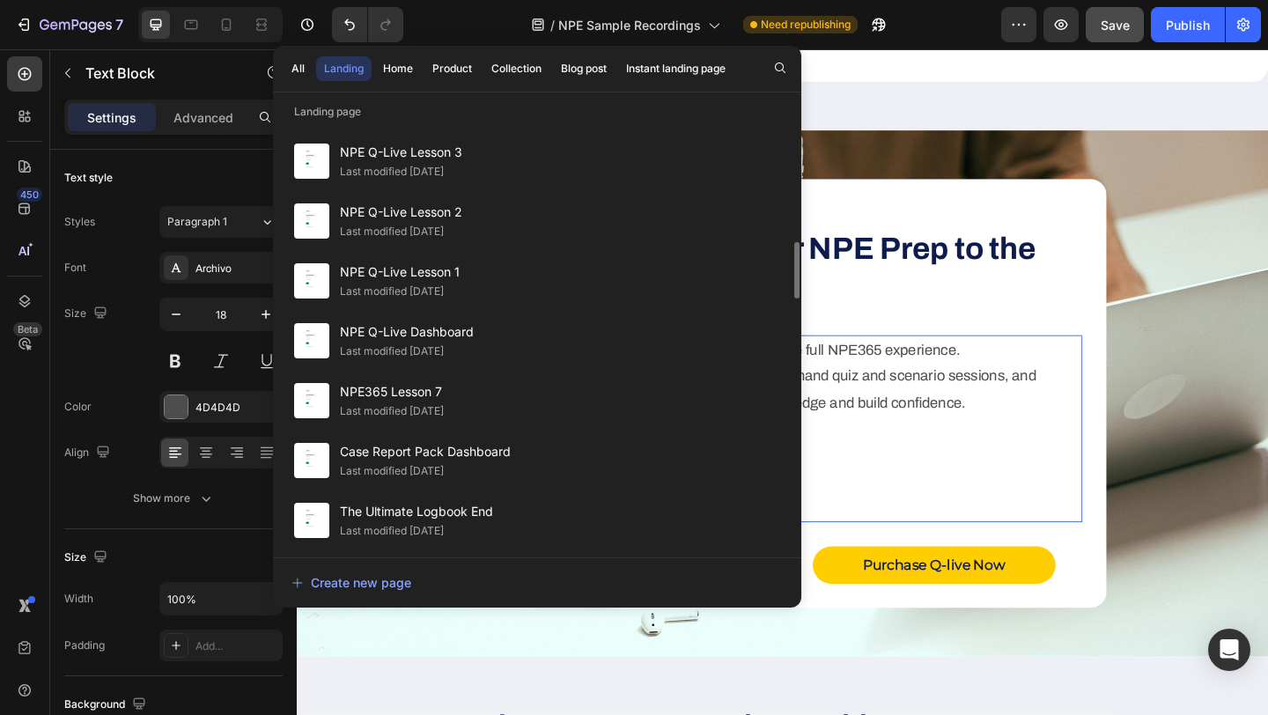
scroll to position [961, 0]
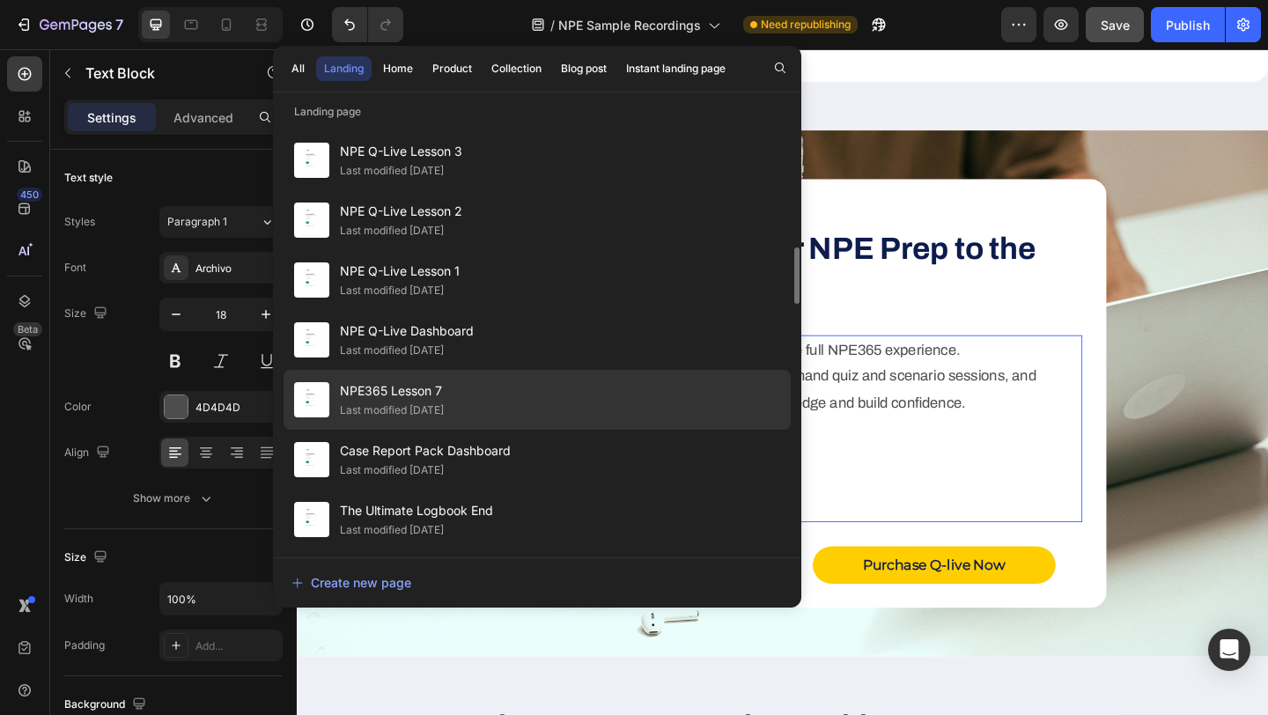
click at [423, 396] on span "NPE365 Lesson 7" at bounding box center [392, 391] width 104 height 21
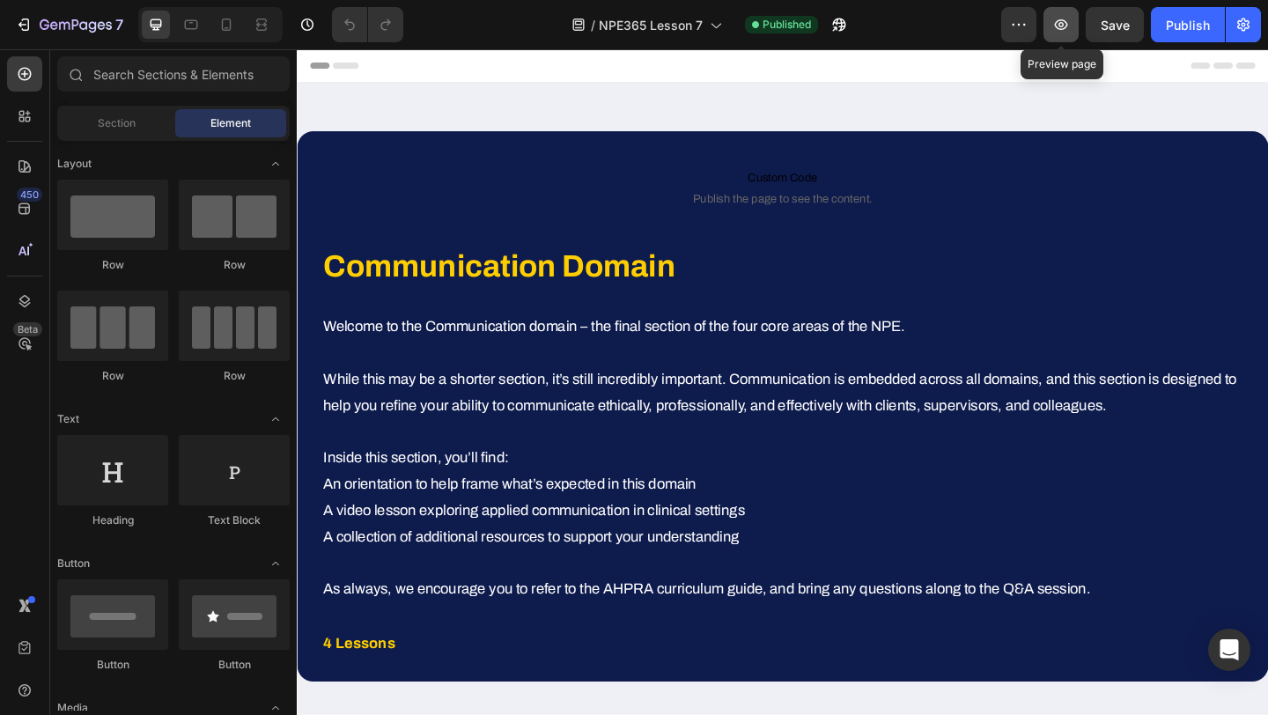
click at [1061, 29] on icon "button" at bounding box center [1061, 24] width 13 height 11
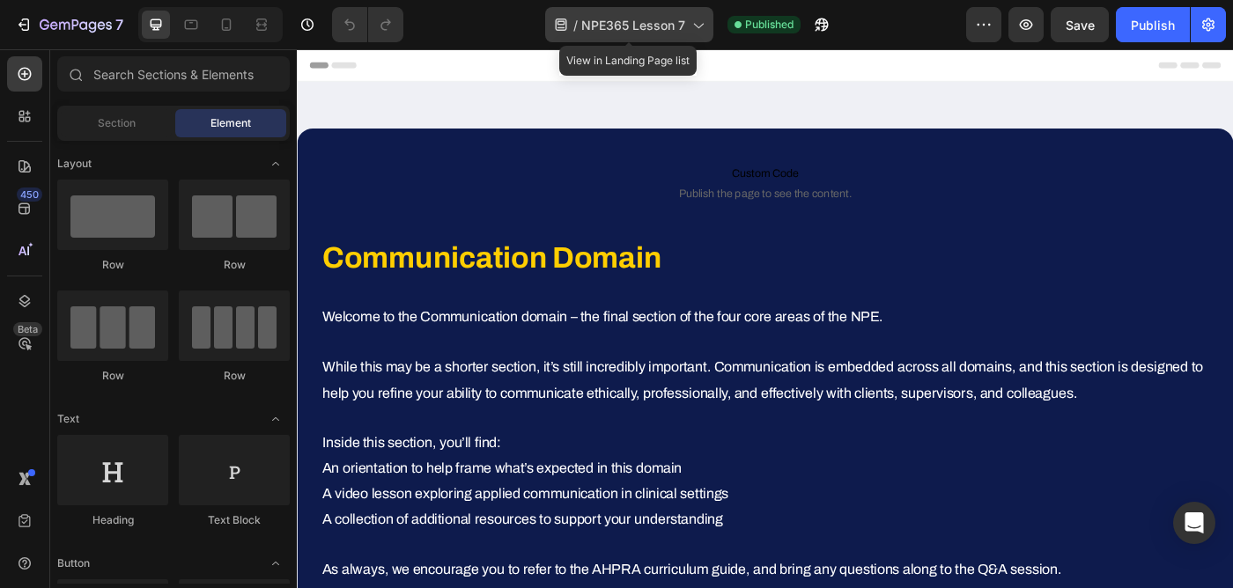
click at [669, 31] on span "NPE365 Lesson 7" at bounding box center [633, 25] width 104 height 18
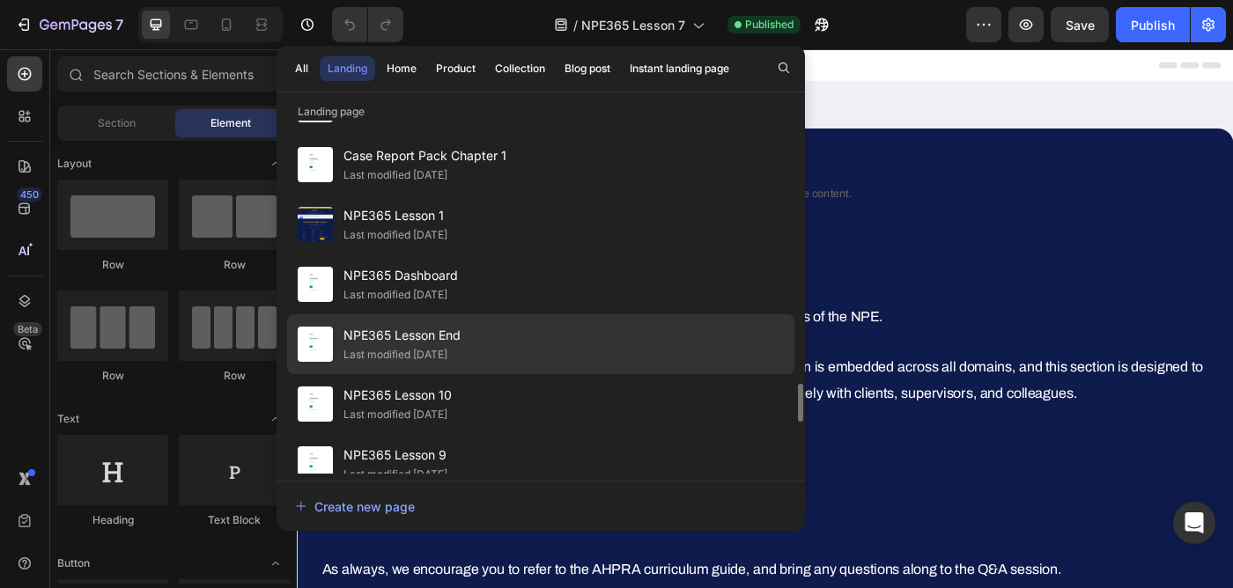
scroll to position [2398, 0]
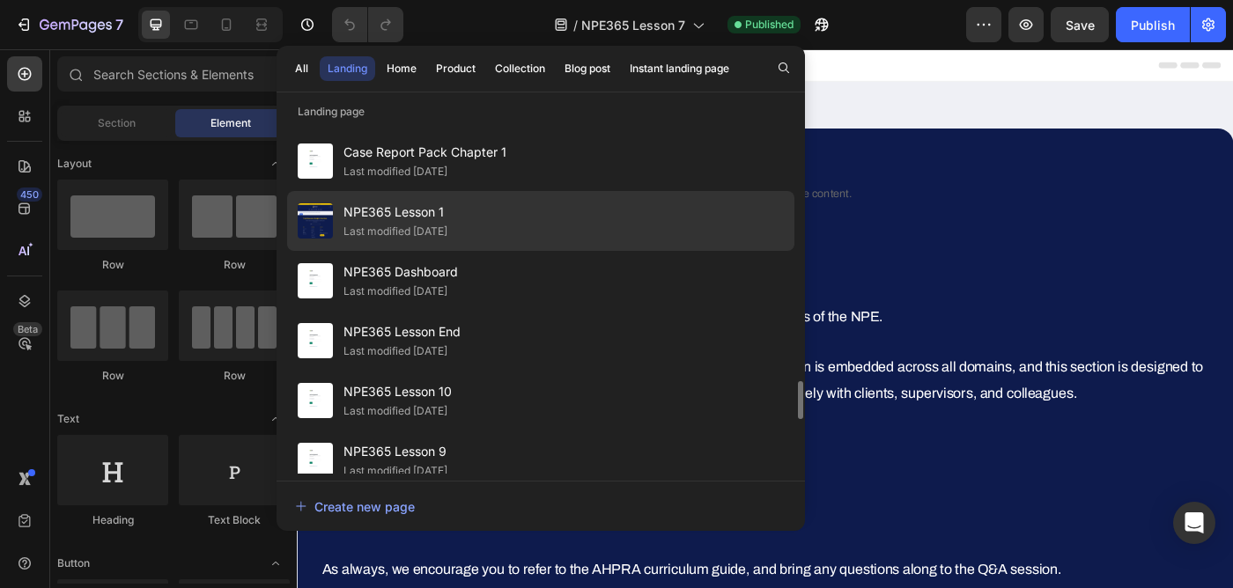
click at [524, 224] on div "NPE365 Lesson 1 Last modified [DATE]" at bounding box center [540, 221] width 507 height 60
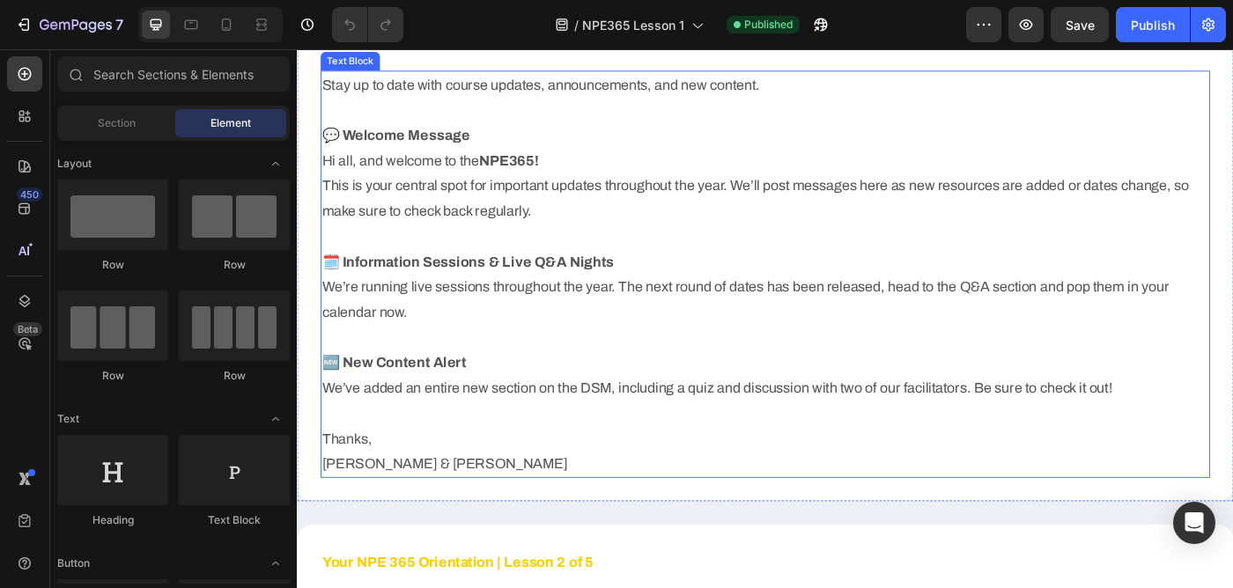
scroll to position [638, 0]
click at [466, 306] on p "We’re running live sessions throughout the year. The next round of dates has be…" at bounding box center [825, 328] width 1001 height 57
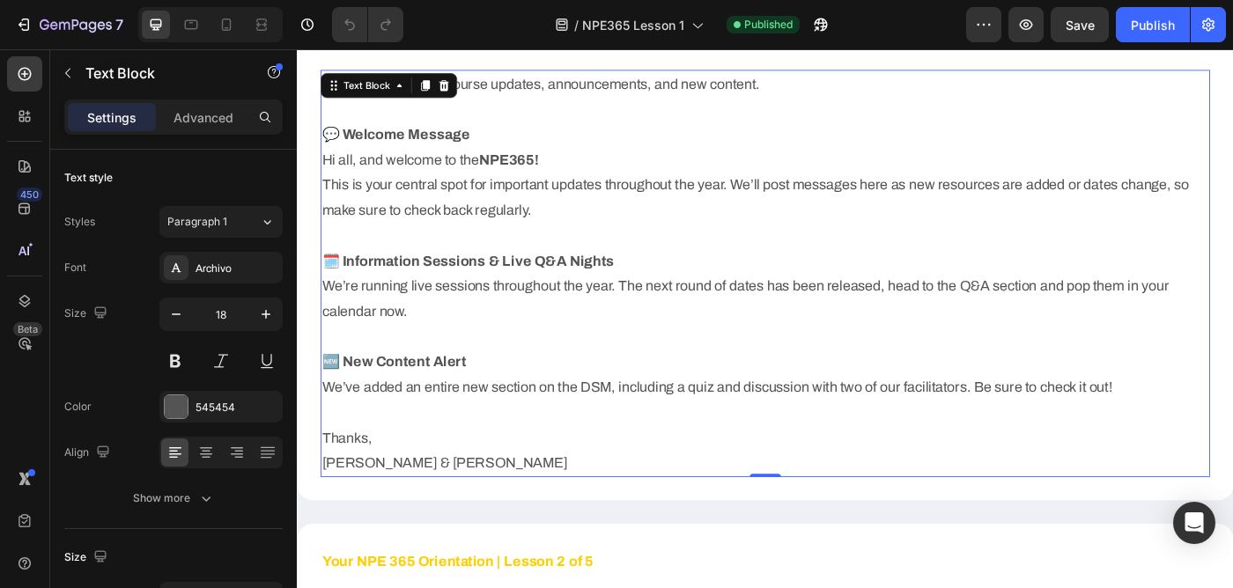
scroll to position [637, 0]
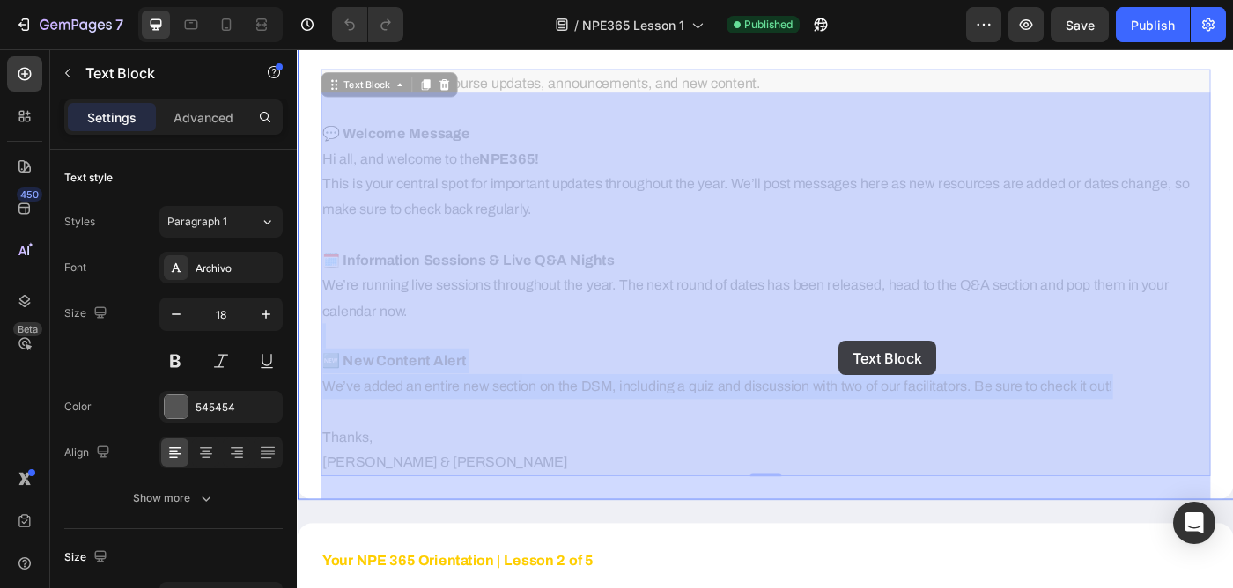
drag, startPoint x: 1231, startPoint y: 432, endPoint x: 909, endPoint y: 379, distance: 326.7
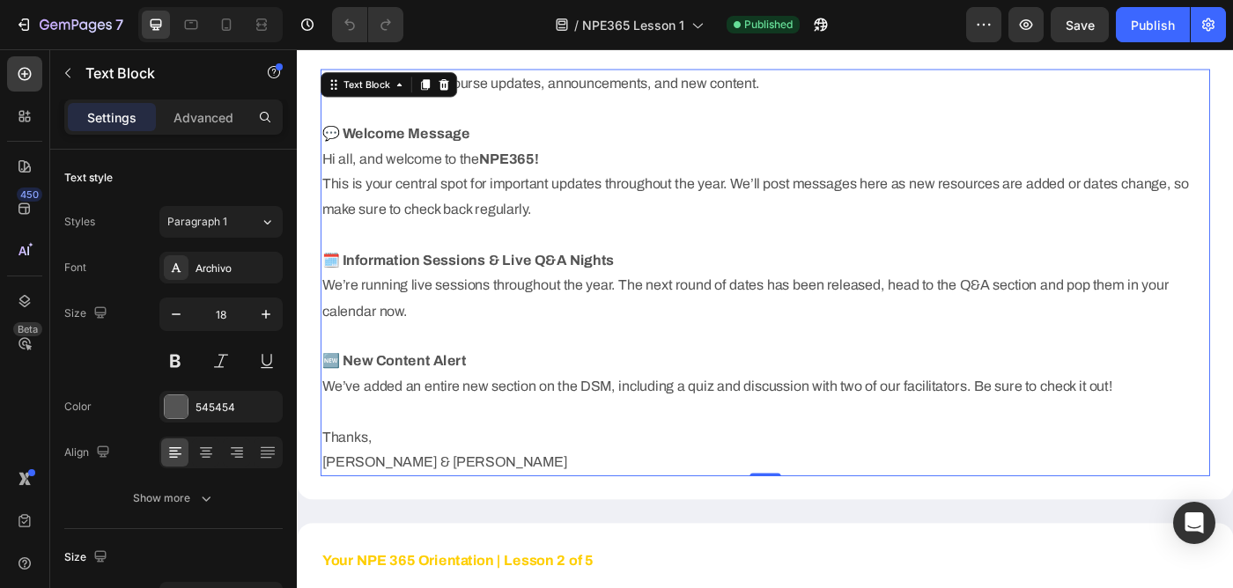
click at [430, 414] on p "🆕 New Content Alert" at bounding box center [825, 401] width 1001 height 28
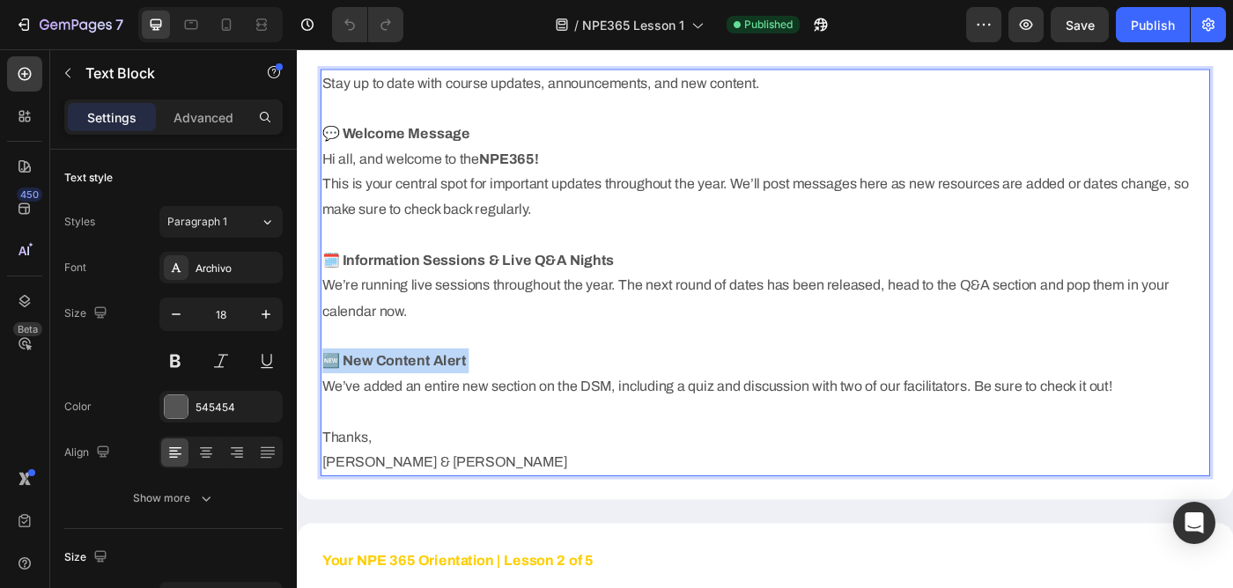
click at [430, 414] on p "🆕 New Content Alert" at bounding box center [825, 401] width 1001 height 28
click at [462, 425] on p "We’ve added an entire new section on the DSM, including a quiz and discussion w…" at bounding box center [825, 430] width 1001 height 28
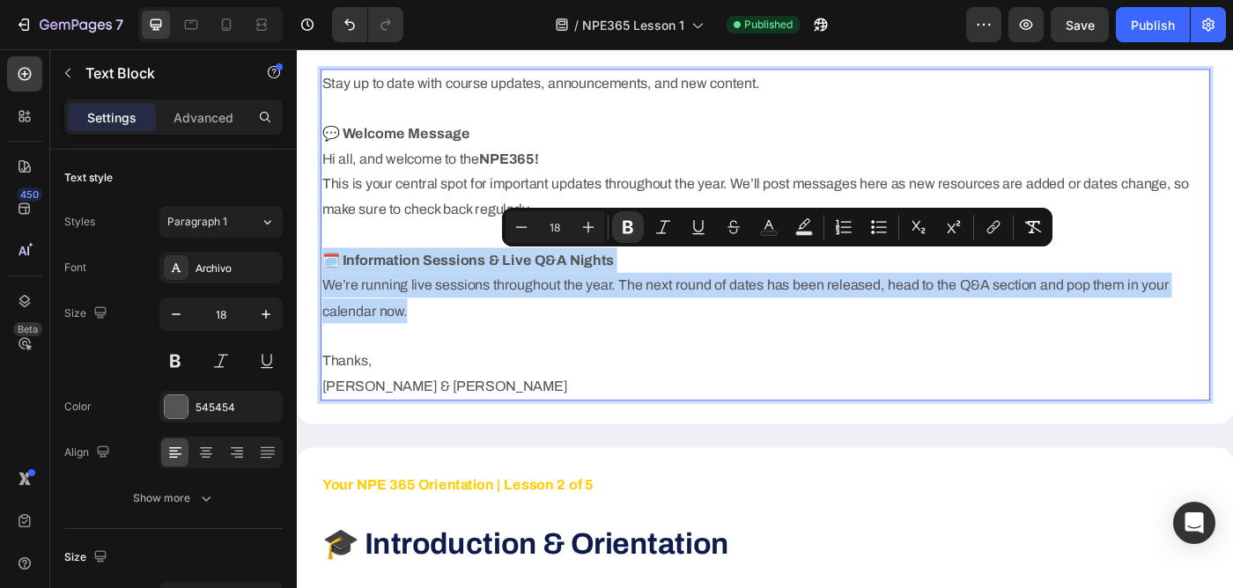
drag, startPoint x: 431, startPoint y: 350, endPoint x: 326, endPoint y: 285, distance: 123.4
click at [326, 285] on div "Stay up to date with course updates, announcements, and new content. 💬 Welcome …" at bounding box center [825, 258] width 1004 height 374
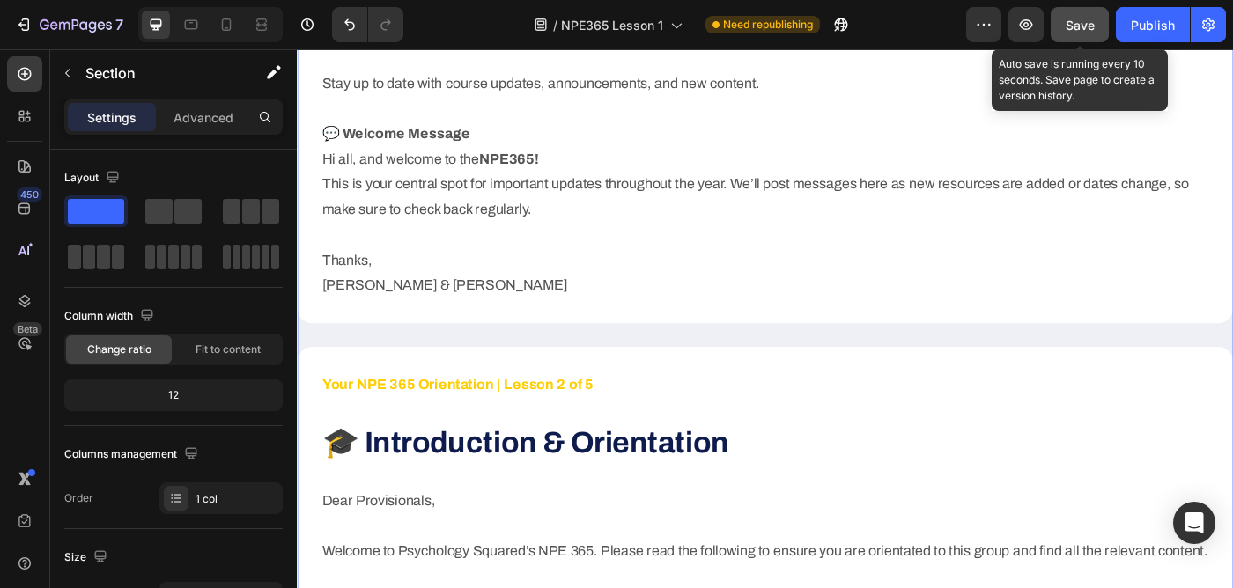
click at [1080, 32] on div "Save" at bounding box center [1080, 25] width 29 height 18
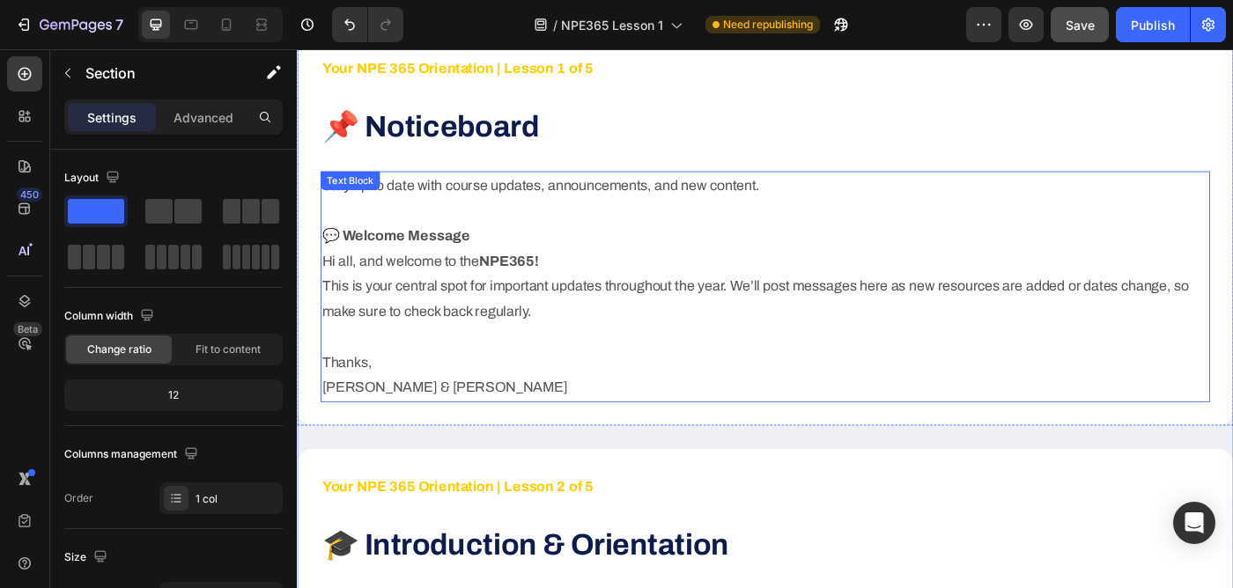
scroll to position [515, 0]
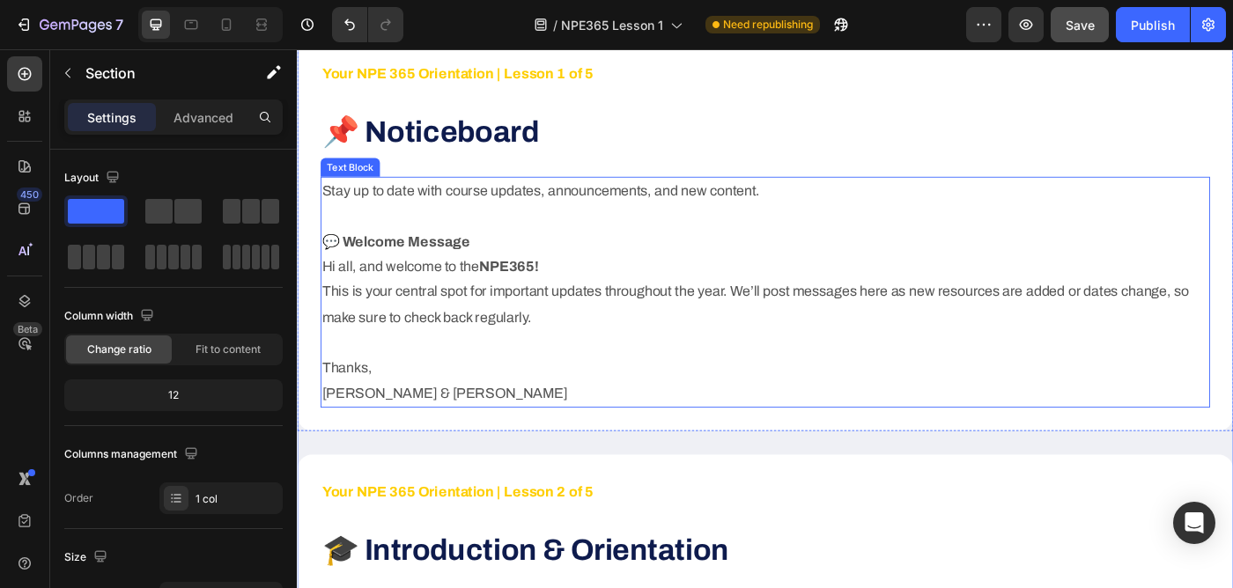
click at [606, 256] on p "💬 Welcome Message Hi all, and welcome to the NPE365! This is your central spot …" at bounding box center [825, 309] width 1001 height 115
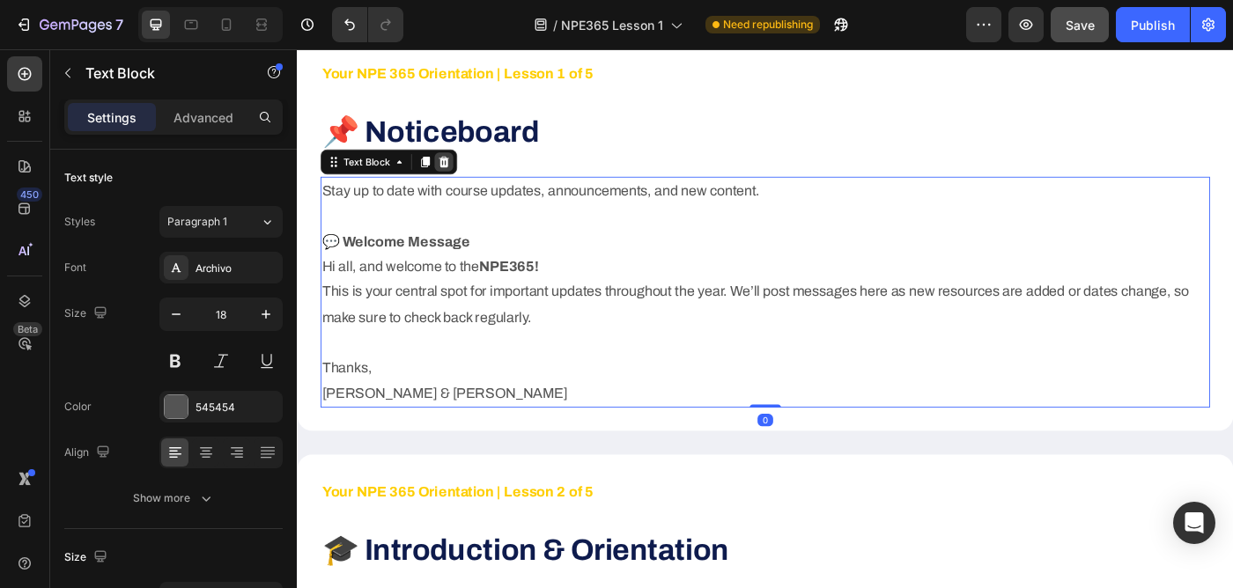
click at [463, 176] on icon at bounding box center [462, 176] width 14 height 14
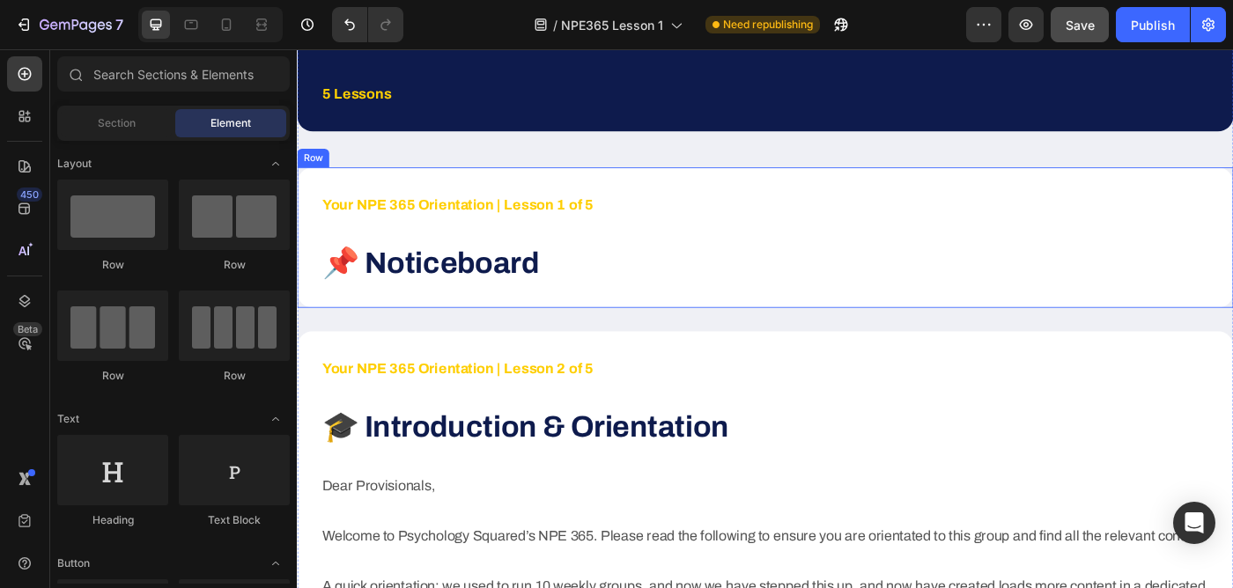
scroll to position [362, 0]
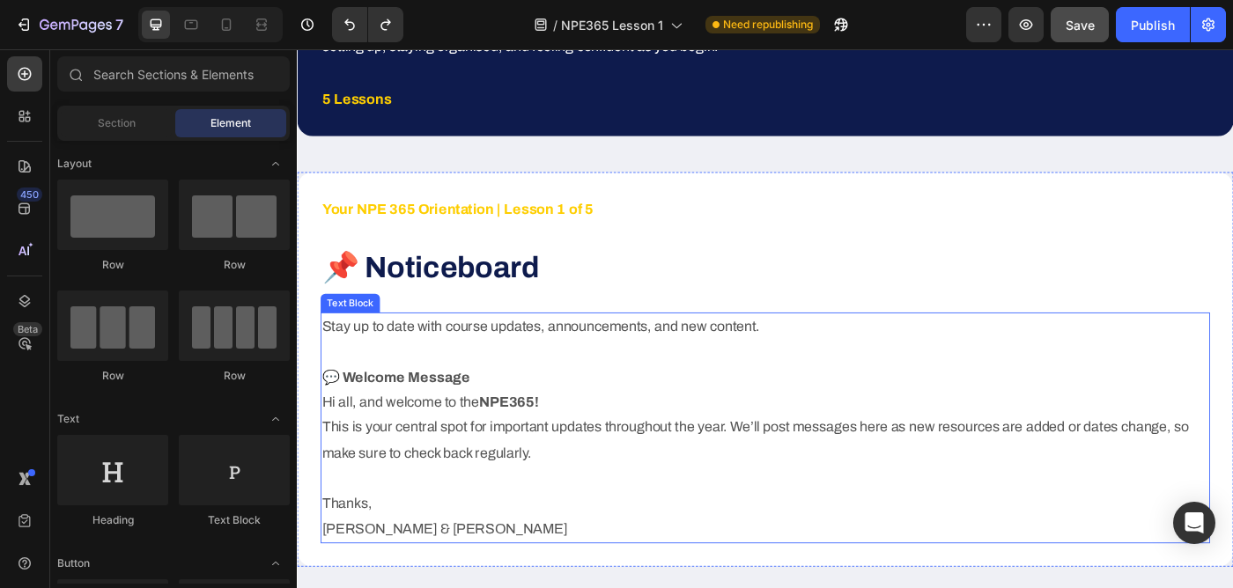
click at [410, 414] on strong "💬 Welcome Message" at bounding box center [408, 419] width 166 height 18
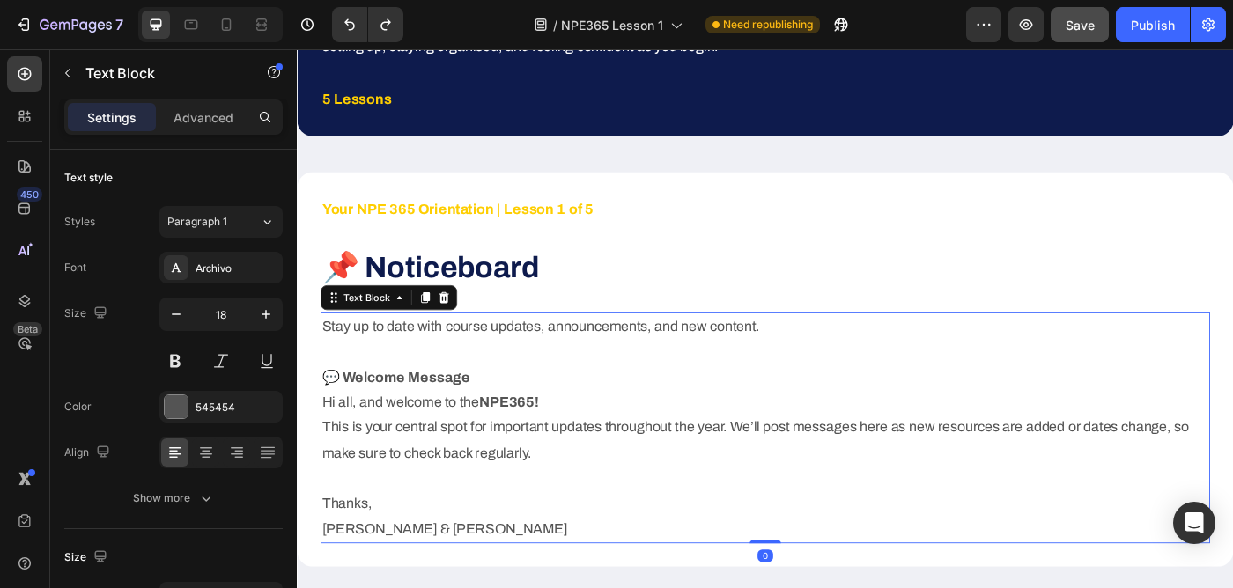
click at [423, 436] on p "💬 Welcome Message Hi all, and welcome to the NPE365! This is your central spot …" at bounding box center [825, 462] width 1001 height 115
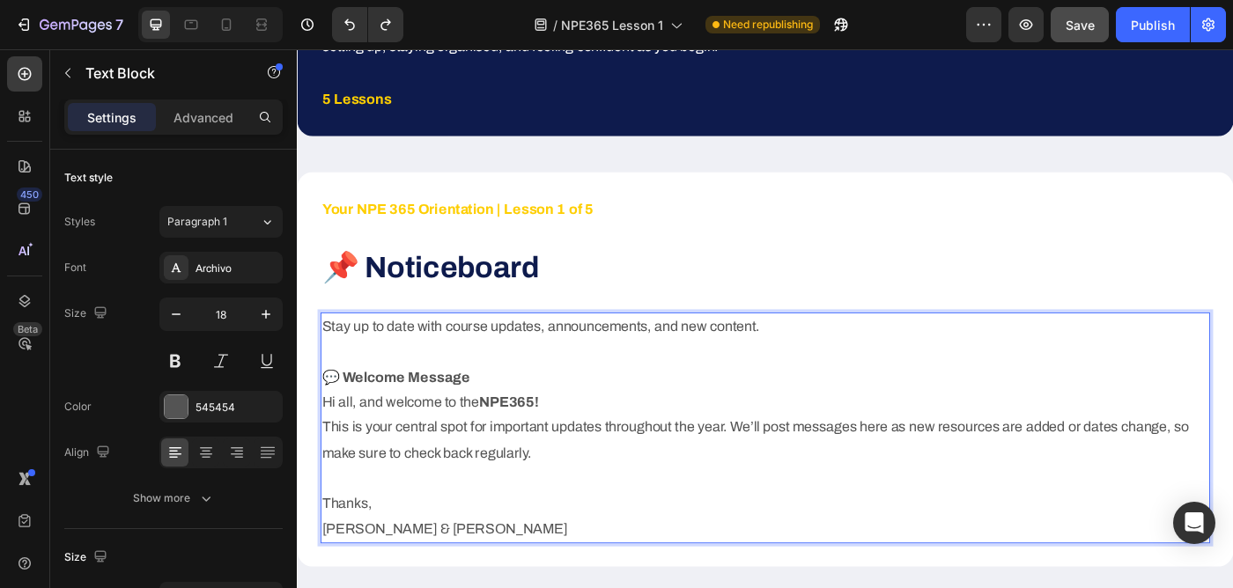
click at [423, 436] on p "💬 Welcome Message Hi all, and welcome to the NPE365! This is your central spot …" at bounding box center [825, 462] width 1001 height 115
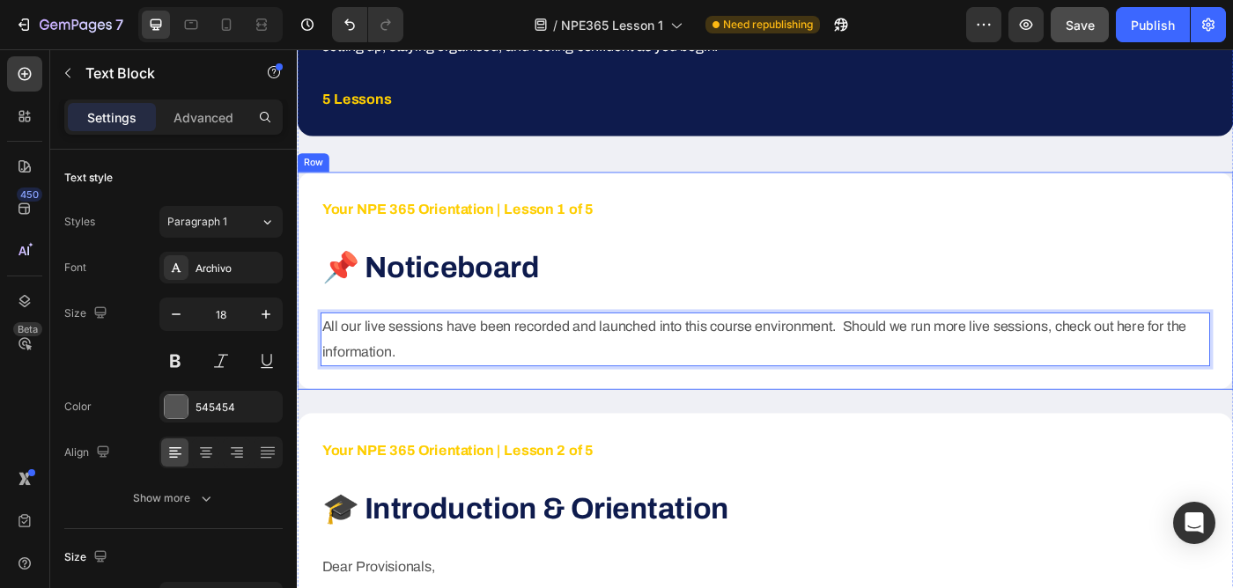
click at [455, 430] on div "Your NPE 365 Orientation | Lesson 1 of 5 Text Block 📌 Noticeboard Heading All o…" at bounding box center [825, 311] width 1057 height 246
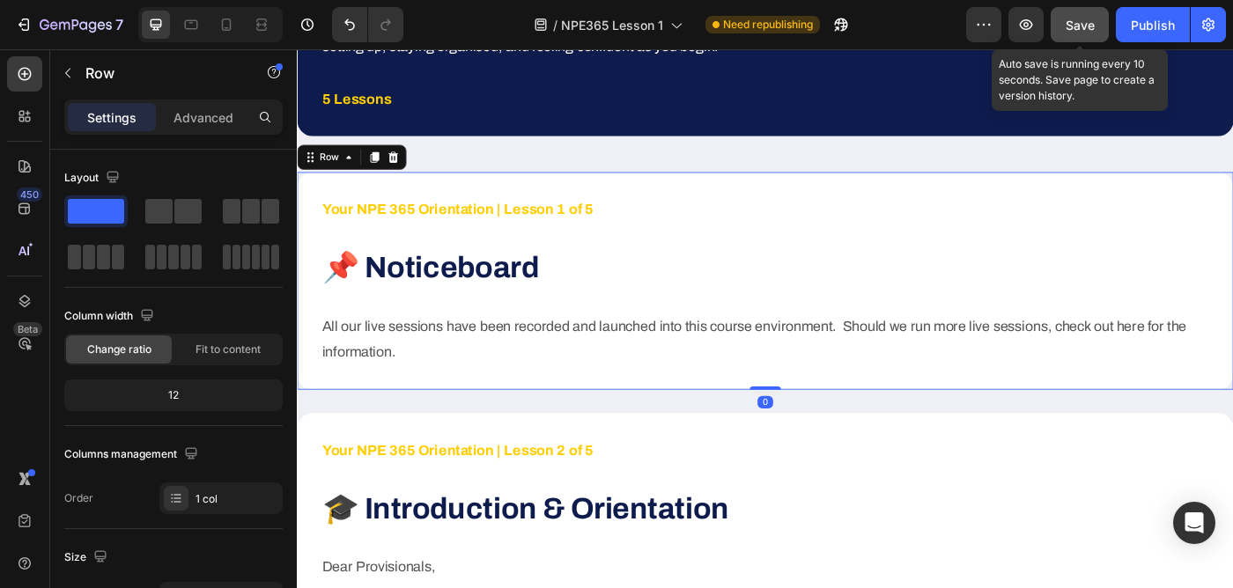
click at [1077, 24] on span "Save" at bounding box center [1080, 25] width 29 height 15
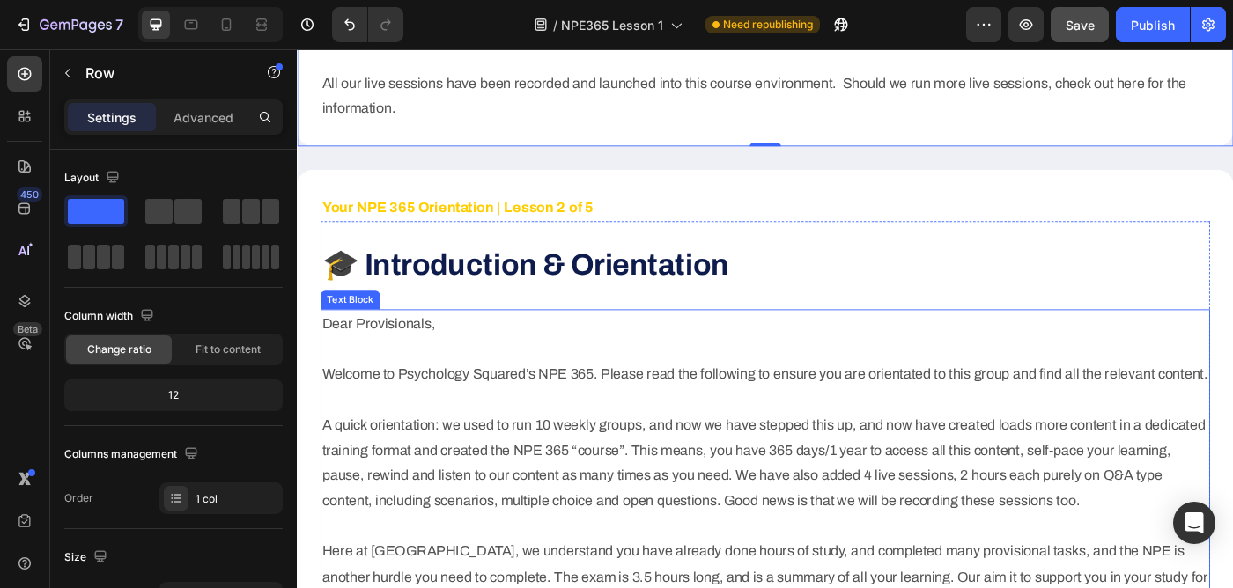
scroll to position [640, 0]
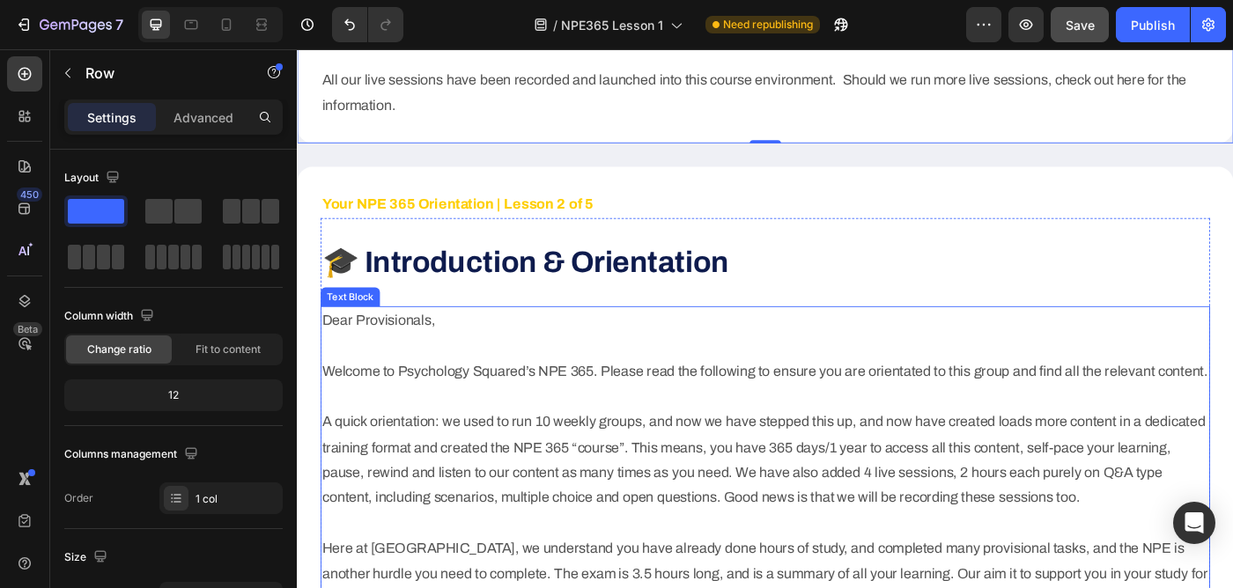
click at [1074, 416] on p "Dear Provisionals, Welcome to Psychology Squared’s NPE 365. Please read the fol…" at bounding box center [825, 541] width 1001 height 400
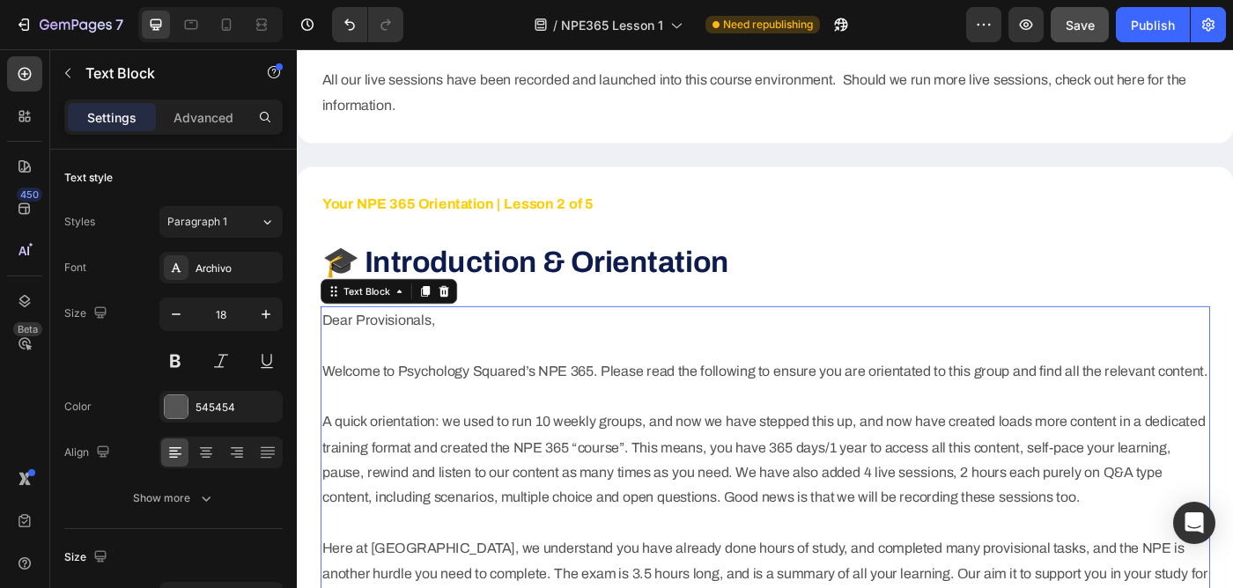
click at [1074, 416] on p "Dear Provisionals, Welcome to Psychology Squared’s NPE 365. Please read the fol…" at bounding box center [825, 541] width 1001 height 400
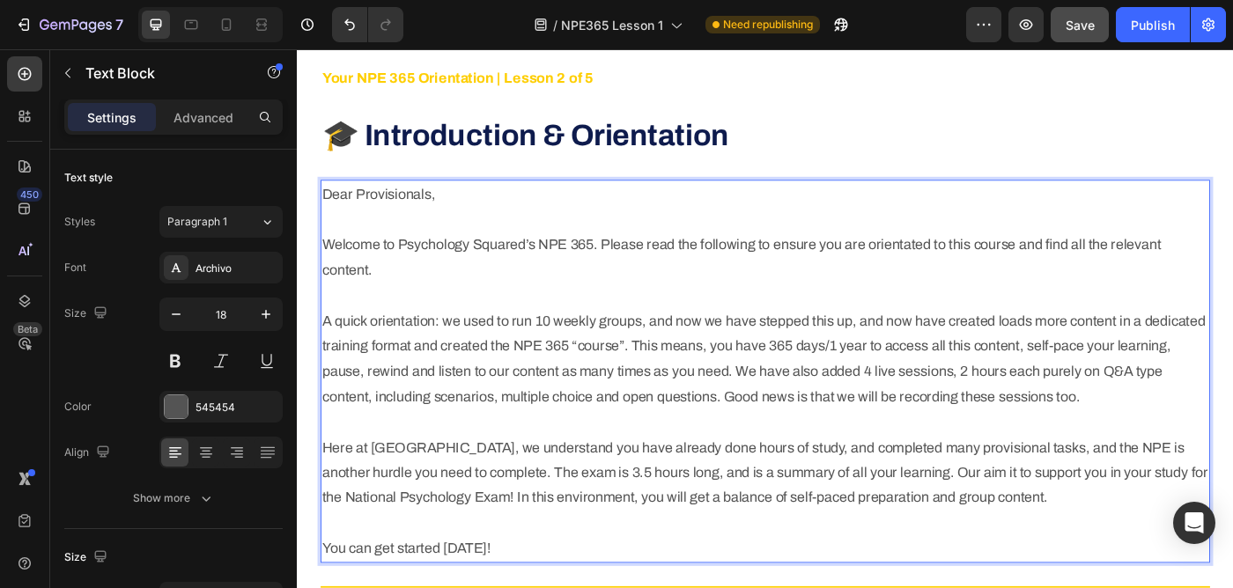
scroll to position [784, 0]
click at [1023, 413] on p "Dear Provisionals, Welcome to Psychology Squared’s NPE 365. Please read the fol…" at bounding box center [825, 411] width 1001 height 428
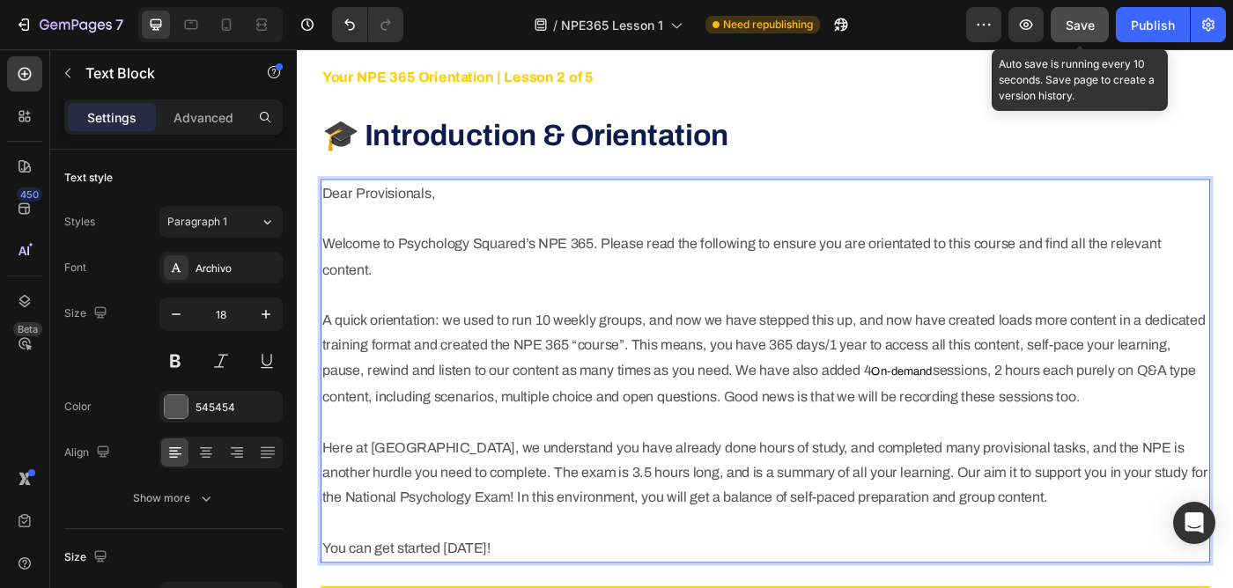
click at [1081, 23] on span "Save" at bounding box center [1080, 25] width 29 height 15
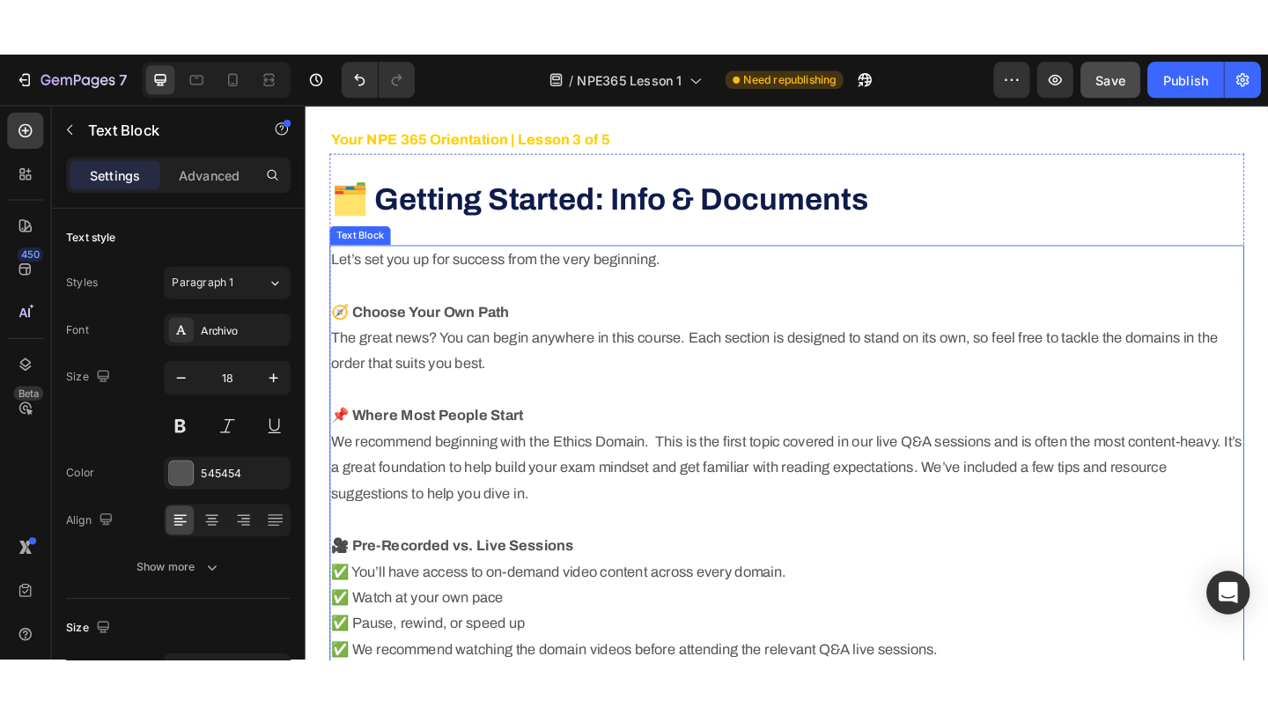
scroll to position [2202, 0]
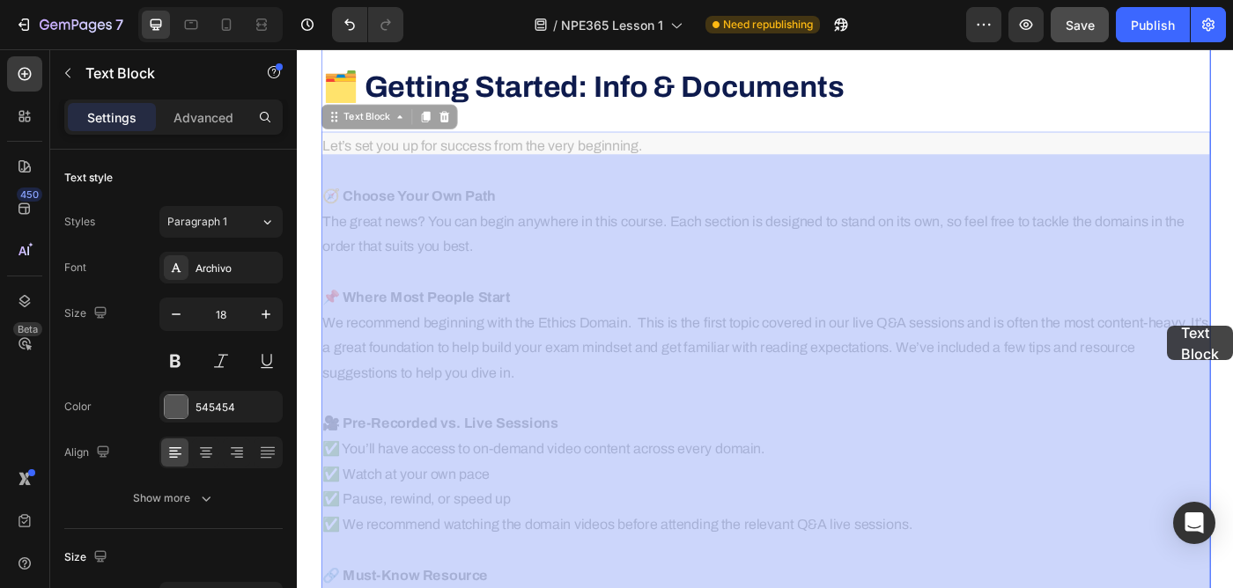
drag, startPoint x: 1312, startPoint y: 359, endPoint x: 1279, endPoint y: 362, distance: 32.8
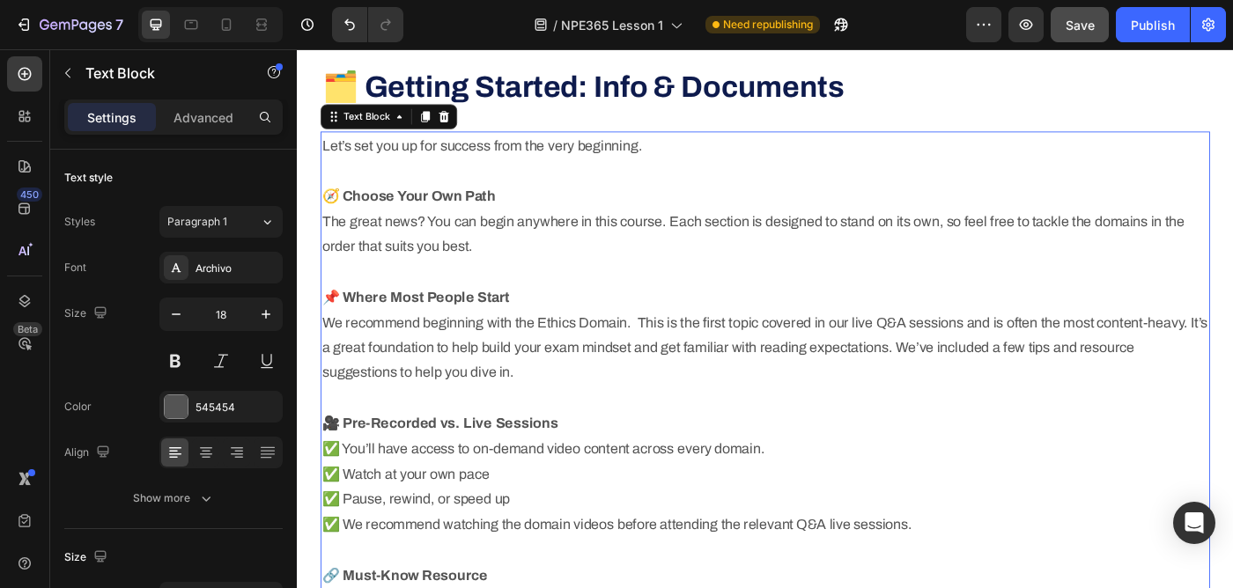
click at [1232, 360] on p "Let’s set you up for success from the very beginning. 🧭 Choose Your Own Path Th…" at bounding box center [825, 429] width 1001 height 571
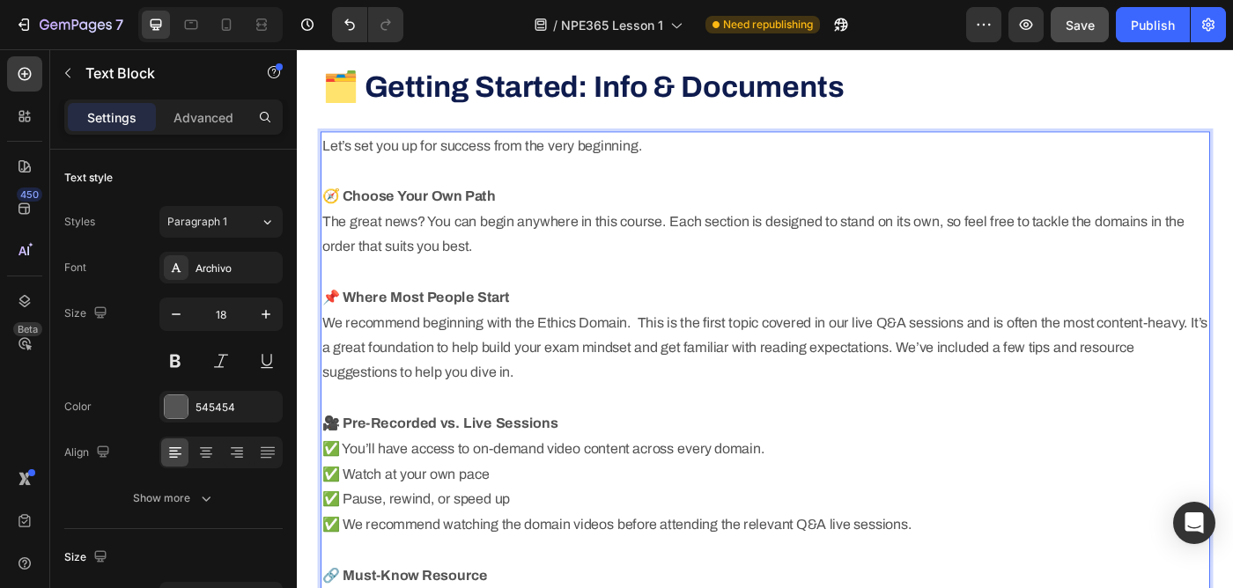
click at [1232, 360] on p "Let’s set you up for success from the very beginning. 🧭 Choose Your Own Path Th…" at bounding box center [825, 429] width 1001 height 571
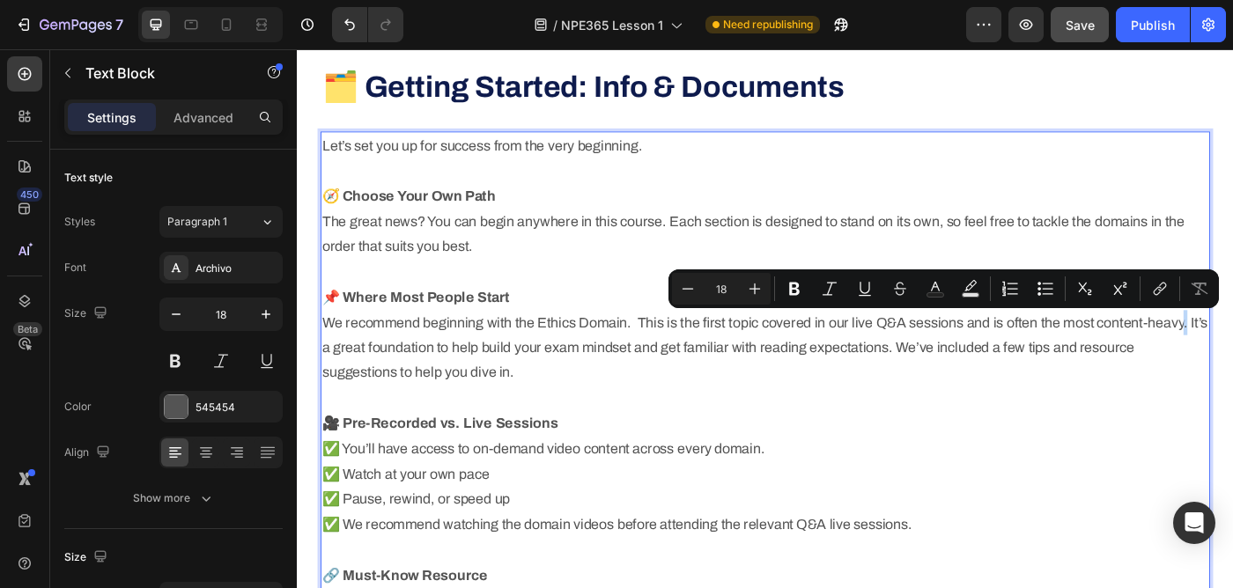
click at [1232, 362] on p "Let’s set you up for success from the very beginning. 🧭 Choose Your Own Path Th…" at bounding box center [825, 429] width 1001 height 571
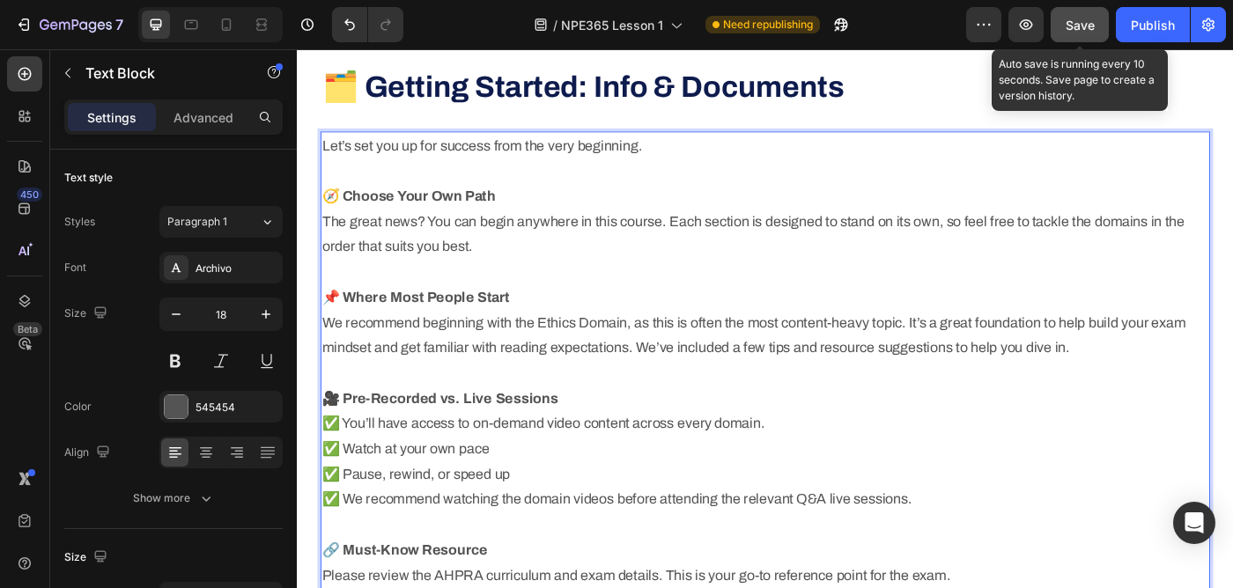
click at [1075, 26] on span "Save" at bounding box center [1080, 25] width 29 height 15
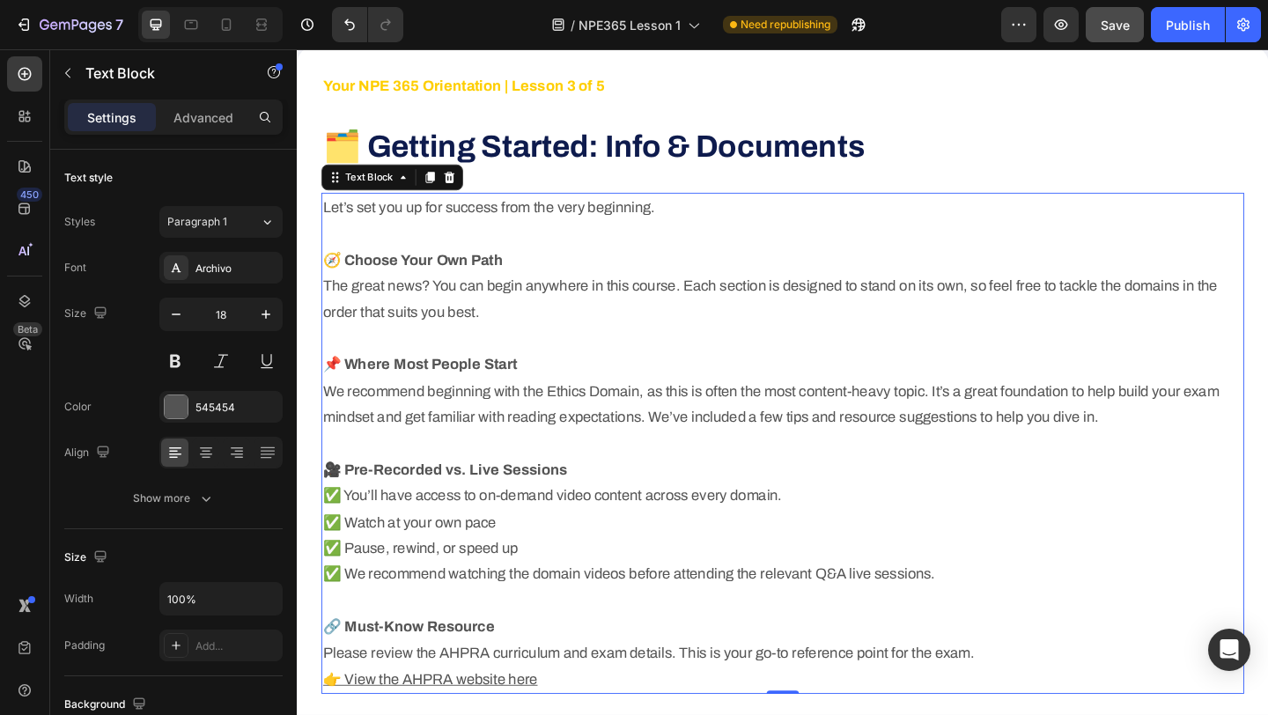
scroll to position [2112, 0]
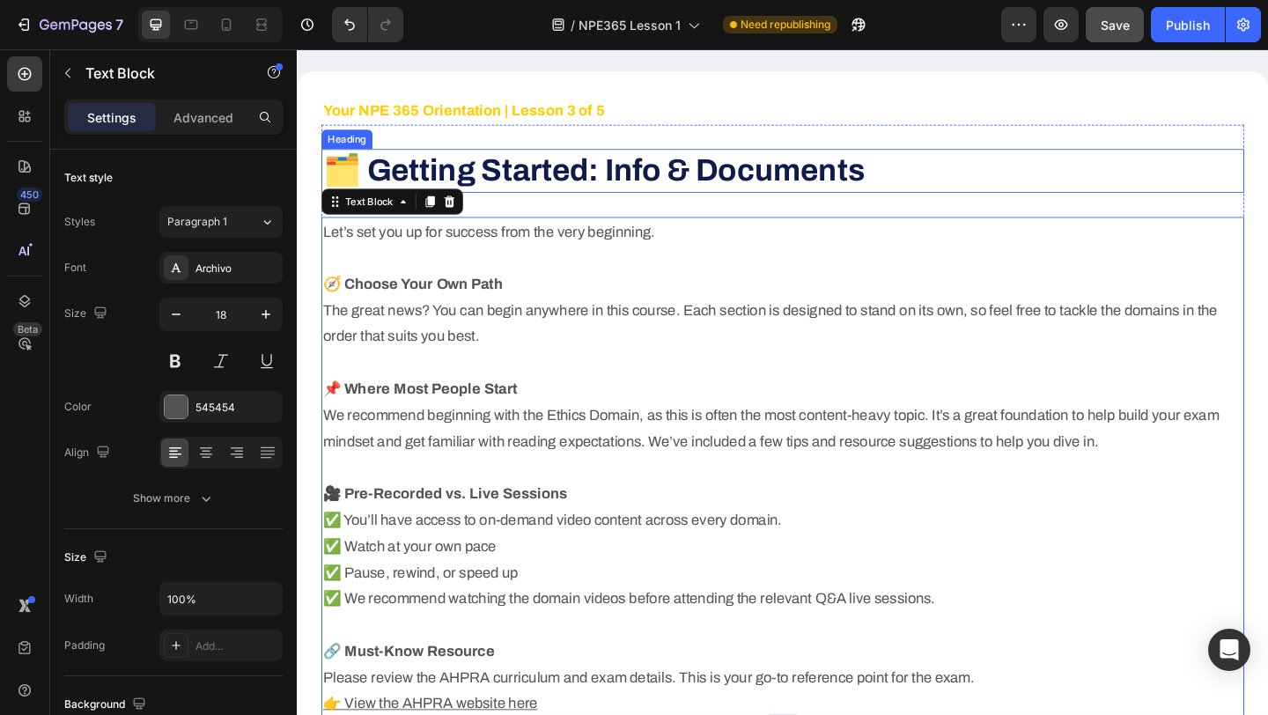
click at [918, 171] on h2 "🗂️ Getting Started: Info & Documents" at bounding box center [825, 181] width 1004 height 47
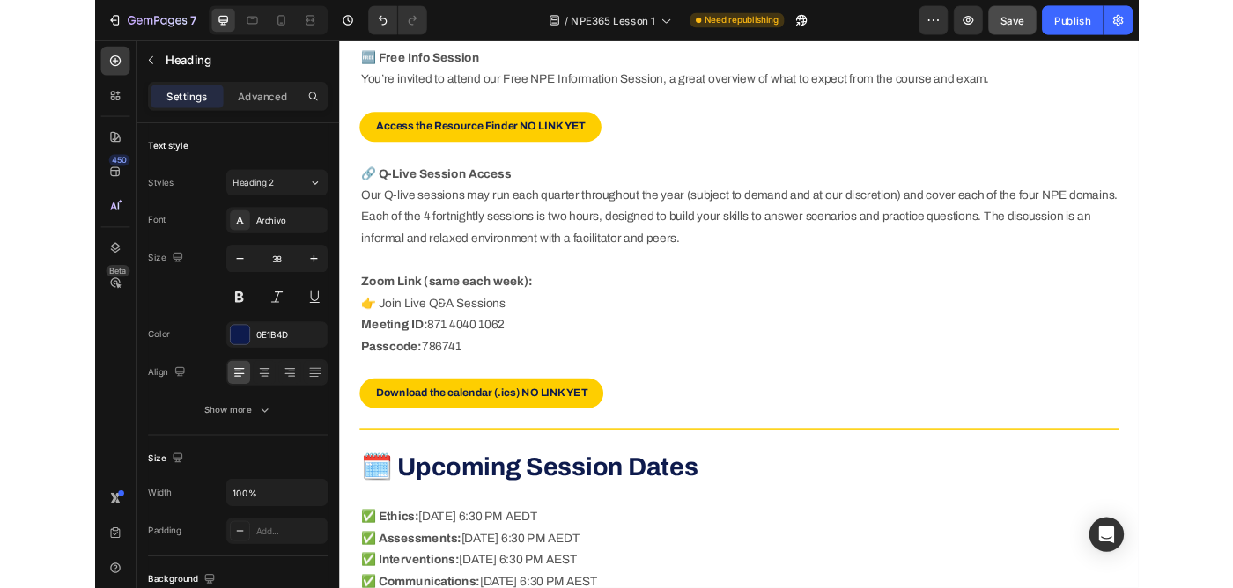
scroll to position [3779, 0]
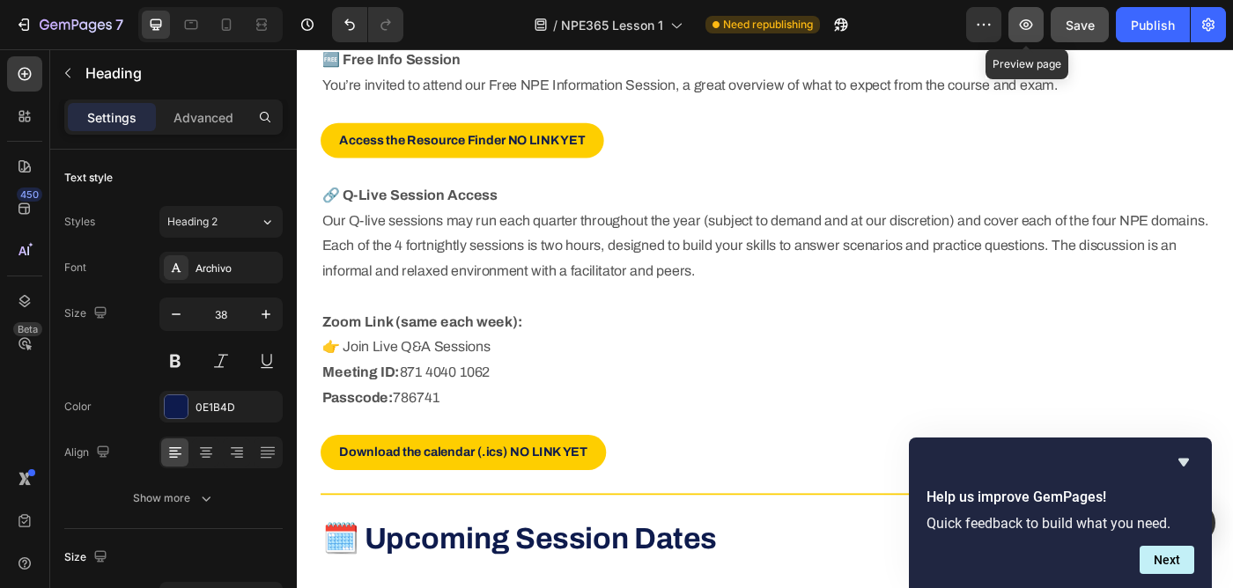
click at [1030, 28] on icon "button" at bounding box center [1026, 24] width 13 height 11
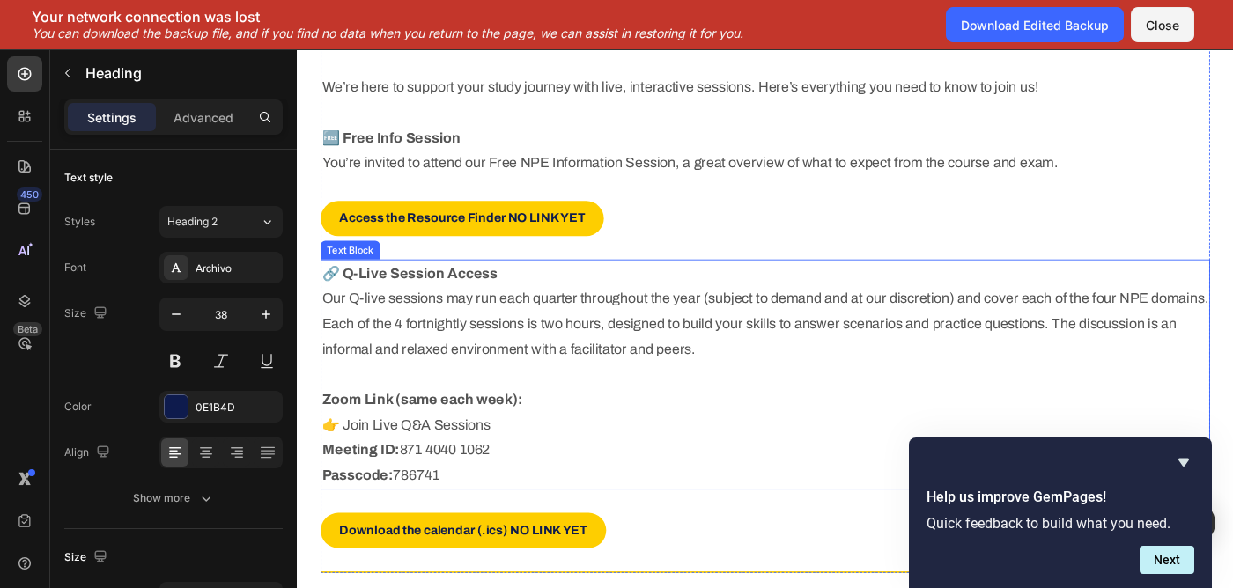
scroll to position [3684, 0]
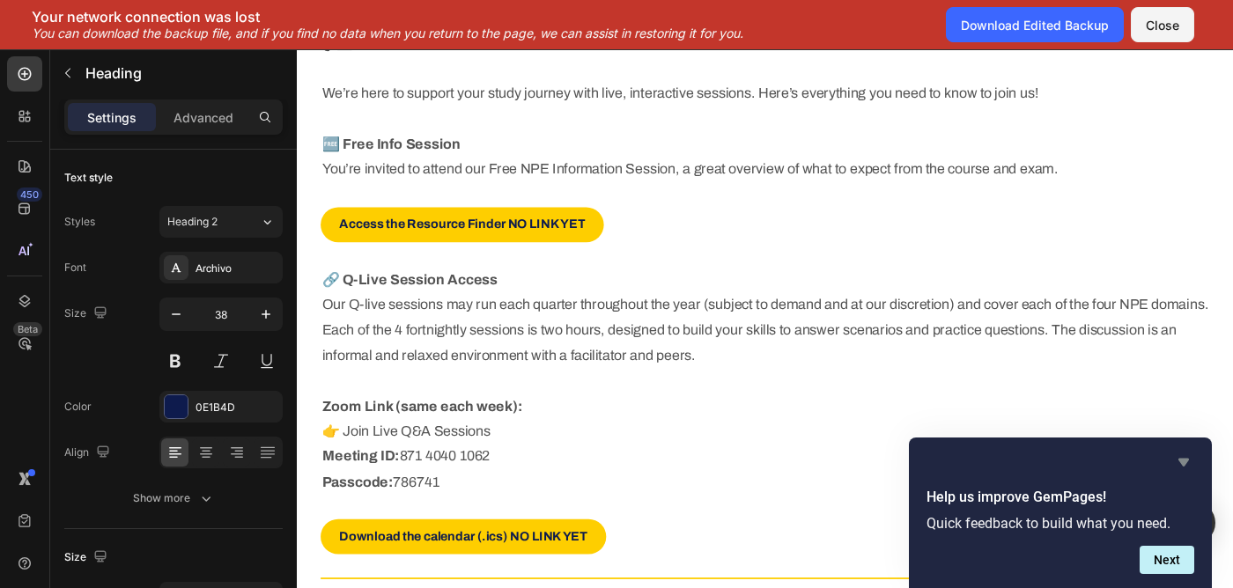
click at [1182, 466] on icon "Hide survey" at bounding box center [1183, 462] width 21 height 21
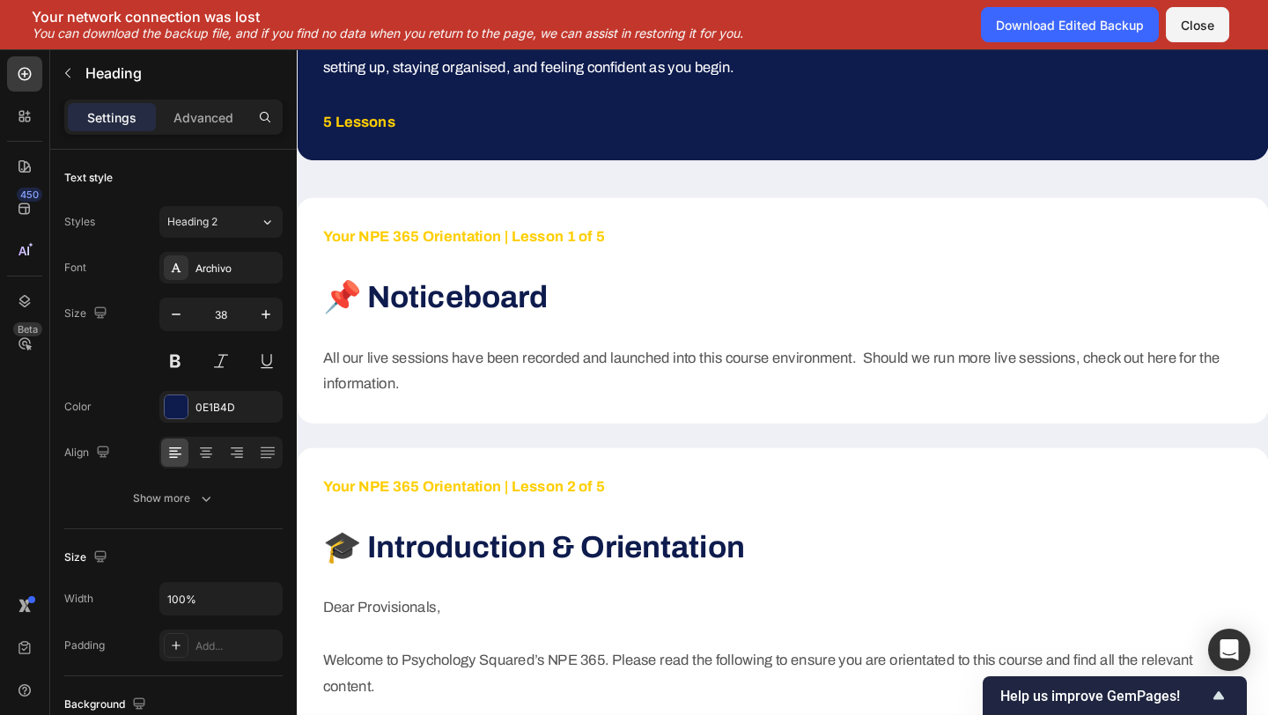
scroll to position [358, 0]
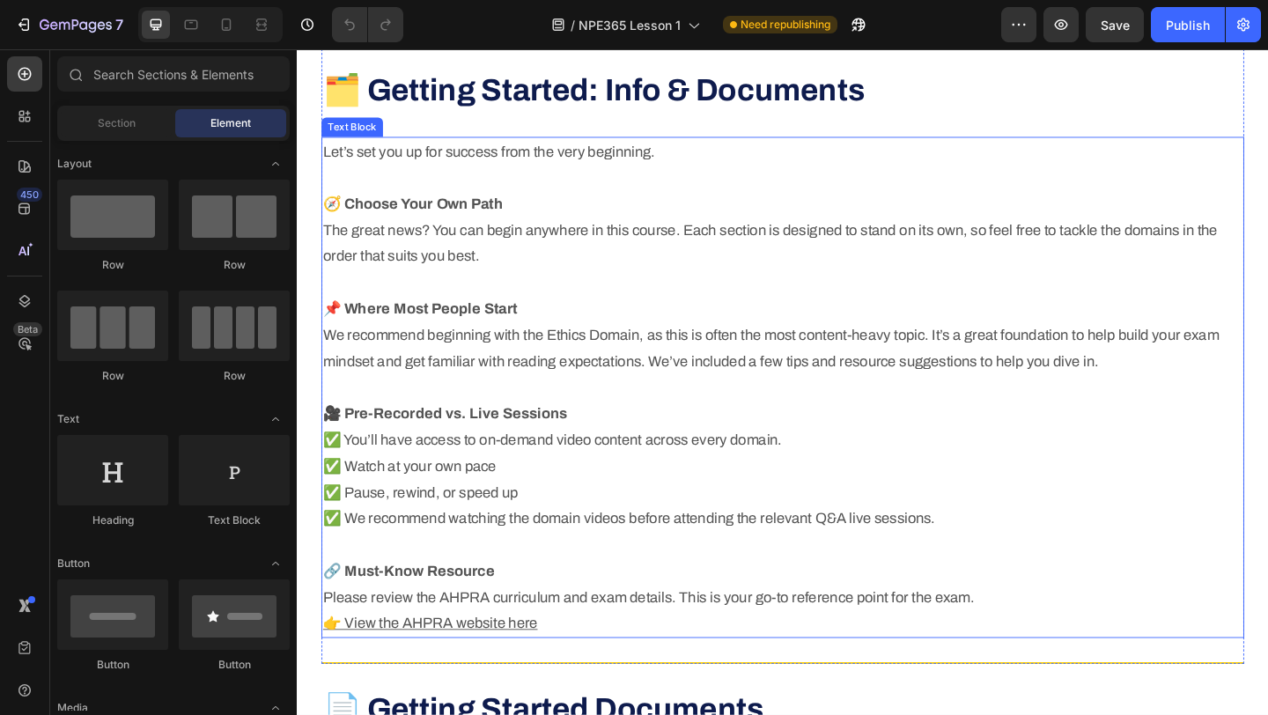
scroll to position [2203, 0]
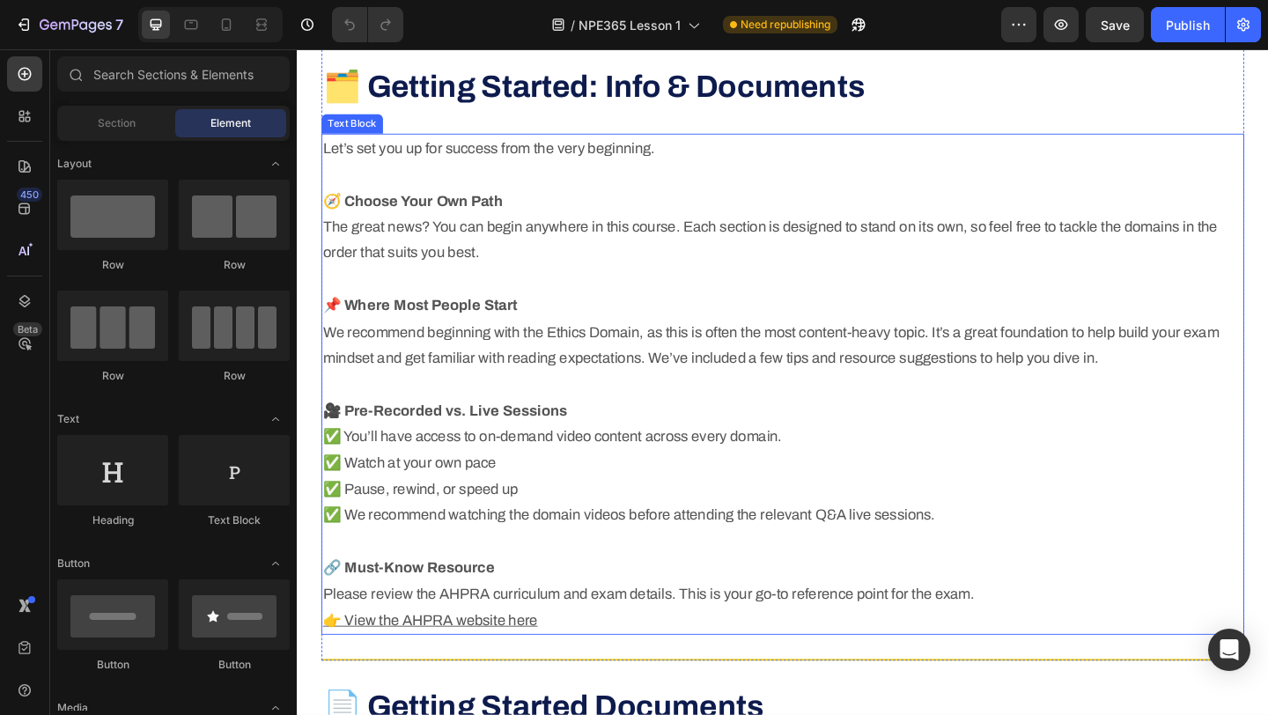
click at [455, 447] on strong "🎥 Pre-Recorded vs. Live Sessions" at bounding box center [458, 442] width 266 height 18
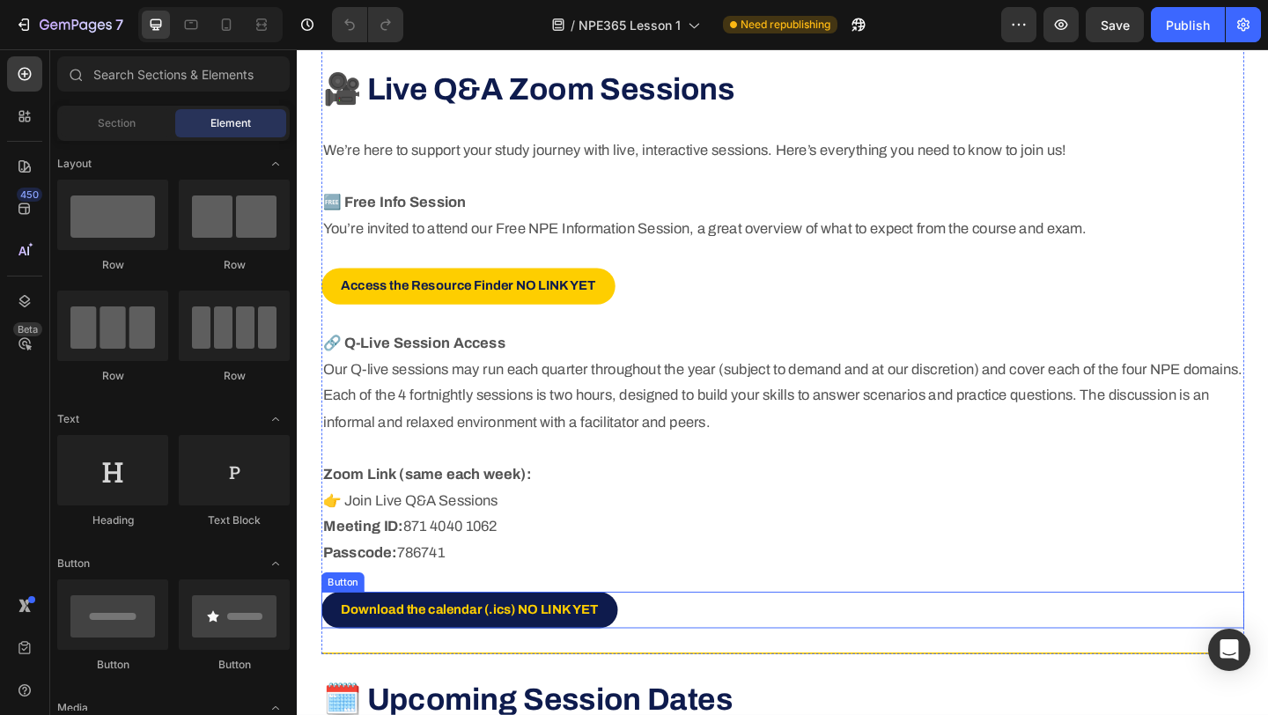
scroll to position [3618, 0]
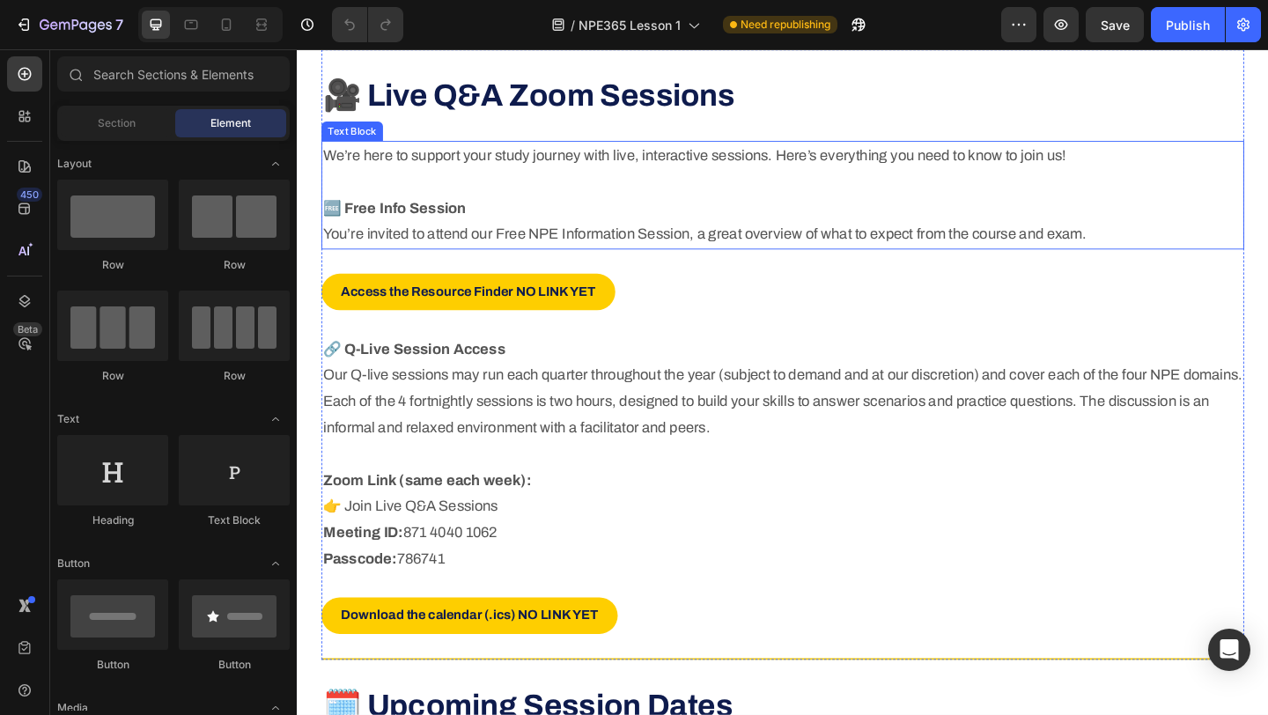
click at [477, 236] on p "We’re here to support your study journey with live, interactive sessions. Here’…" at bounding box center [825, 208] width 1001 height 115
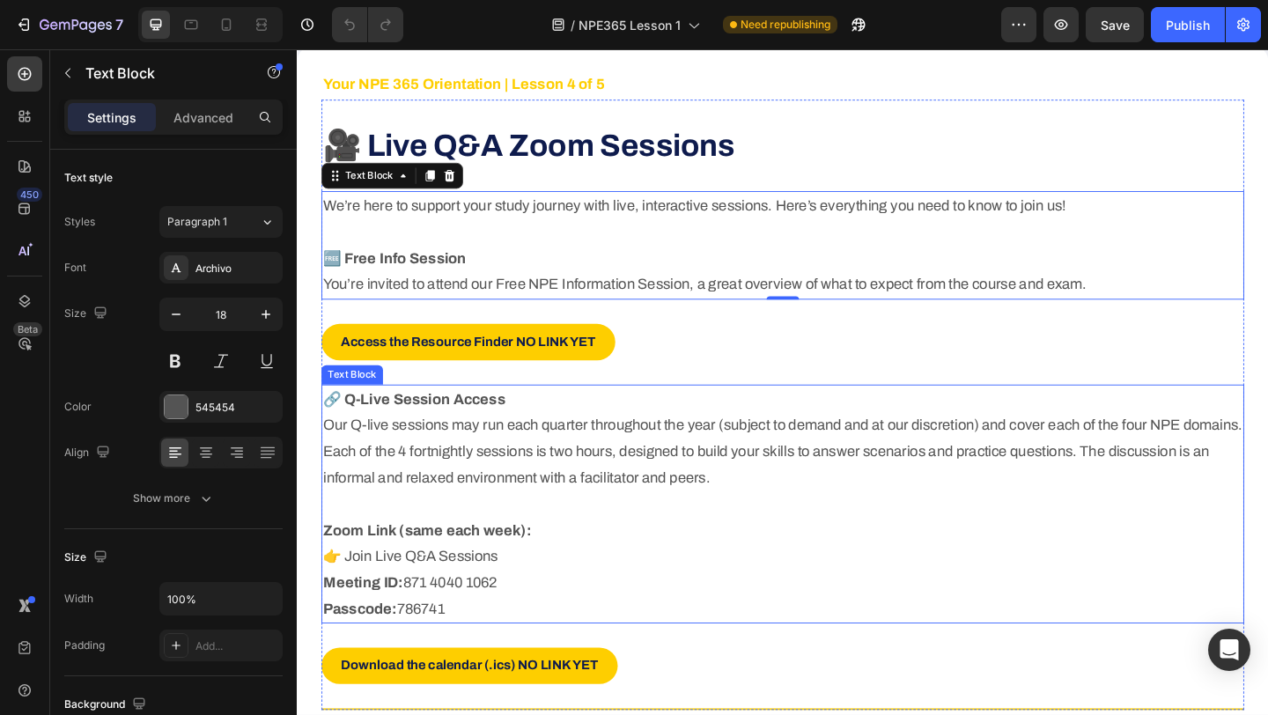
scroll to position [3560, 0]
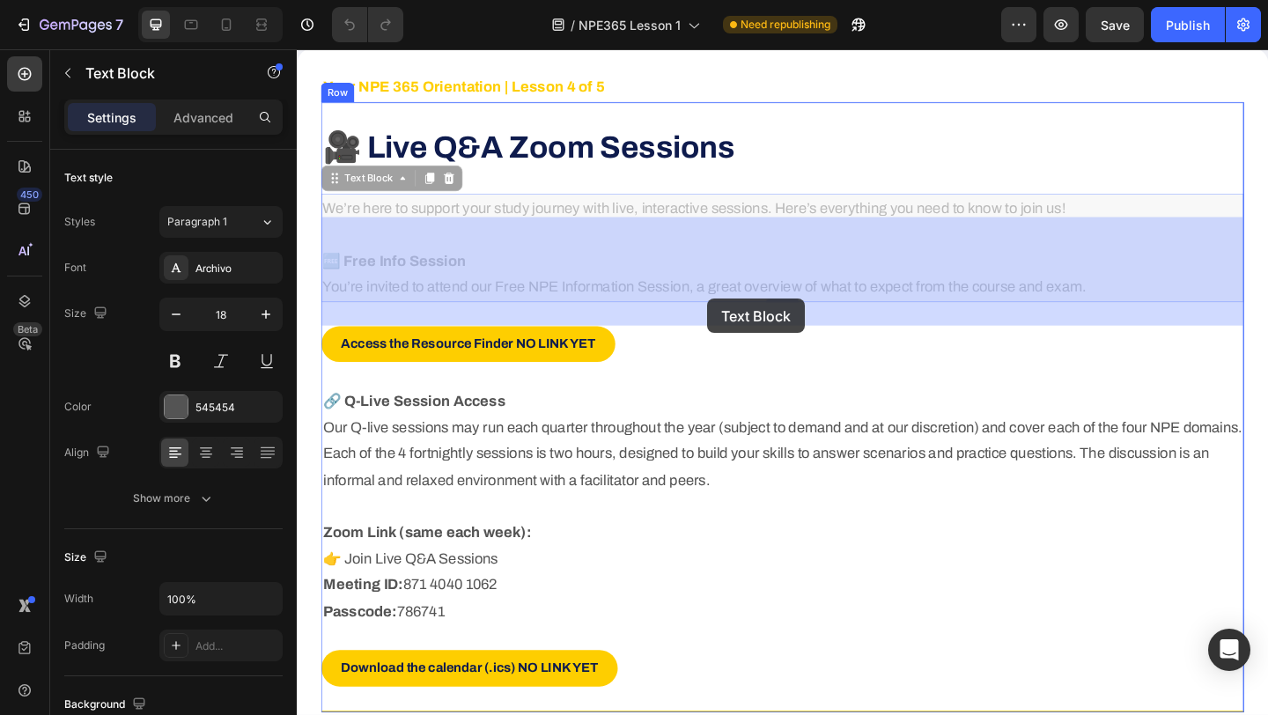
drag, startPoint x: 1166, startPoint y: 308, endPoint x: 743, endPoint y: 321, distance: 423.0
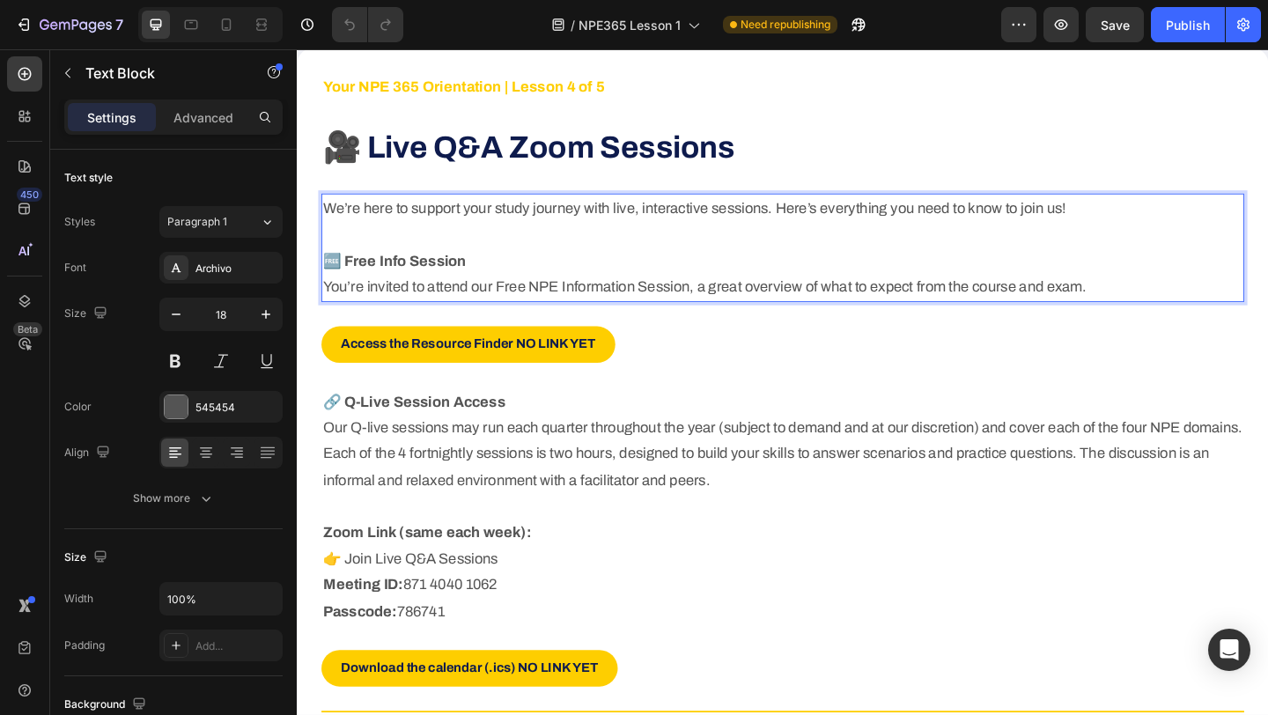
click at [655, 301] on p "We’re here to support your study journey with live, interactive sessions. Here’…" at bounding box center [825, 265] width 1001 height 115
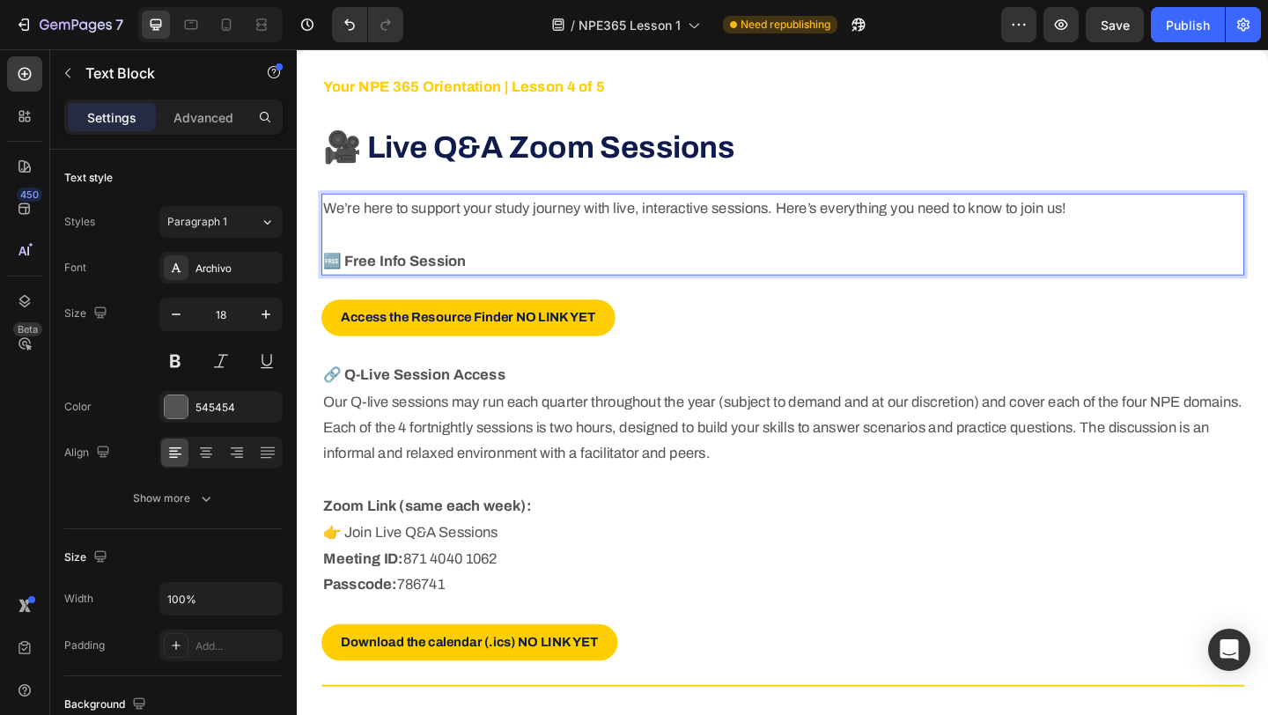
click at [366, 277] on strong "🆓 Free Info Session" at bounding box center [403, 279] width 156 height 18
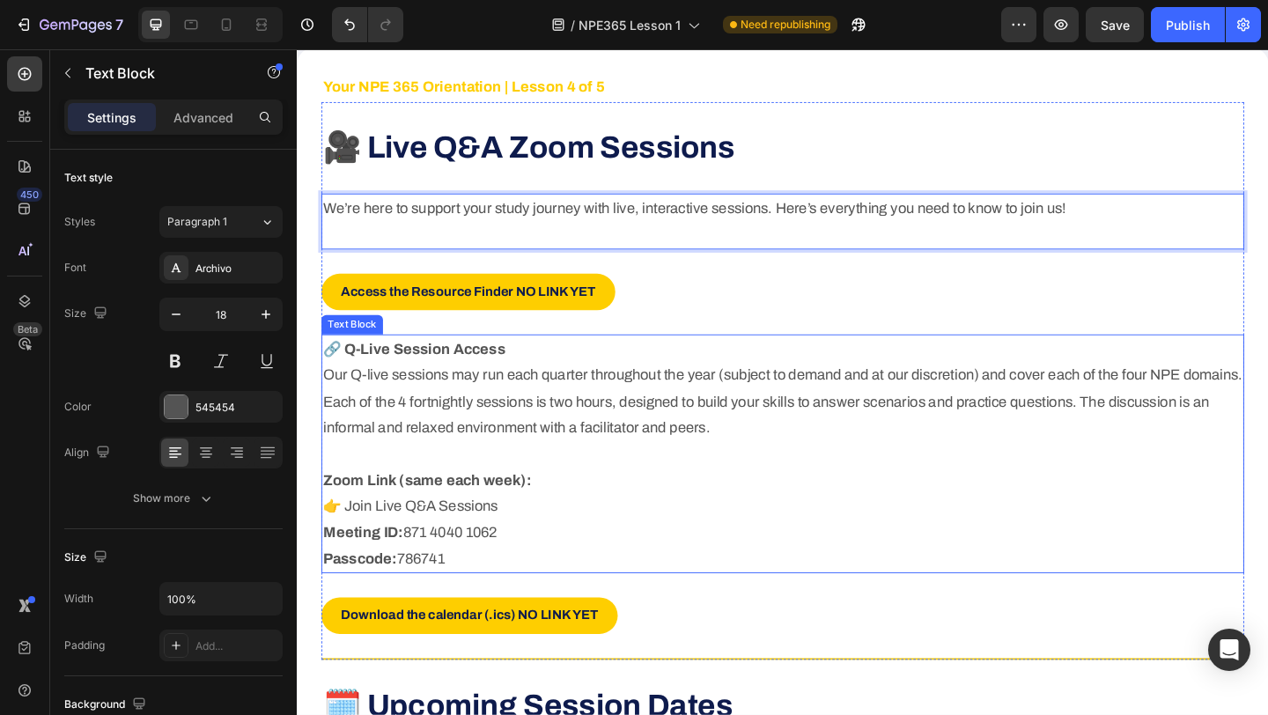
click at [518, 382] on p "🔗 Q-Live Session Access Our Q-live sessions may run each quarter throughout the…" at bounding box center [825, 489] width 1001 height 257
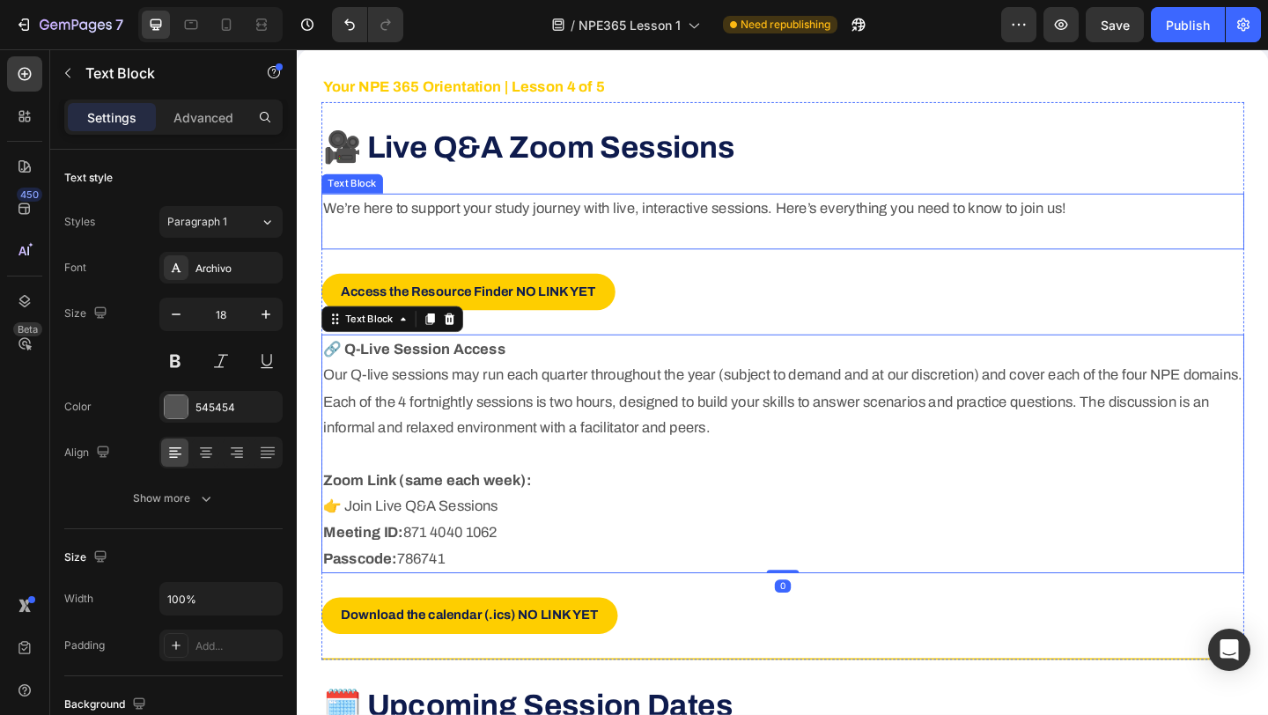
click at [530, 255] on p "Rich Text Editor. Editing area: main" at bounding box center [825, 251] width 1001 height 28
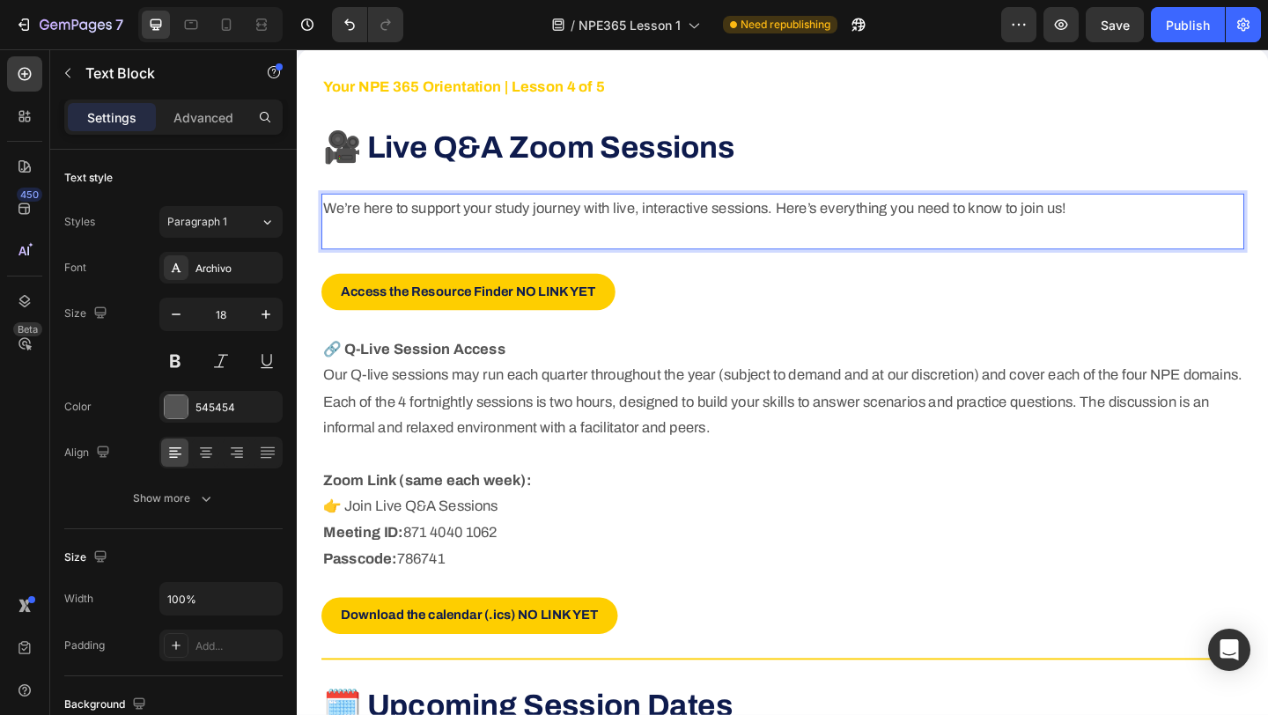
click at [485, 248] on p "Rich Text Editor. Editing area: main" at bounding box center [825, 251] width 1001 height 28
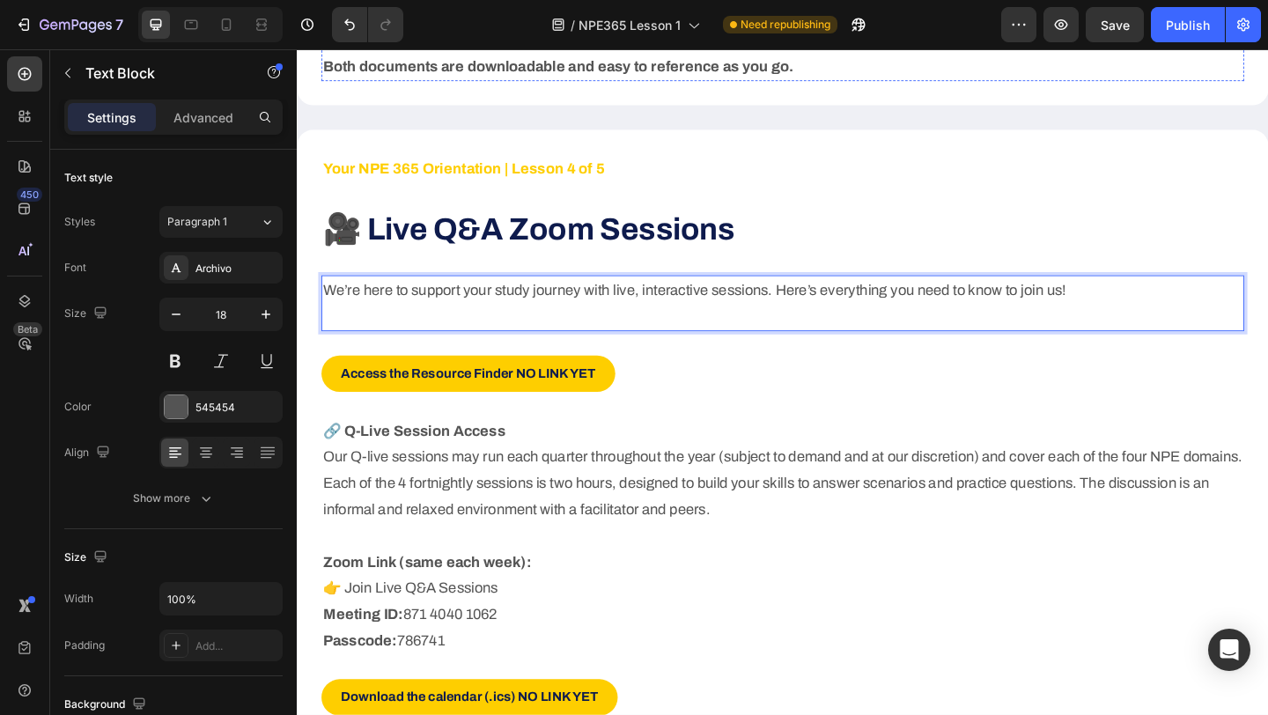
scroll to position [3521, 0]
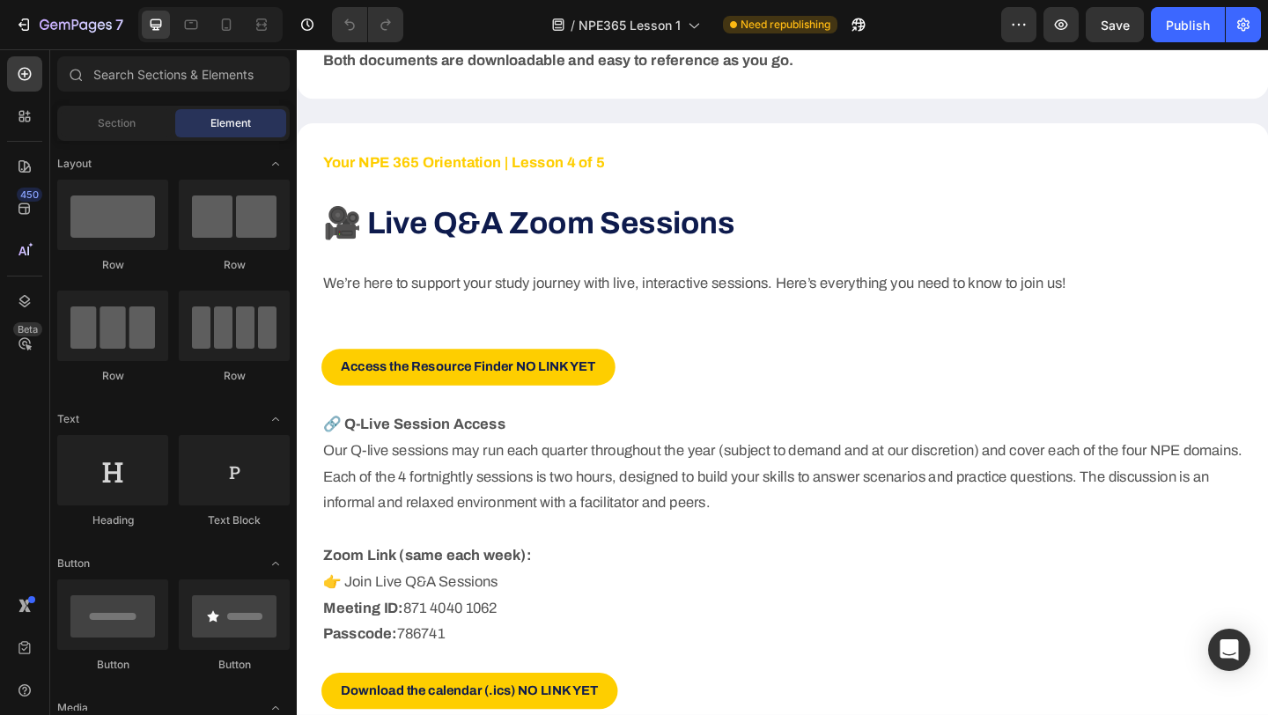
scroll to position [3493, 0]
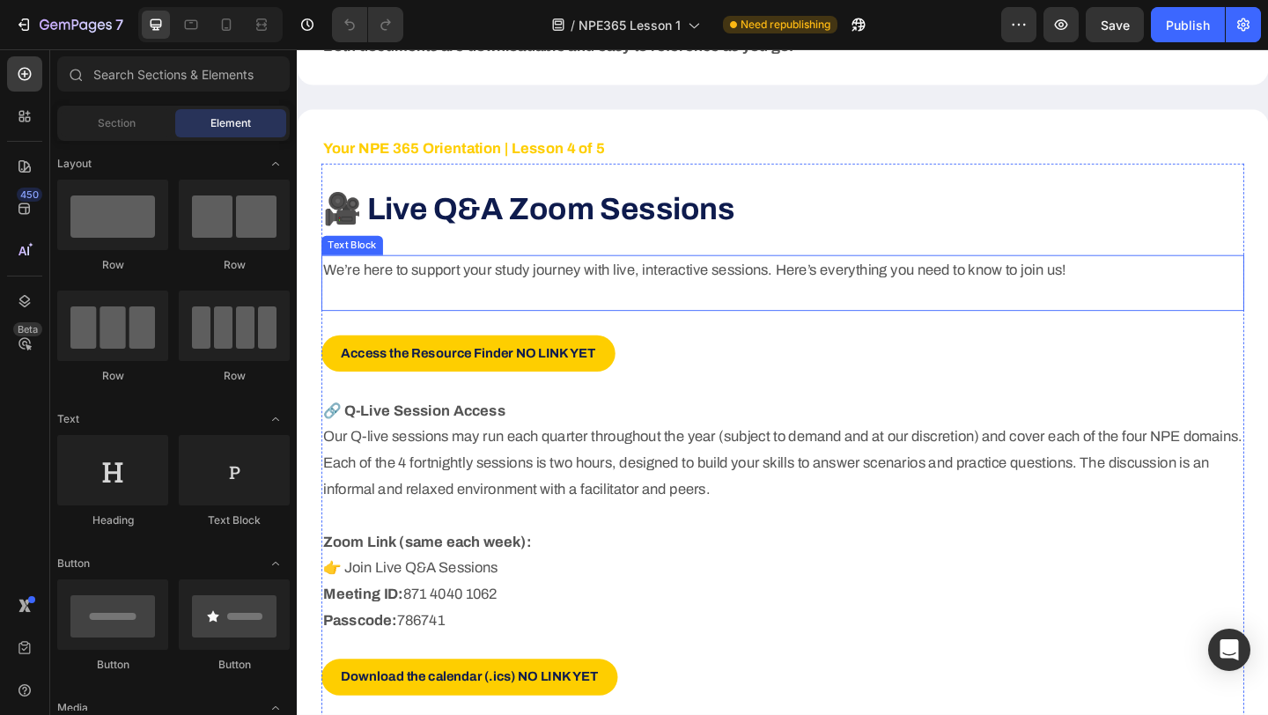
click at [587, 297] on p "We’re here to support your study journey with live, interactive sessions. Here’…" at bounding box center [825, 289] width 1001 height 28
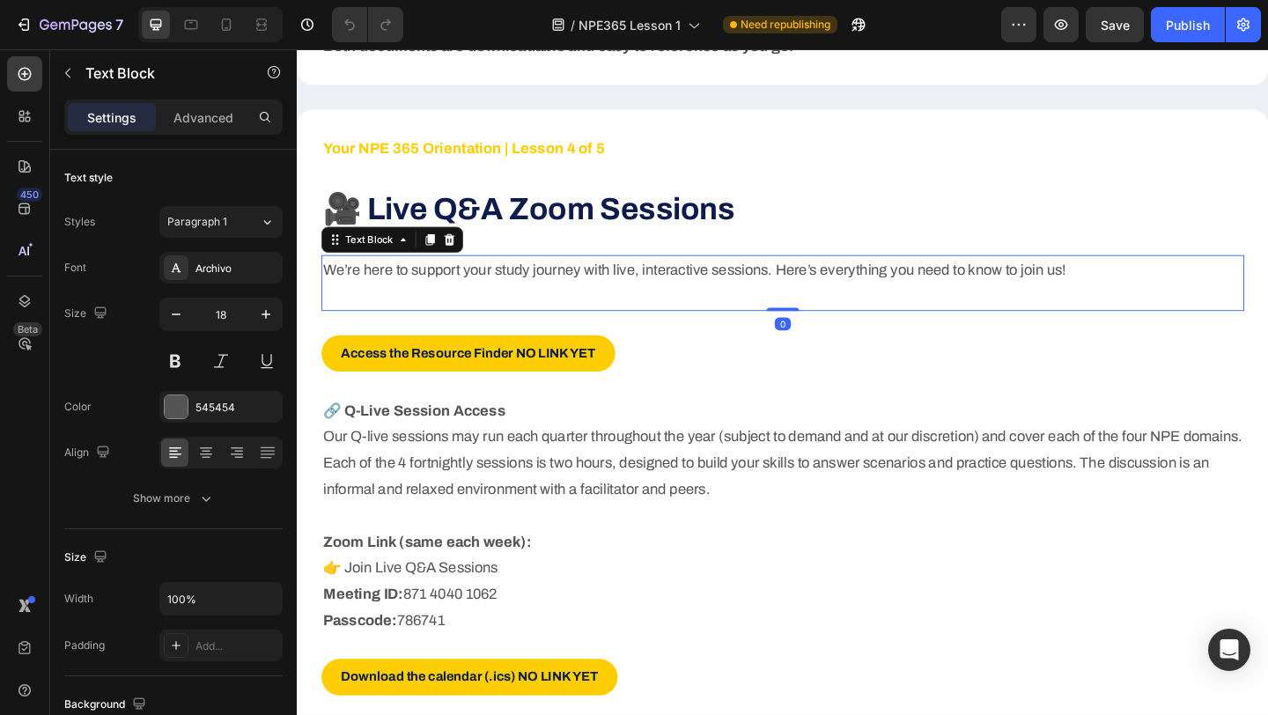
click at [561, 308] on p at bounding box center [825, 318] width 1001 height 28
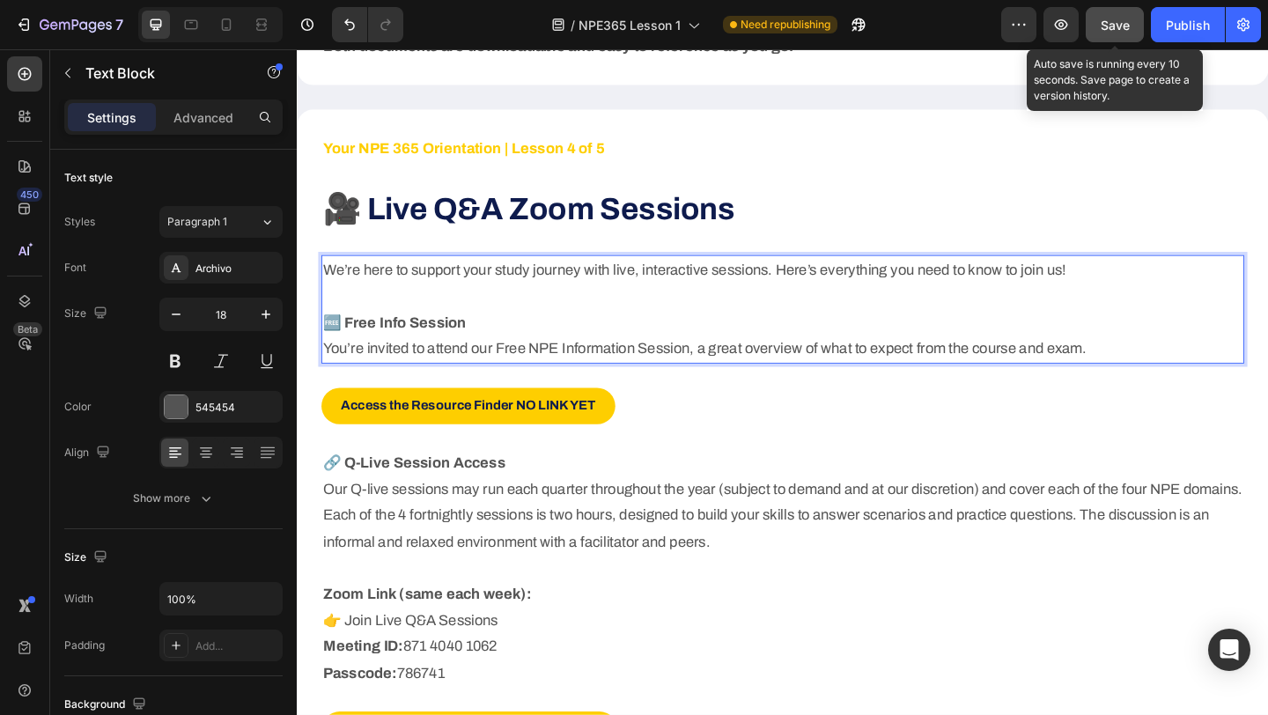
click at [1127, 26] on span "Save" at bounding box center [1115, 25] width 29 height 15
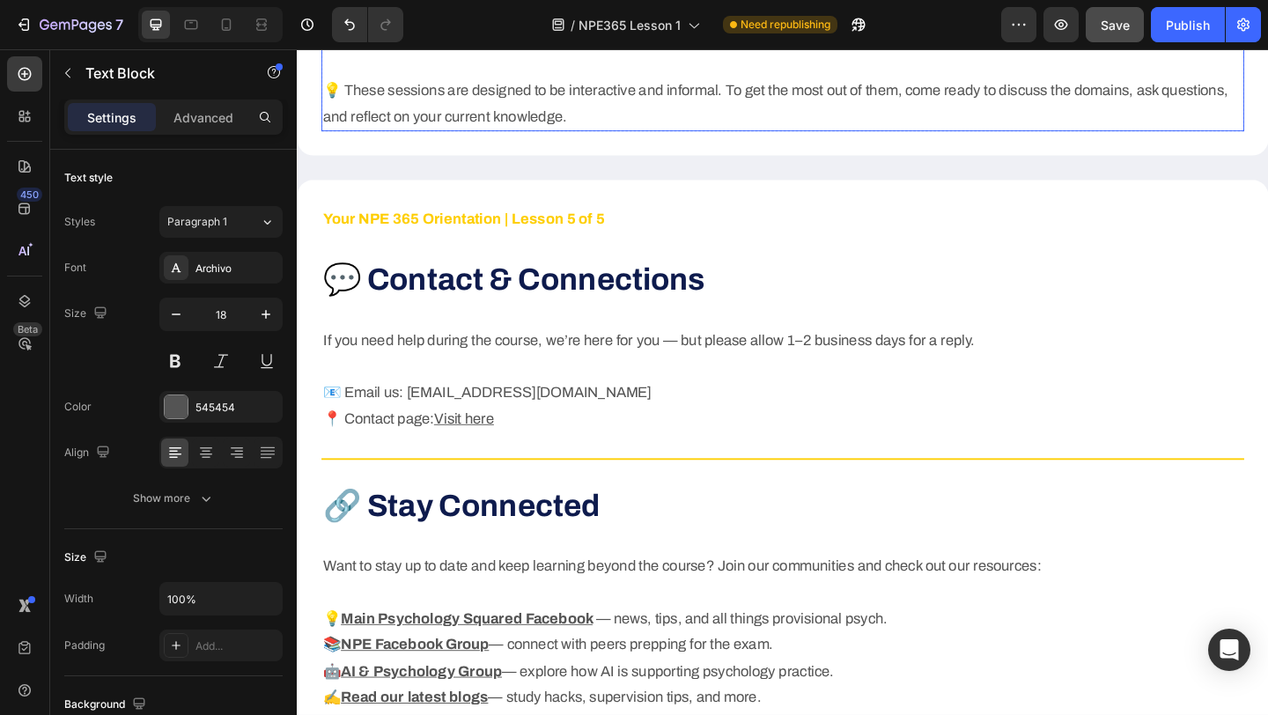
scroll to position [4491, 0]
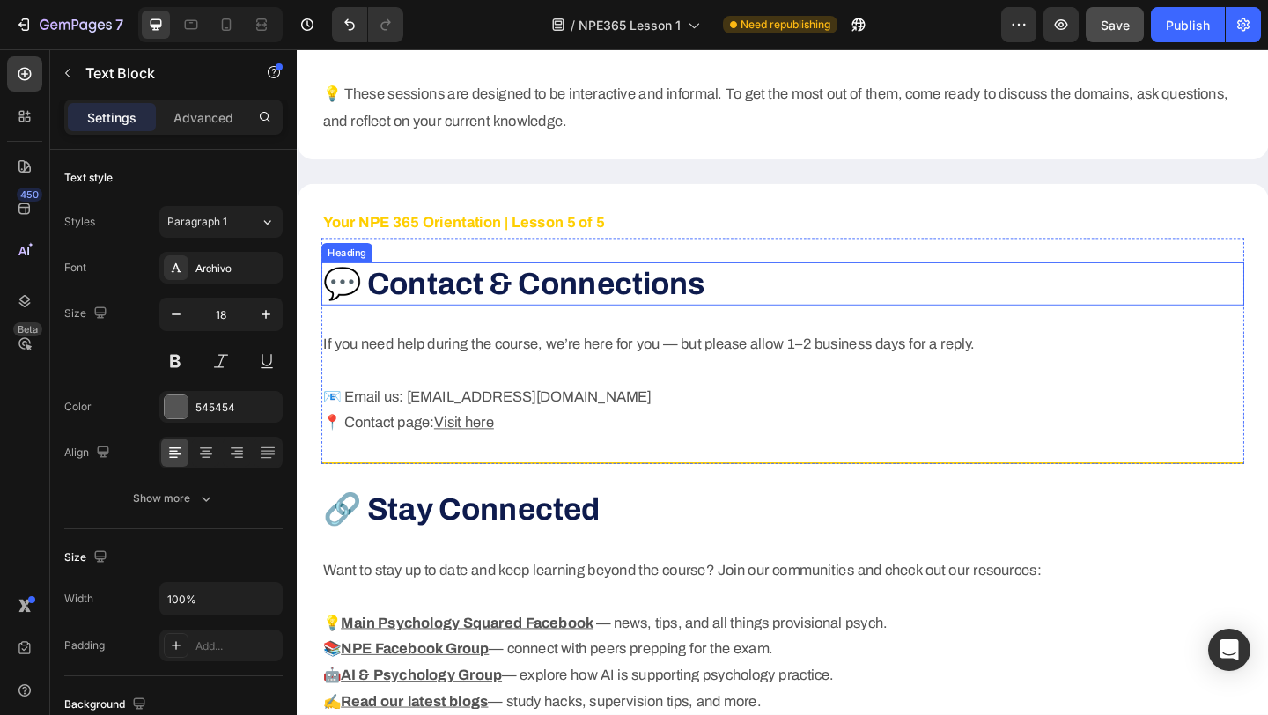
click at [629, 314] on strong "💬 Contact & Connections" at bounding box center [533, 304] width 416 height 36
click at [650, 309] on strong "💬 Contact & Connections" at bounding box center [533, 304] width 416 height 36
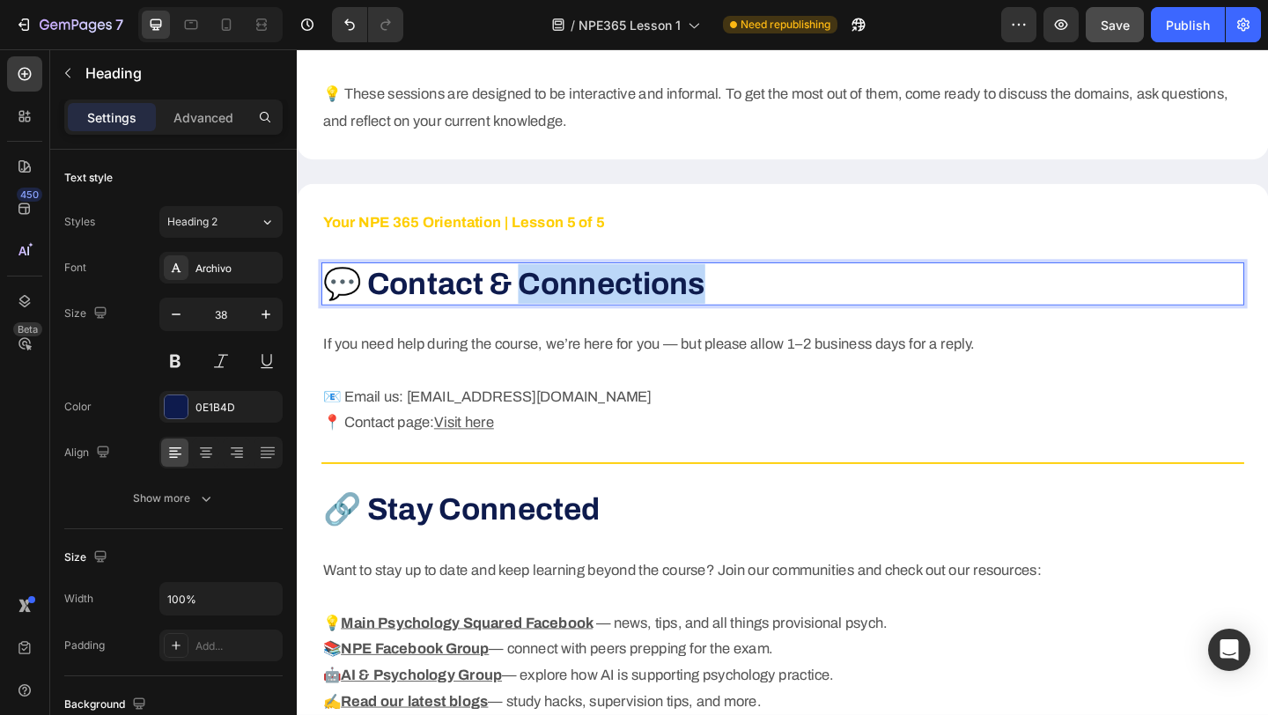
click at [650, 309] on strong "💬 Contact & Connections" at bounding box center [533, 304] width 416 height 36
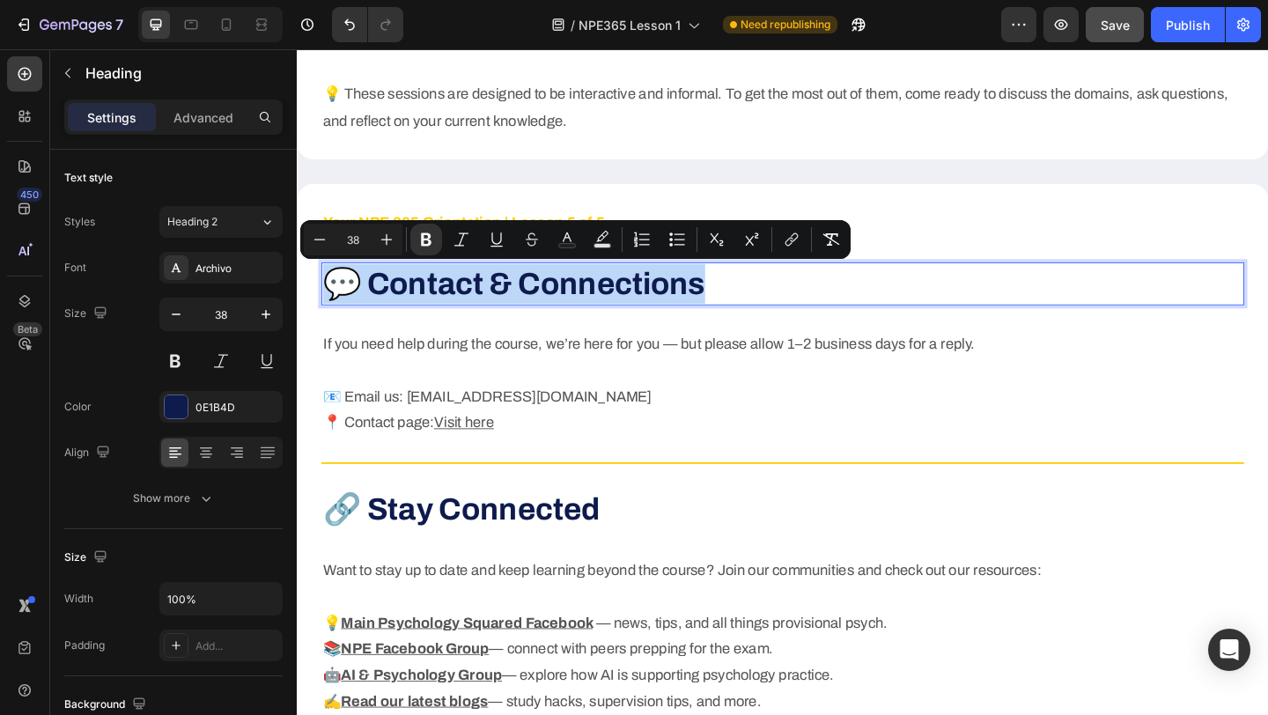
click at [650, 309] on strong "💬 Contact & Connections" at bounding box center [533, 304] width 416 height 36
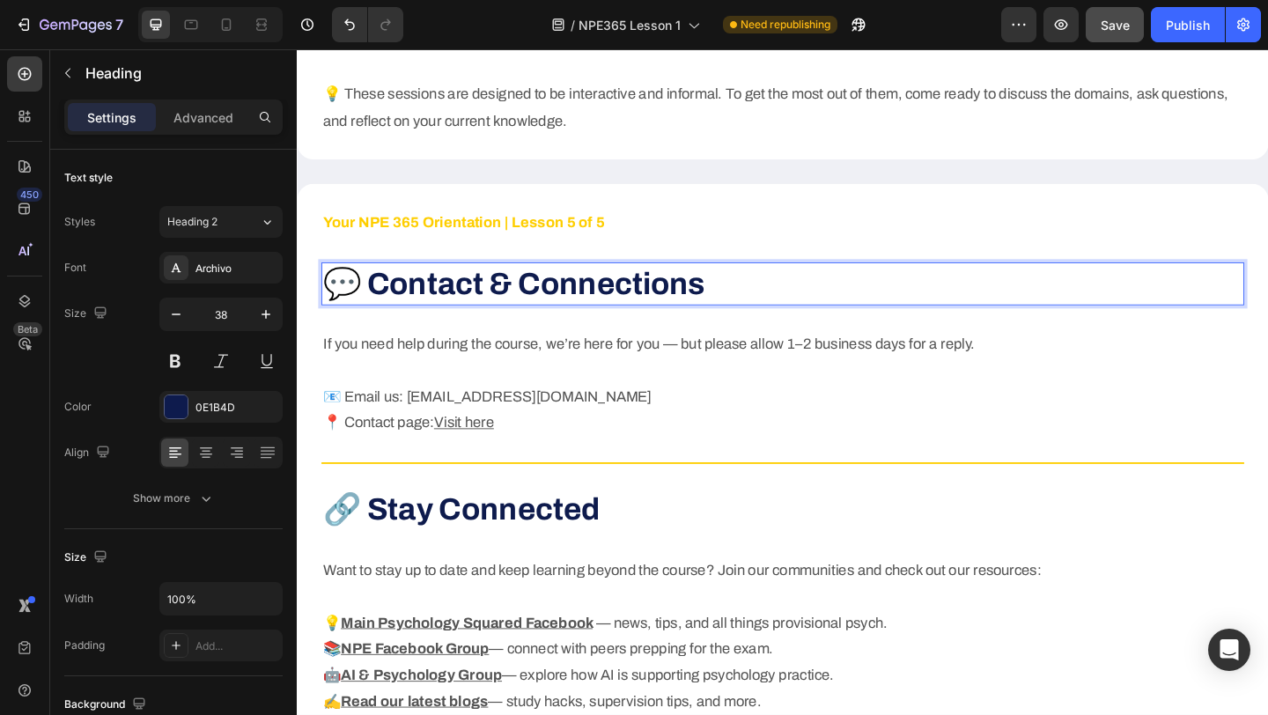
click at [650, 309] on strong "💬 Contact & Connections" at bounding box center [533, 304] width 416 height 36
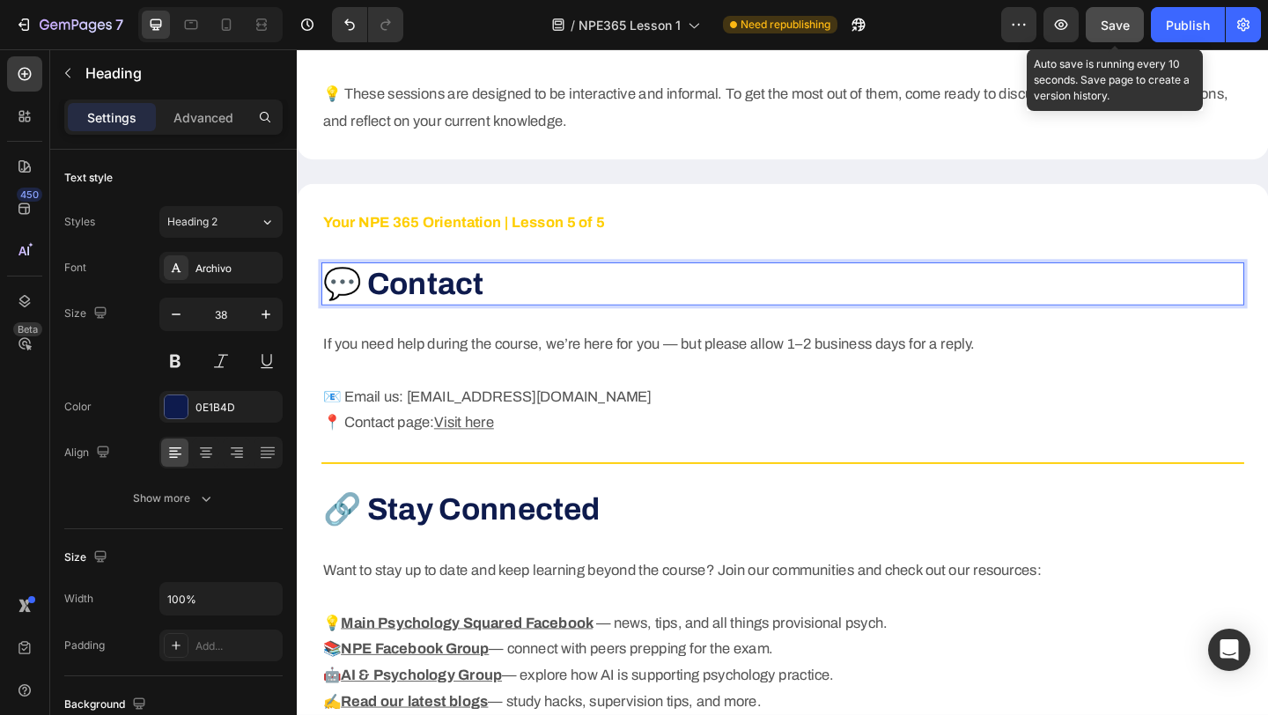
click at [1120, 26] on span "Save" at bounding box center [1115, 25] width 29 height 15
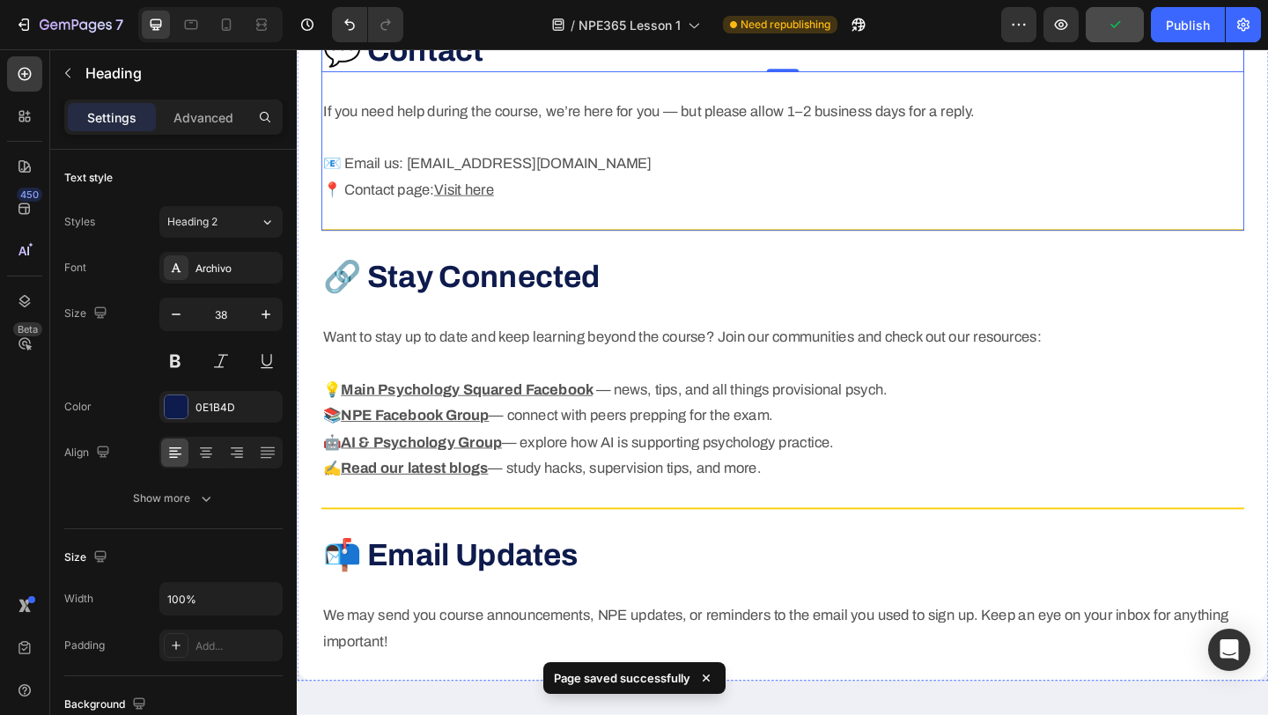
scroll to position [4772, 0]
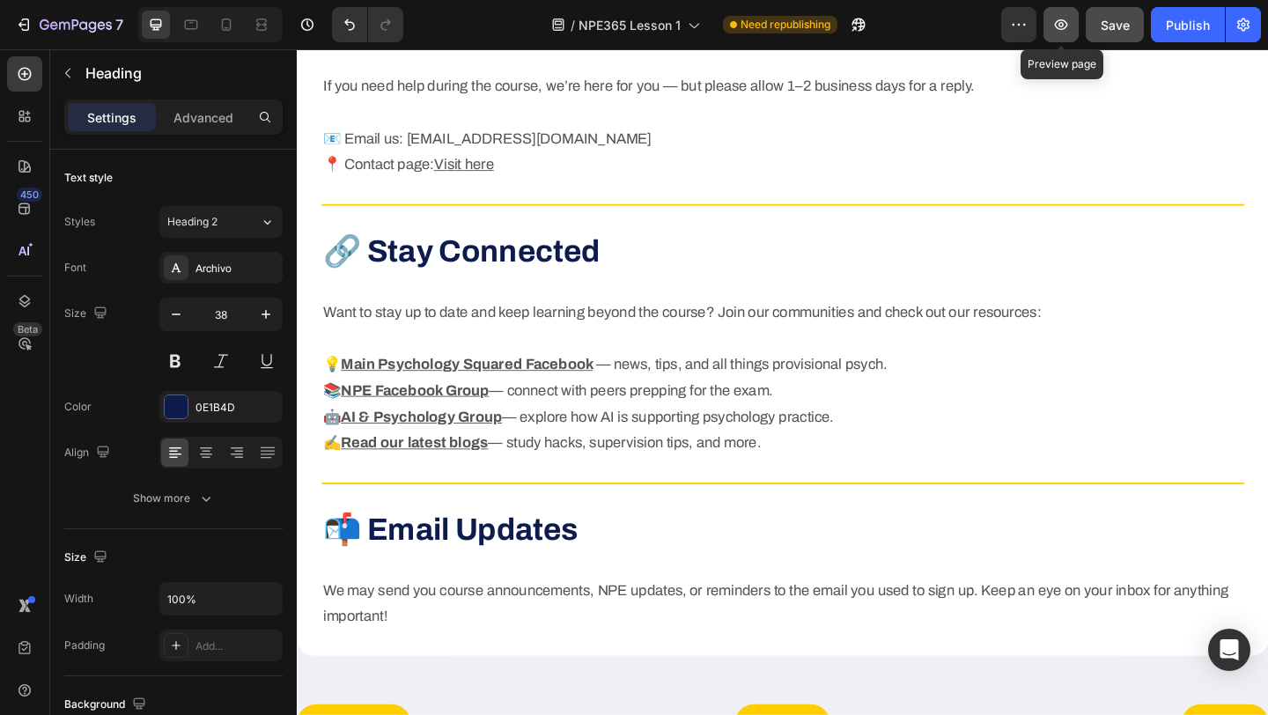
click at [1062, 26] on icon "button" at bounding box center [1061, 24] width 5 height 5
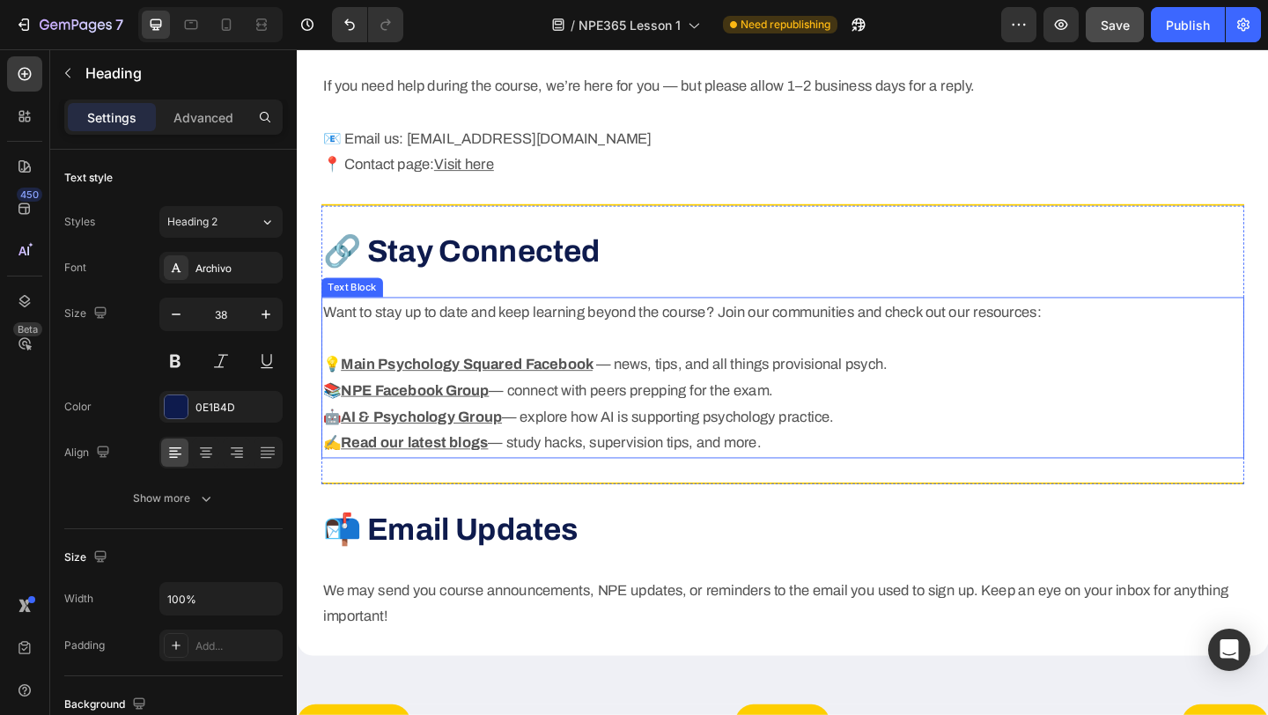
click at [469, 481] on u "Read our latest blogs" at bounding box center [424, 478] width 160 height 18
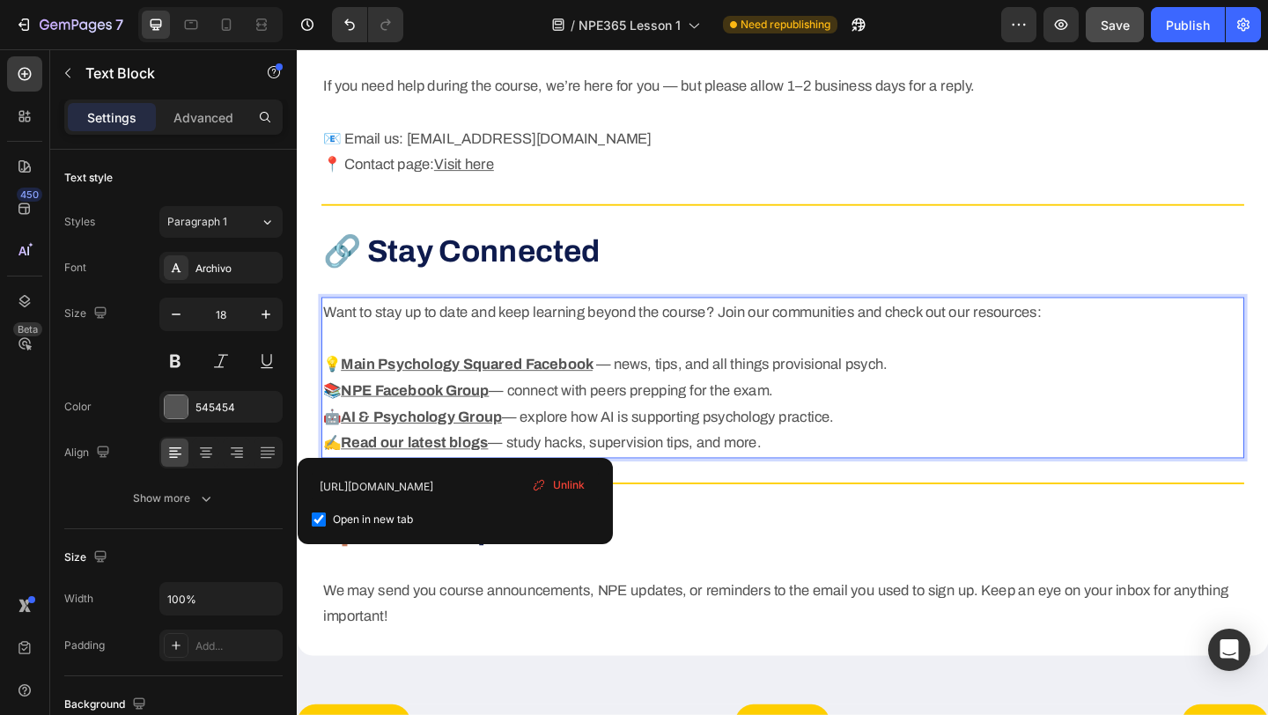
click at [478, 477] on u "Read our latest blogs" at bounding box center [424, 478] width 160 height 18
click at [454, 498] on input "[URL][DOMAIN_NAME]" at bounding box center [459, 486] width 287 height 28
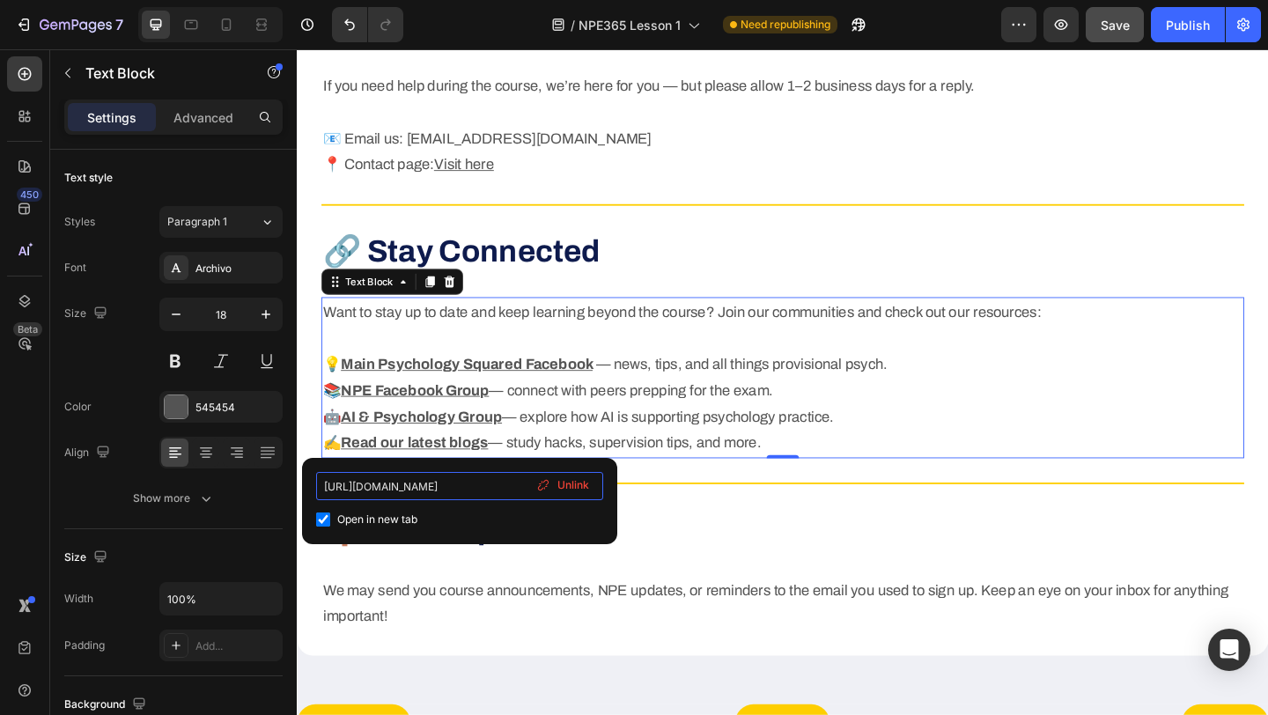
click at [454, 498] on input "[URL][DOMAIN_NAME]" at bounding box center [459, 486] width 287 height 28
click at [465, 480] on input "[URL][DOMAIN_NAME]" at bounding box center [459, 486] width 287 height 28
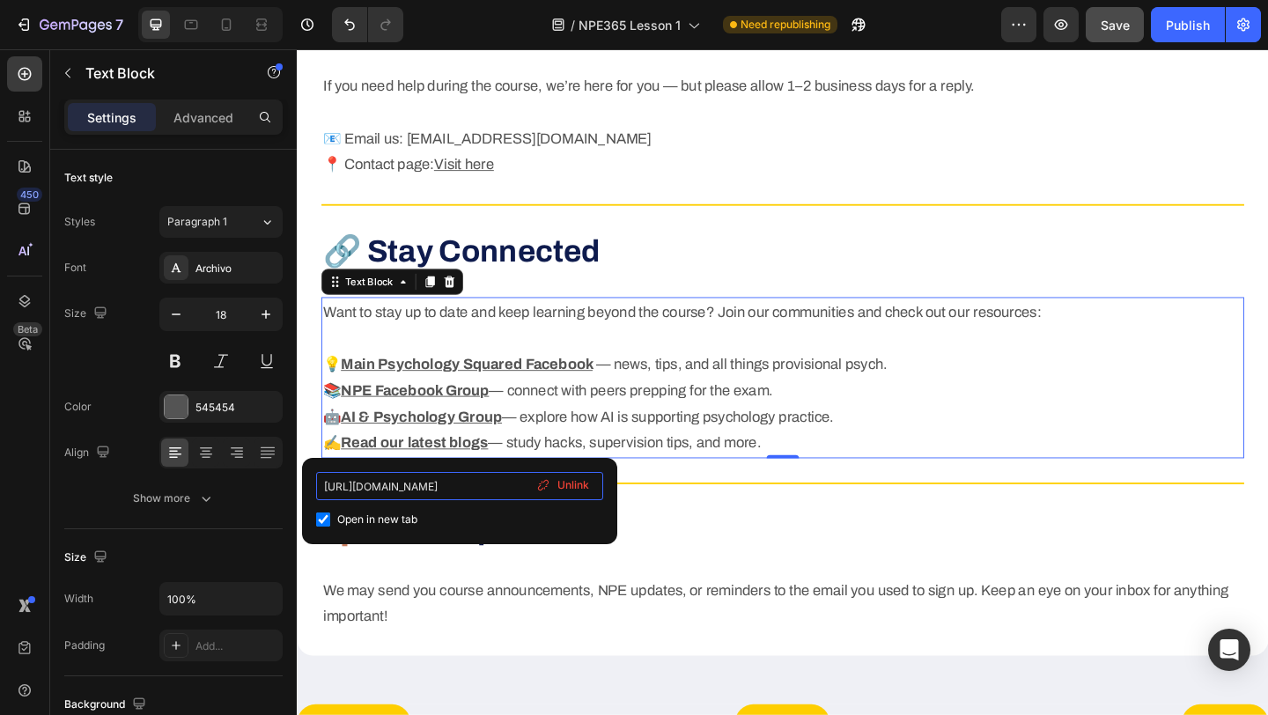
click at [465, 480] on input "[URL][DOMAIN_NAME]" at bounding box center [459, 486] width 287 height 28
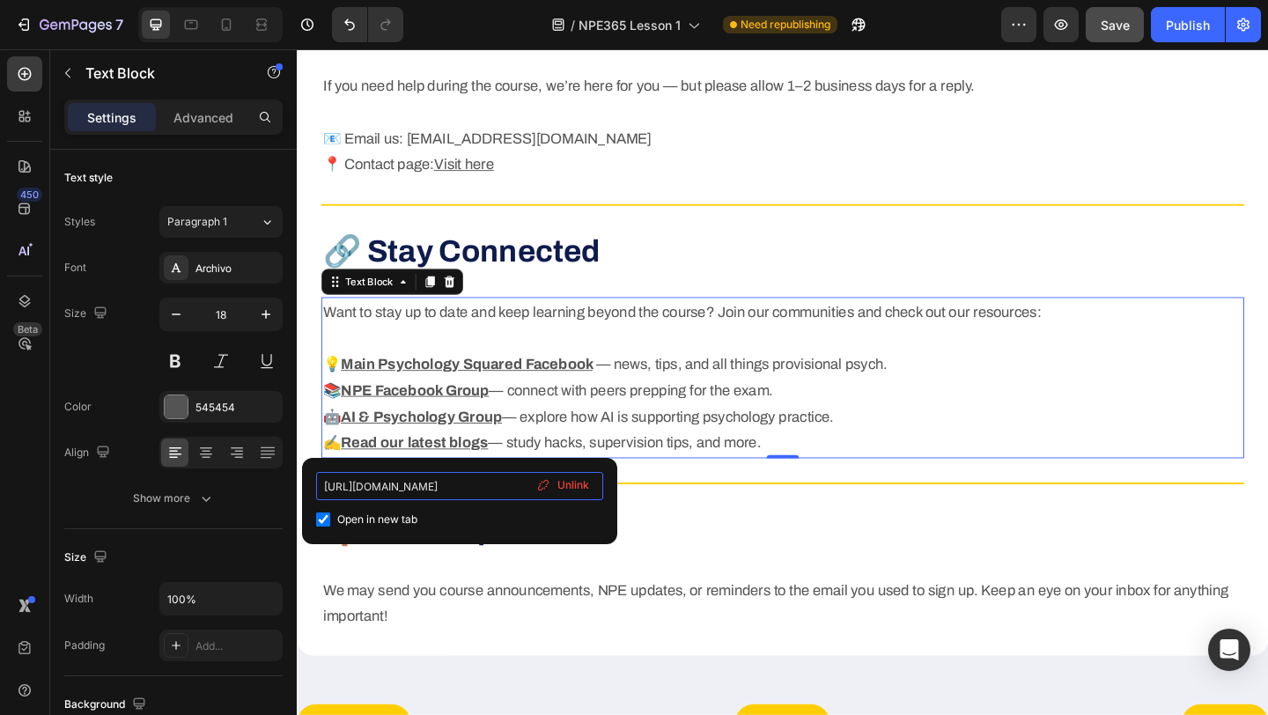
paste input "s/prov-psych-blogs"
type input "[URL][DOMAIN_NAME]"
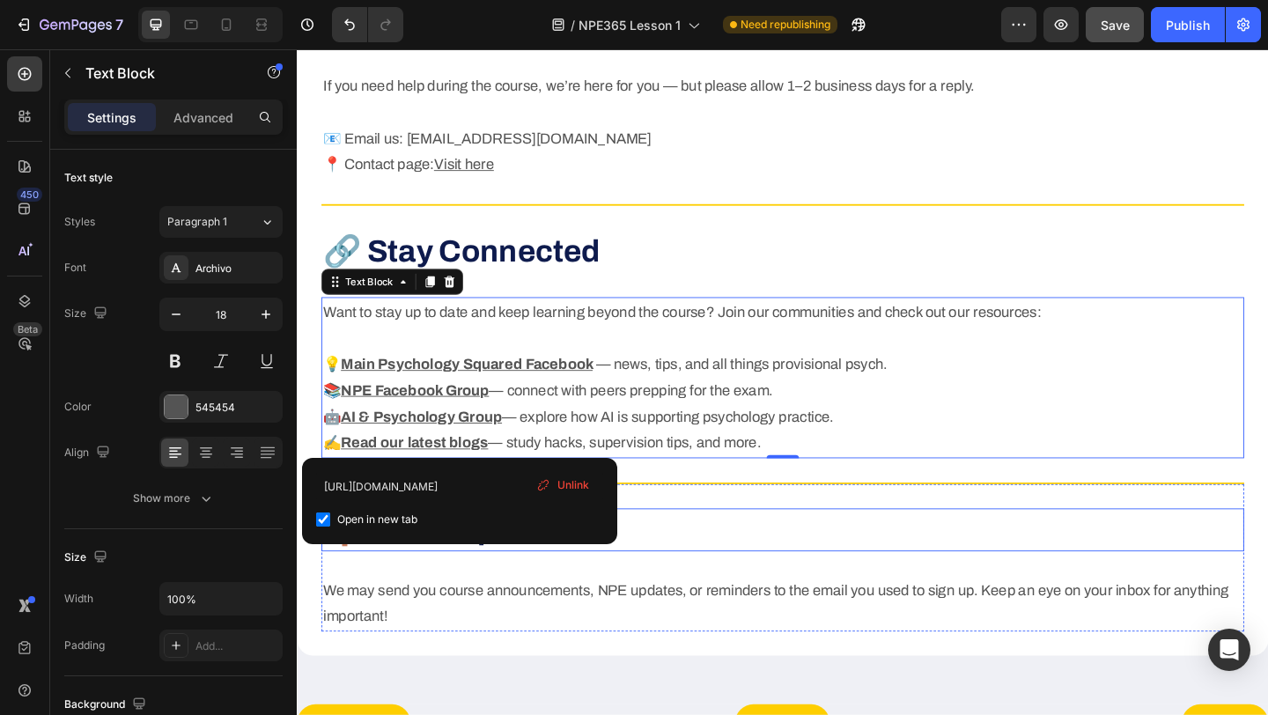
click at [699, 574] on h2 "📬 Email Updates" at bounding box center [825, 572] width 1004 height 47
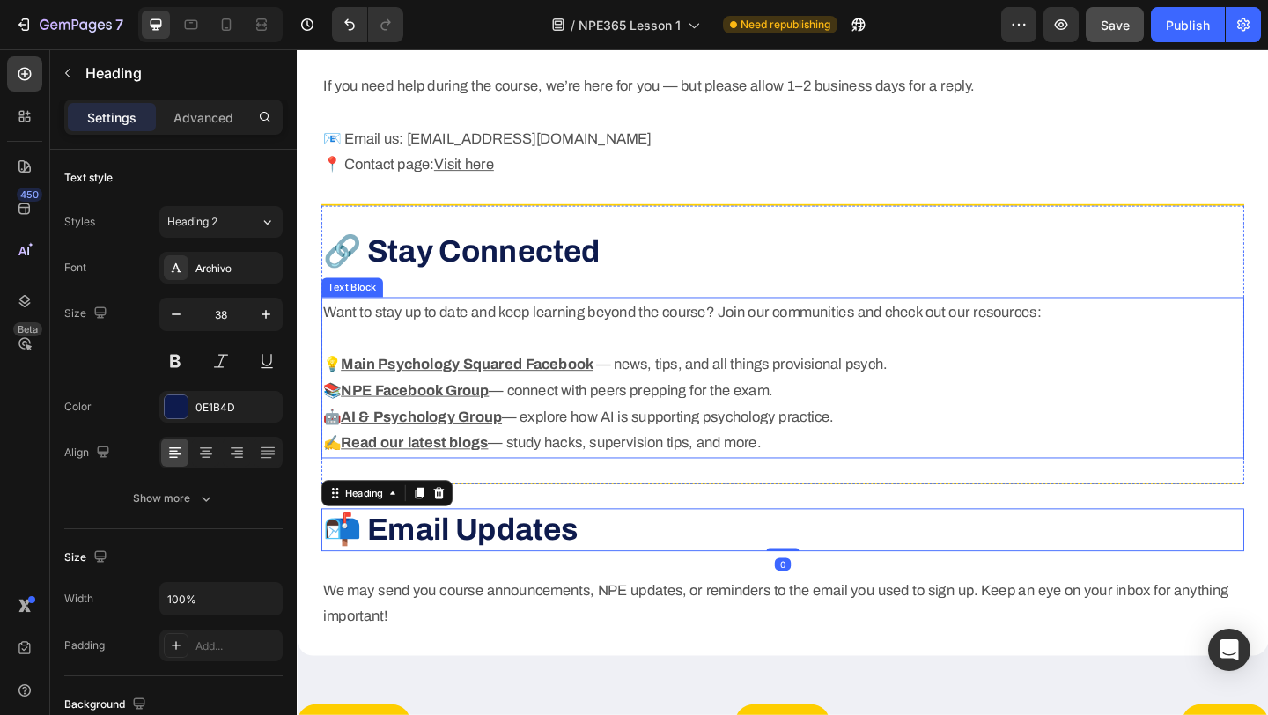
click at [456, 474] on u "Read our latest blogs" at bounding box center [424, 478] width 160 height 18
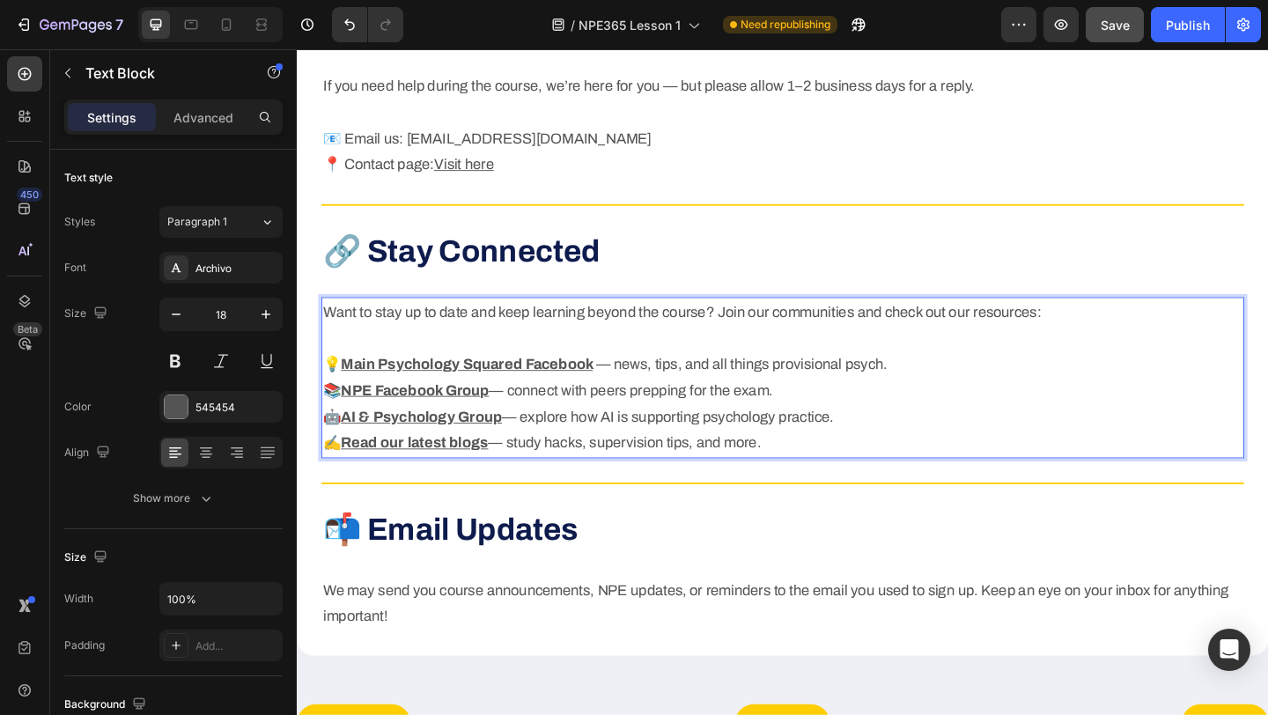
click at [449, 478] on u "Read our latest blogs" at bounding box center [424, 478] width 160 height 18
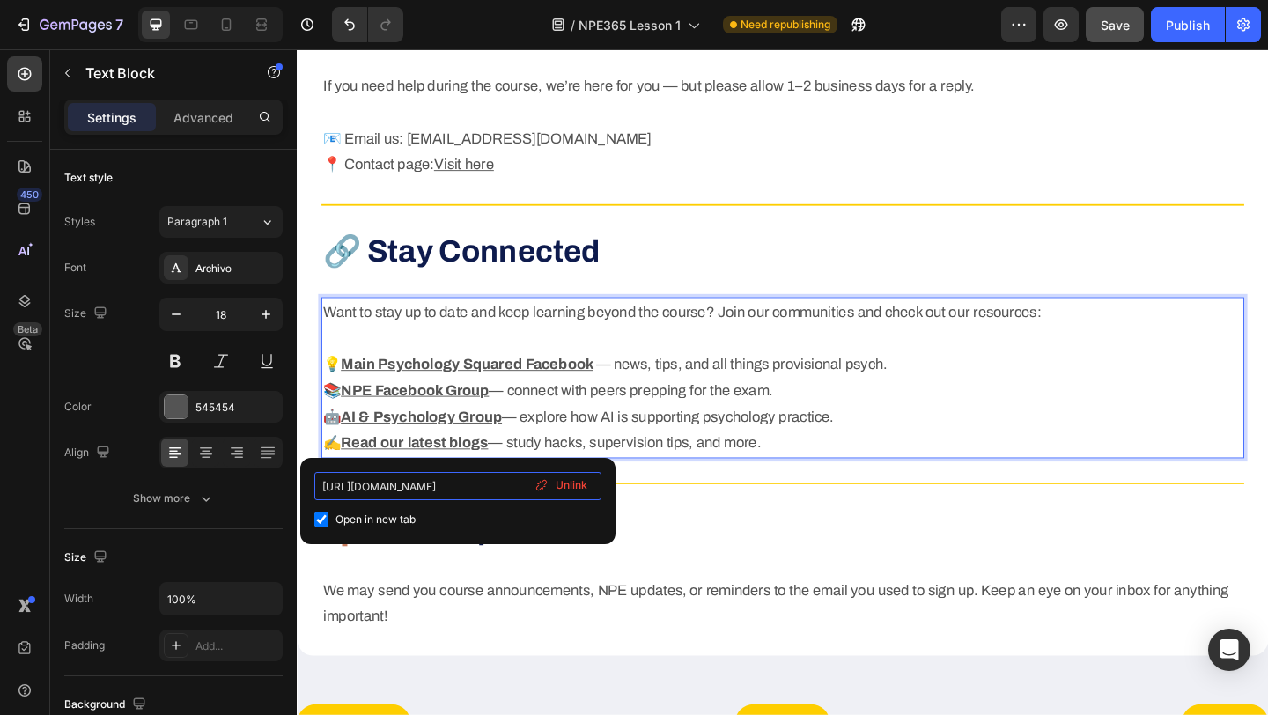
click at [505, 489] on input "[URL][DOMAIN_NAME]" at bounding box center [457, 486] width 287 height 28
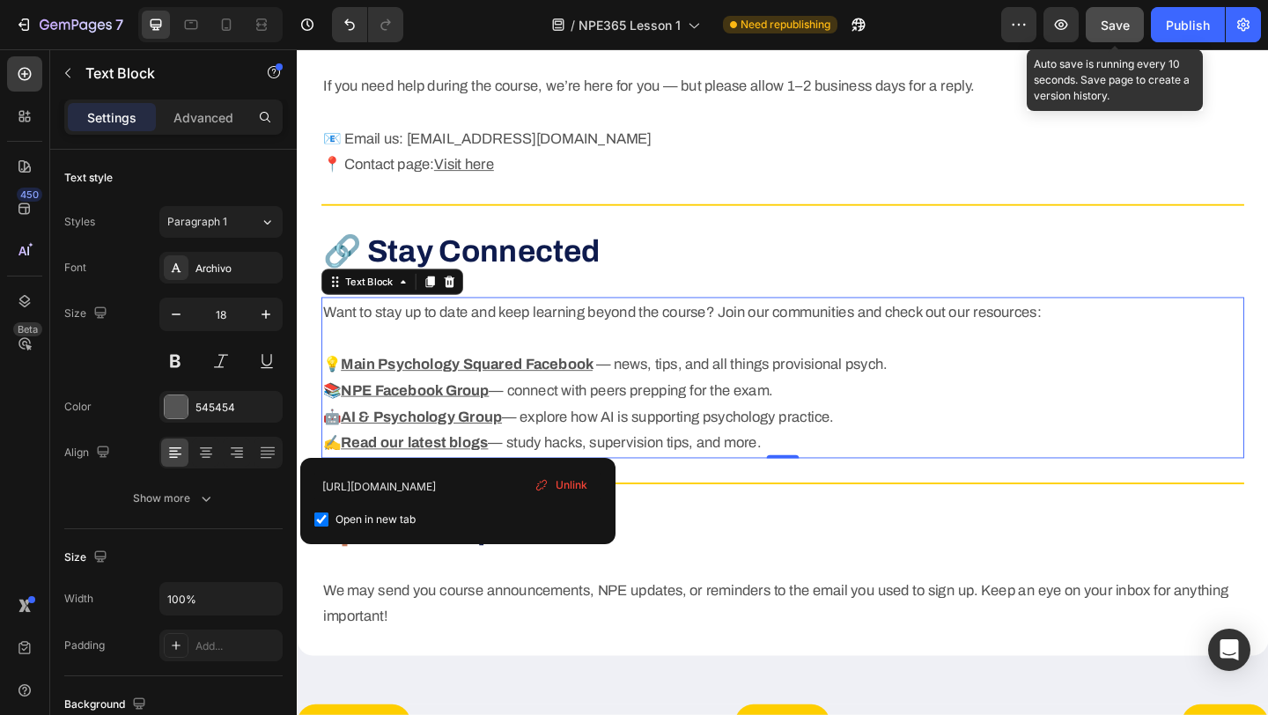
click at [1110, 13] on button "Save" at bounding box center [1115, 24] width 58 height 35
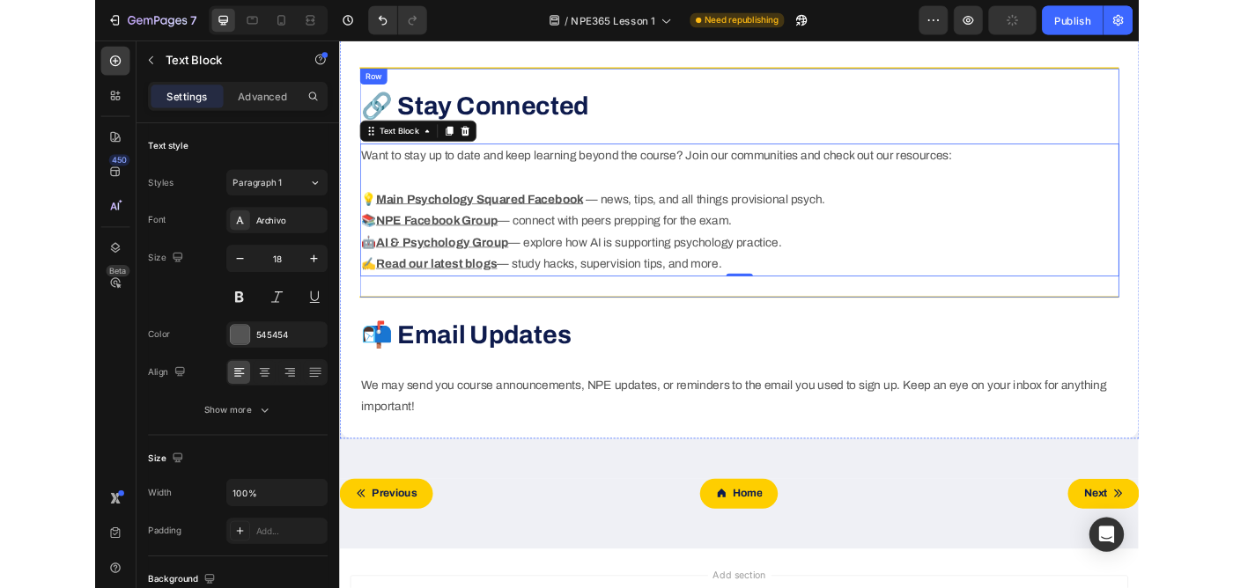
scroll to position [4908, 0]
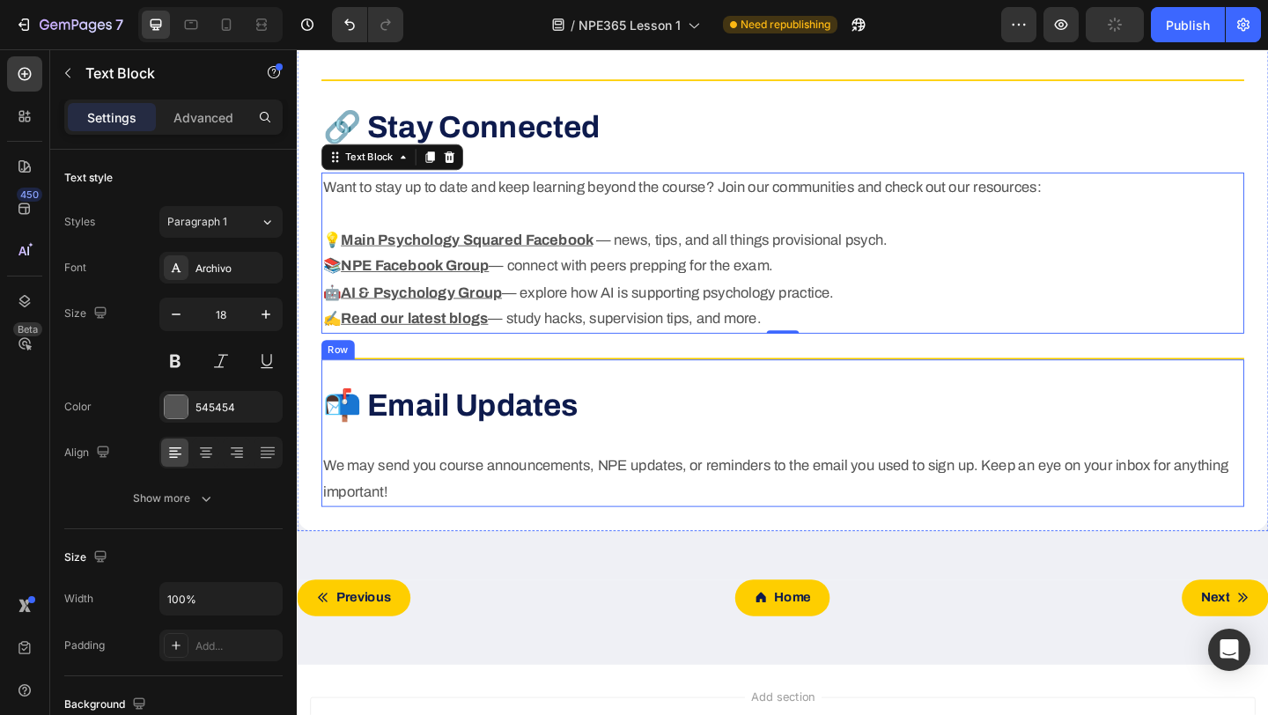
click at [572, 395] on div "📬 Email Updates Heading We may send you course announcements, NPE updates, or r…" at bounding box center [825, 467] width 1004 height 160
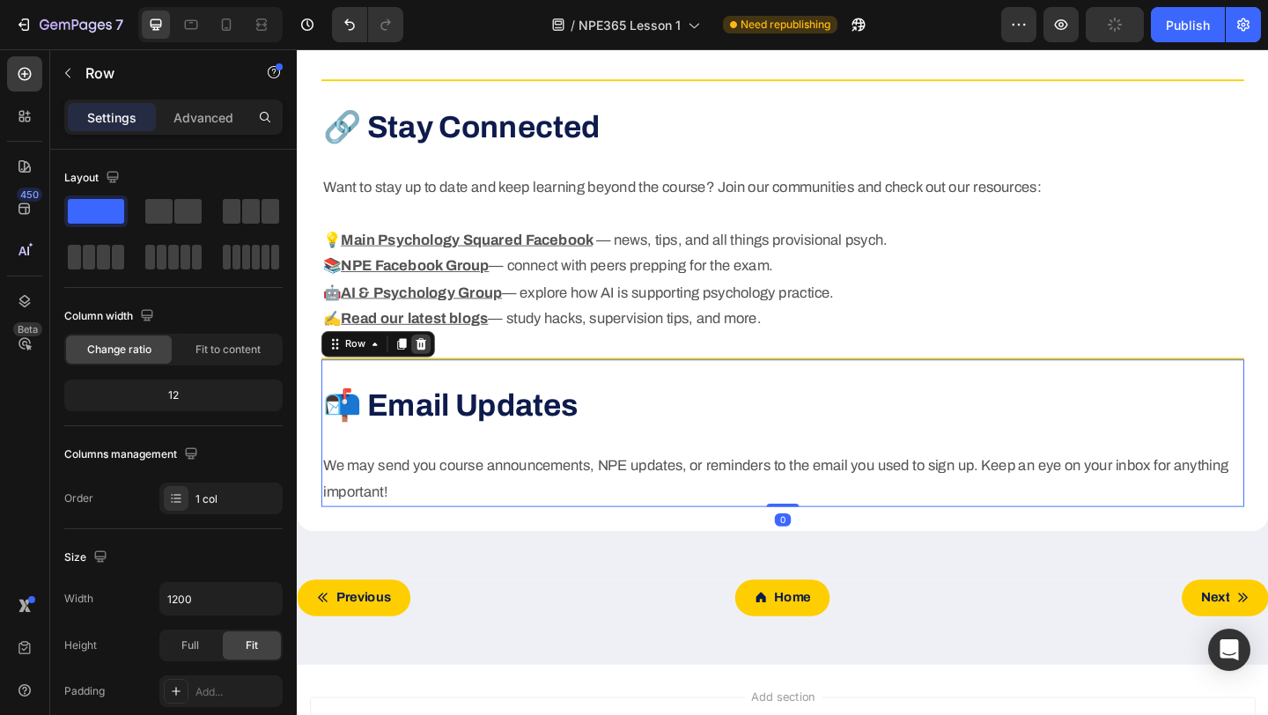
click at [427, 364] on icon at bounding box center [431, 369] width 11 height 12
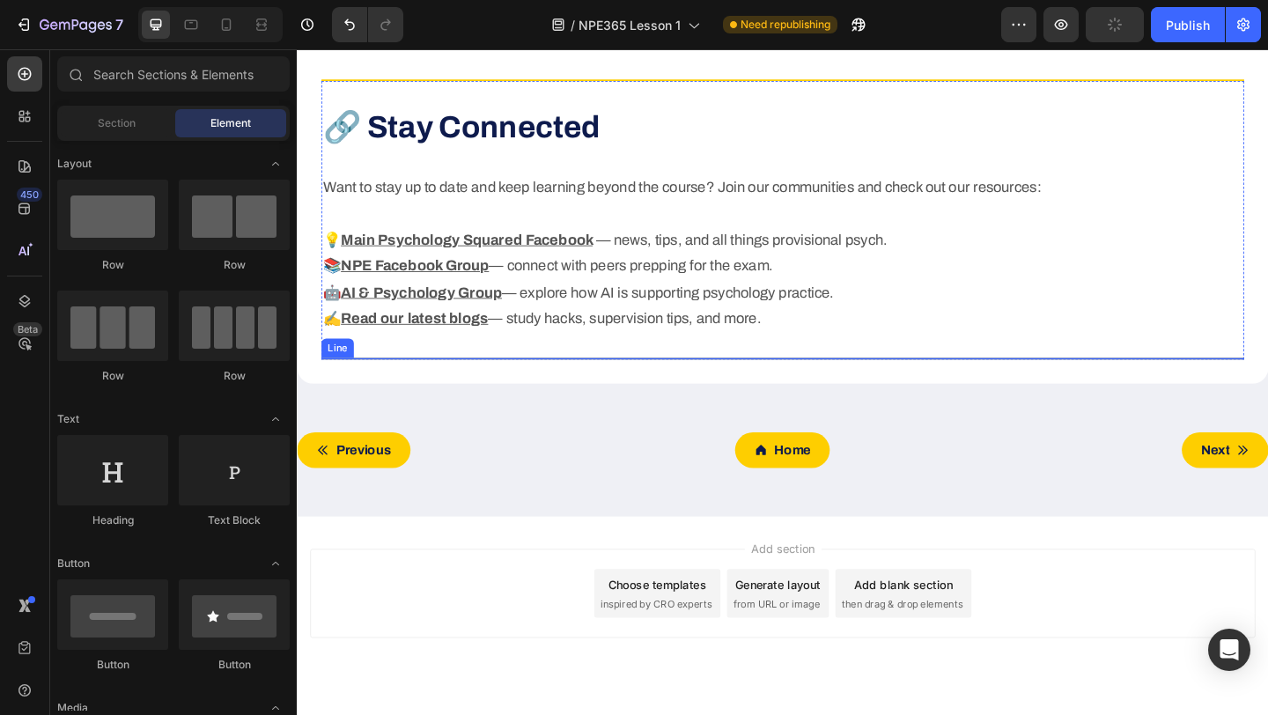
click at [486, 385] on div at bounding box center [825, 386] width 1004 height 2
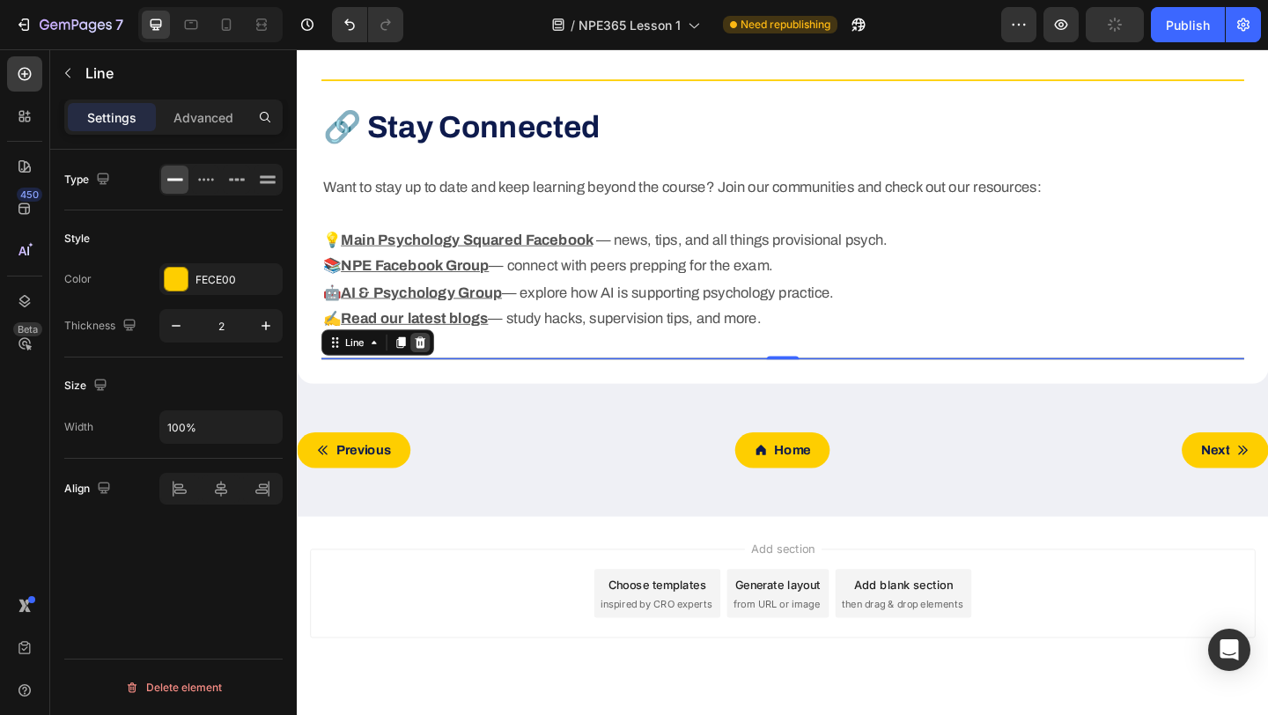
click at [434, 368] on icon at bounding box center [430, 367] width 11 height 12
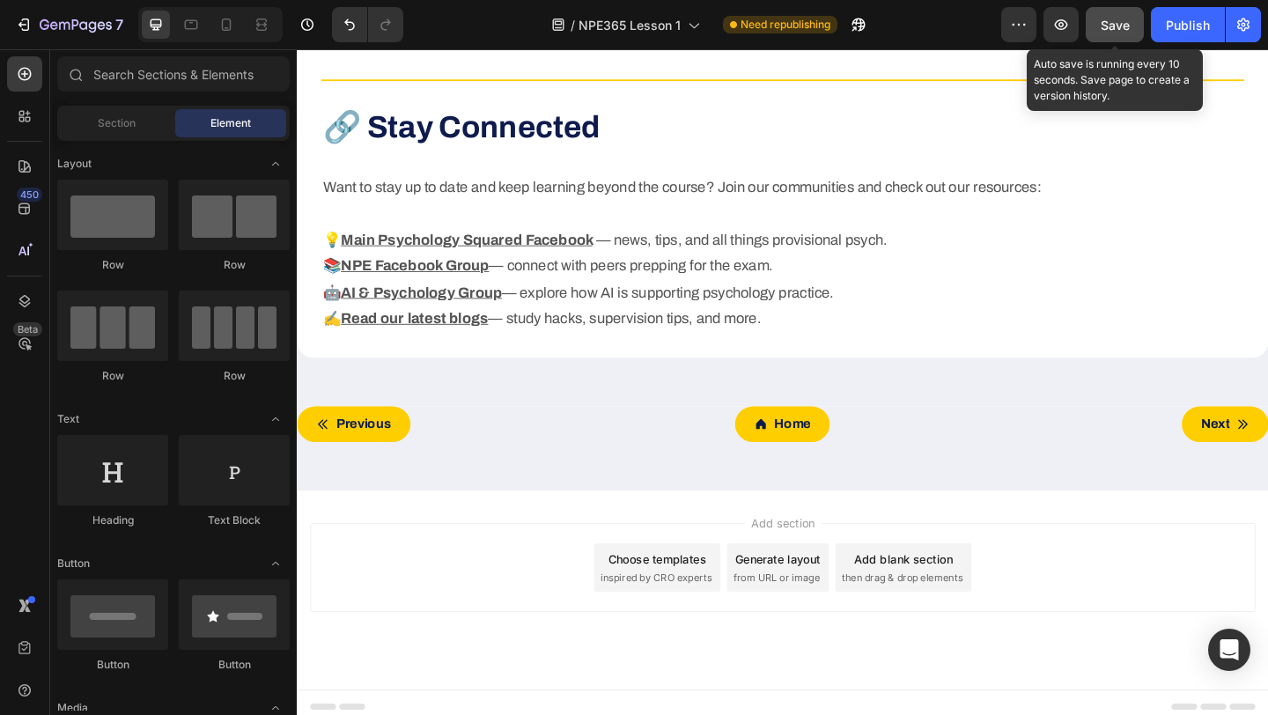
click at [1113, 33] on div "Save" at bounding box center [1115, 25] width 29 height 18
